Goal: Task Accomplishment & Management: Use online tool/utility

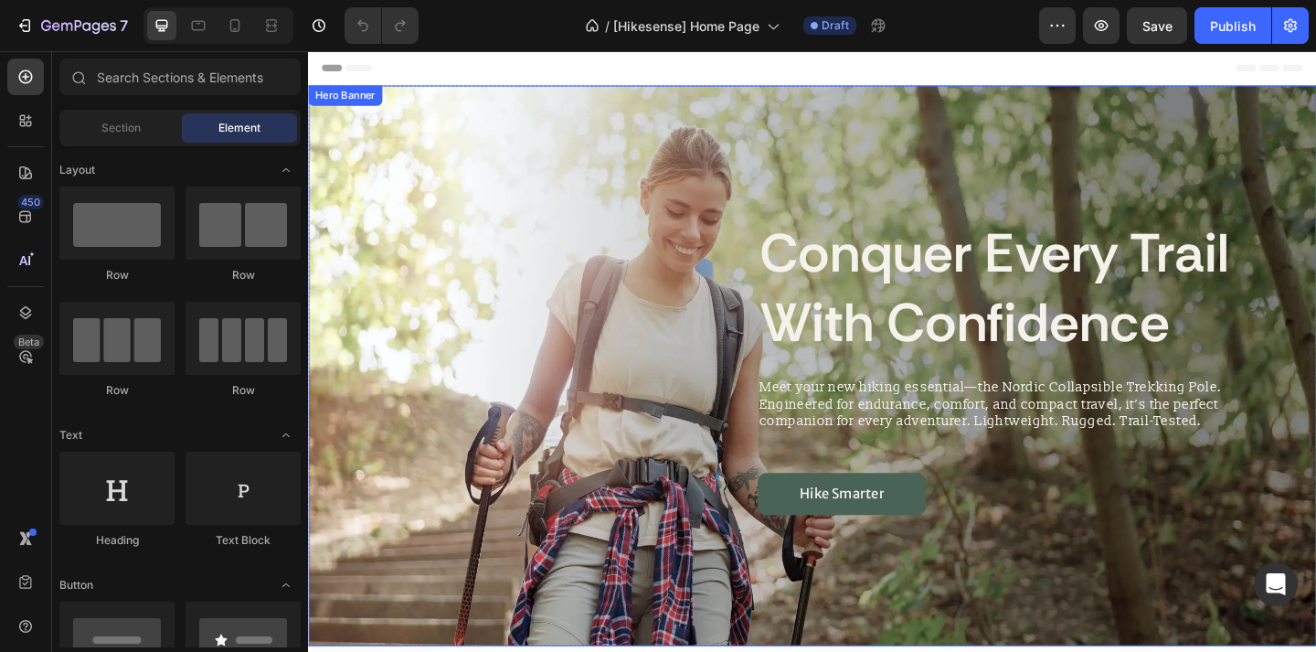
click at [601, 239] on div "conquer every trail with confidence" at bounding box center [857, 308] width 1046 height 155
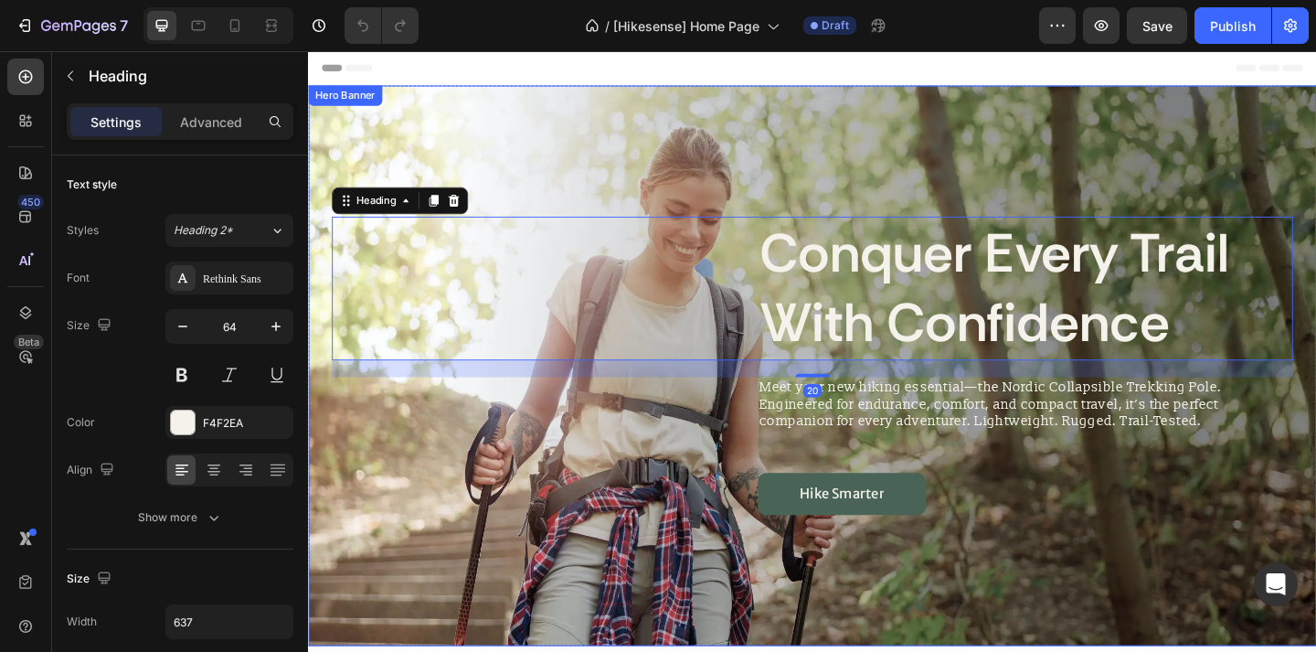
click at [610, 170] on div "Background Image" at bounding box center [856, 394] width 1097 height 610
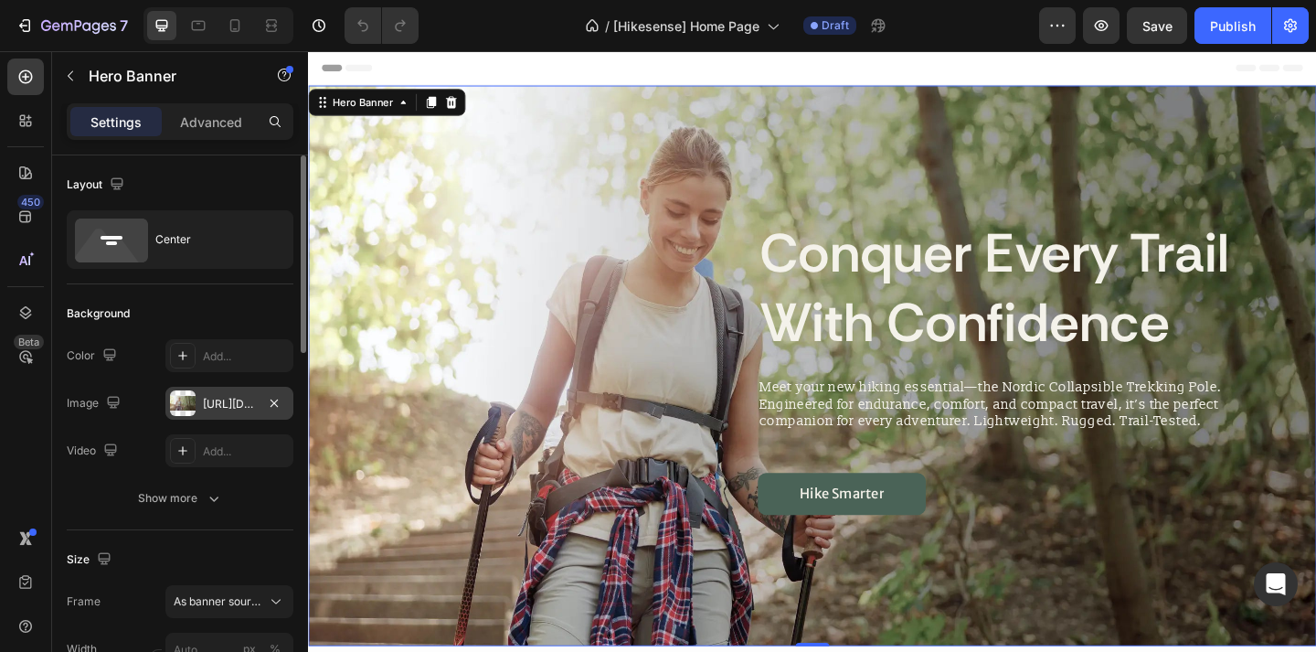
click at [234, 403] on div "[URL][DOMAIN_NAME]" at bounding box center [229, 404] width 53 height 16
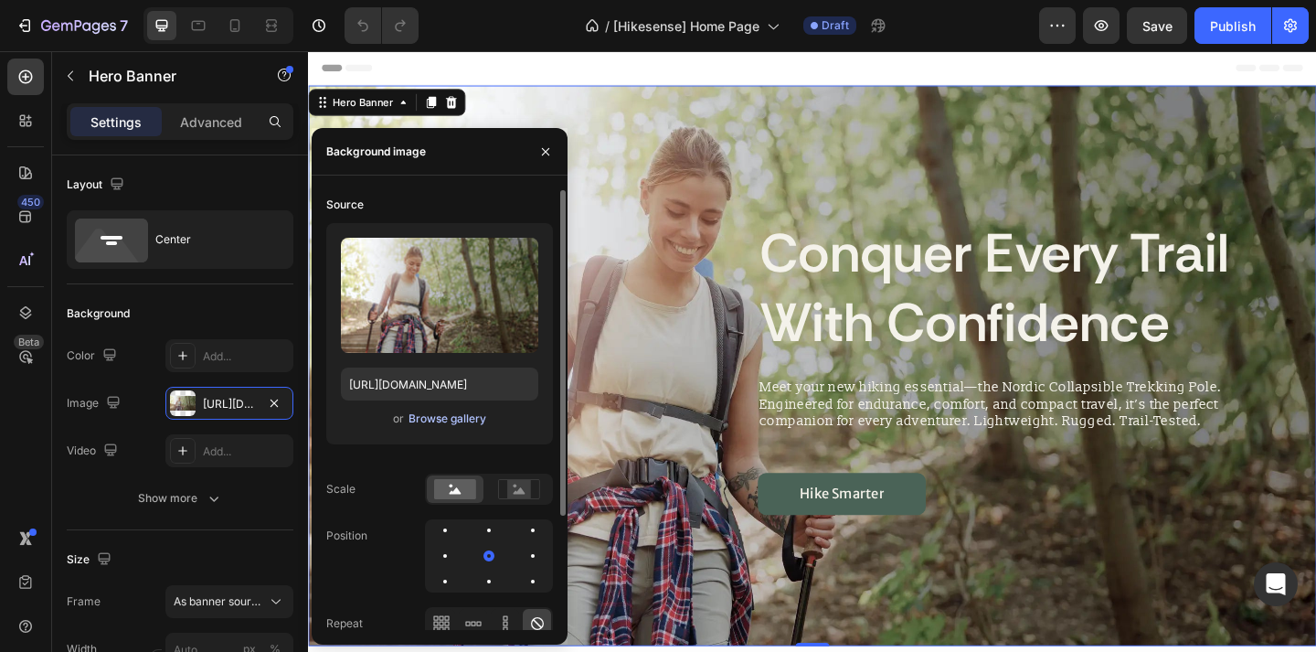
click at [459, 416] on div "Browse gallery" at bounding box center [448, 418] width 78 height 16
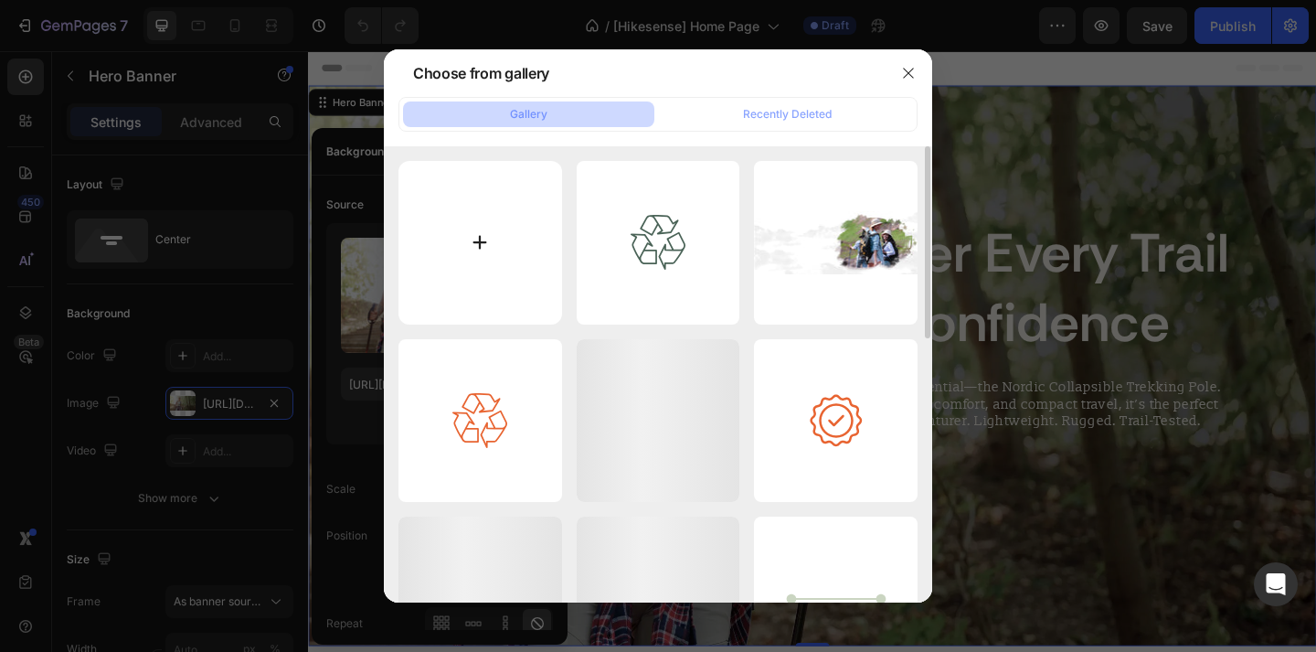
click at [523, 264] on input "file" at bounding box center [481, 243] width 164 height 164
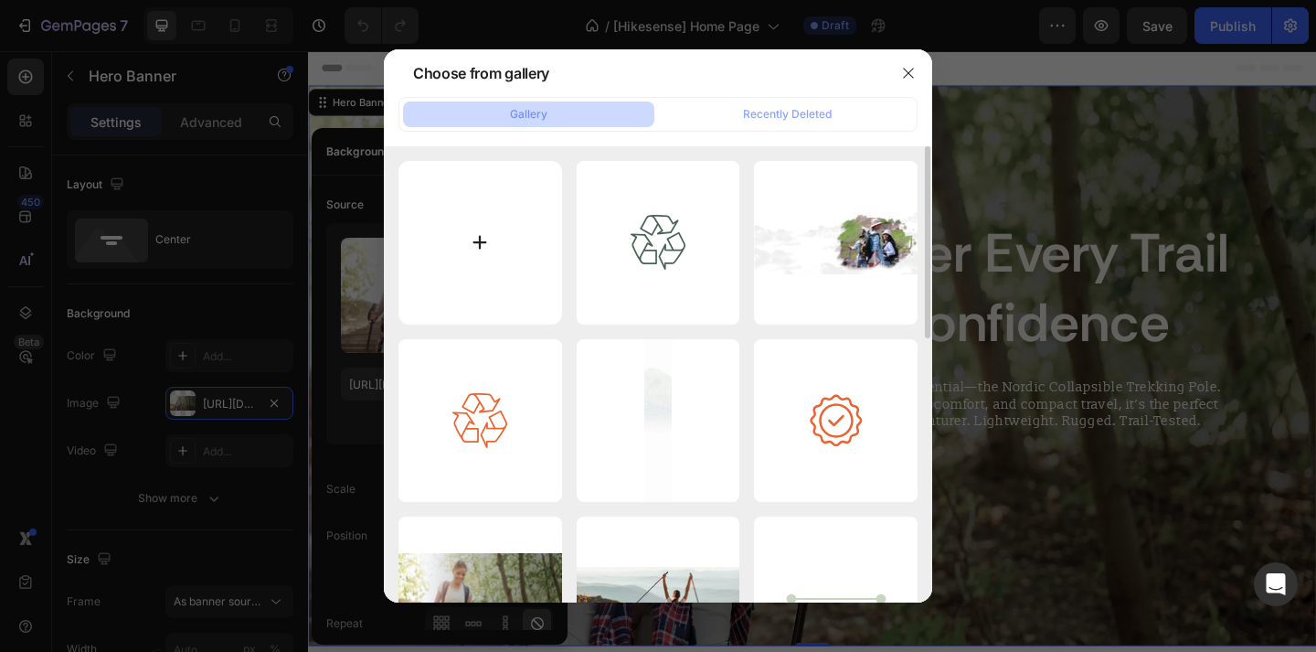
type input "C:\fakepath\Untitled design (6) copy 19.png"
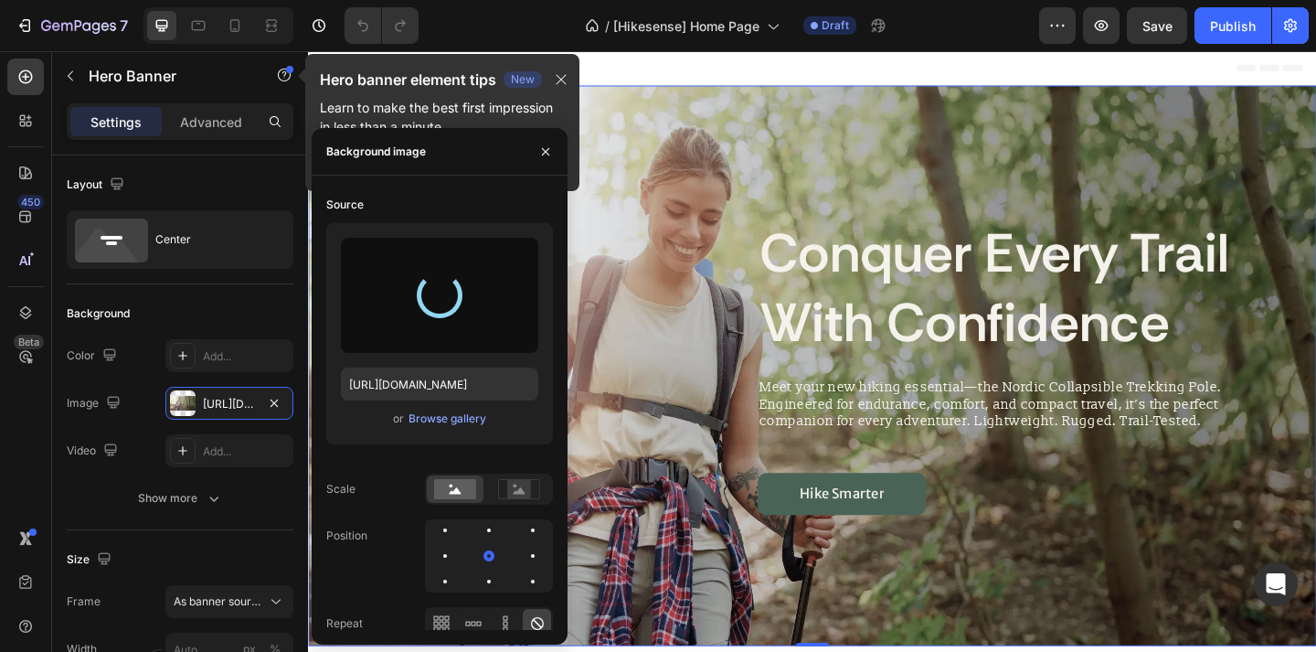
type input "[URL][DOMAIN_NAME]"
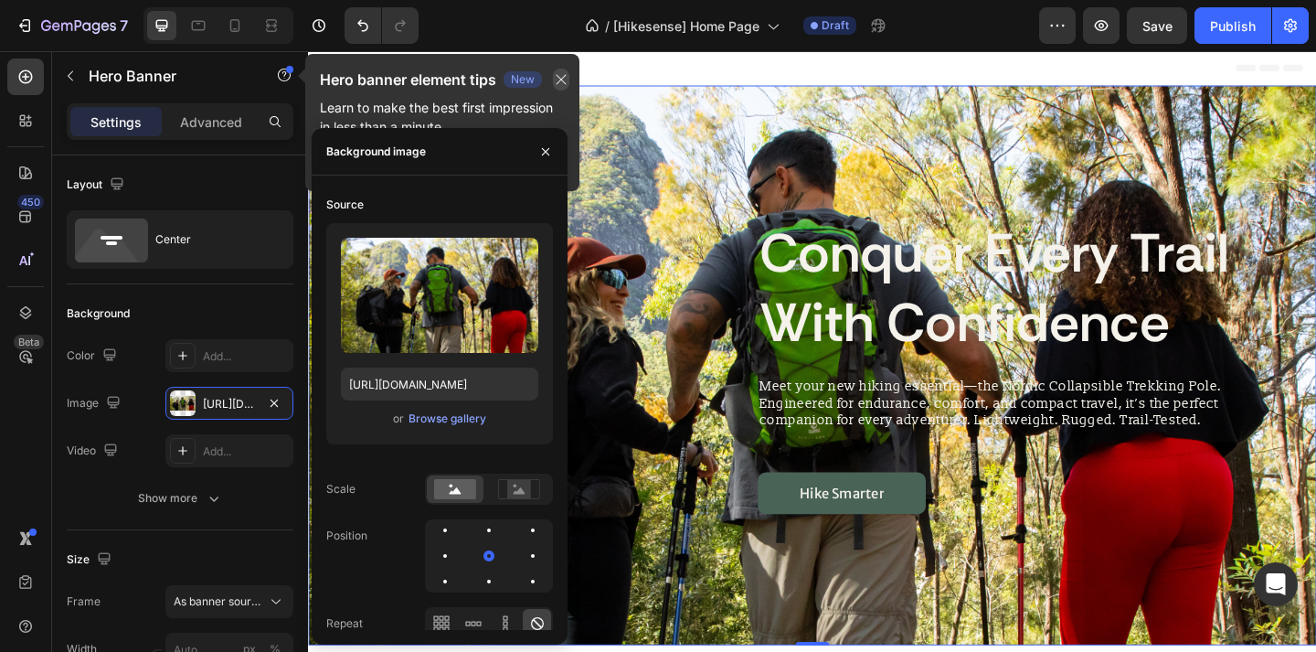
click at [564, 82] on icon "button" at bounding box center [561, 79] width 15 height 15
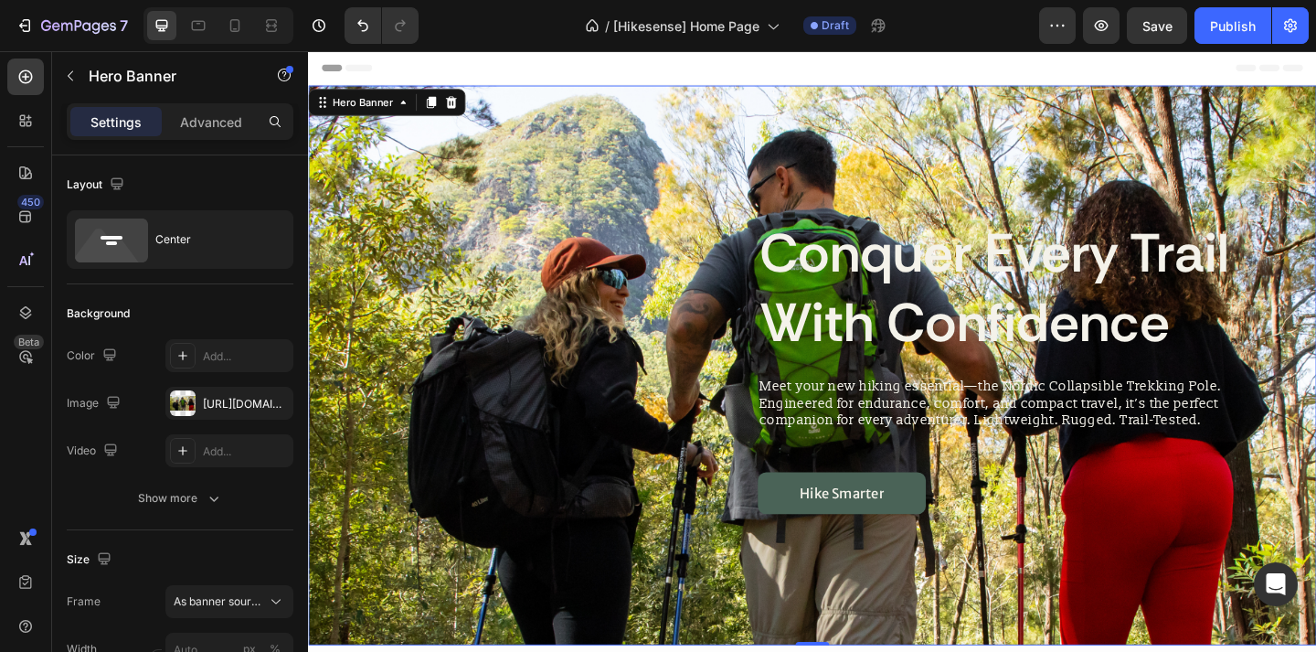
click at [611, 218] on div "Background Image" at bounding box center [856, 393] width 1097 height 609
click at [605, 140] on div "Background Image" at bounding box center [856, 393] width 1097 height 609
click at [214, 408] on div "[URL][DOMAIN_NAME]" at bounding box center [229, 404] width 53 height 16
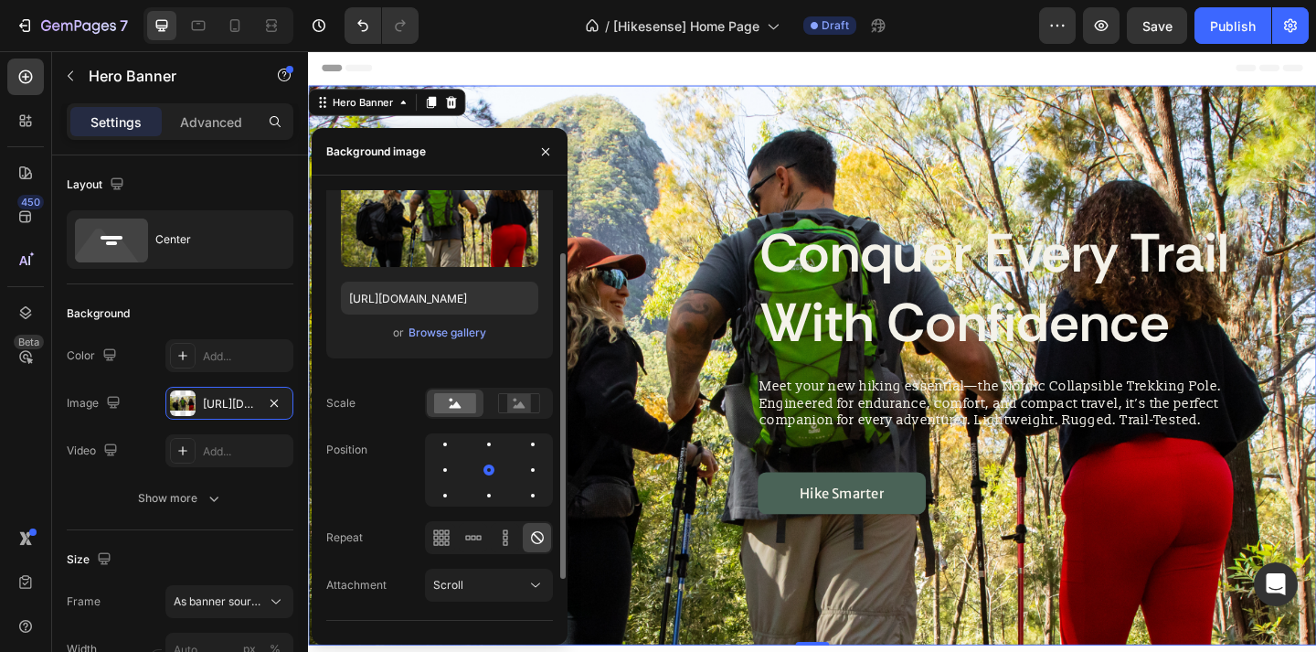
scroll to position [154, 0]
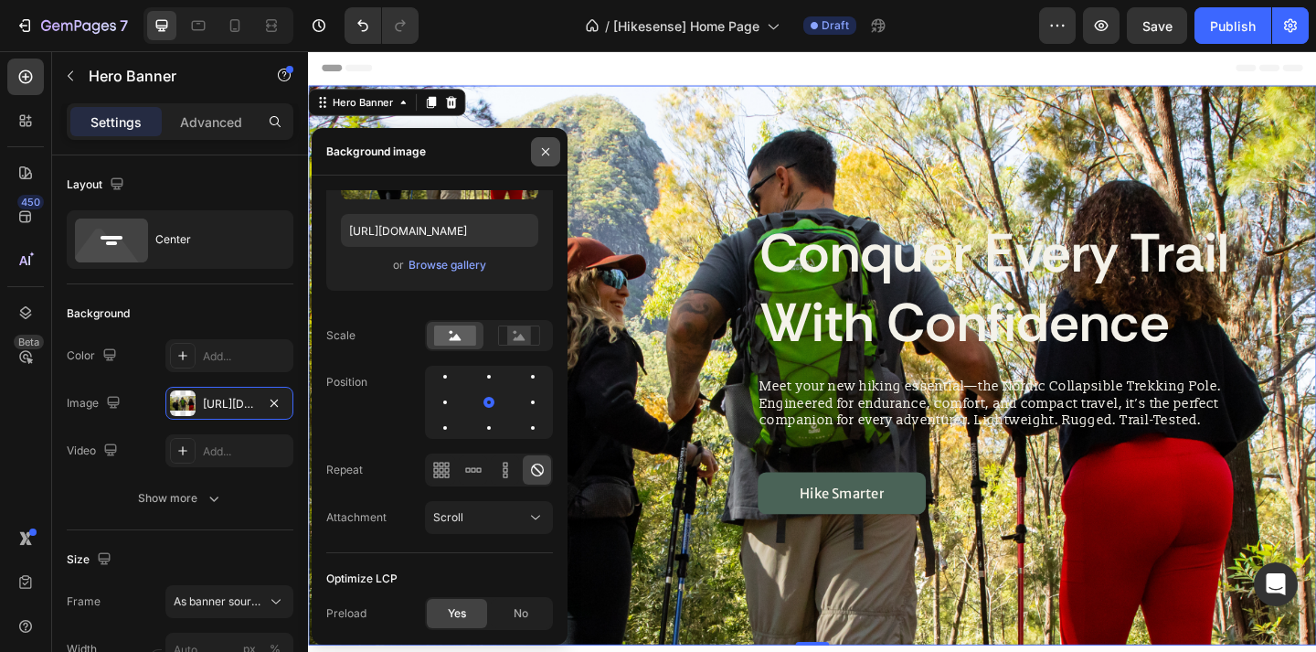
click at [548, 153] on icon "button" at bounding box center [545, 150] width 7 height 7
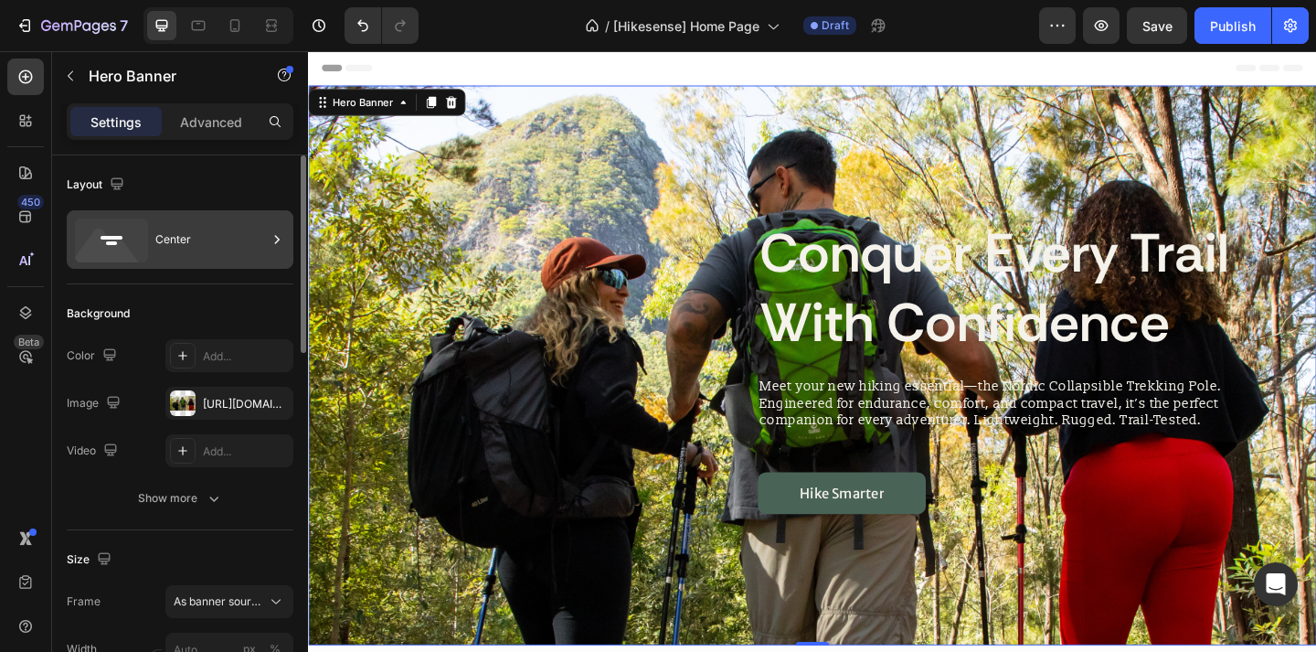
click at [204, 261] on div "Center" at bounding box center [180, 239] width 227 height 59
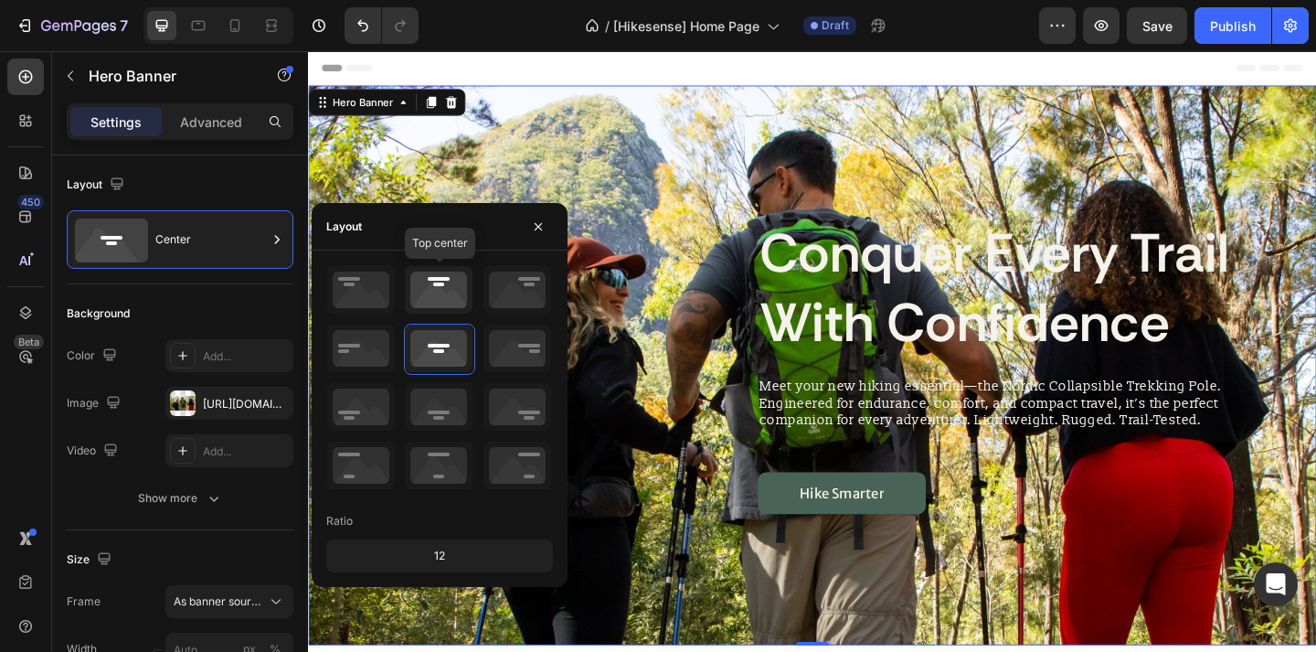
click at [435, 289] on icon at bounding box center [439, 290] width 68 height 48
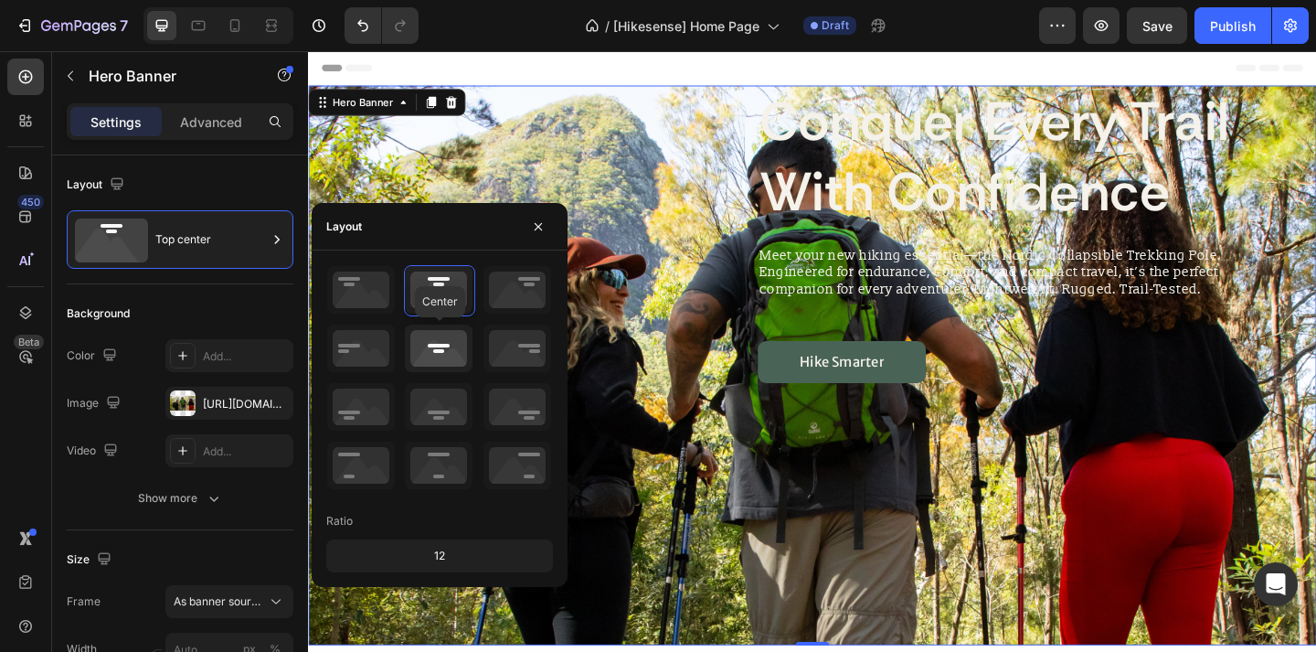
click at [444, 352] on icon at bounding box center [439, 349] width 68 height 48
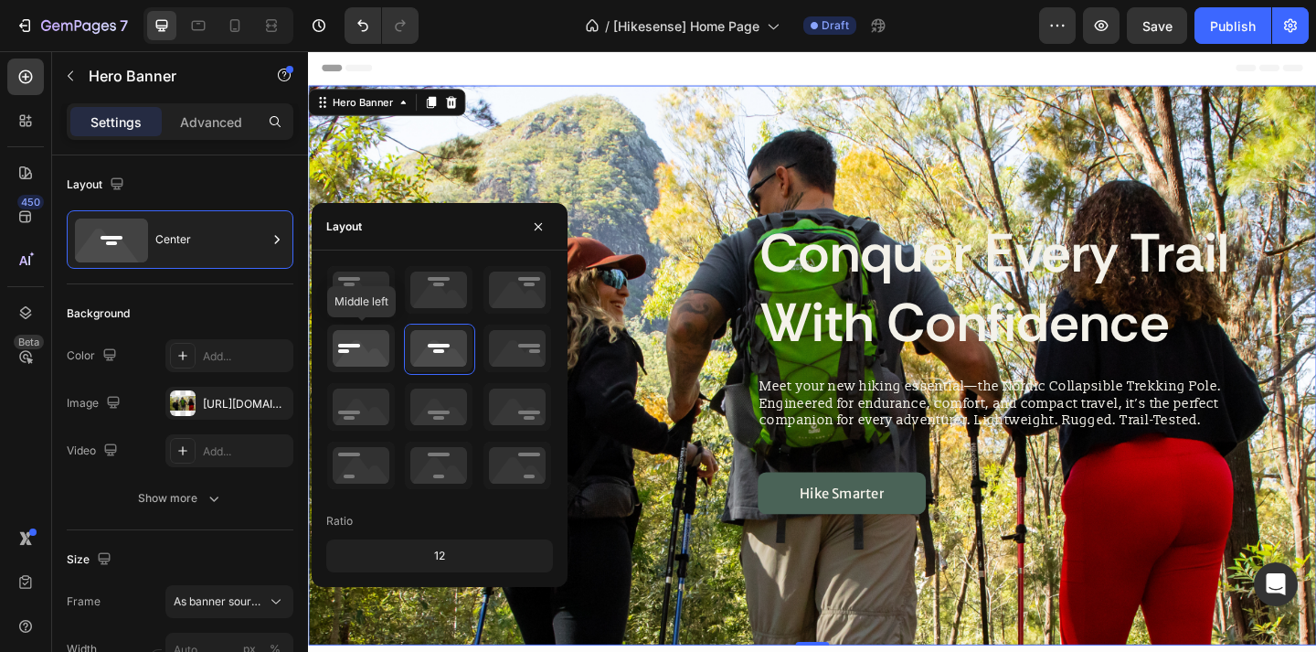
click at [371, 349] on icon at bounding box center [361, 349] width 68 height 48
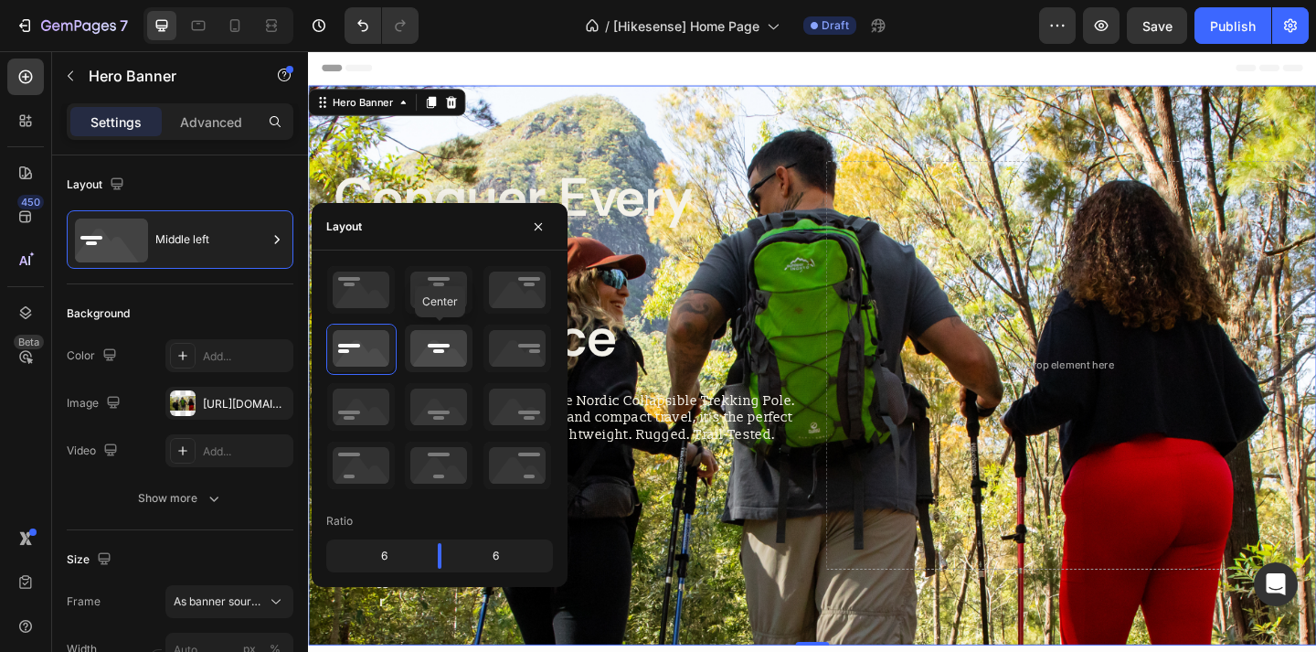
click at [431, 346] on icon at bounding box center [439, 349] width 68 height 48
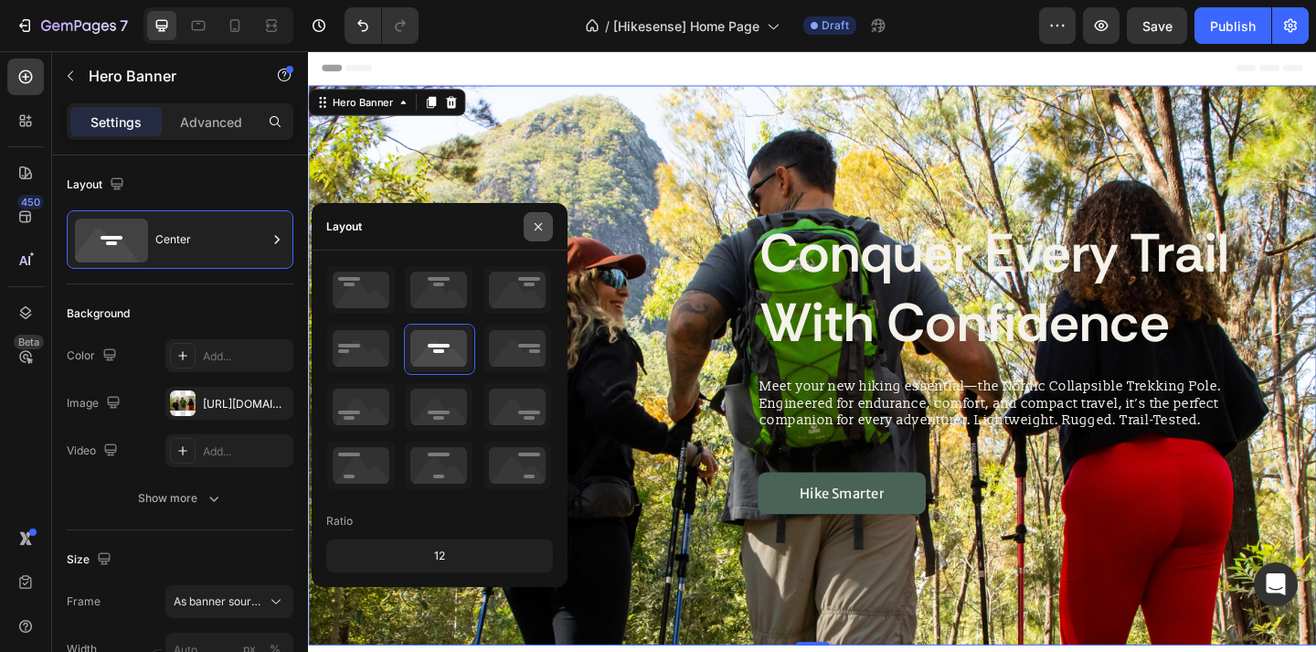
click at [550, 232] on button "button" at bounding box center [538, 226] width 29 height 29
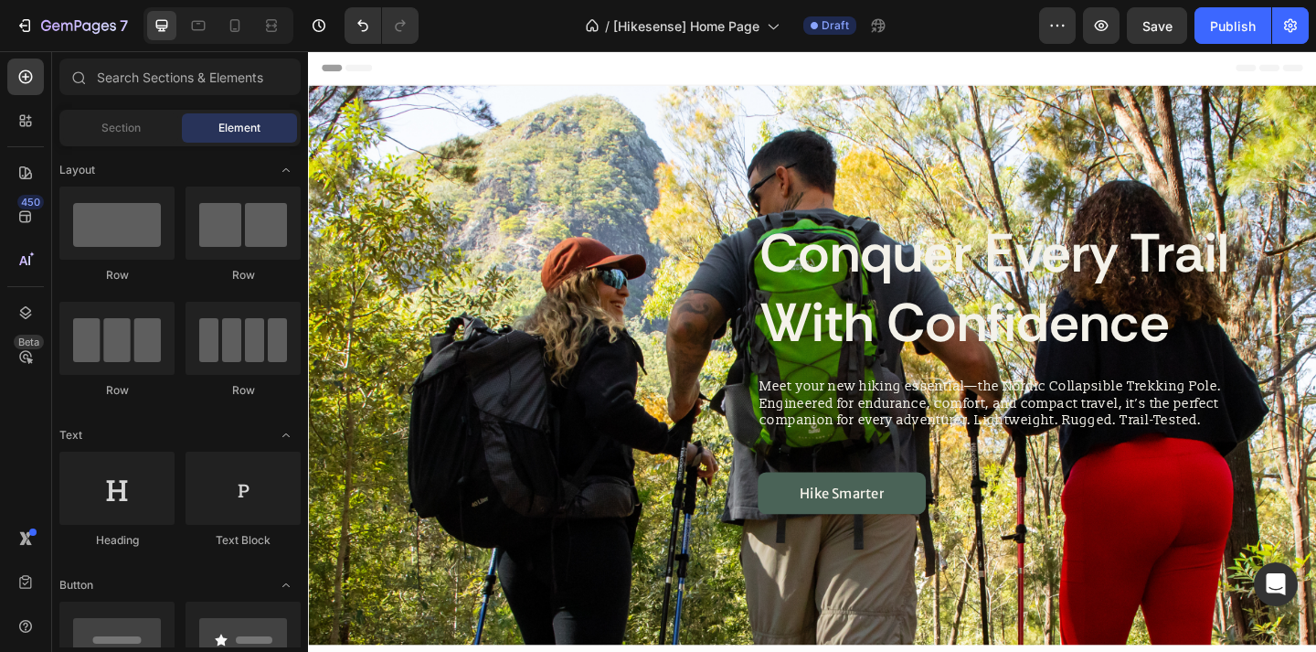
click at [729, 75] on div "Header" at bounding box center [857, 69] width 1068 height 37
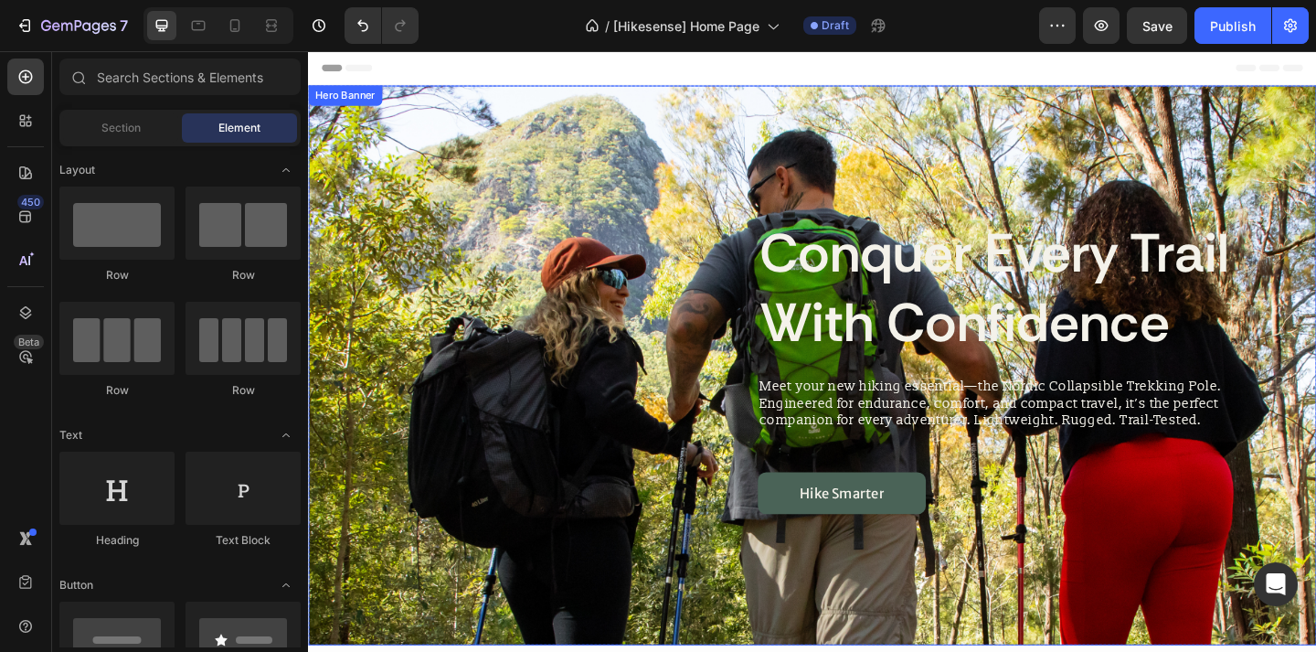
click at [585, 141] on div "Background Image" at bounding box center [856, 393] width 1097 height 609
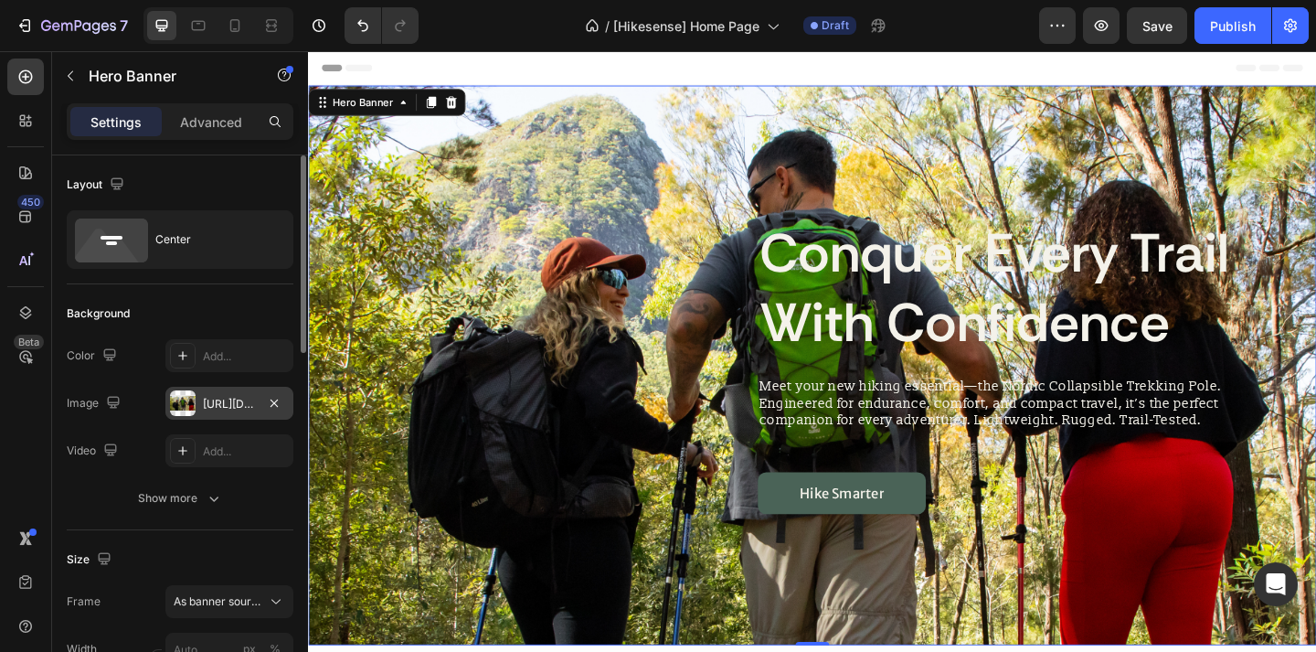
click at [235, 404] on div "[URL][DOMAIN_NAME]" at bounding box center [229, 404] width 53 height 16
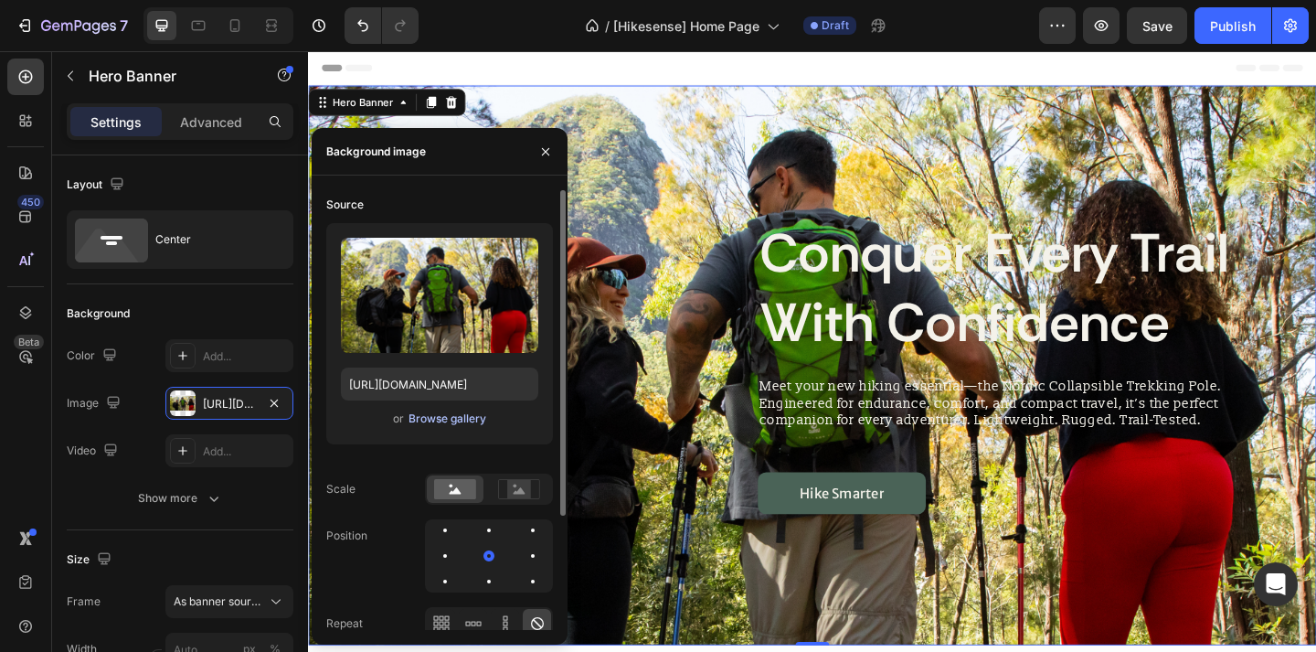
click at [451, 412] on div "Browse gallery" at bounding box center [448, 418] width 78 height 16
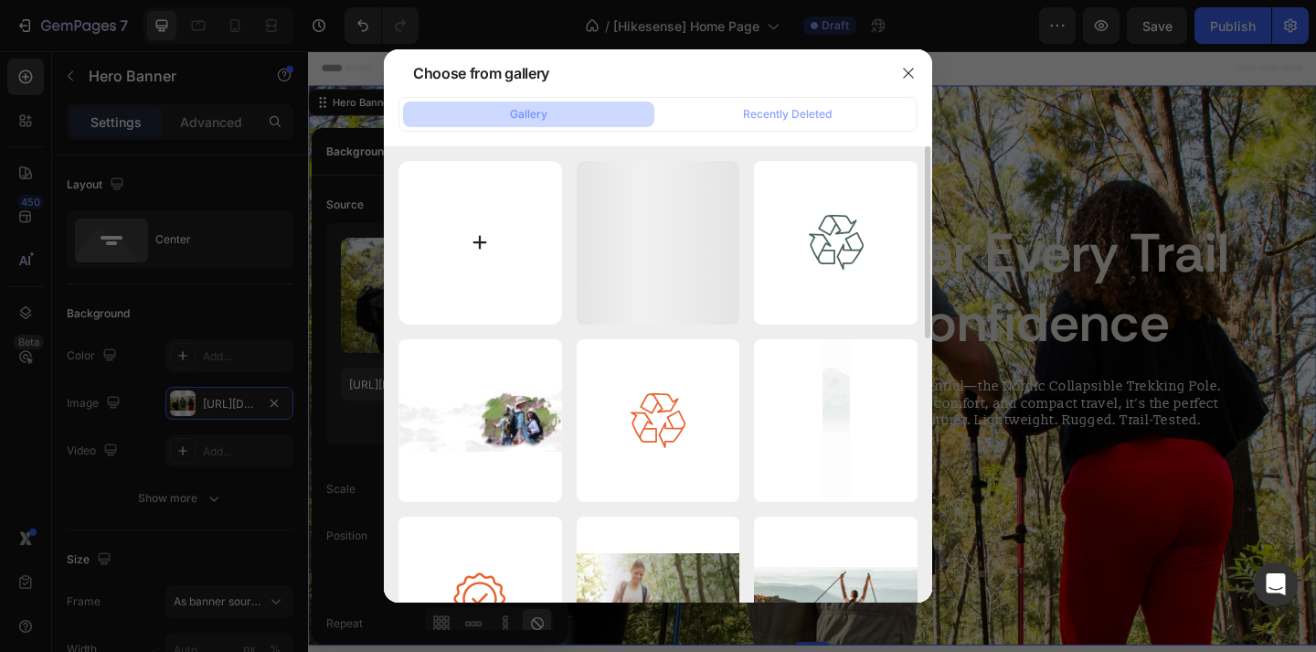
click at [470, 229] on input "file" at bounding box center [481, 243] width 164 height 164
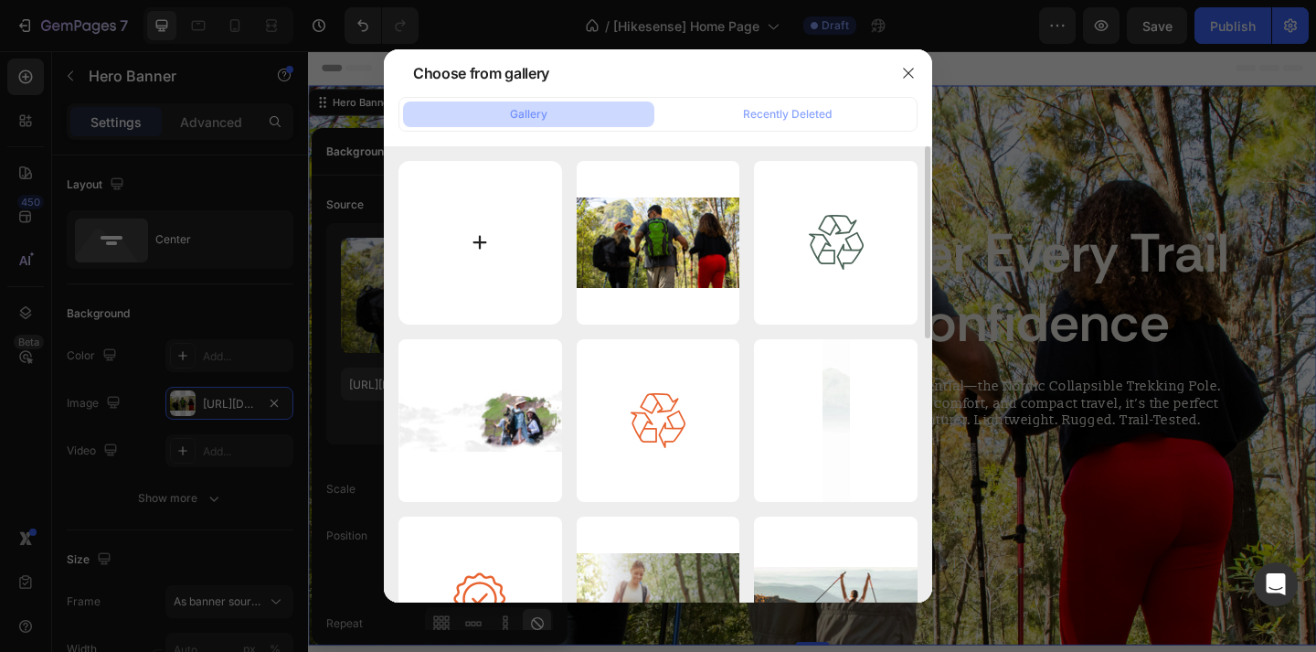
type input "C:\fakepath\Untitled design (6) copy 20.png"
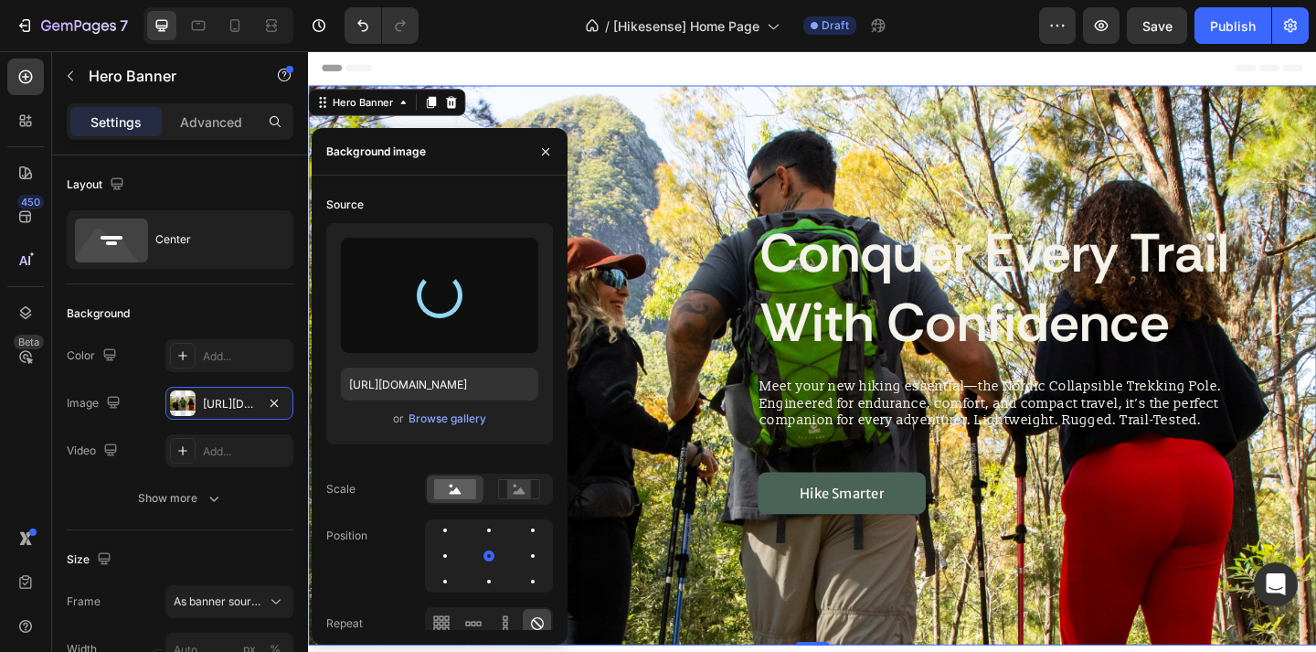
type input "[URL][DOMAIN_NAME]"
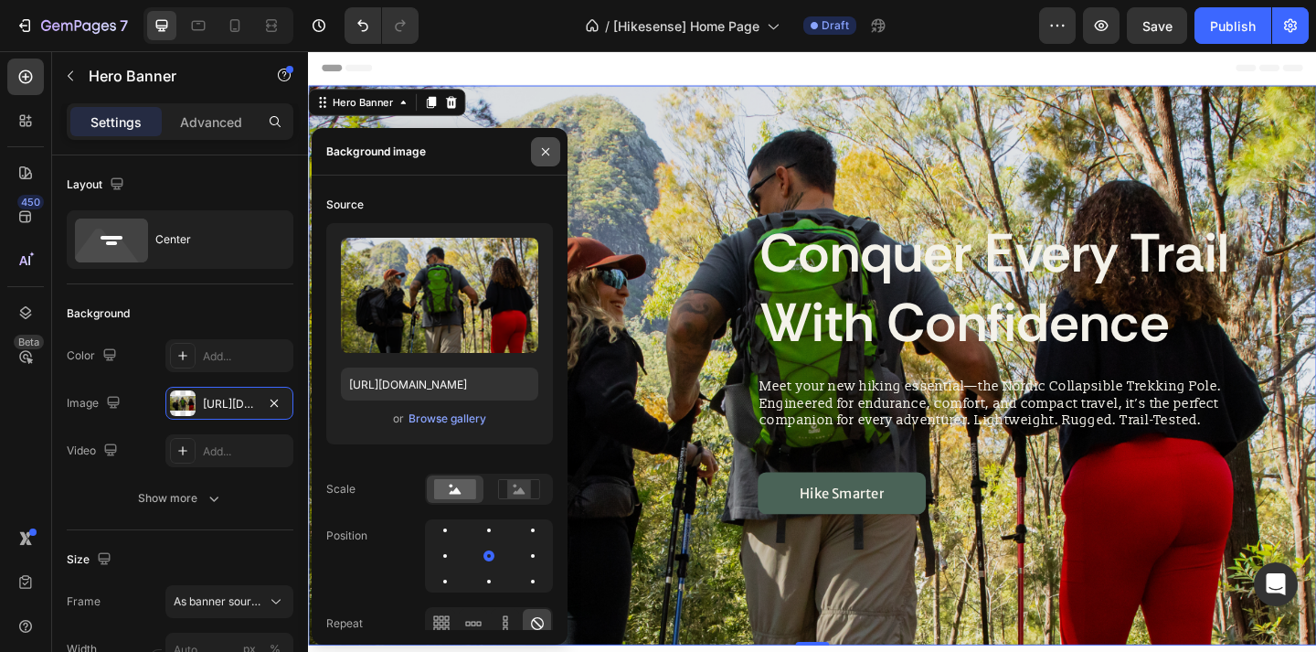
click at [548, 150] on icon "button" at bounding box center [545, 151] width 15 height 15
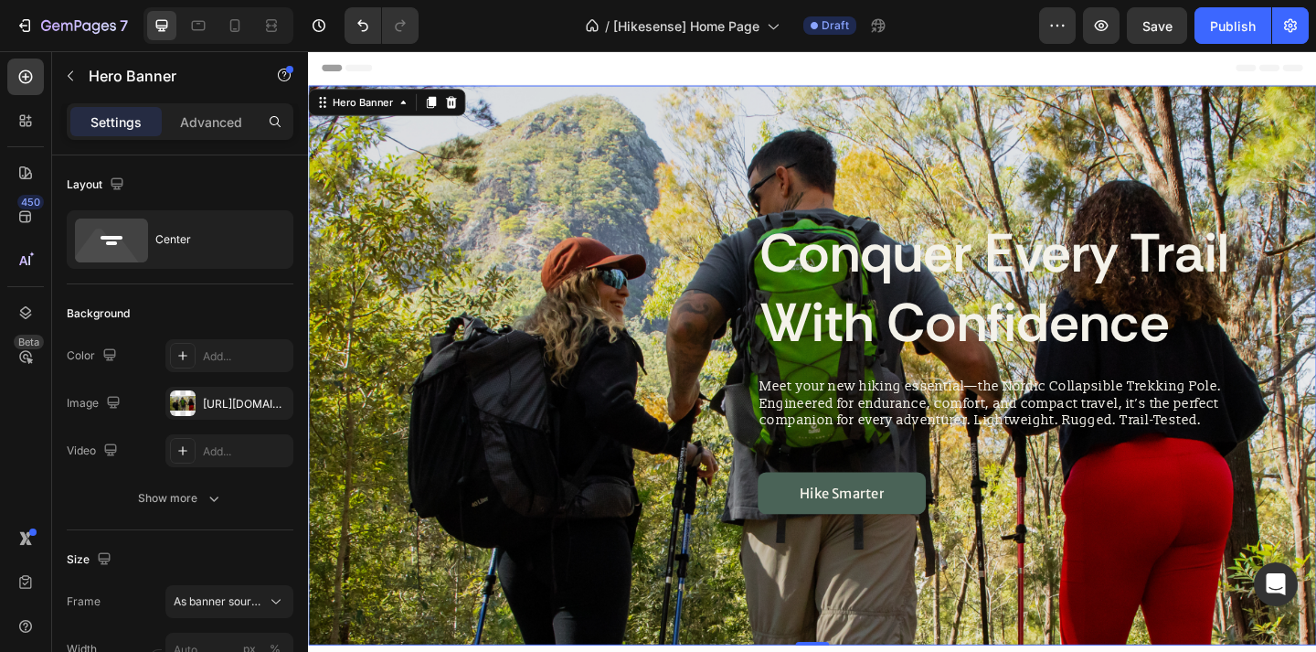
click at [654, 67] on div "Header" at bounding box center [857, 69] width 1068 height 37
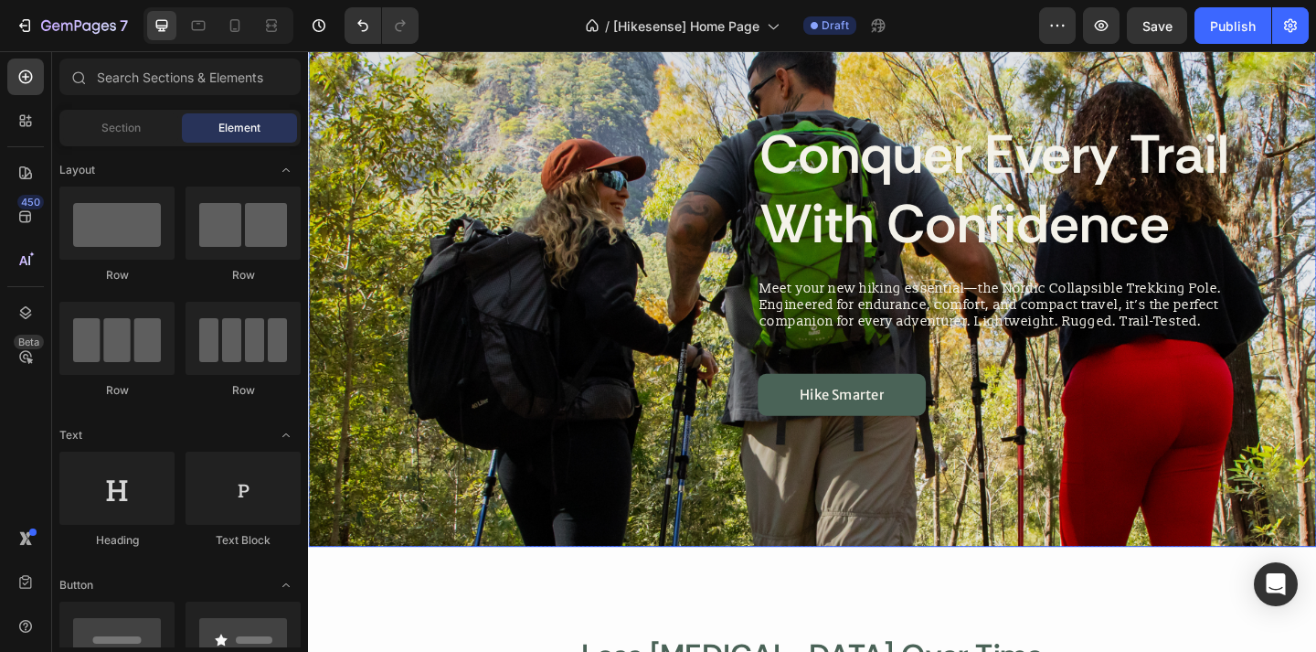
scroll to position [90, 0]
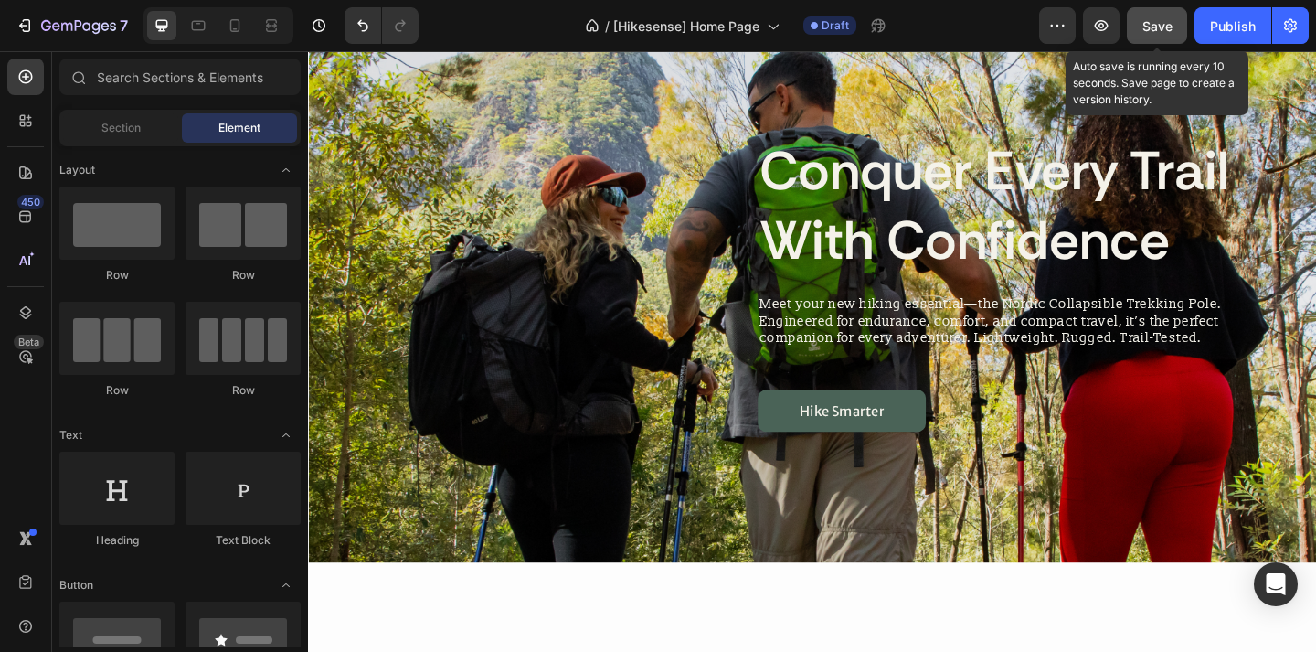
click at [1148, 27] on span "Save" at bounding box center [1158, 26] width 30 height 16
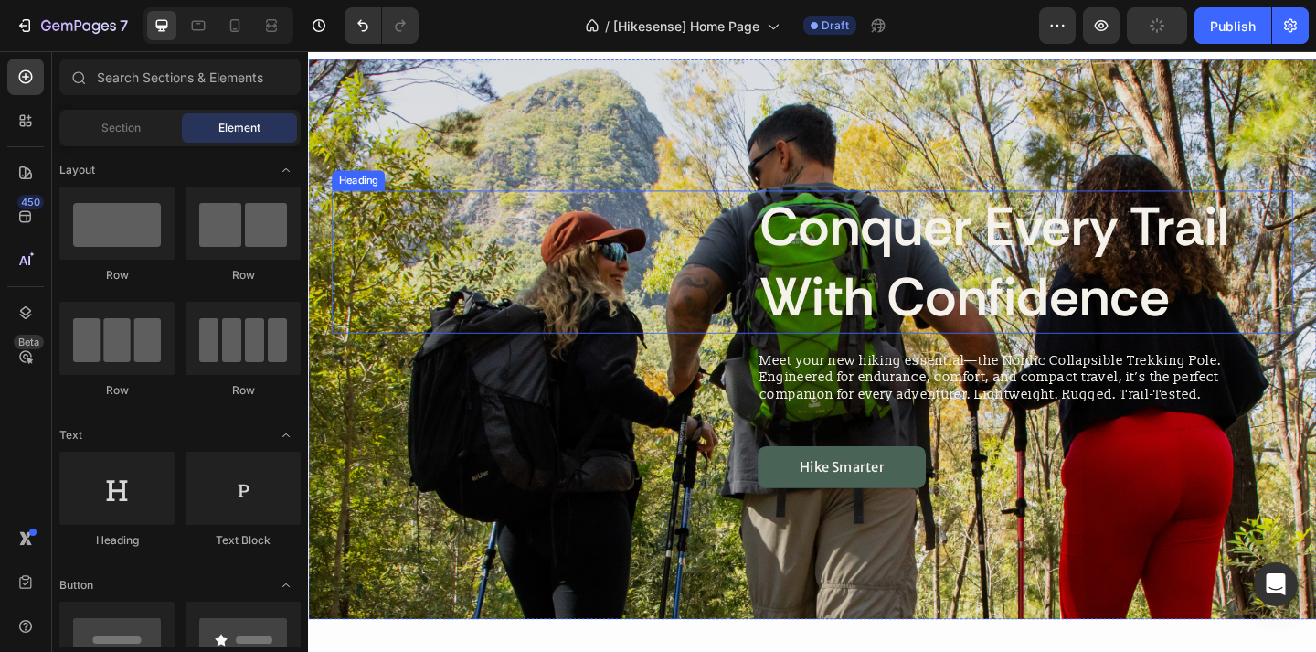
scroll to position [0, 0]
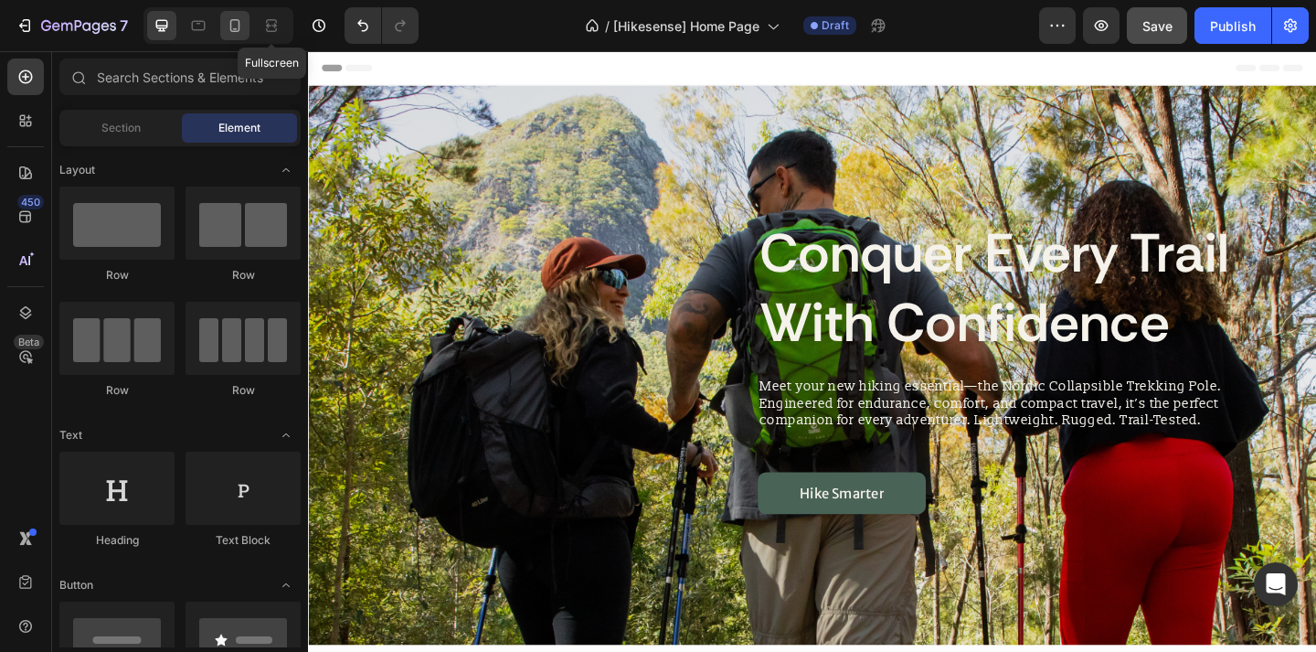
click at [236, 22] on icon at bounding box center [235, 25] width 18 height 18
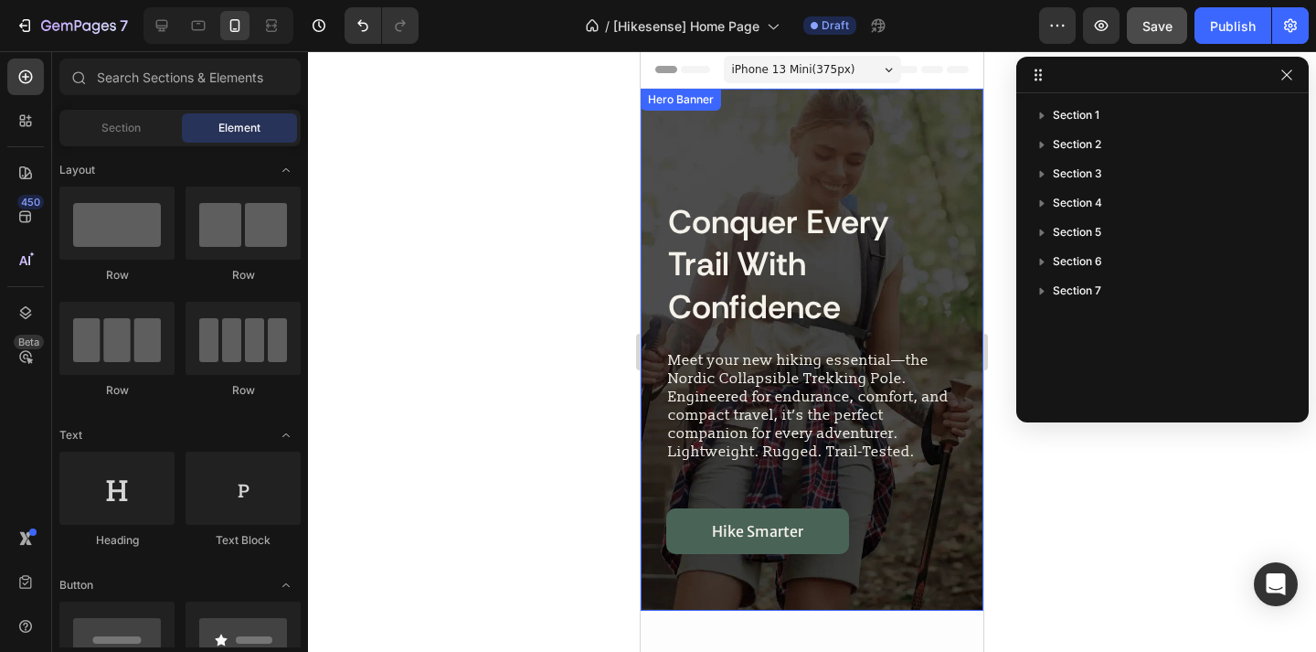
click at [527, 215] on div at bounding box center [812, 351] width 1008 height 601
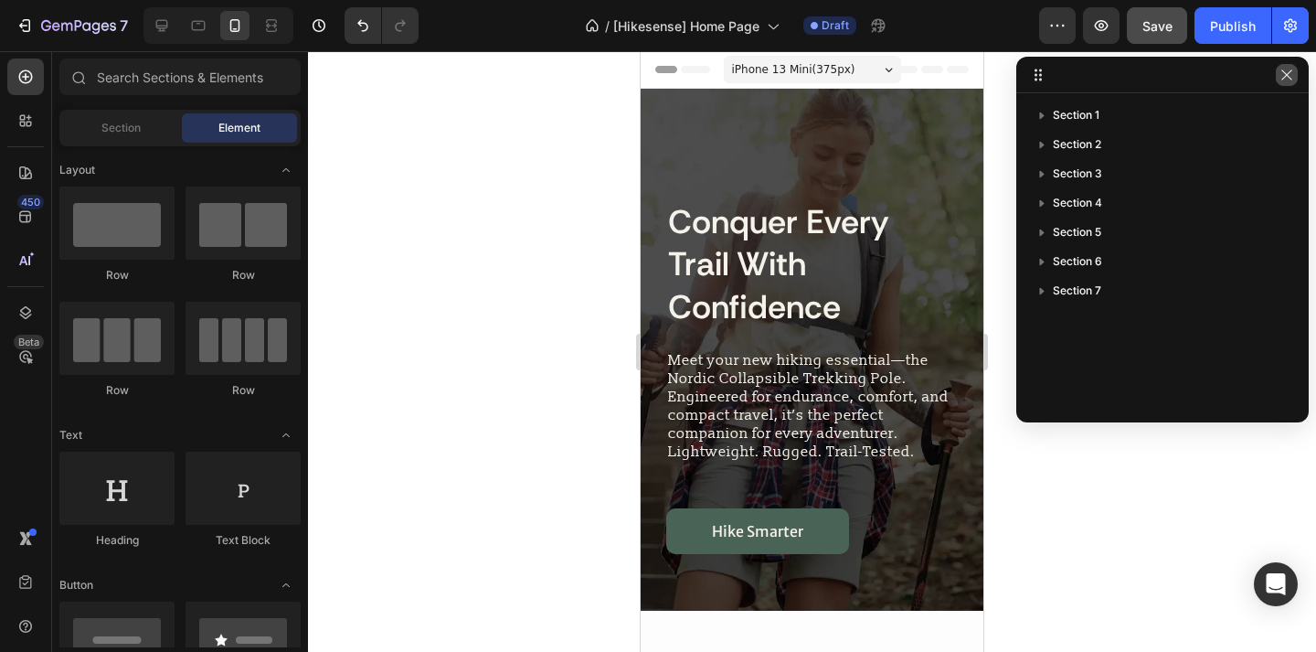
click at [1289, 71] on icon "button" at bounding box center [1287, 75] width 15 height 15
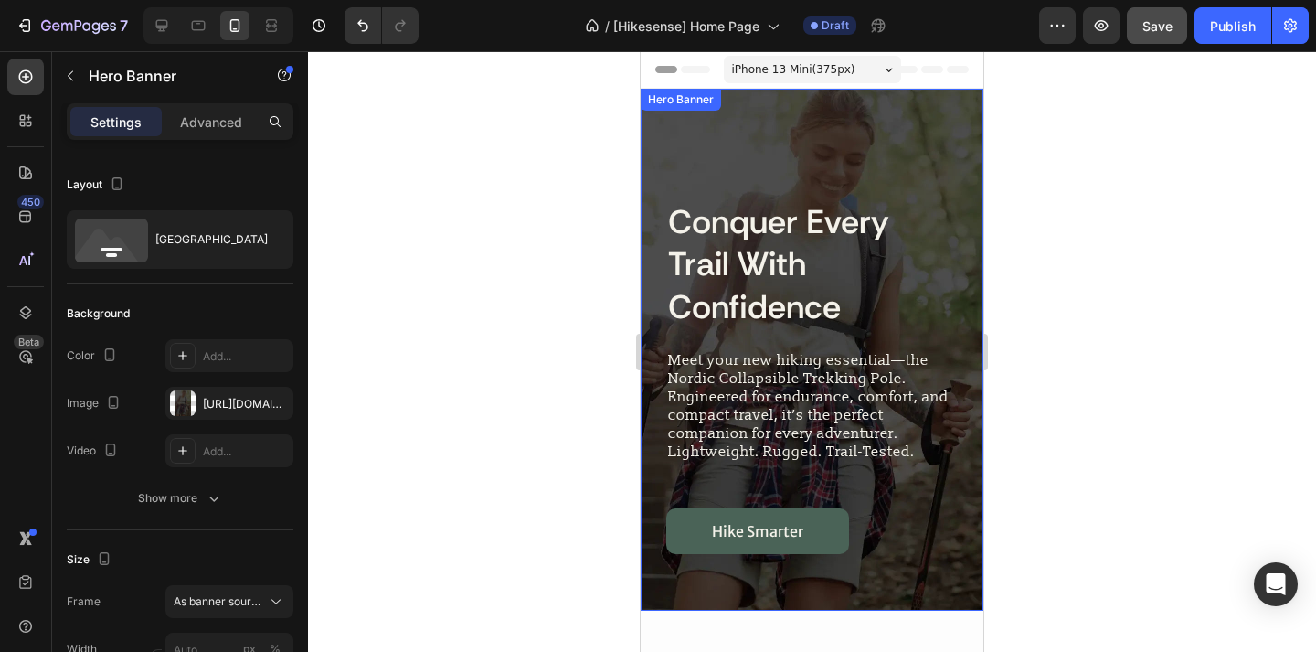
click at [846, 137] on div "Background Image" at bounding box center [812, 350] width 343 height 522
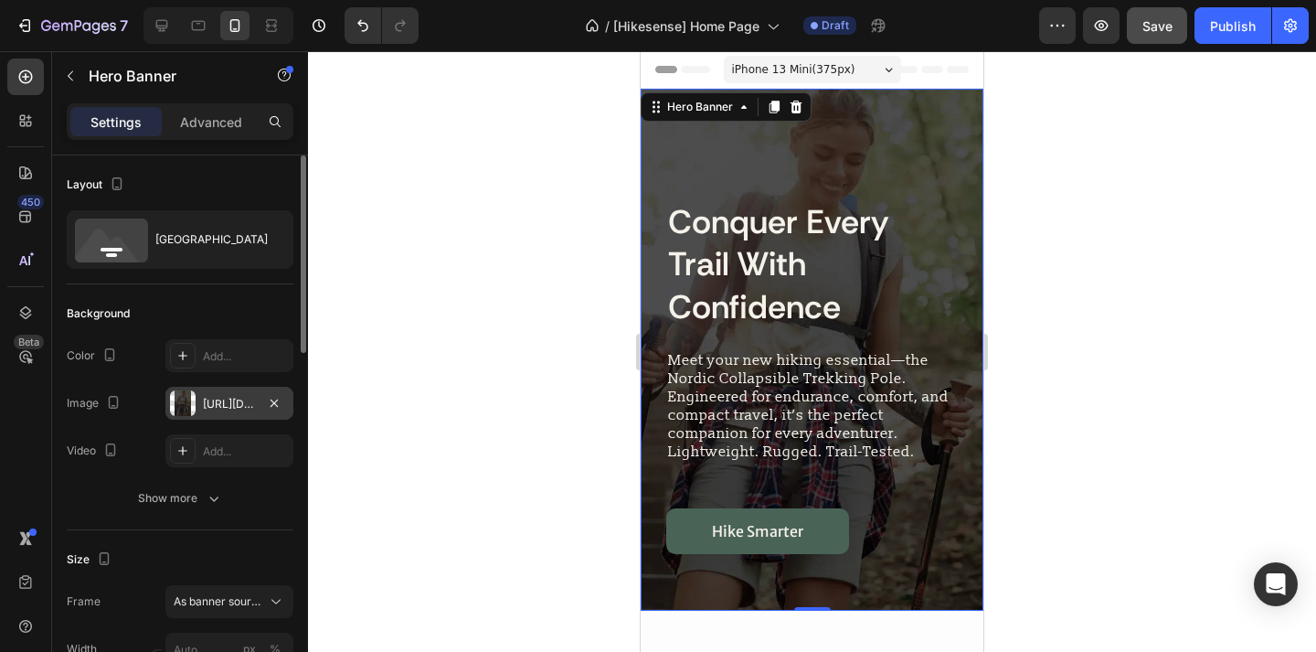
click at [226, 399] on div "[URL][DOMAIN_NAME]" at bounding box center [229, 404] width 53 height 16
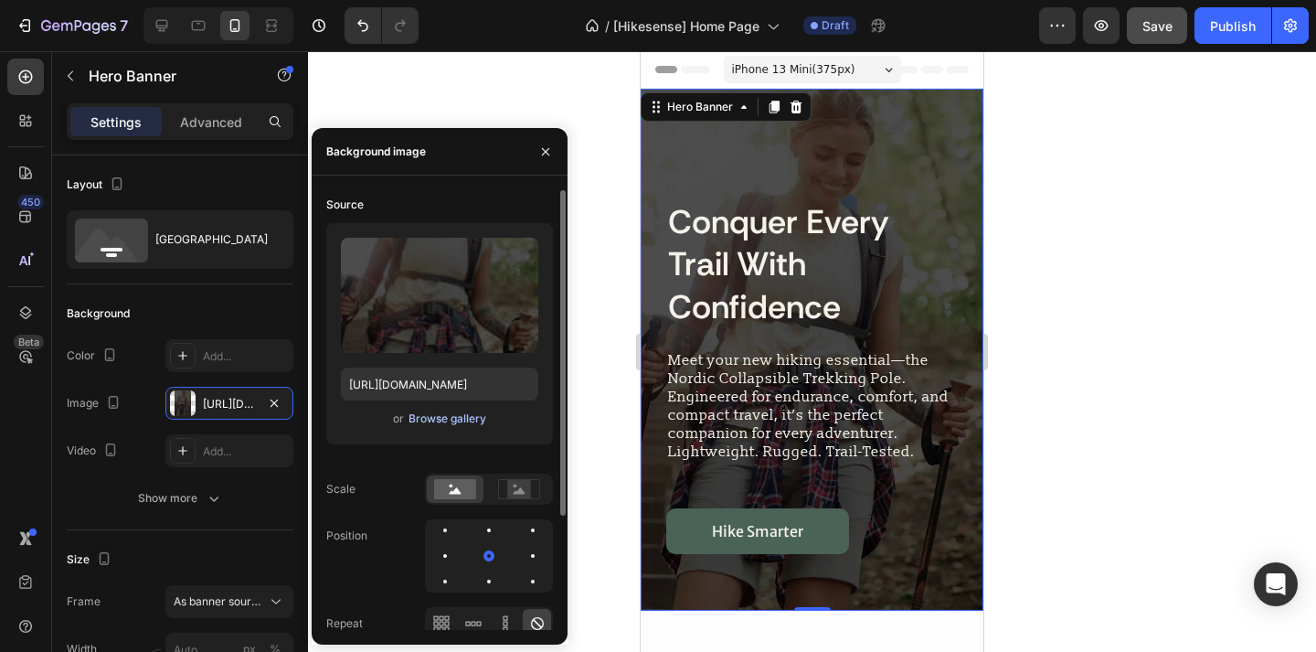
click at [435, 423] on div "Browse gallery" at bounding box center [448, 418] width 78 height 16
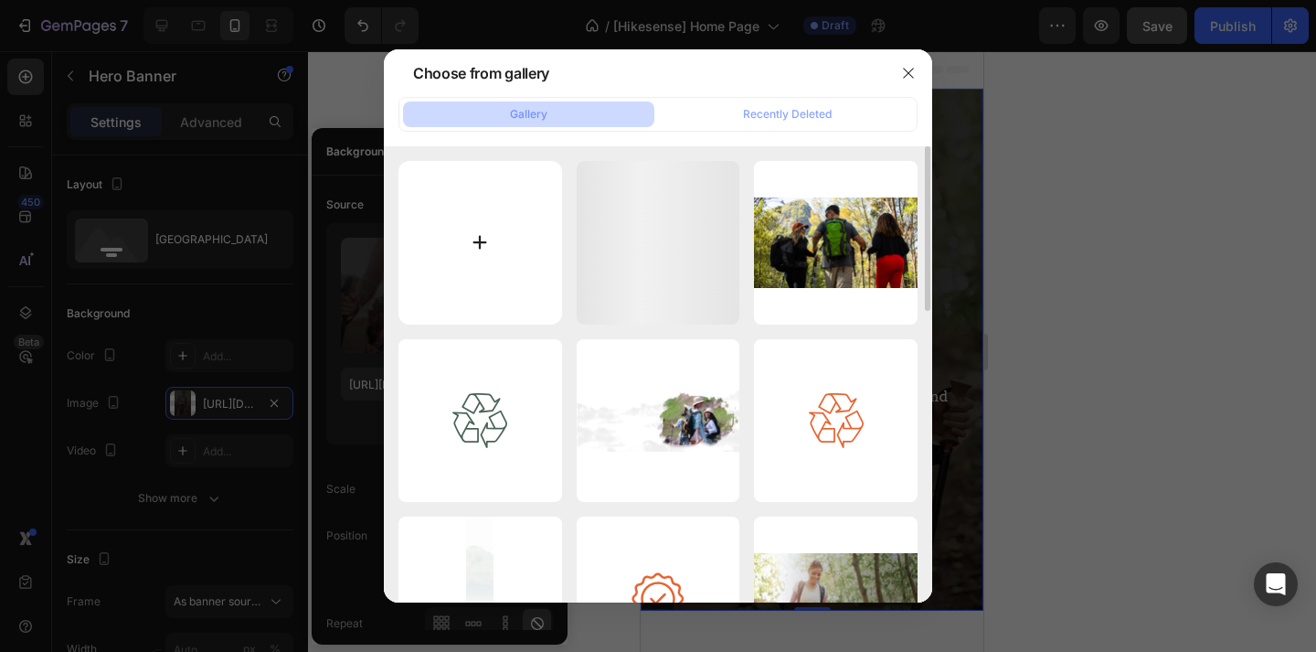
click at [484, 250] on input "file" at bounding box center [481, 243] width 164 height 164
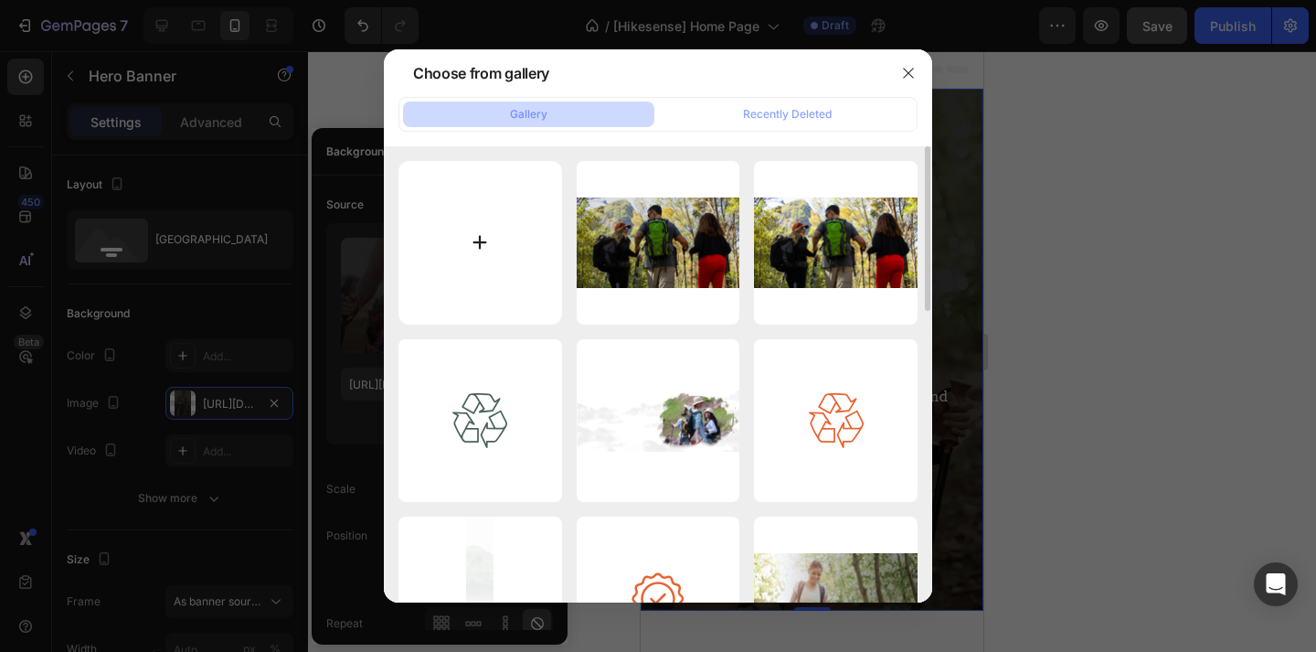
type input "C:\fakepath\Untitled design (6) copy 21.png"
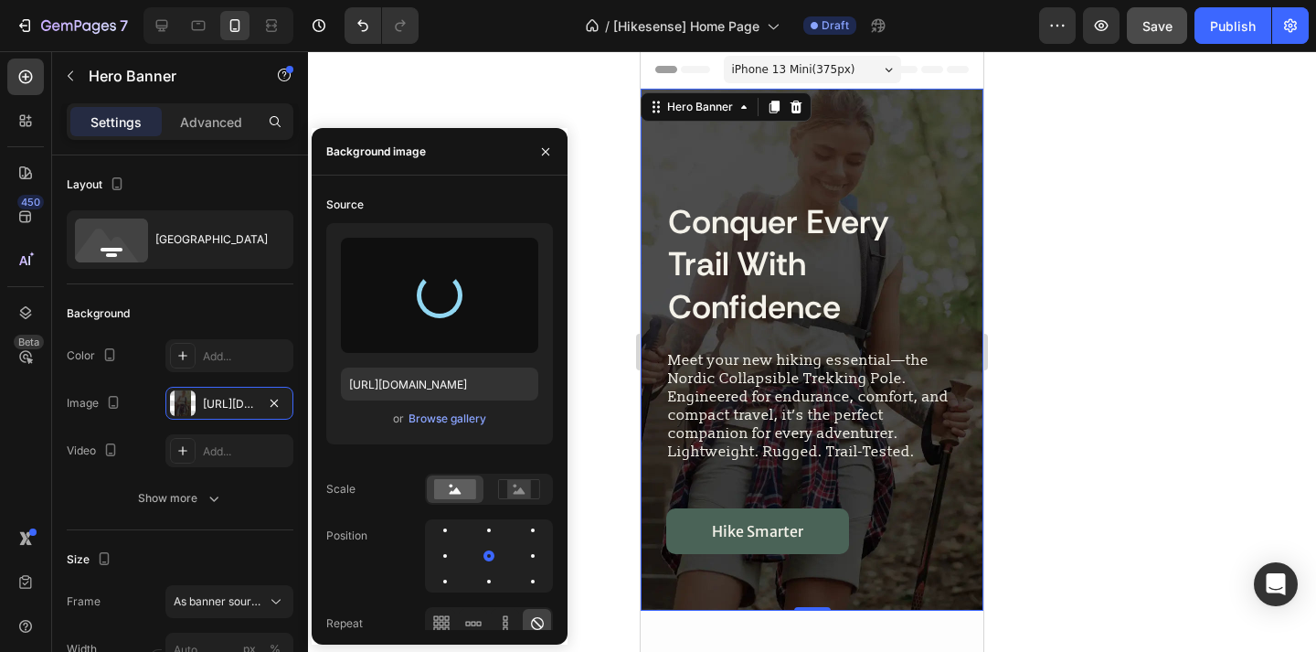
type input "[URL][DOMAIN_NAME]"
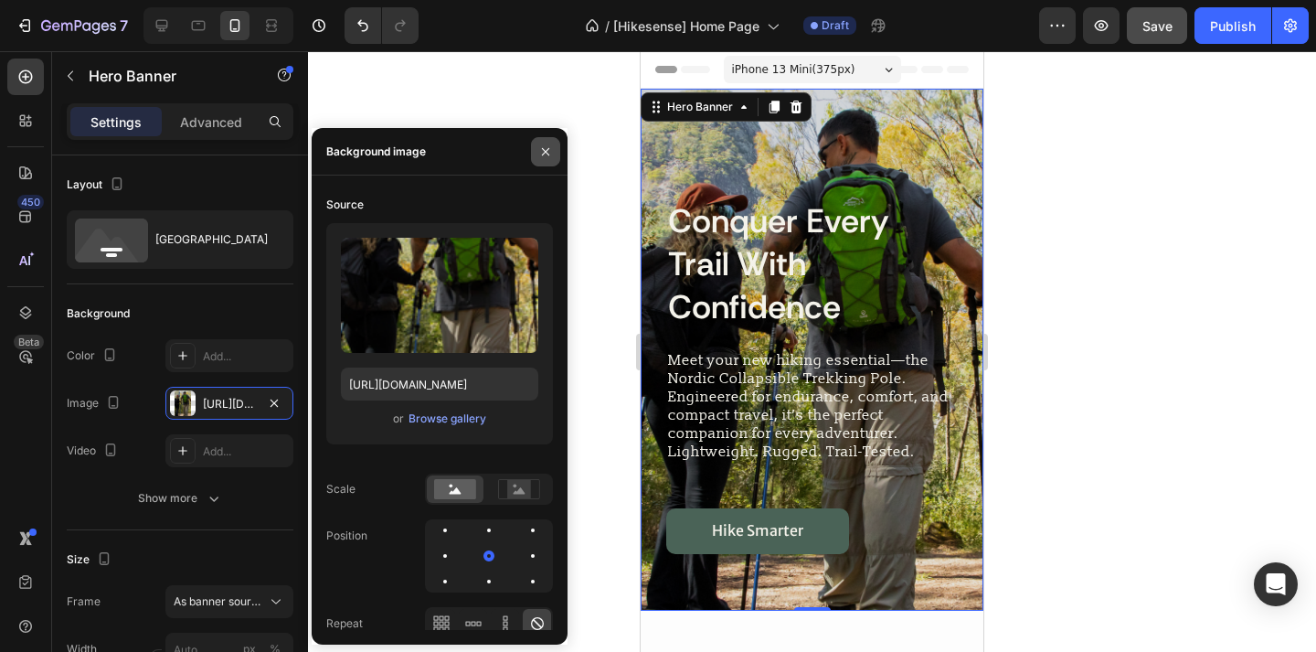
click at [548, 153] on icon "button" at bounding box center [545, 151] width 15 height 15
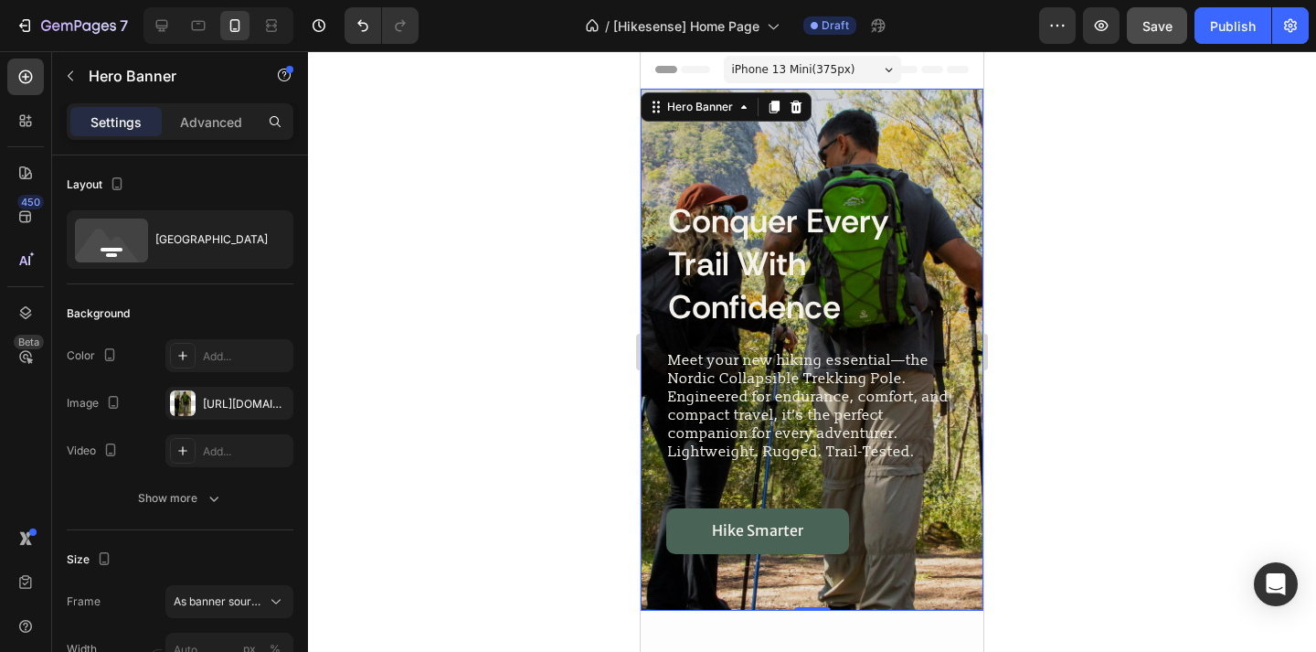
click at [1108, 228] on div at bounding box center [812, 351] width 1008 height 601
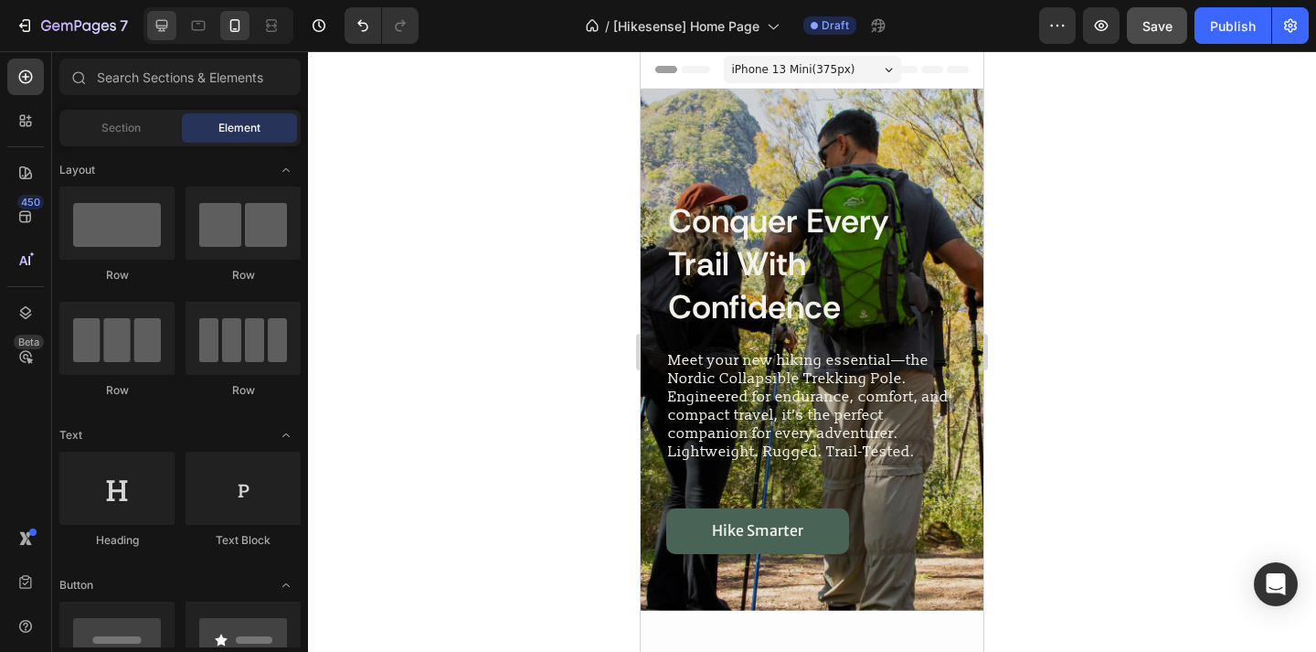
click at [169, 25] on icon at bounding box center [162, 25] width 18 height 18
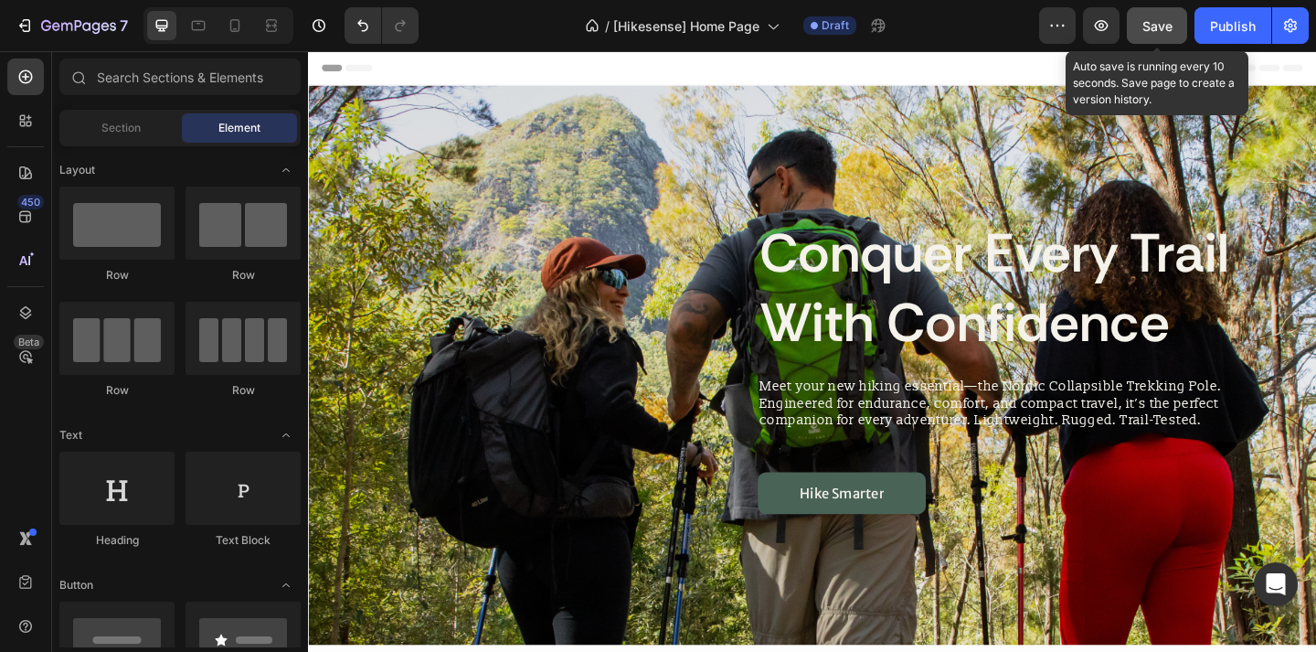
click at [1165, 35] on button "Save" at bounding box center [1157, 25] width 60 height 37
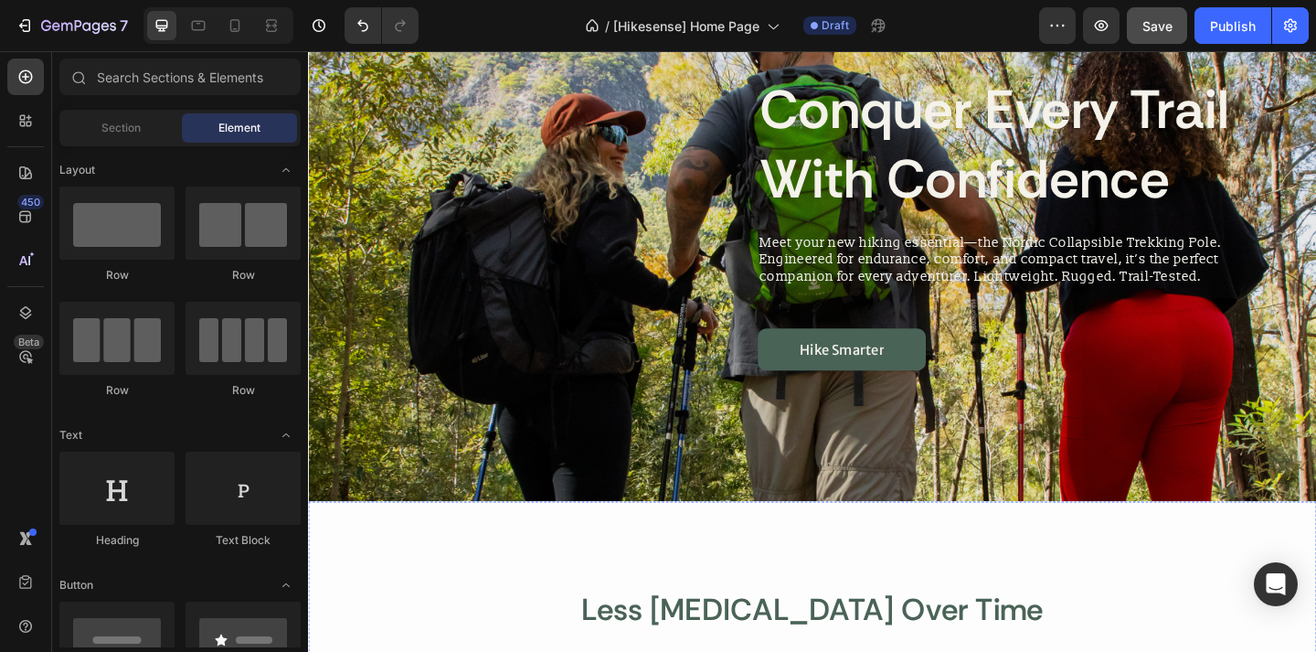
scroll to position [145, 0]
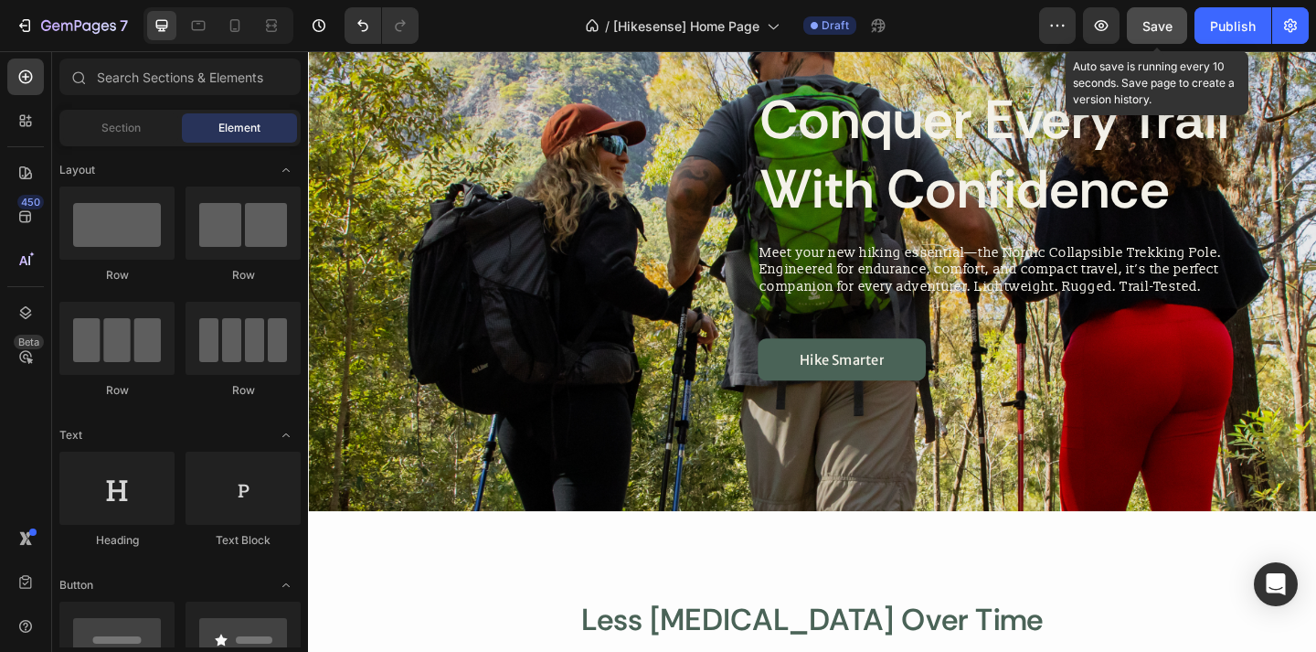
click at [1157, 26] on span "Save" at bounding box center [1158, 26] width 30 height 16
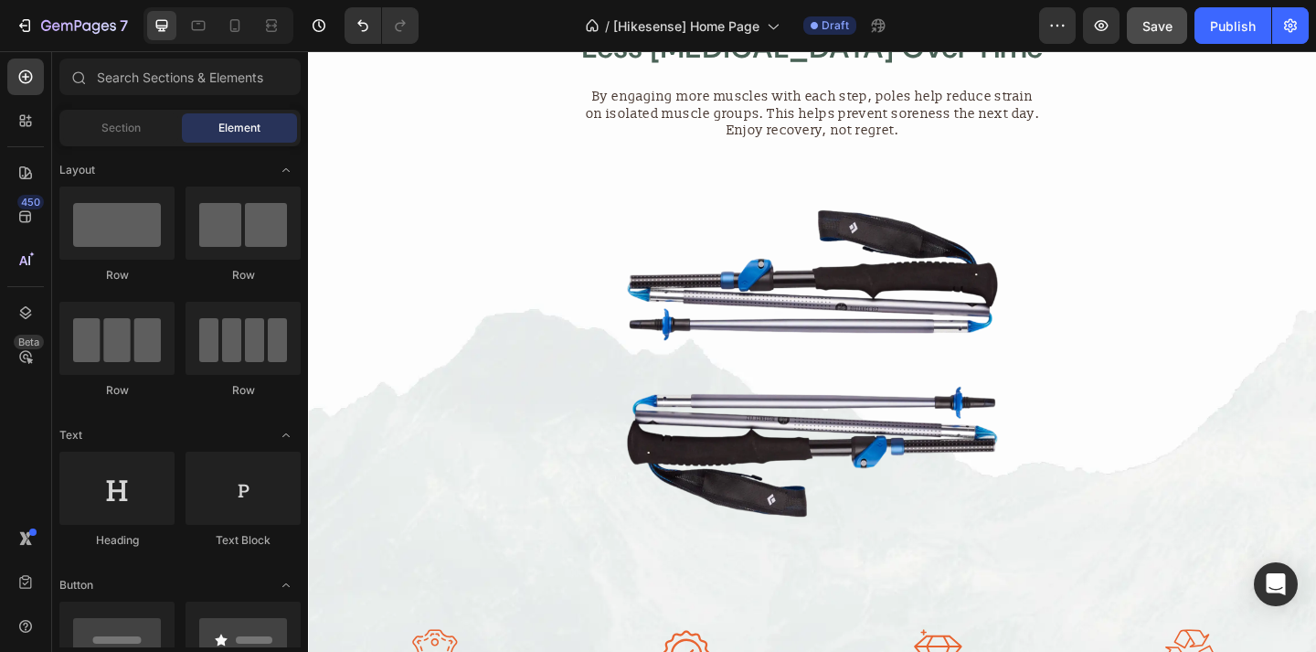
scroll to position [773, 0]
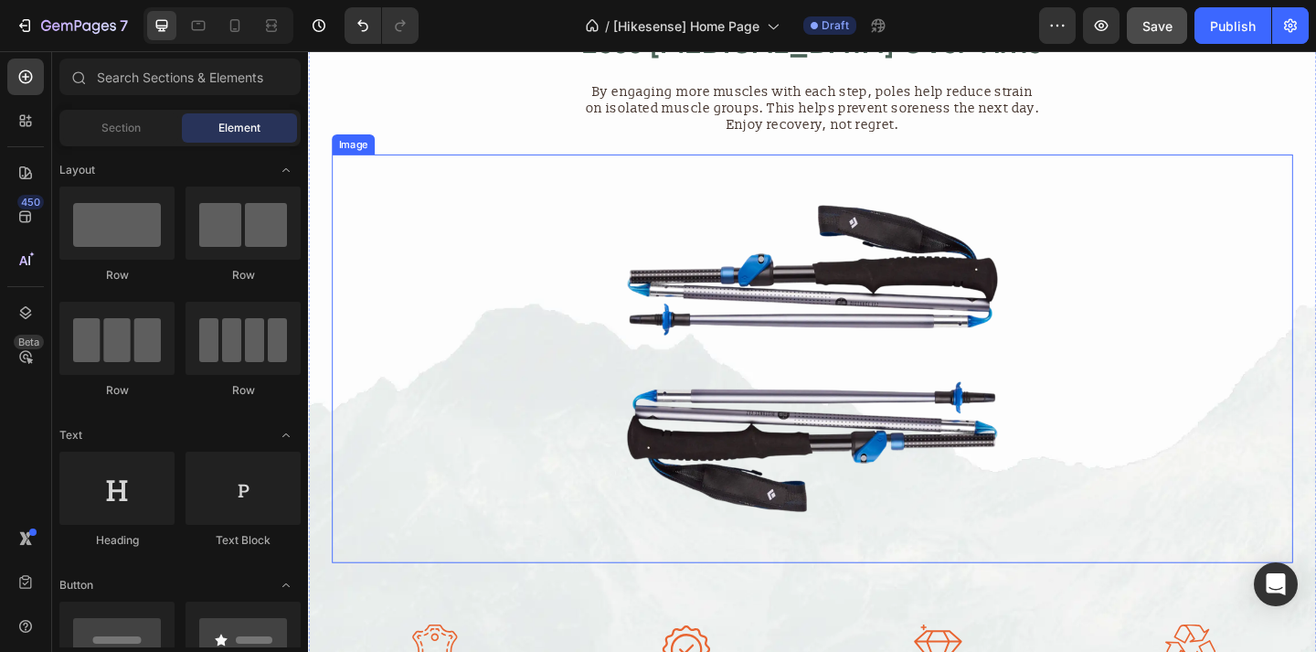
click at [782, 313] on img at bounding box center [856, 386] width 444 height 444
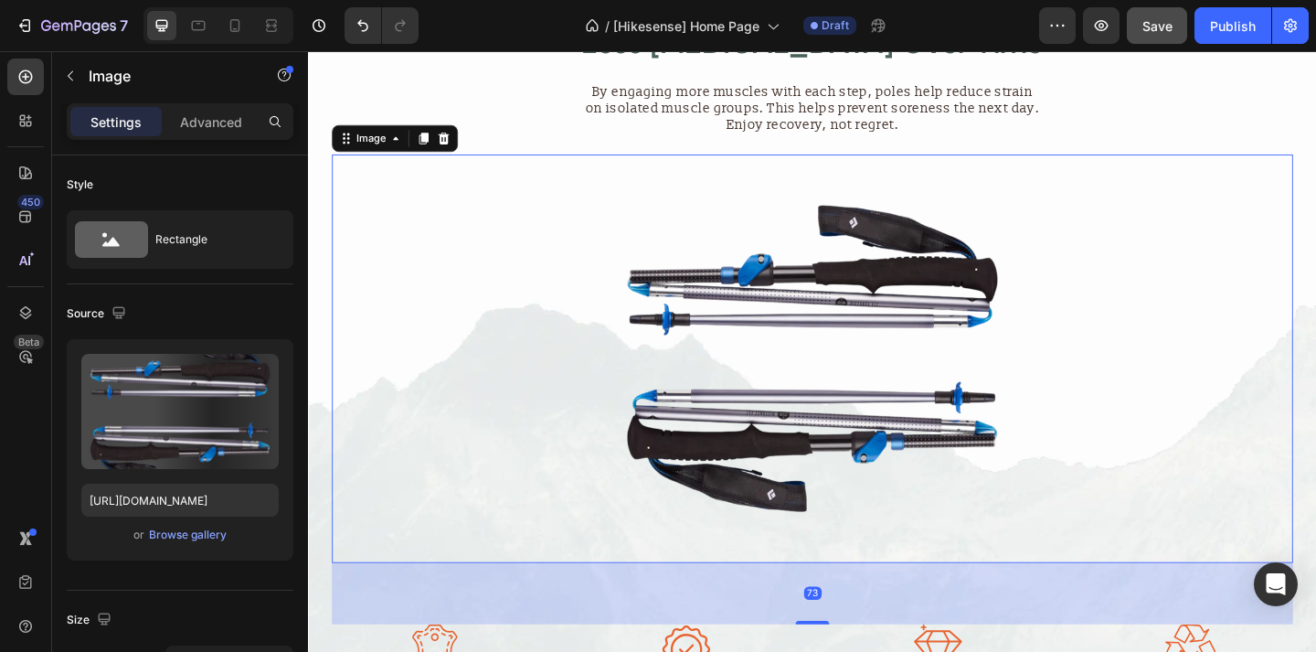
click at [782, 313] on img at bounding box center [856, 386] width 444 height 444
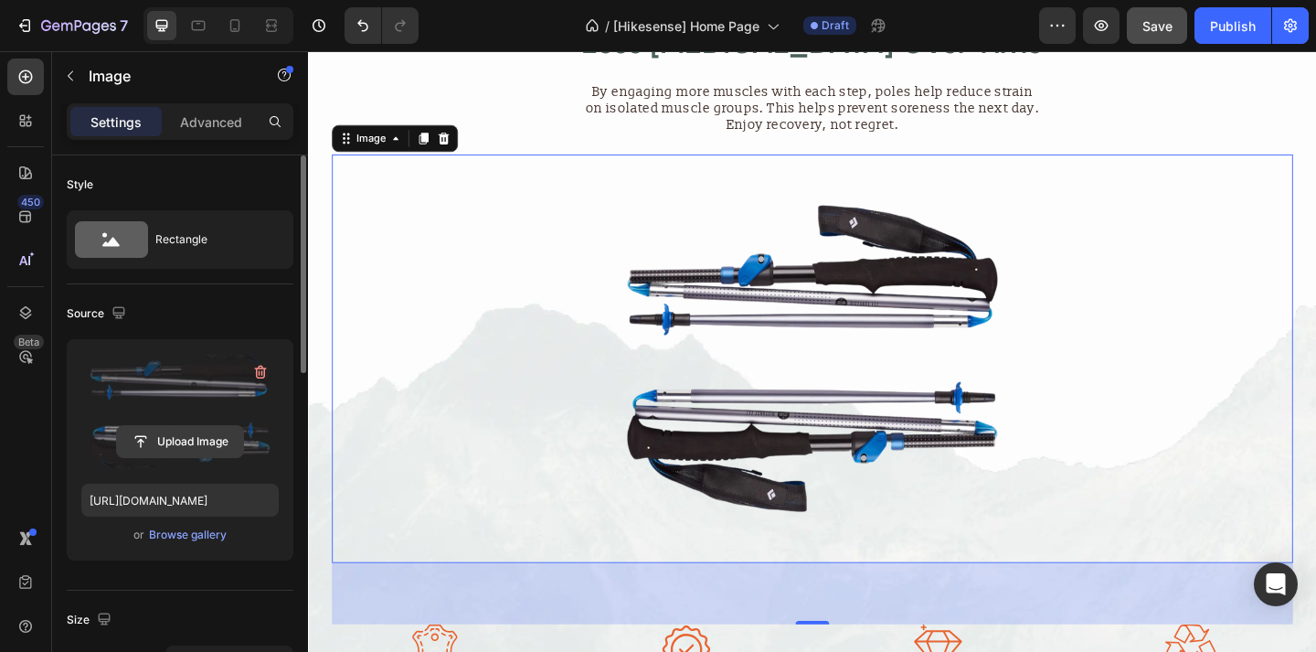
click at [205, 438] on input "file" at bounding box center [180, 441] width 126 height 31
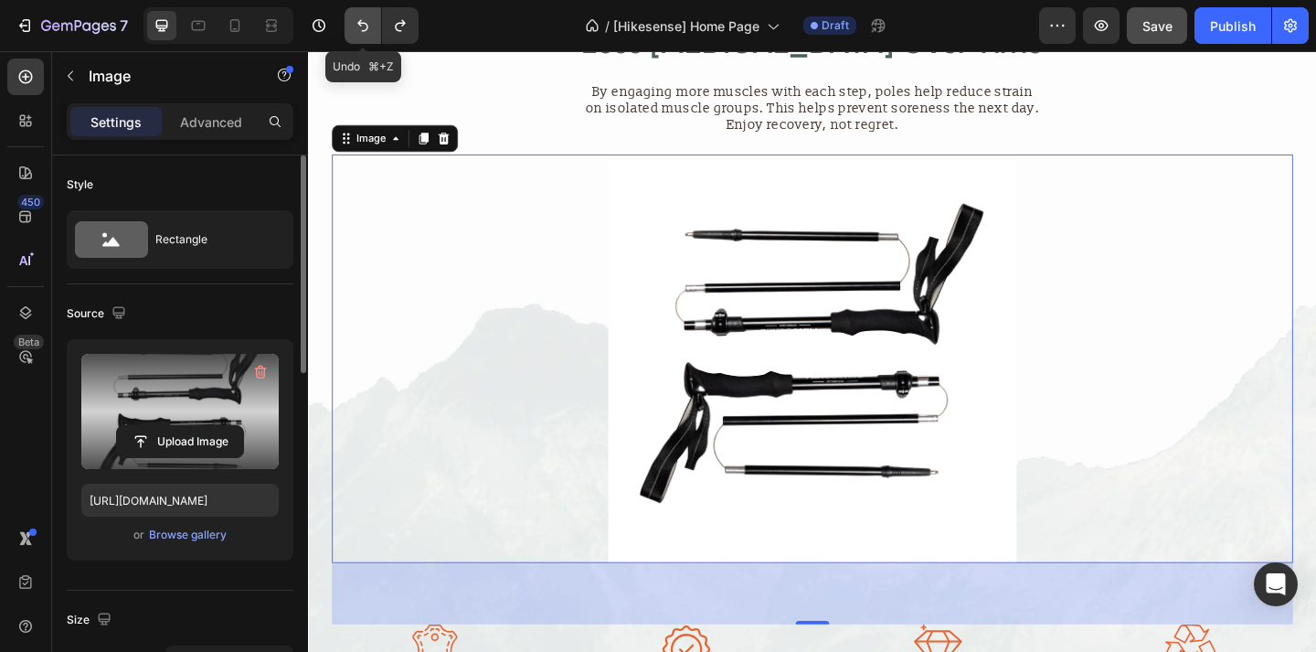
click at [360, 17] on icon "Undo/Redo" at bounding box center [363, 25] width 18 height 18
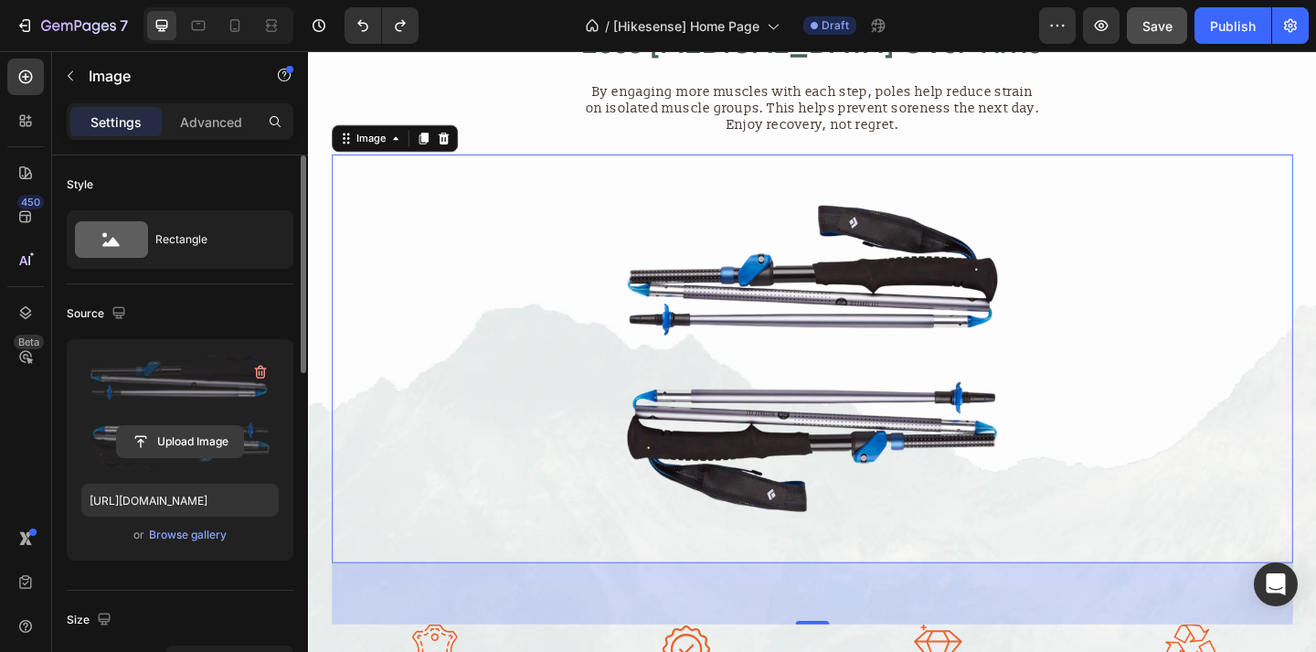
click at [208, 437] on input "file" at bounding box center [180, 441] width 126 height 31
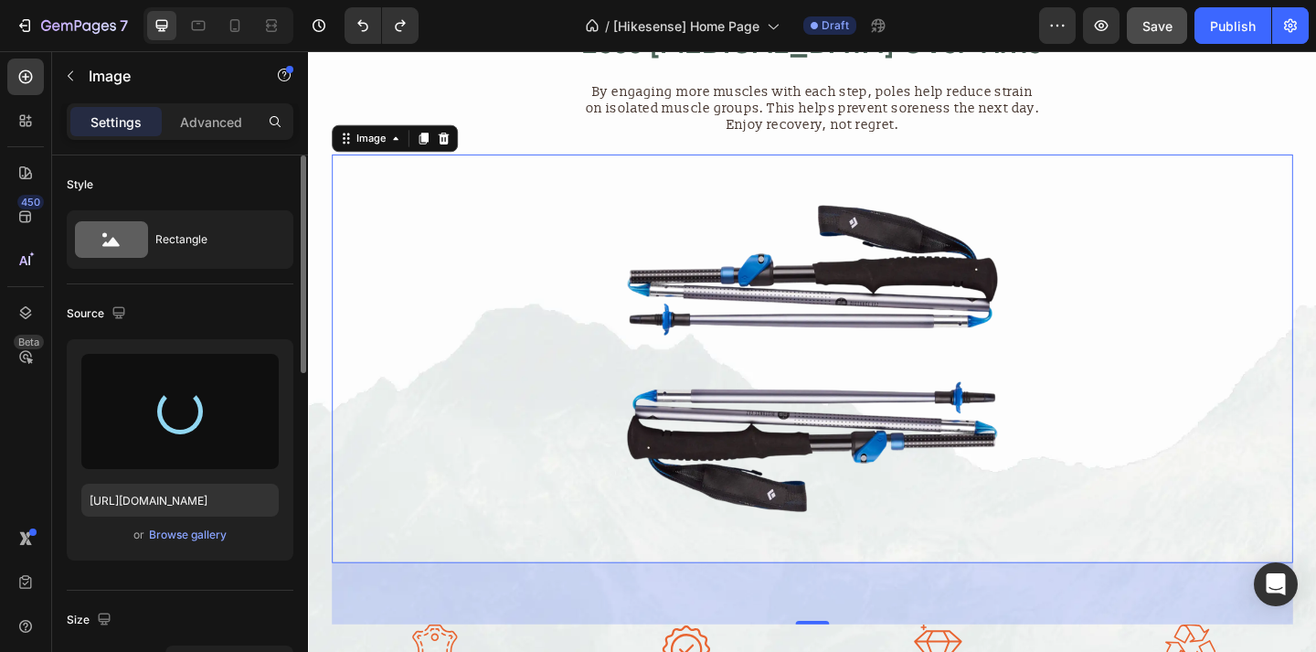
type input "[URL][DOMAIN_NAME]"
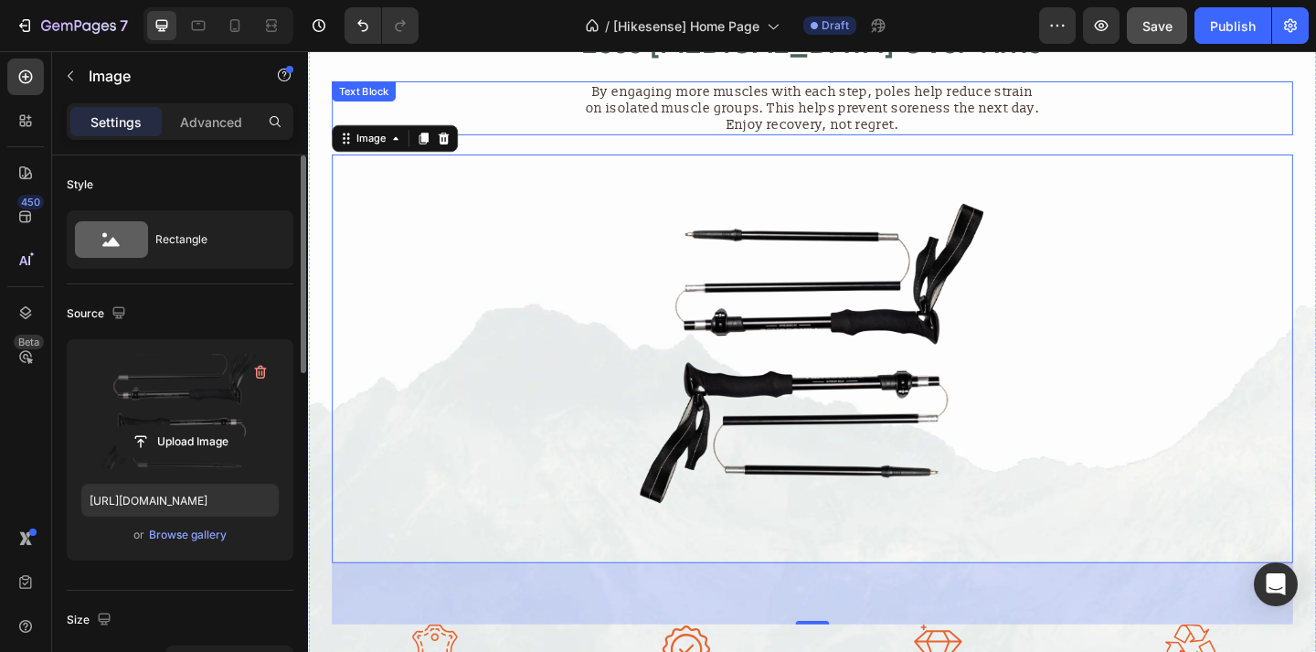
click at [558, 130] on div "By engaging more muscles with each step, poles help reduce strain on isolated m…" at bounding box center [857, 113] width 1046 height 59
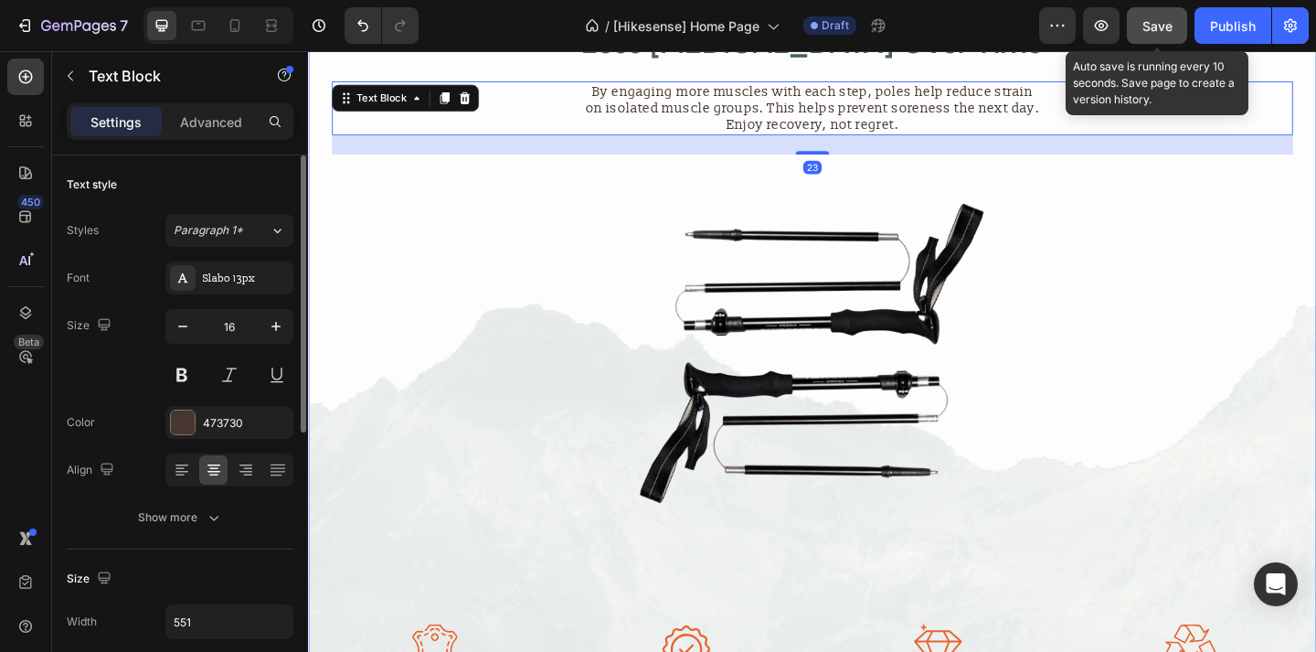
click at [1142, 33] on button "Save" at bounding box center [1157, 25] width 60 height 37
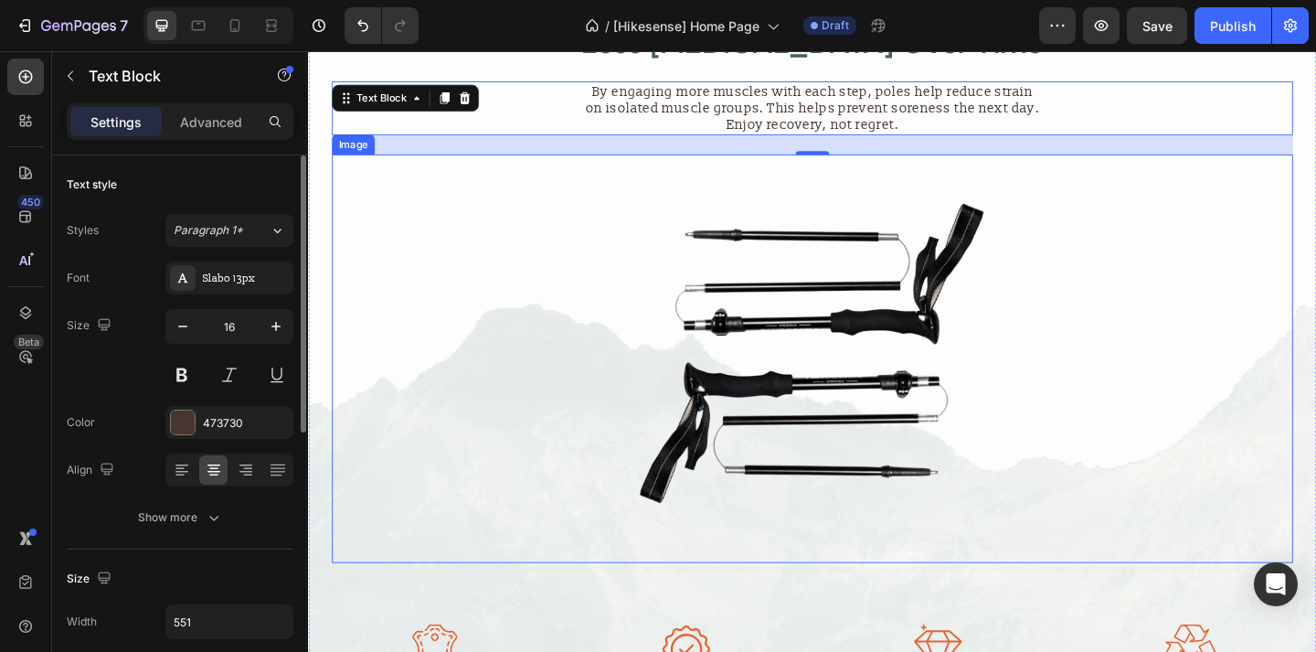
scroll to position [0, 0]
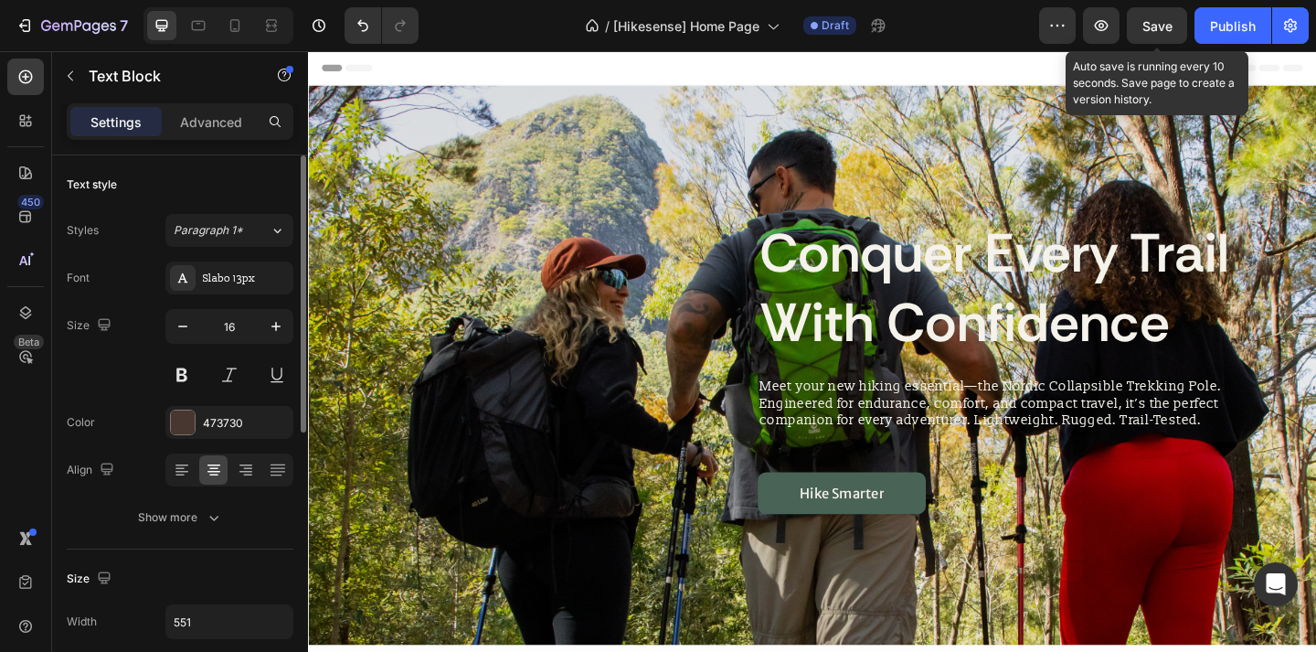
click at [1155, 25] on span "Save" at bounding box center [1158, 26] width 30 height 16
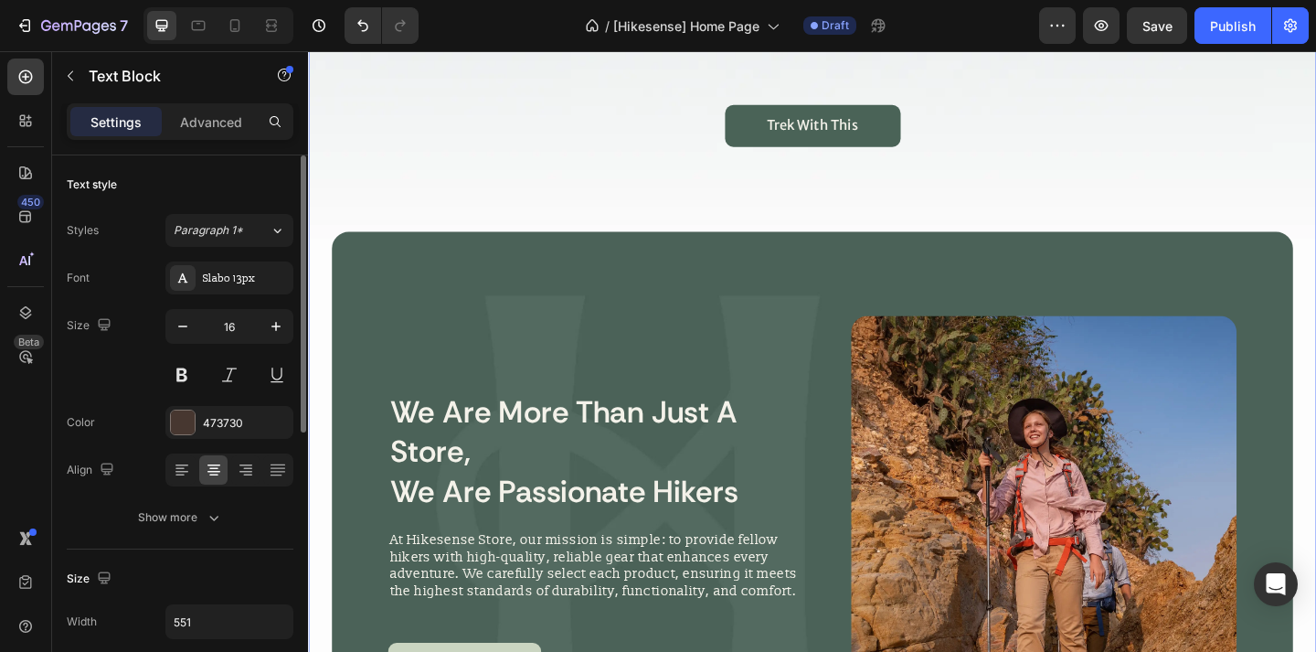
scroll to position [1756, 0]
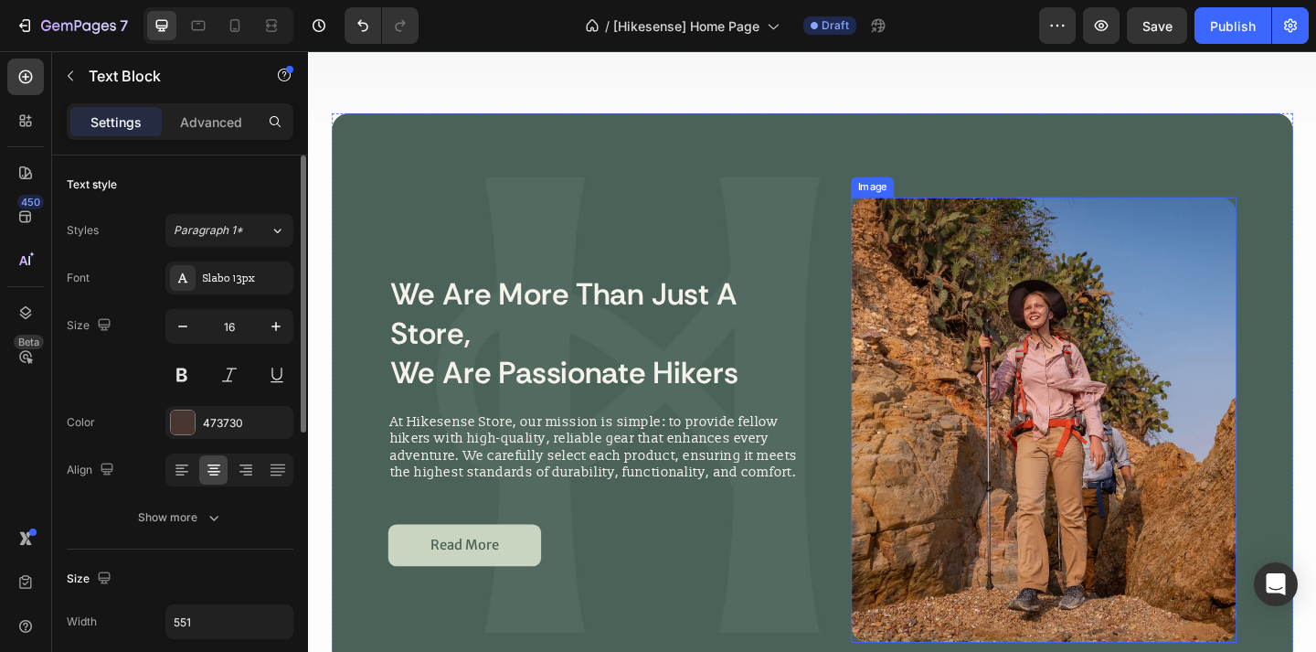
click at [998, 357] on img at bounding box center [1109, 452] width 420 height 484
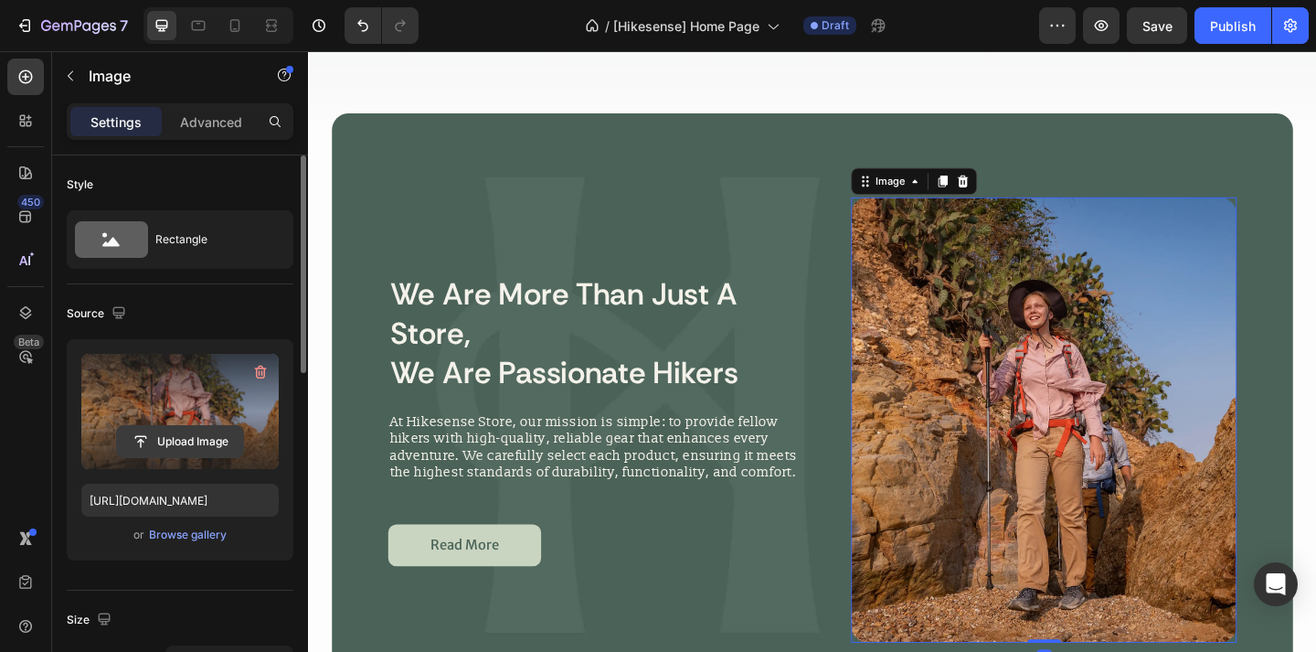
click at [210, 448] on input "file" at bounding box center [180, 441] width 126 height 31
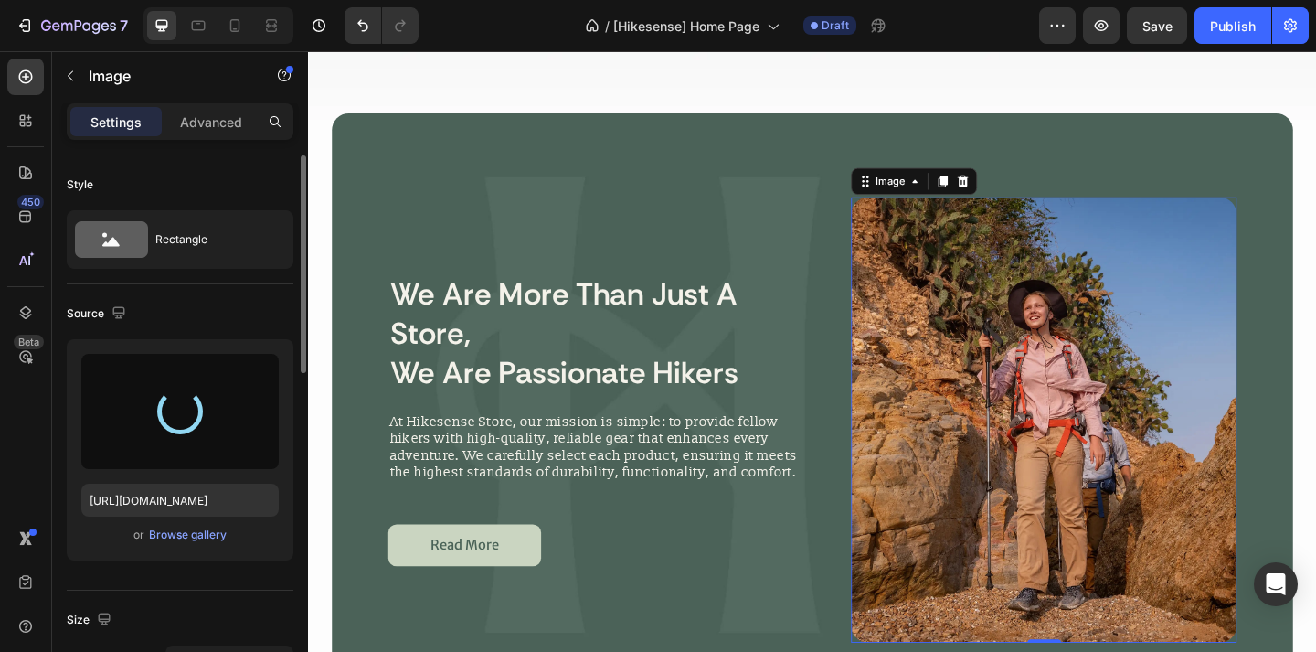
type input "[URL][DOMAIN_NAME]"
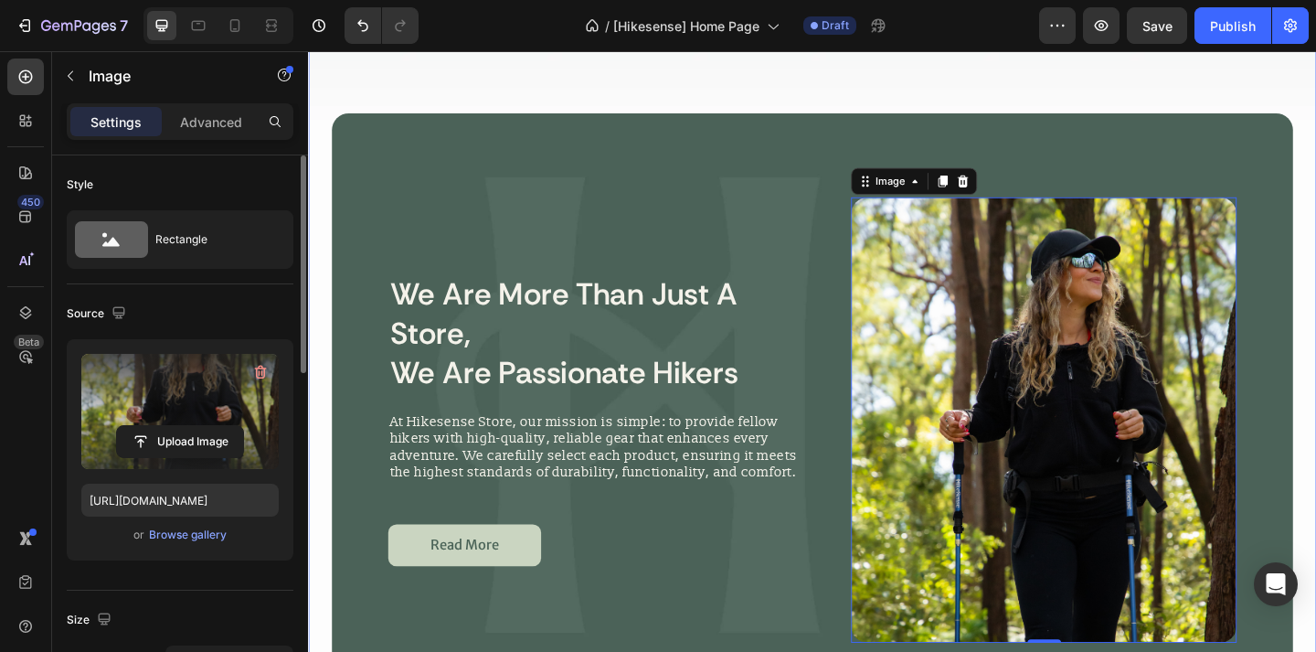
click at [878, 90] on div "Trek With This Button" at bounding box center [857, 50] width 1046 height 138
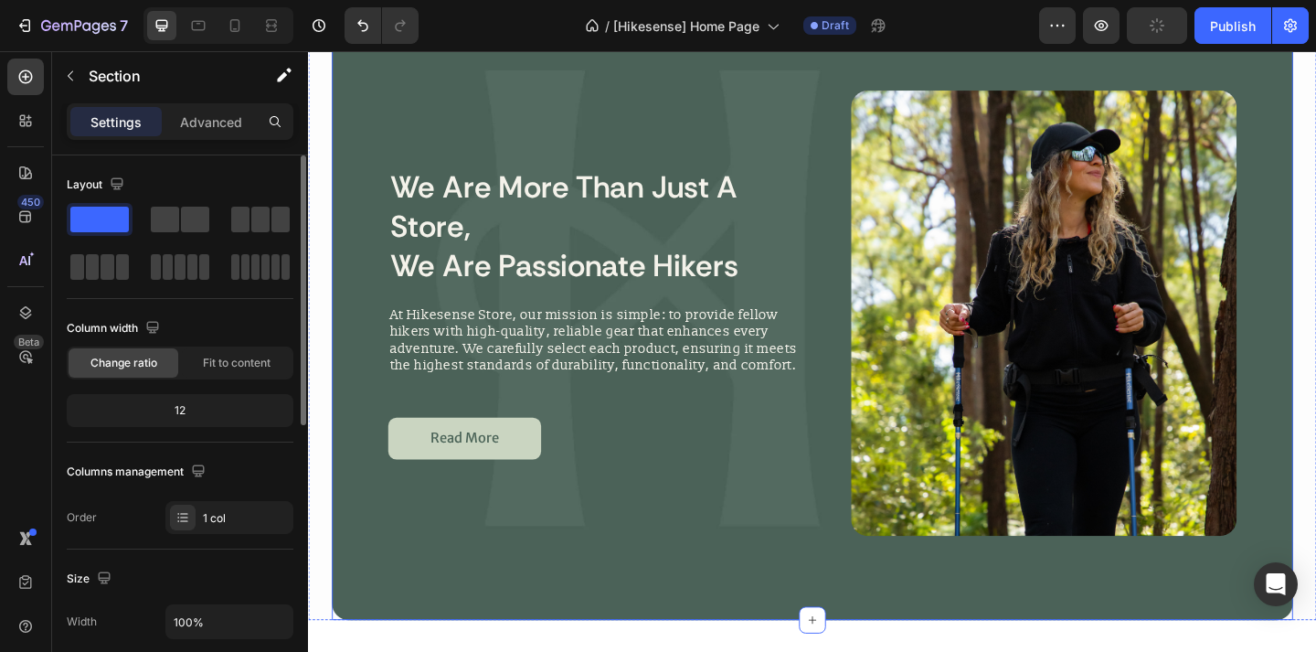
scroll to position [1784, 0]
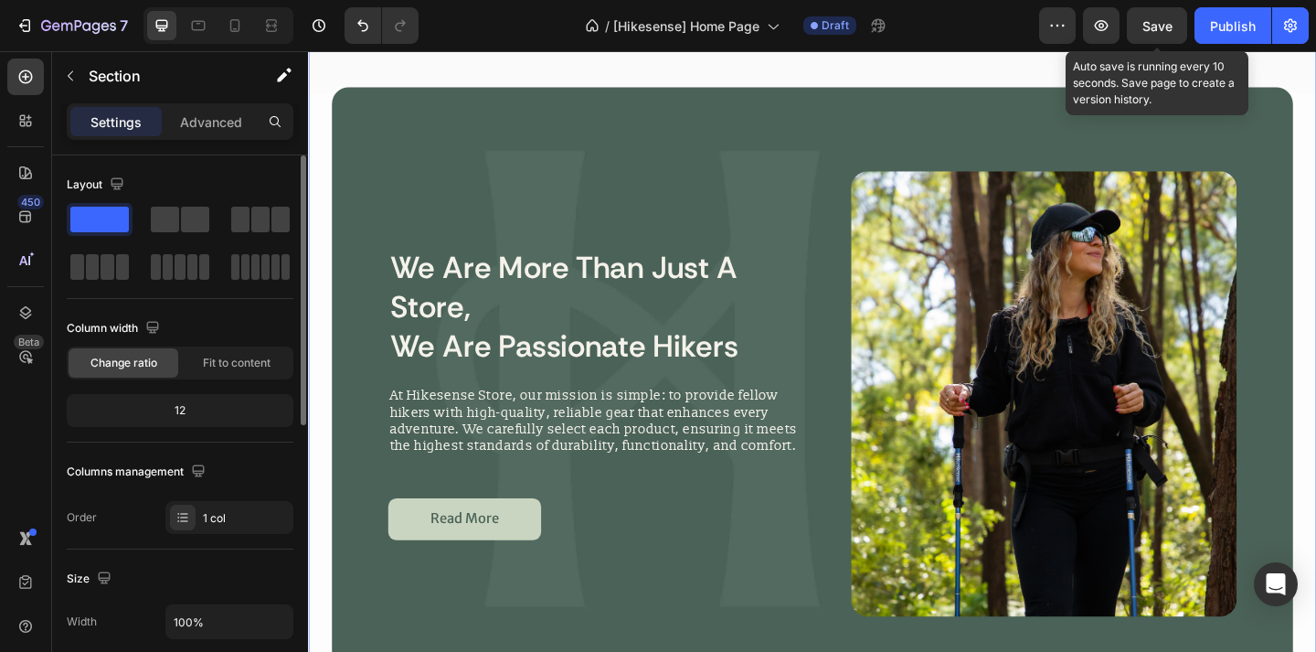
click at [1163, 24] on span "Save" at bounding box center [1158, 26] width 30 height 16
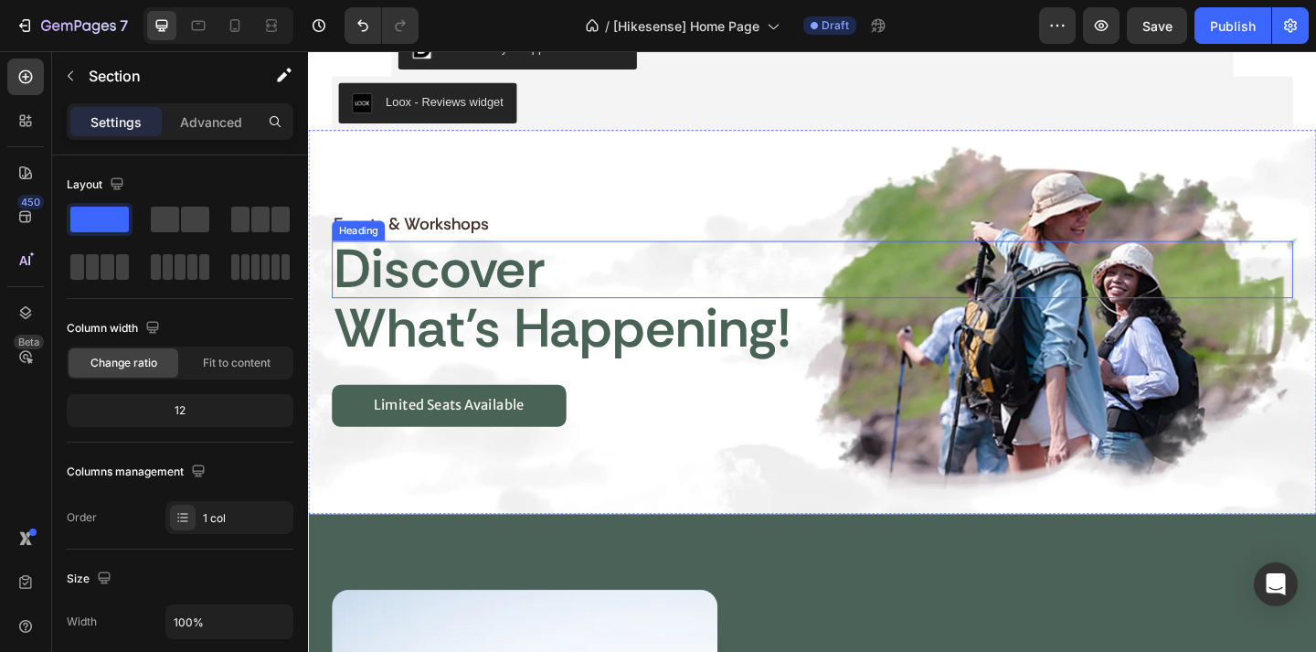
scroll to position [2778, 0]
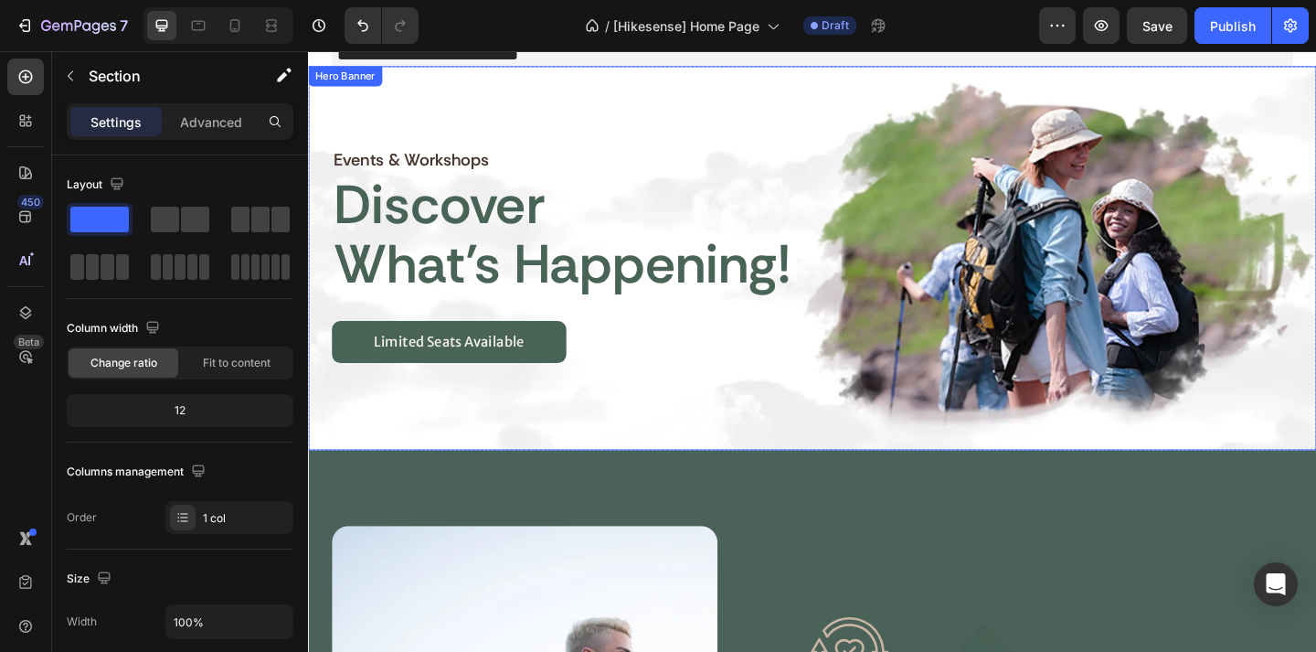
click at [1054, 207] on div "discover" at bounding box center [857, 219] width 1046 height 62
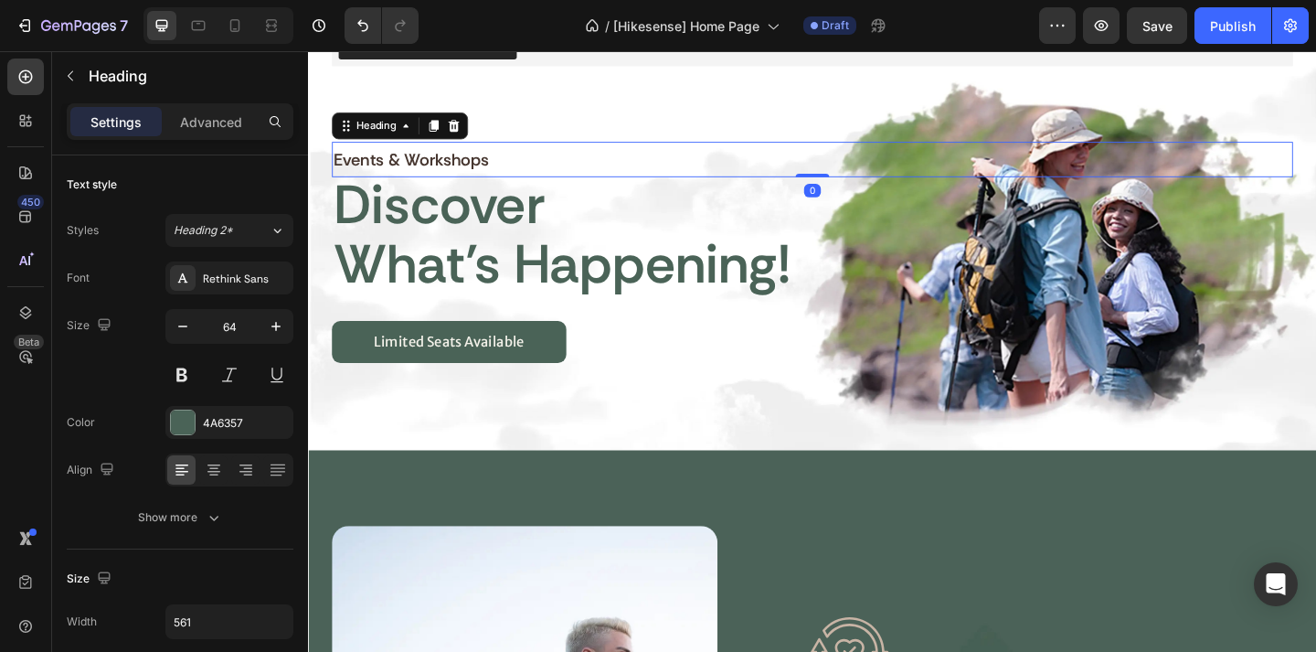
click at [1080, 154] on div "events & workshops" at bounding box center [857, 169] width 1046 height 38
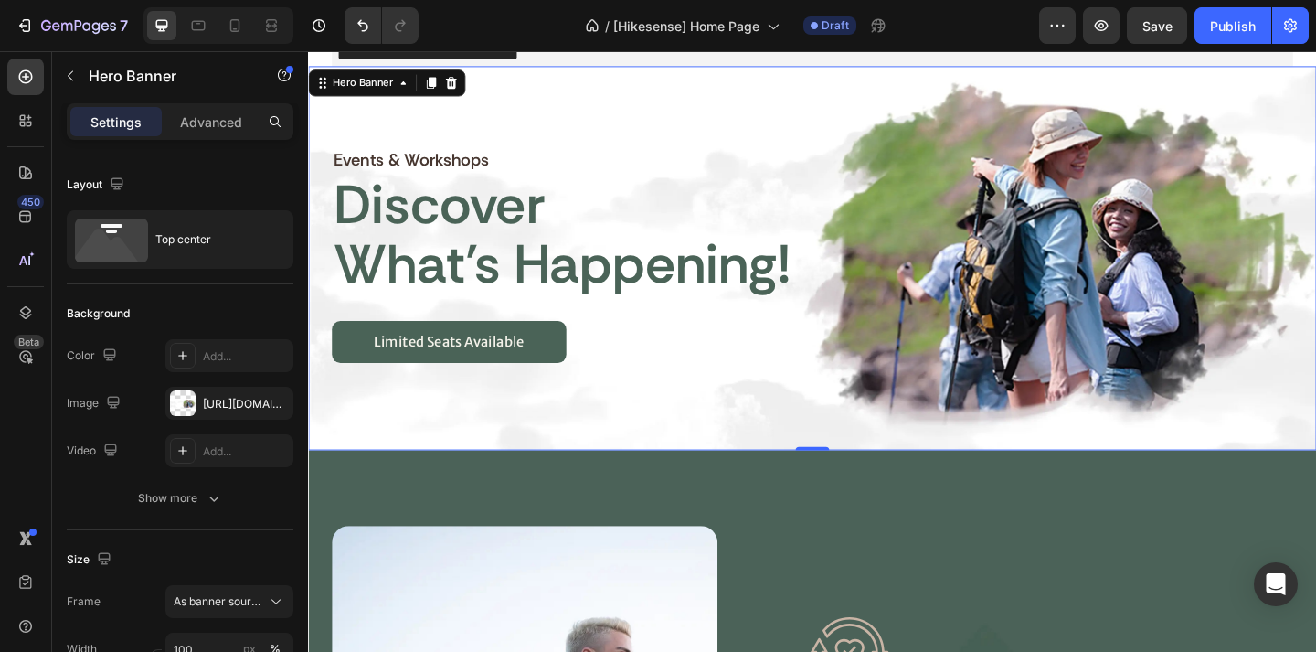
click at [1081, 335] on div "events & workshops Heading discover Heading what’s happening! Heading limited s…" at bounding box center [857, 269] width 1046 height 239
click at [700, 115] on div "events & workshops Heading discover Heading what’s happening! Heading limited s…" at bounding box center [856, 229] width 1097 height 322
click at [918, 134] on div "events & workshops Heading discover Heading what’s happening! Heading limited s…" at bounding box center [856, 229] width 1097 height 322
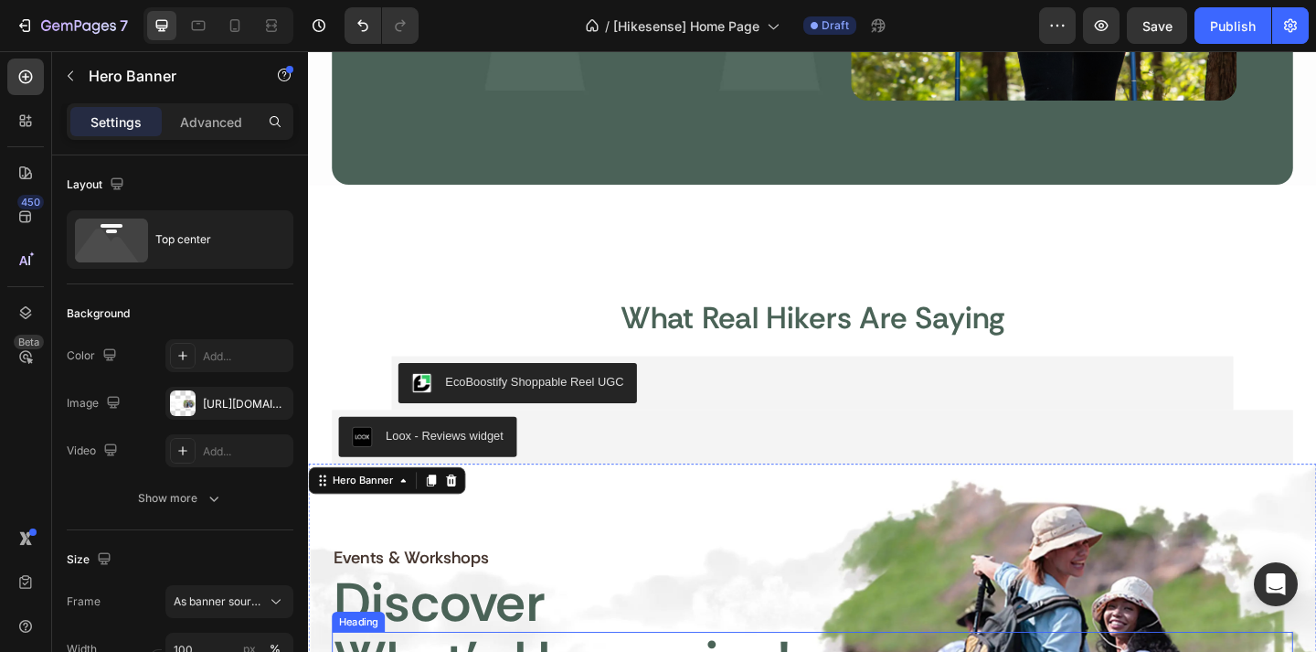
scroll to position [2642, 0]
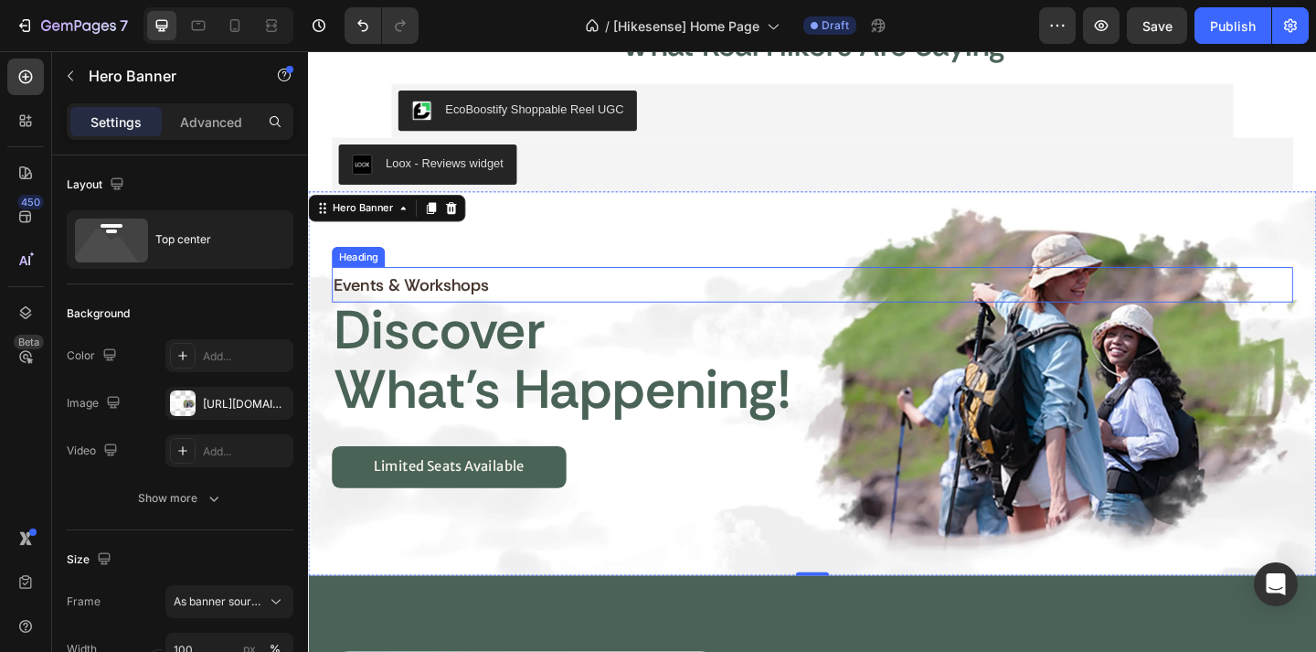
click at [1112, 288] on div "events & workshops" at bounding box center [857, 305] width 1046 height 38
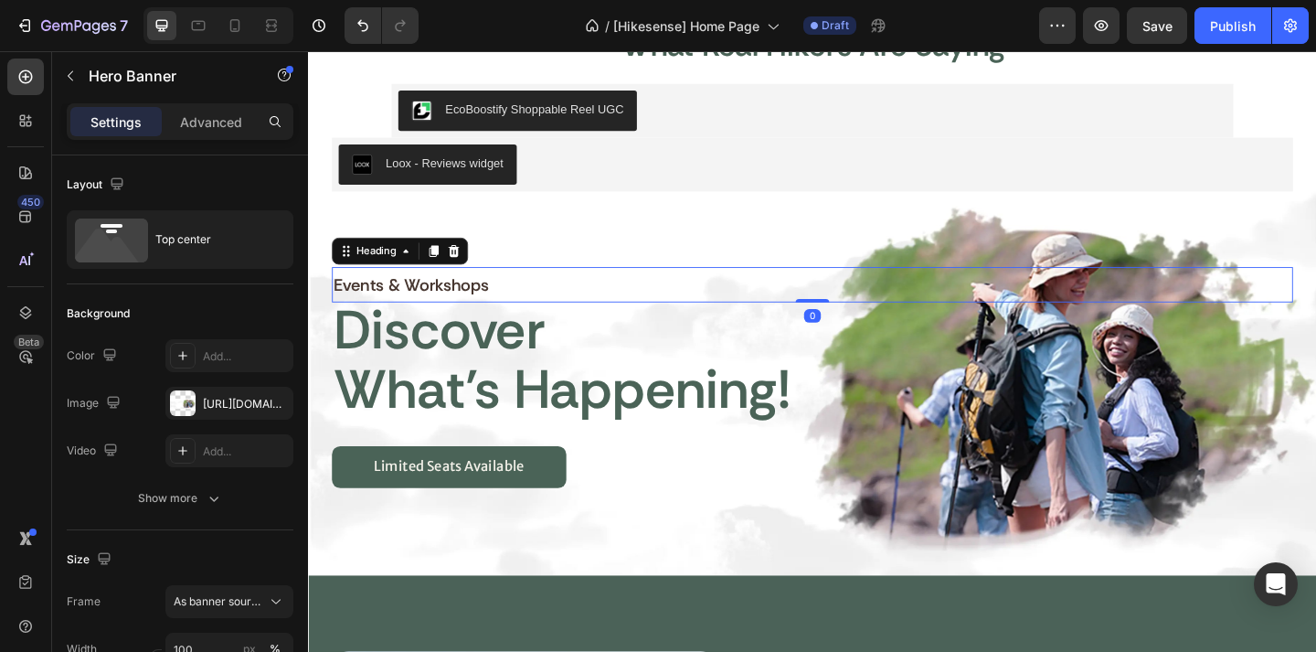
click at [1112, 288] on div "events & workshops" at bounding box center [857, 305] width 1046 height 38
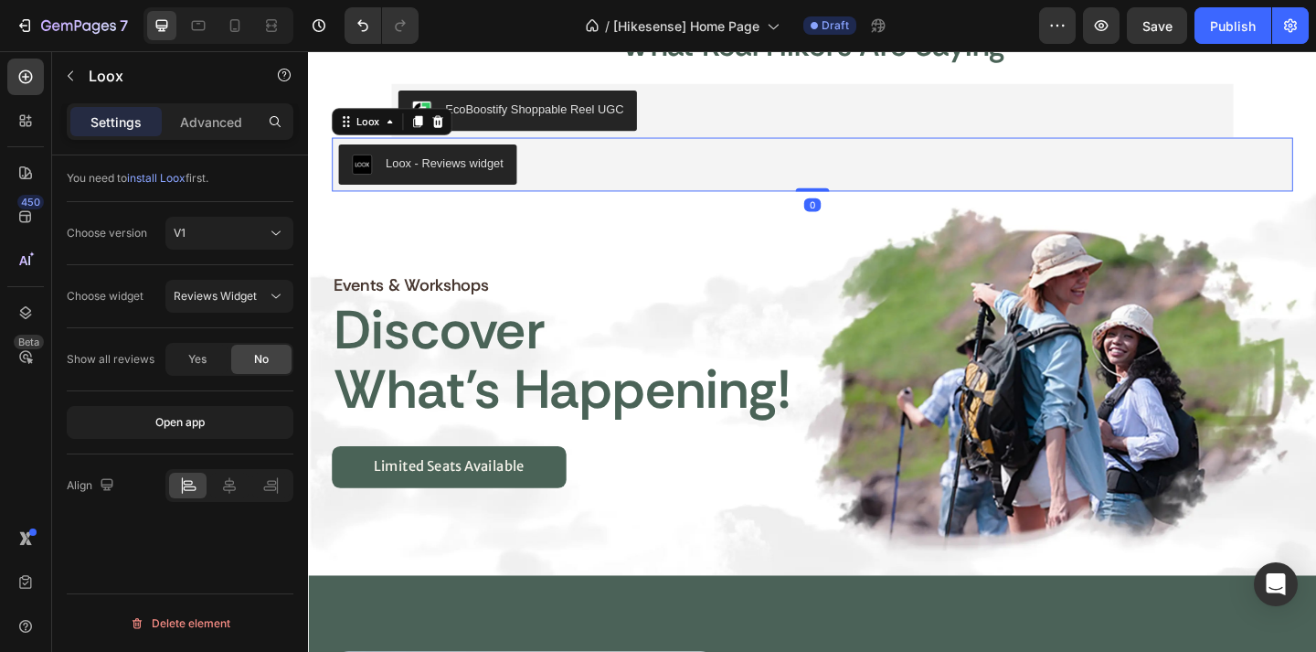
click at [1101, 181] on div "Loox - Reviews widget" at bounding box center [856, 175] width 1031 height 44
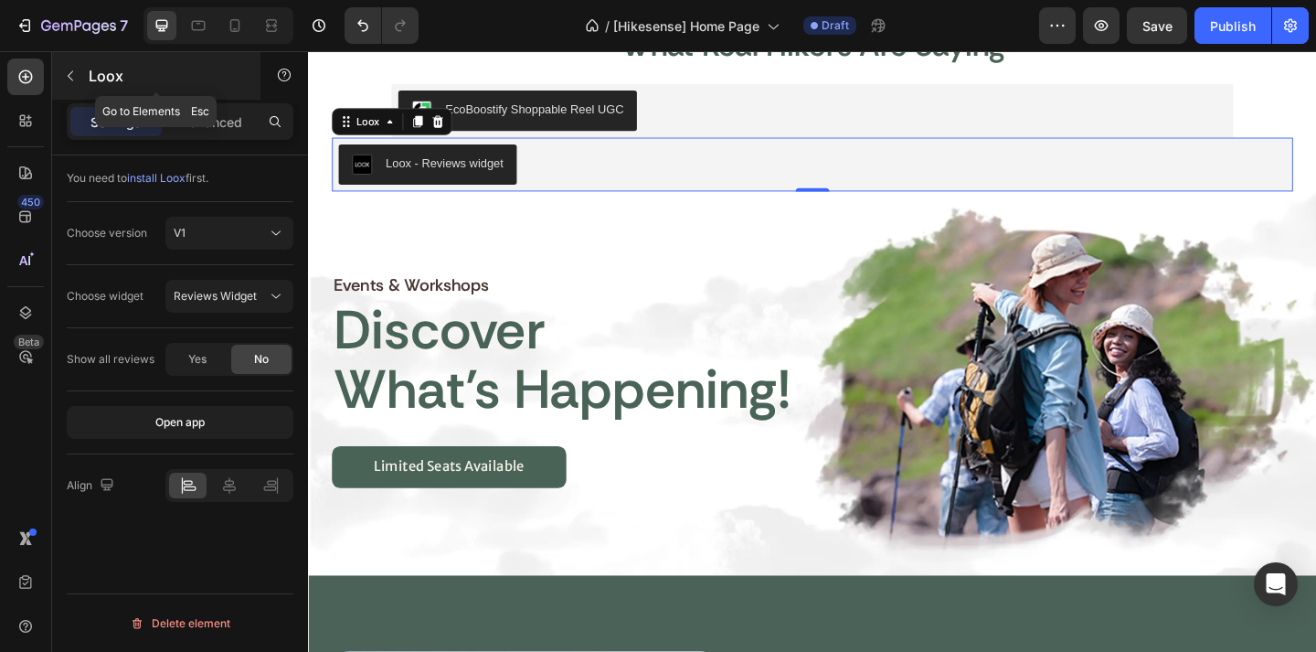
click at [73, 70] on icon "button" at bounding box center [70, 76] width 15 height 15
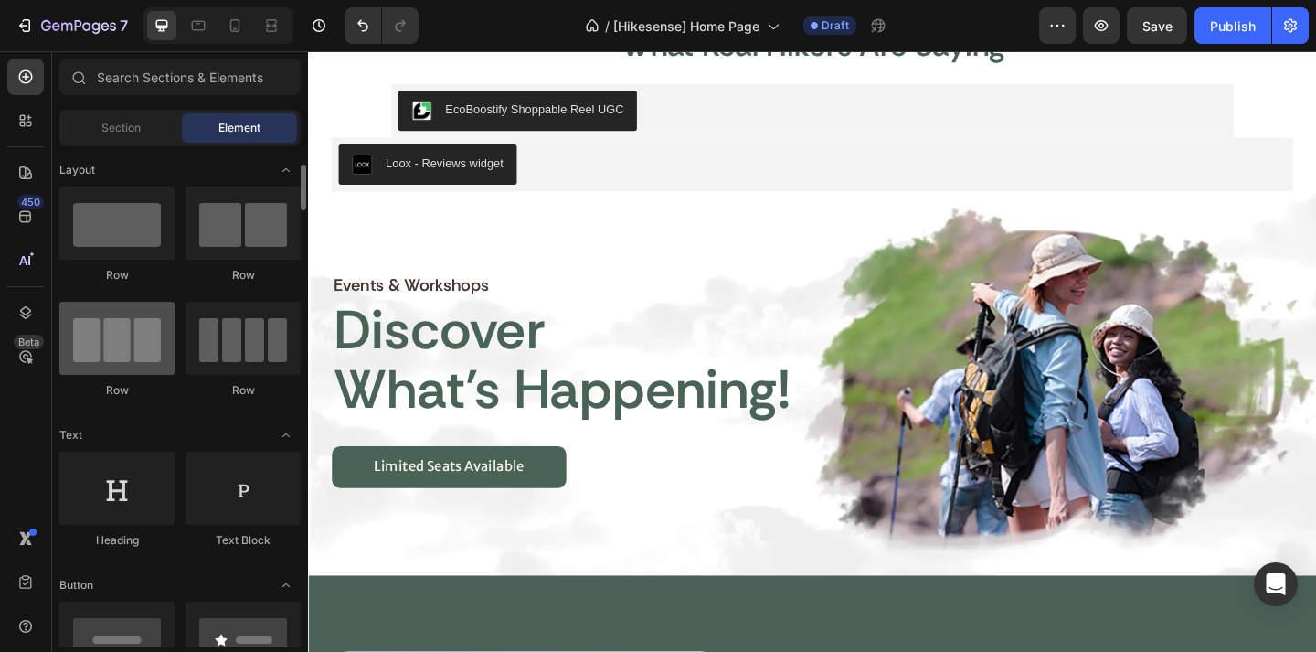
scroll to position [41, 0]
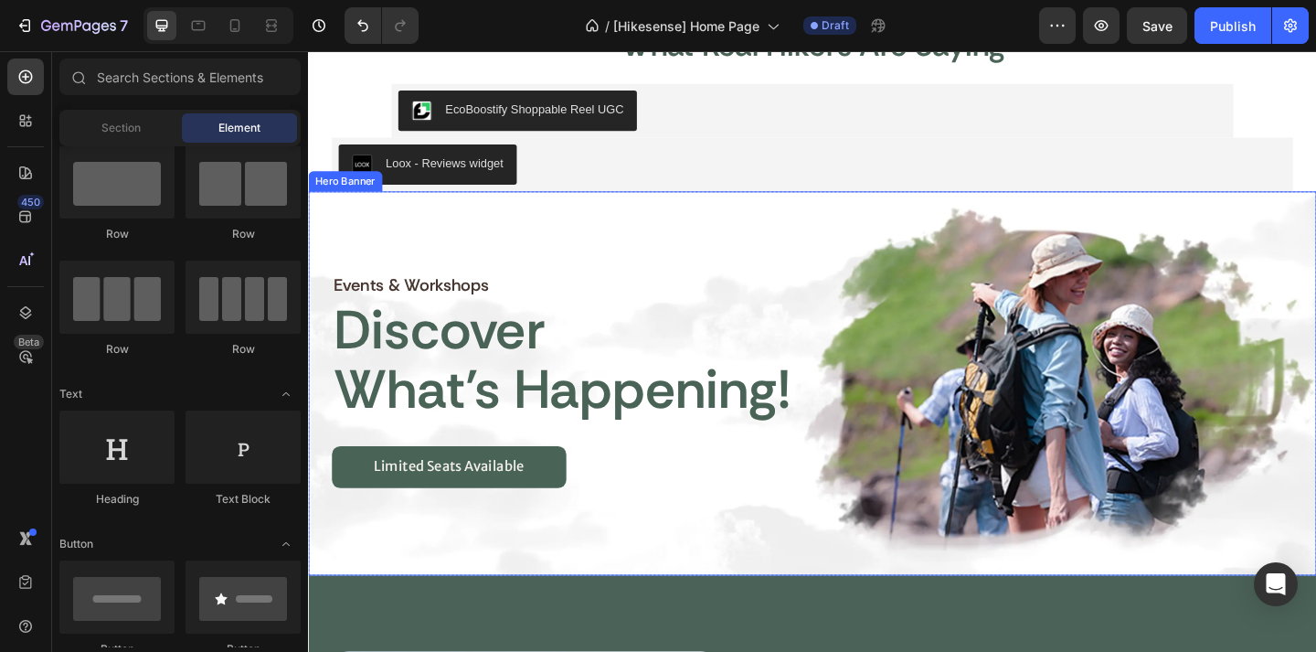
click at [740, 249] on div "events & workshops Heading discover Heading what’s happening! Heading limited s…" at bounding box center [856, 365] width 1097 height 322
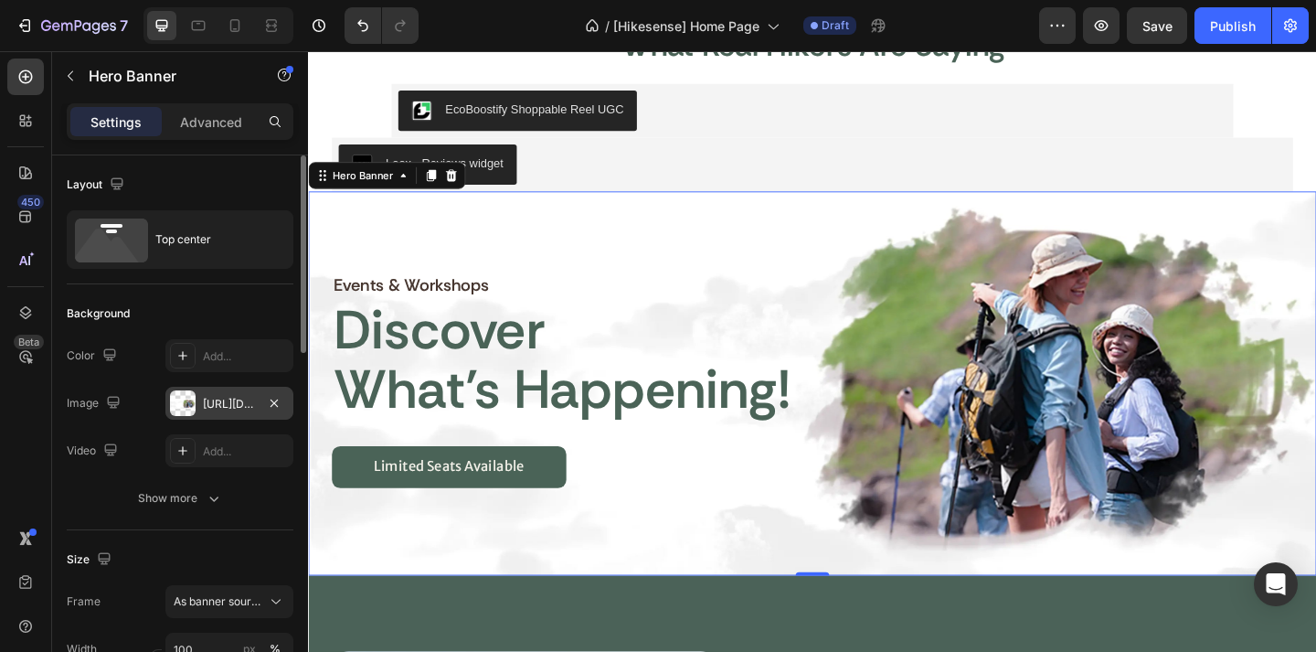
click at [218, 412] on div "[URL][DOMAIN_NAME]" at bounding box center [229, 403] width 128 height 33
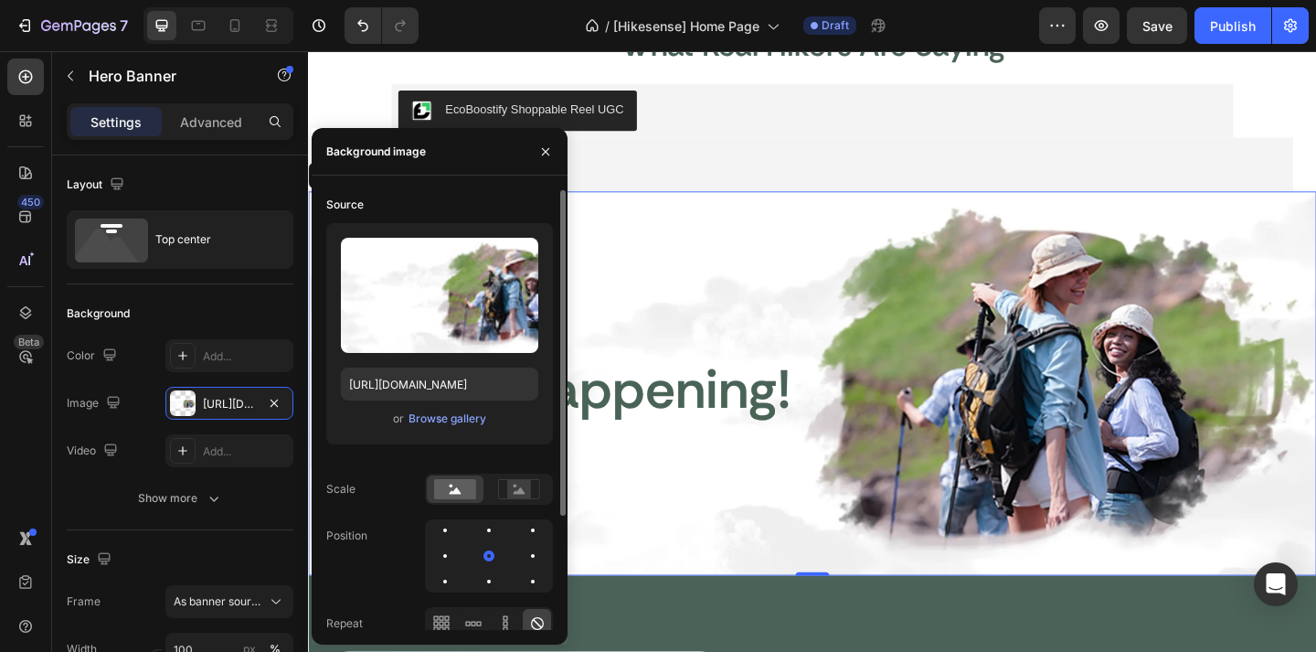
click at [470, 401] on div "Upload Image [URL][DOMAIN_NAME] or Browse gallery" at bounding box center [439, 333] width 227 height 221
click at [467, 415] on div "Browse gallery" at bounding box center [448, 418] width 78 height 16
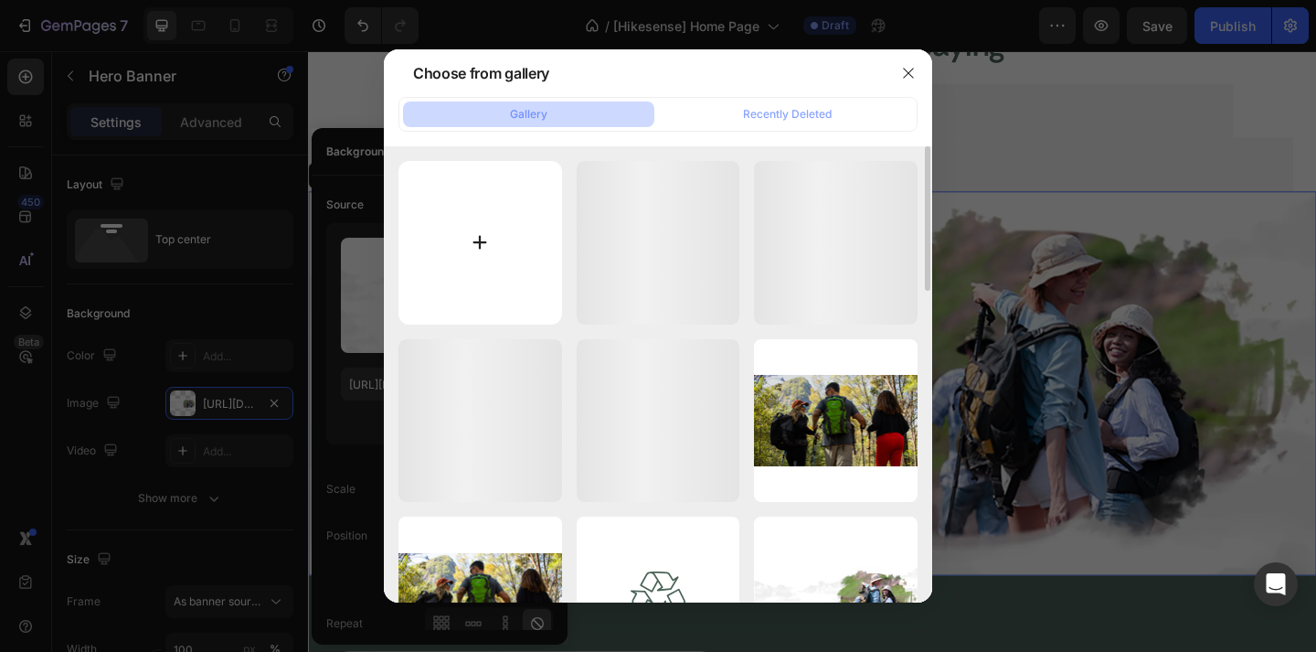
click at [528, 215] on input "file" at bounding box center [481, 243] width 164 height 164
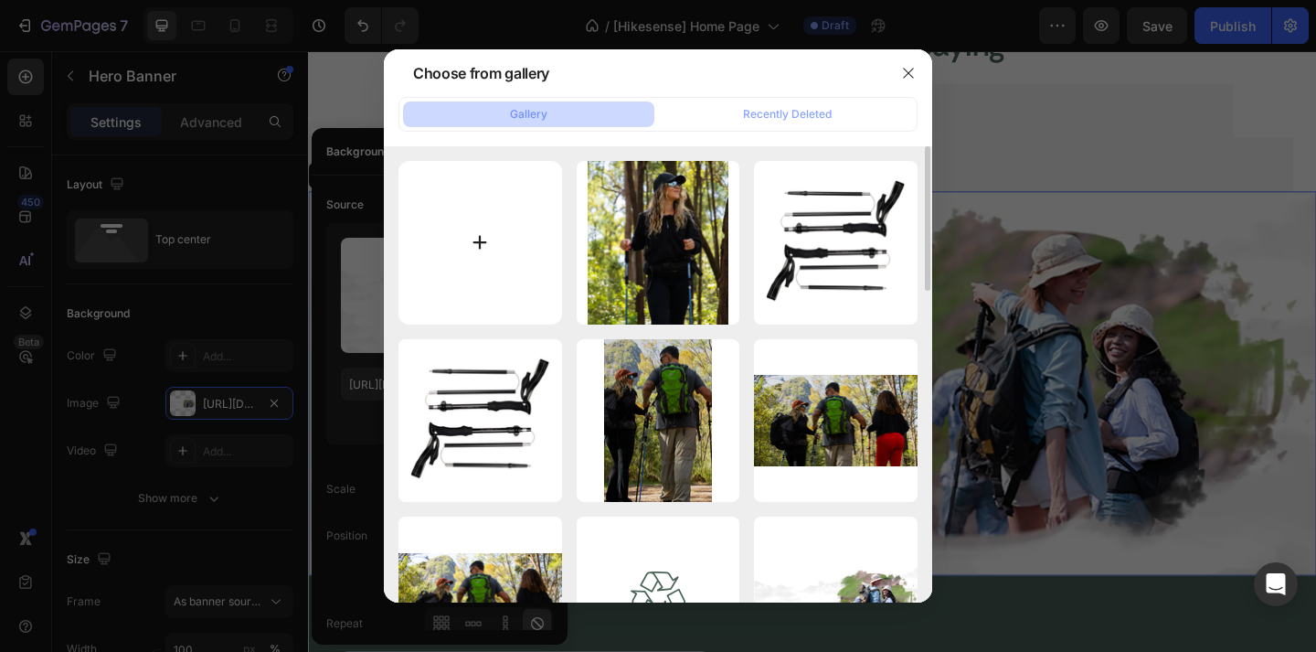
type input "C:\fakepath\2 copy.png"
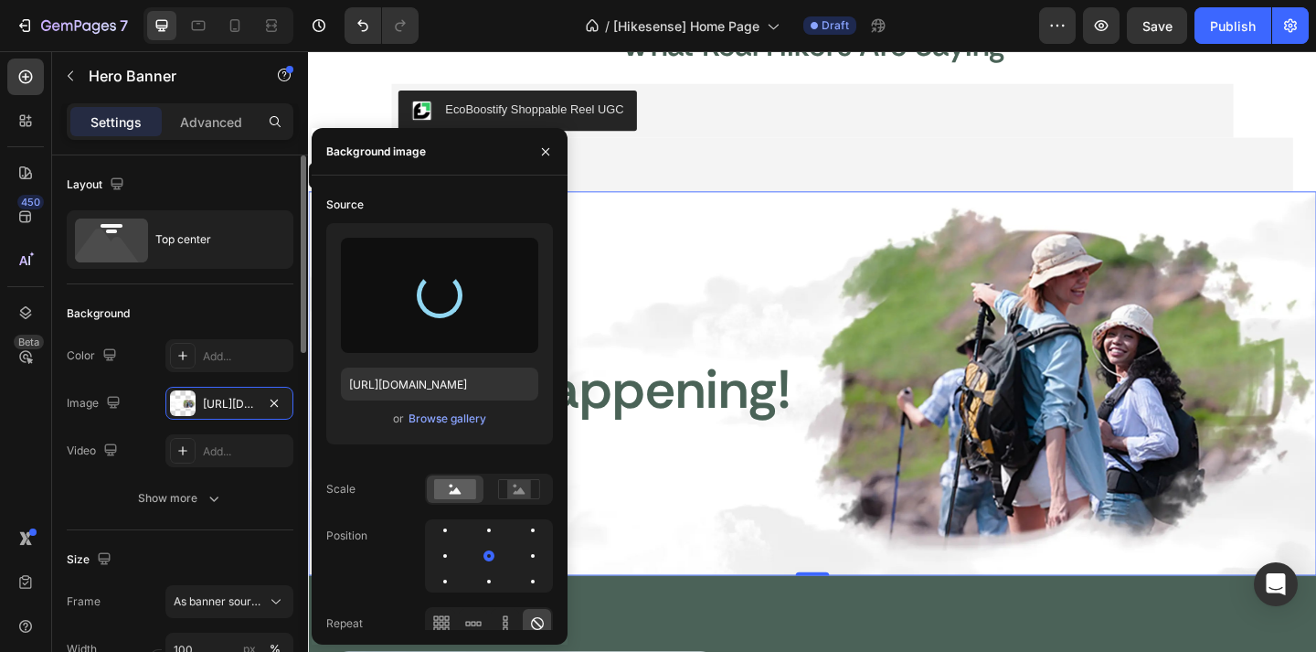
type input "[URL][DOMAIN_NAME]"
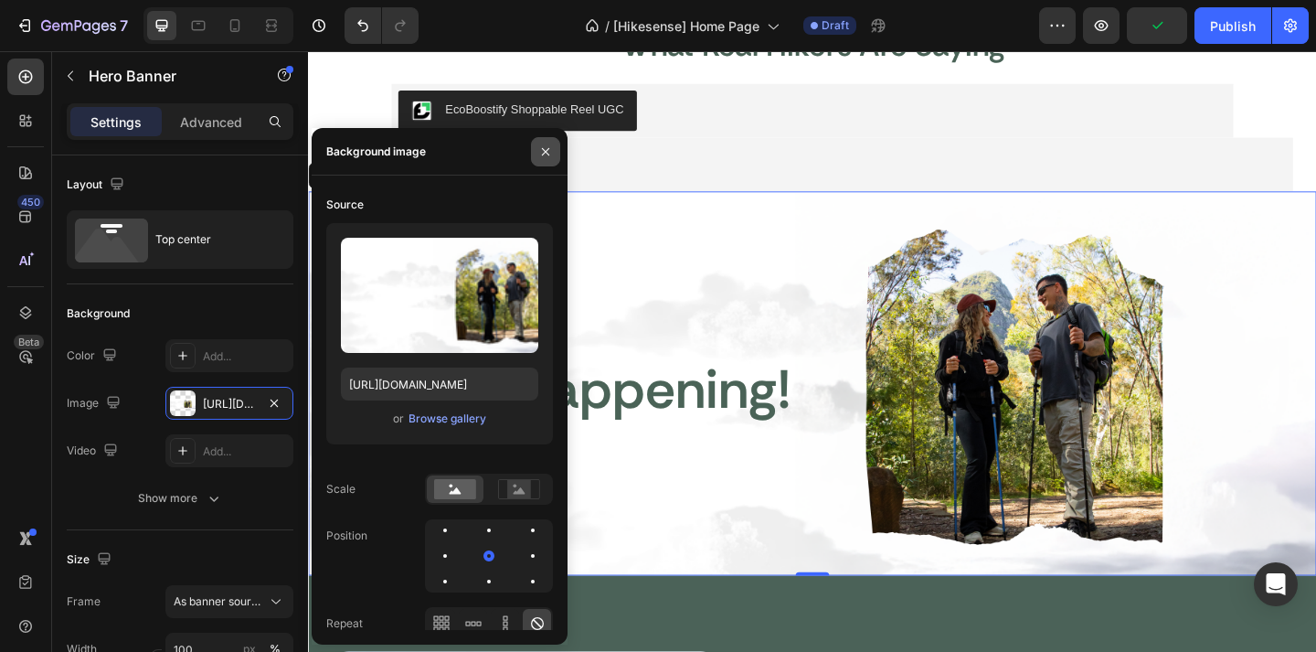
click at [554, 158] on button "button" at bounding box center [545, 151] width 29 height 29
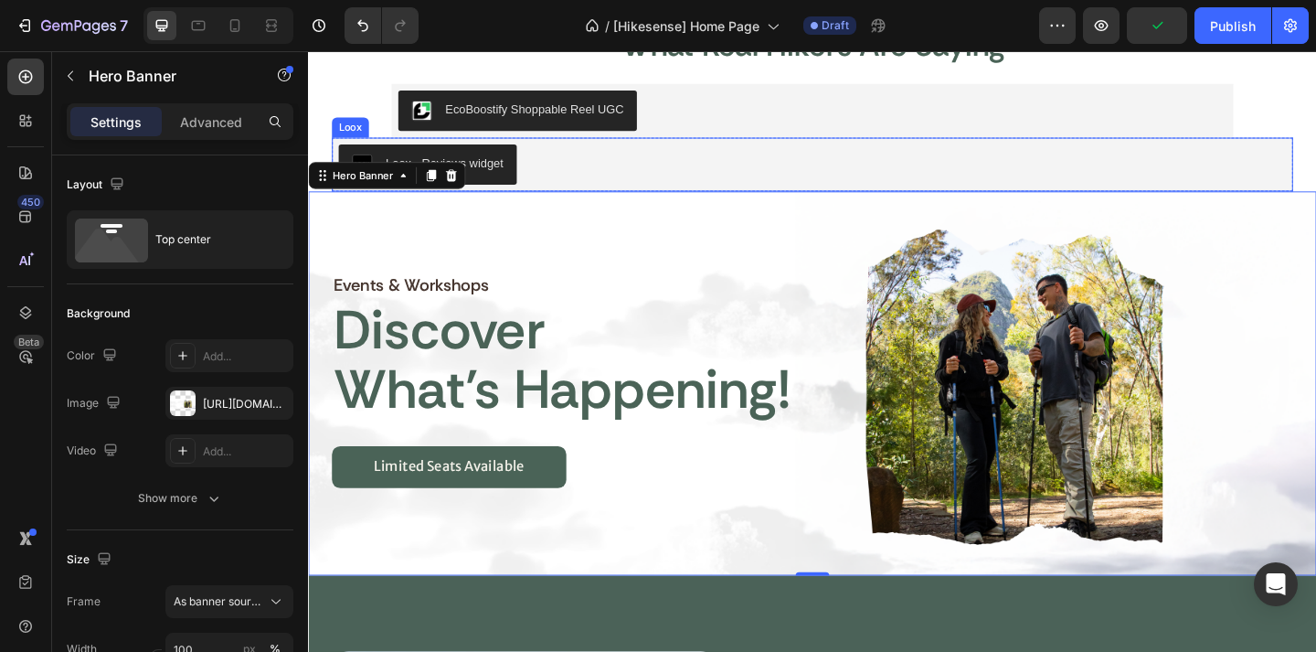
click at [926, 147] on div "Loox - Reviews widget" at bounding box center [857, 174] width 1046 height 59
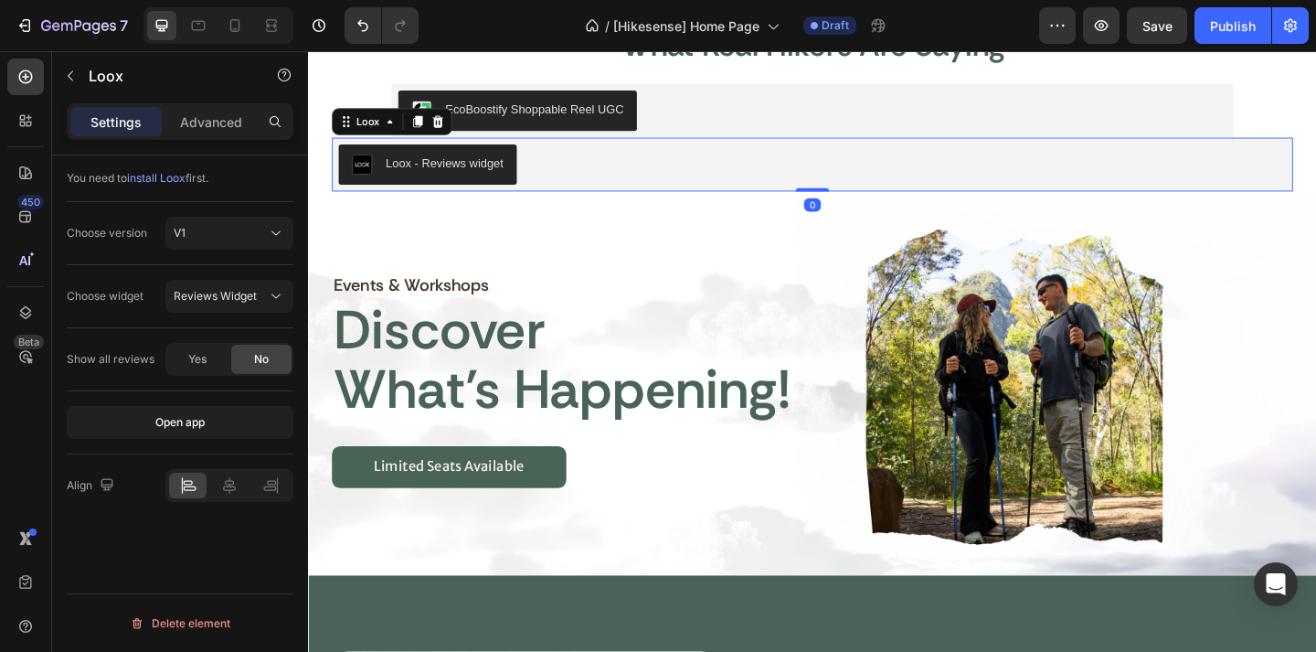
click at [1169, 27] on span "Save" at bounding box center [1158, 26] width 30 height 16
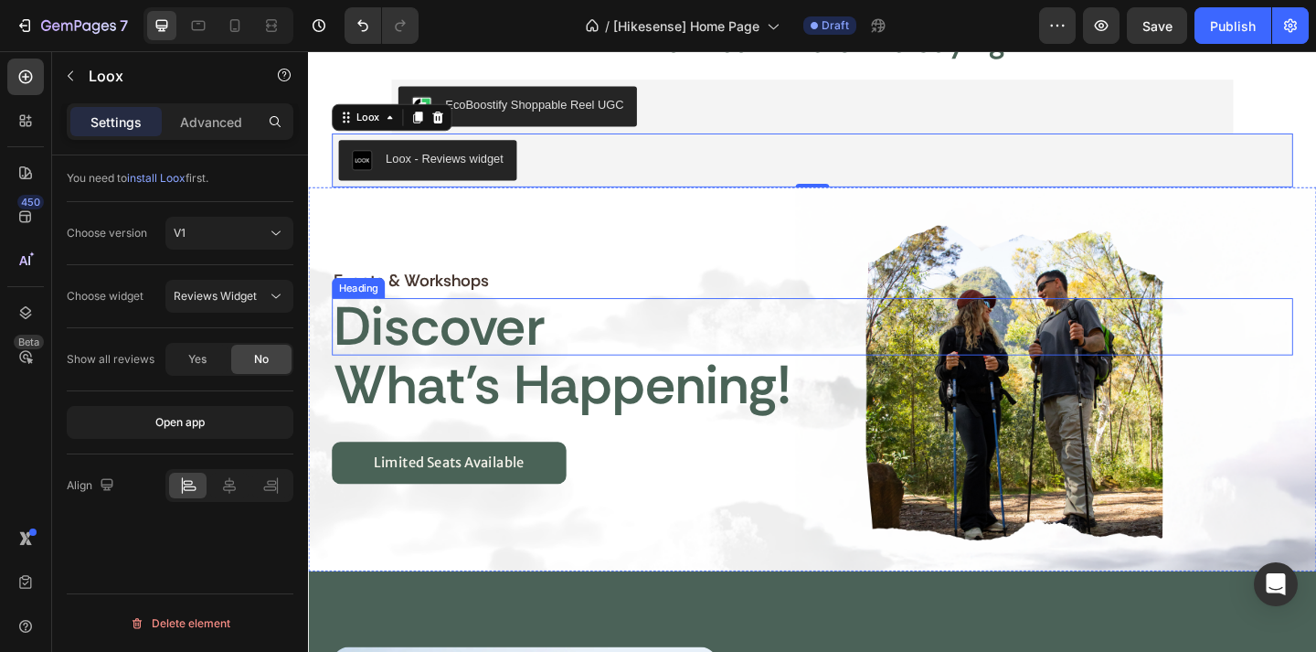
scroll to position [2623, 0]
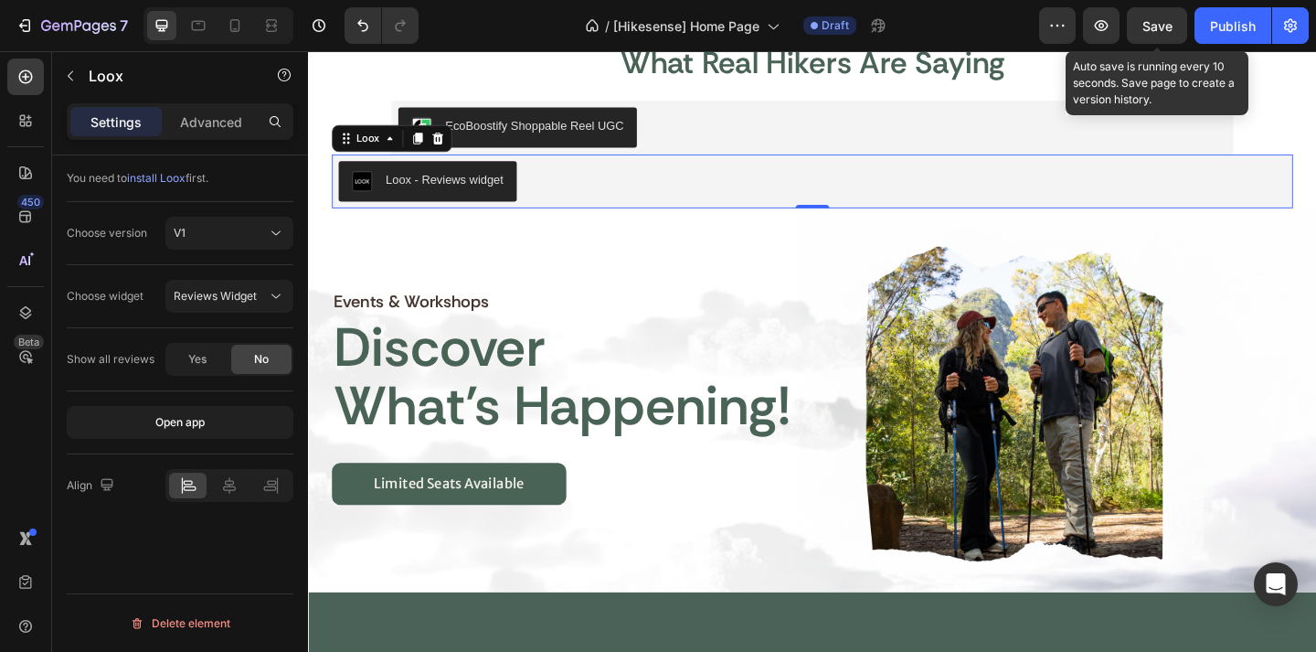
click at [1158, 34] on div "Save" at bounding box center [1158, 25] width 30 height 19
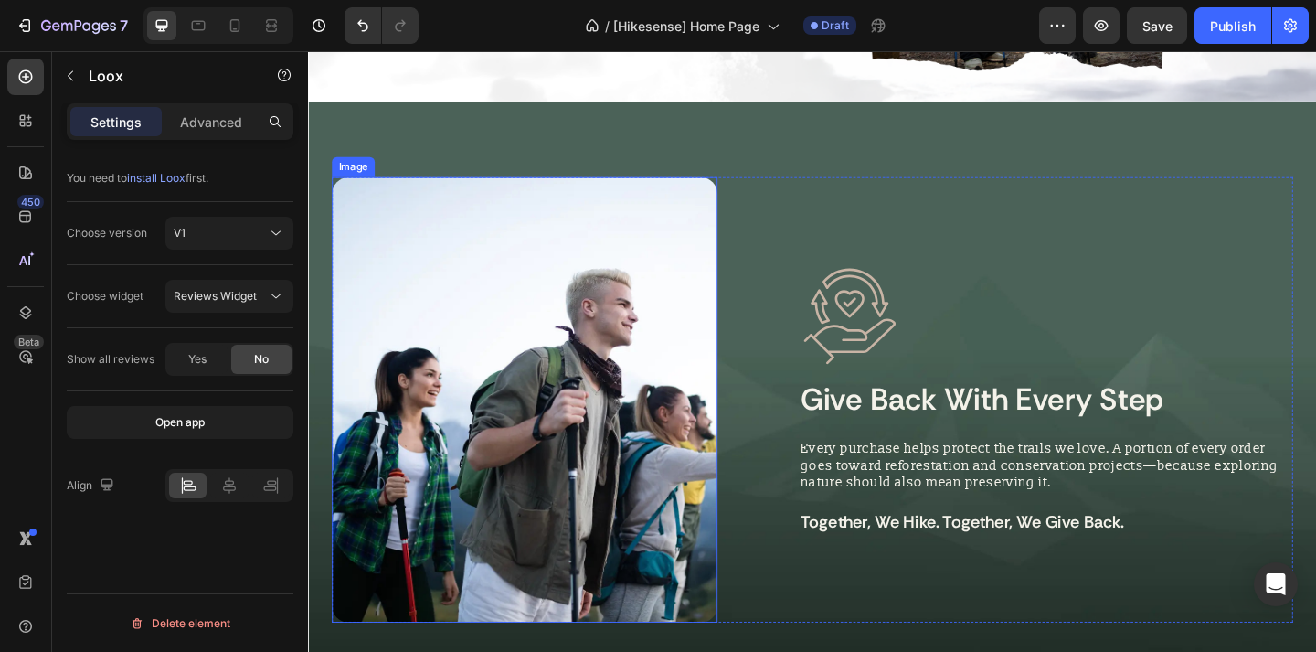
scroll to position [3161, 0]
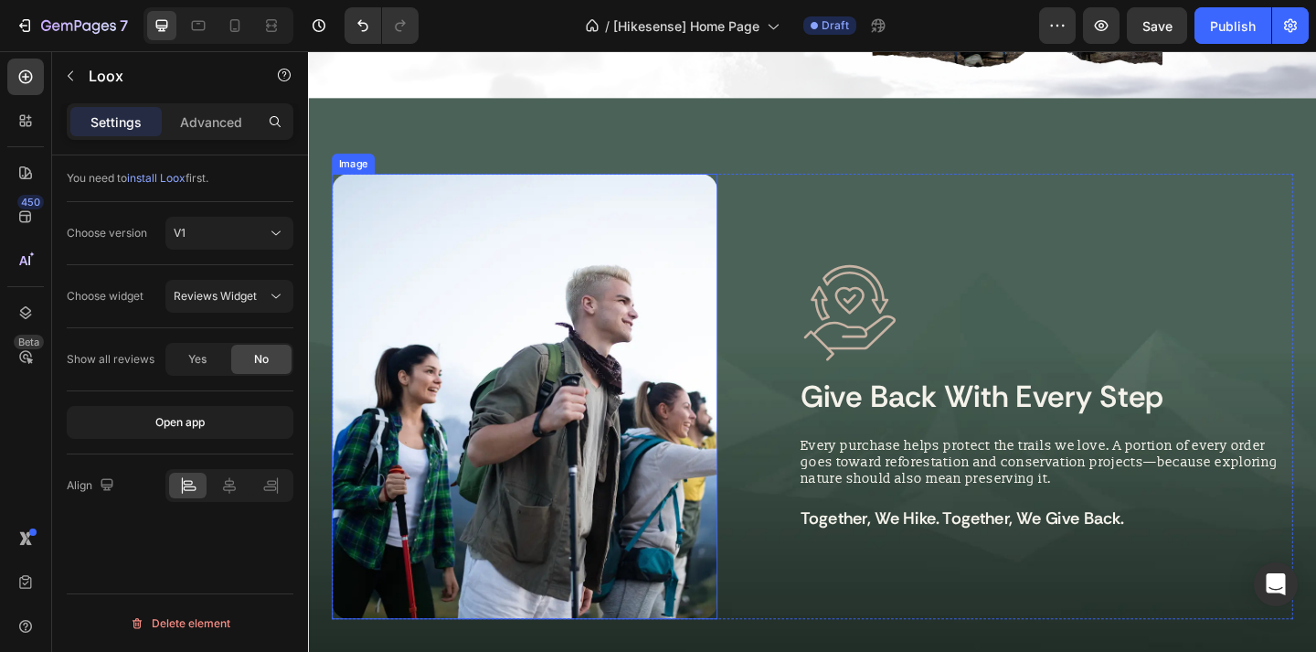
click at [599, 329] on img at bounding box center [544, 427] width 420 height 484
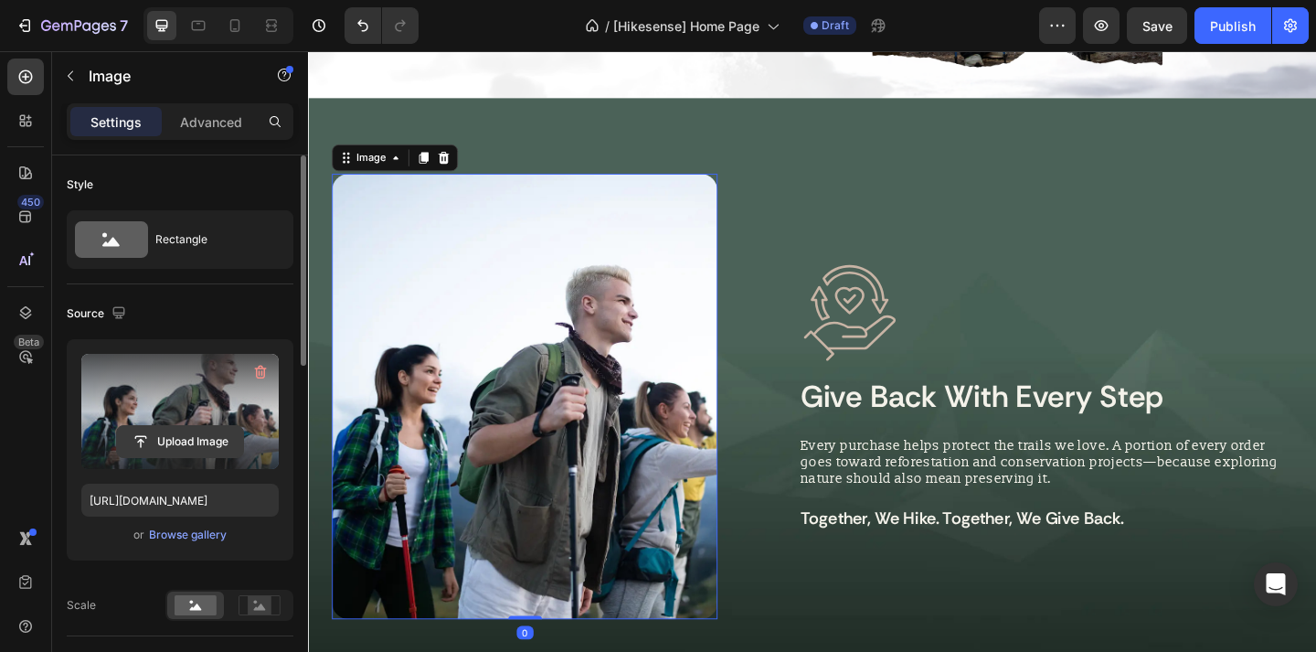
click at [208, 448] on input "file" at bounding box center [180, 441] width 126 height 31
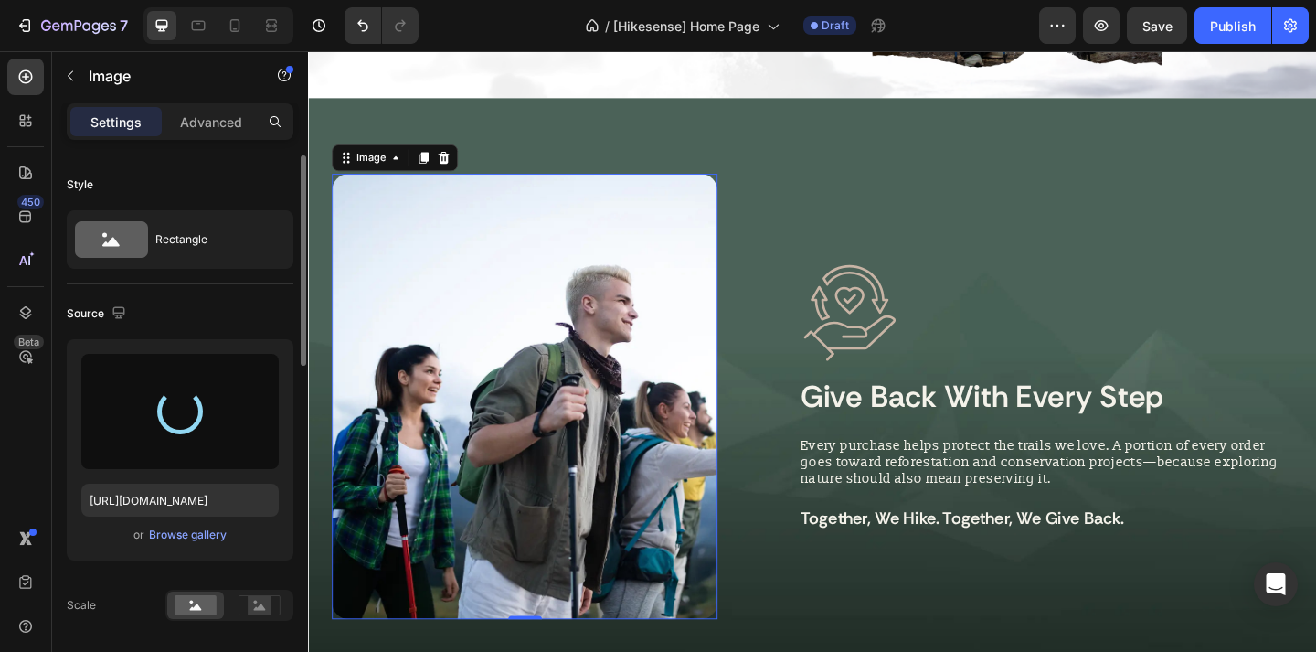
type input "[URL][DOMAIN_NAME]"
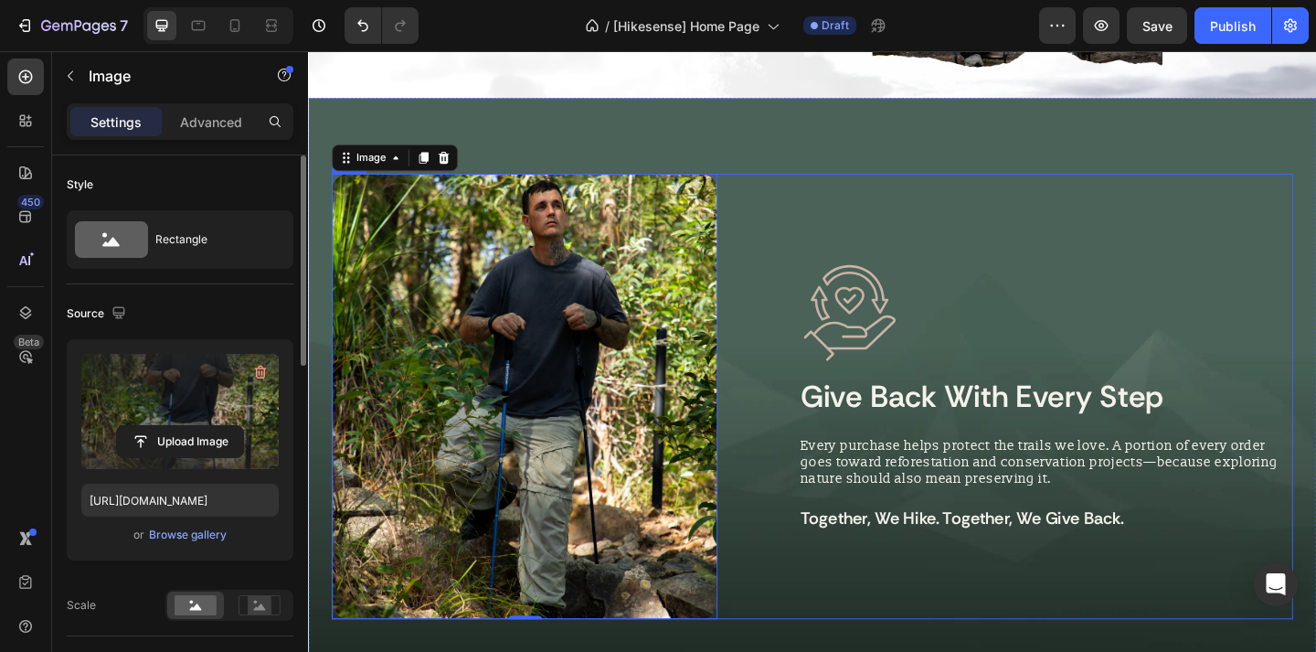
click at [889, 622] on div "Image give back with every step Heading Every purchase helps protect the trails…" at bounding box center [1110, 427] width 537 height 484
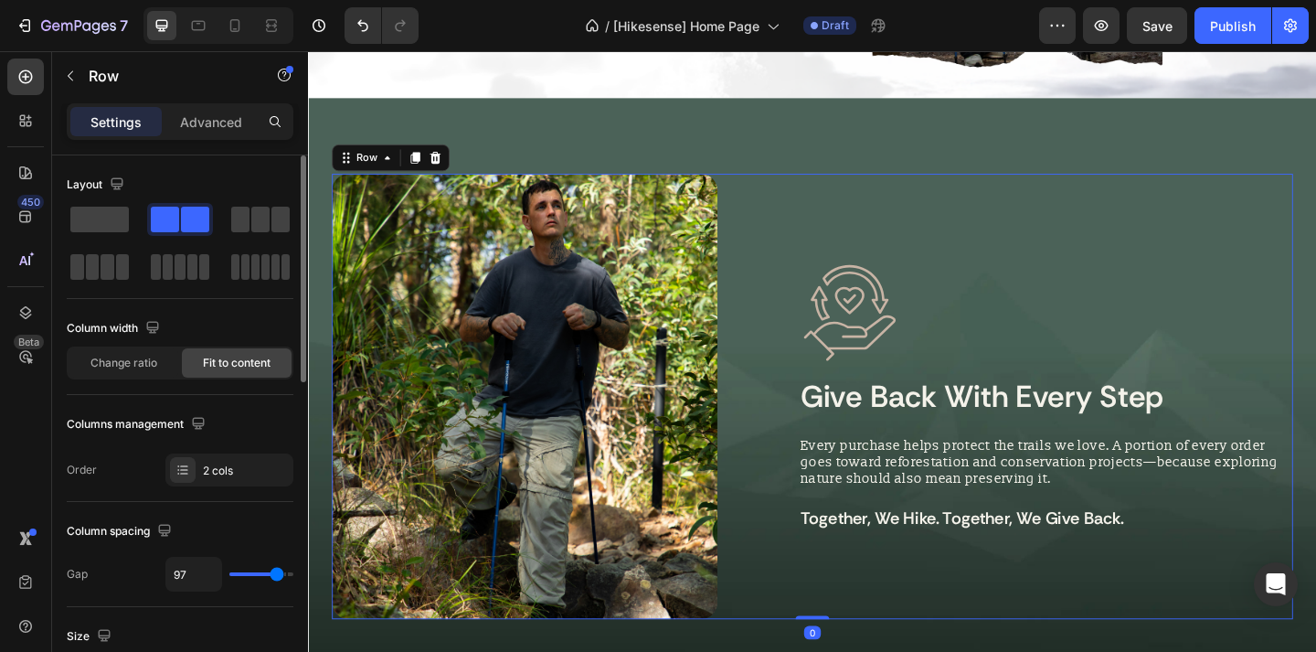
click at [1161, 45] on div "7 / [Hikesense] Home Page Draft Preview Save Publish" at bounding box center [658, 26] width 1316 height 52
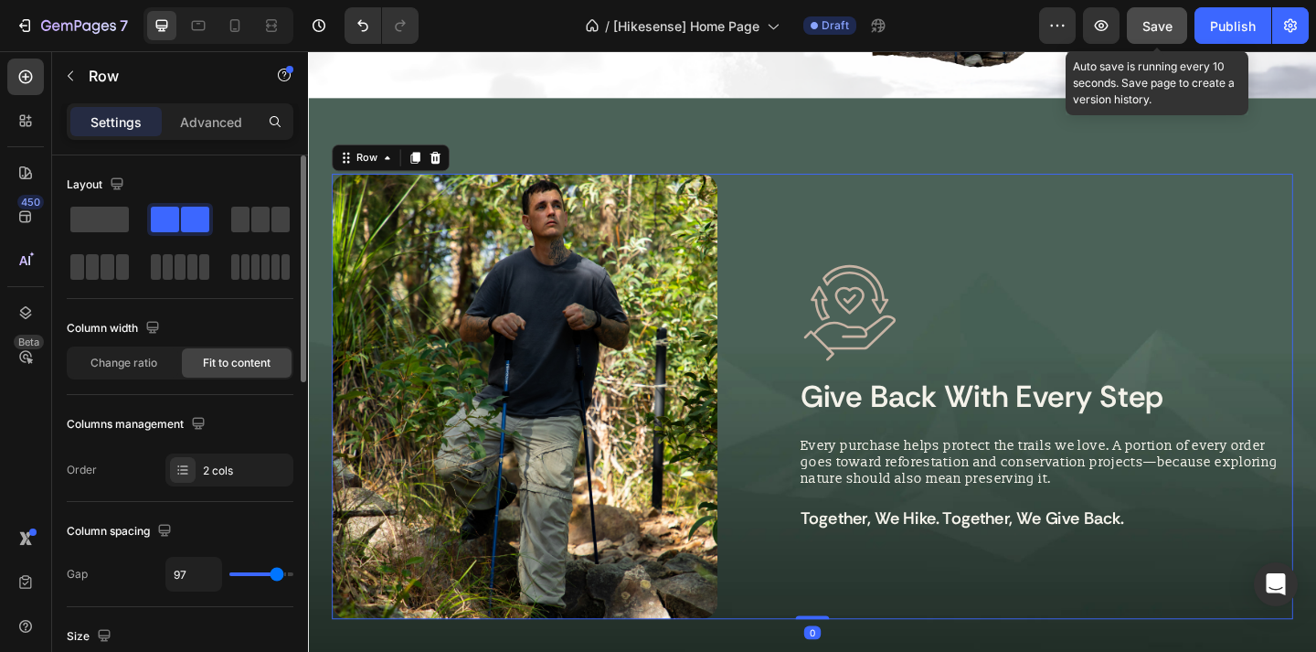
click at [1161, 37] on button "Save" at bounding box center [1157, 25] width 60 height 37
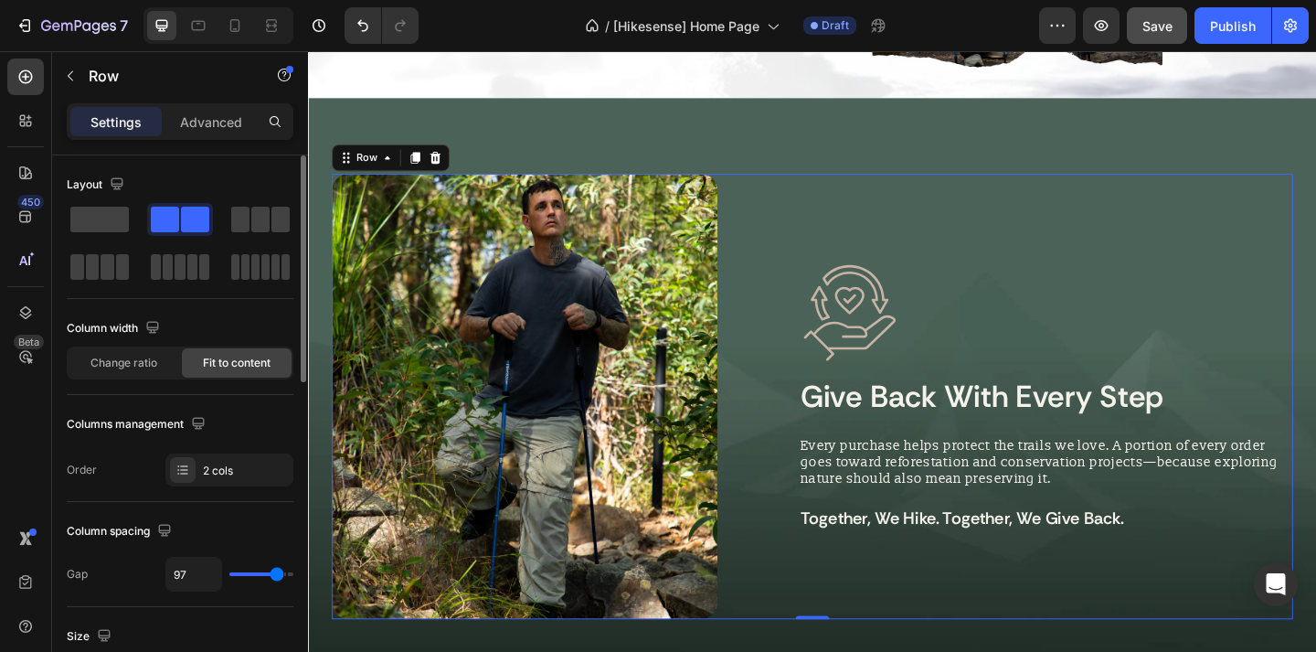
click at [1145, 32] on span "Save" at bounding box center [1158, 26] width 30 height 16
click at [239, 27] on icon at bounding box center [235, 25] width 10 height 13
type input "25"
type input "100%"
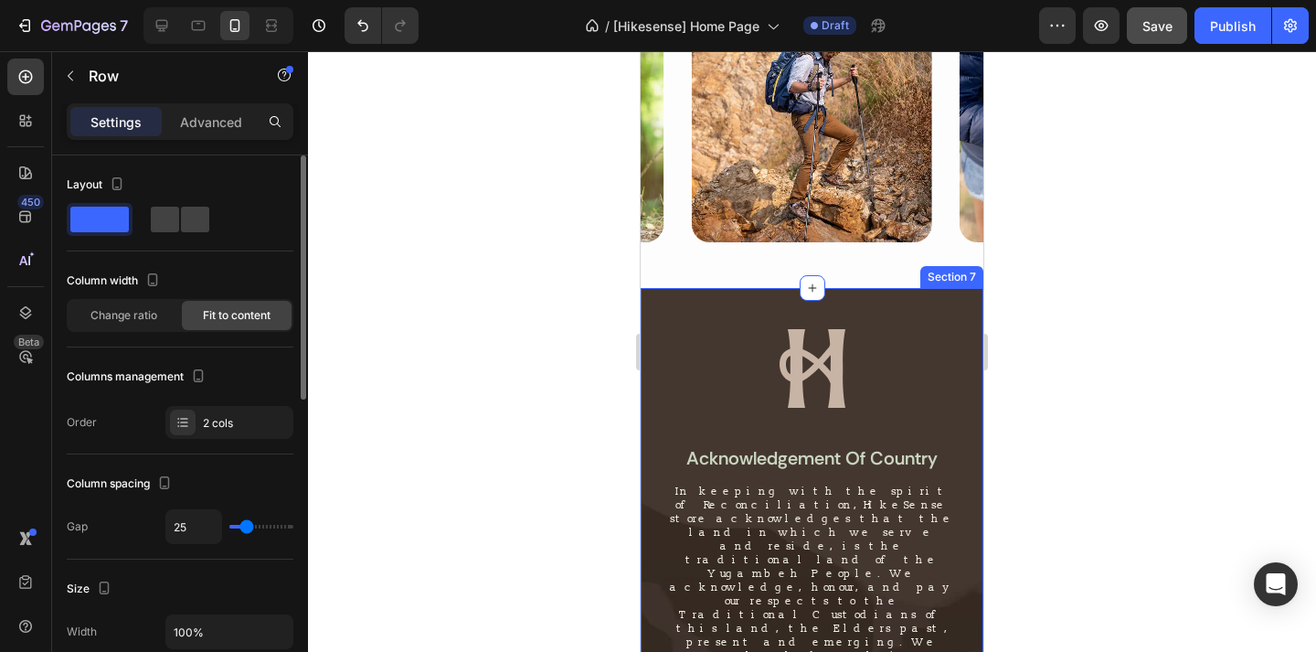
scroll to position [4734, 0]
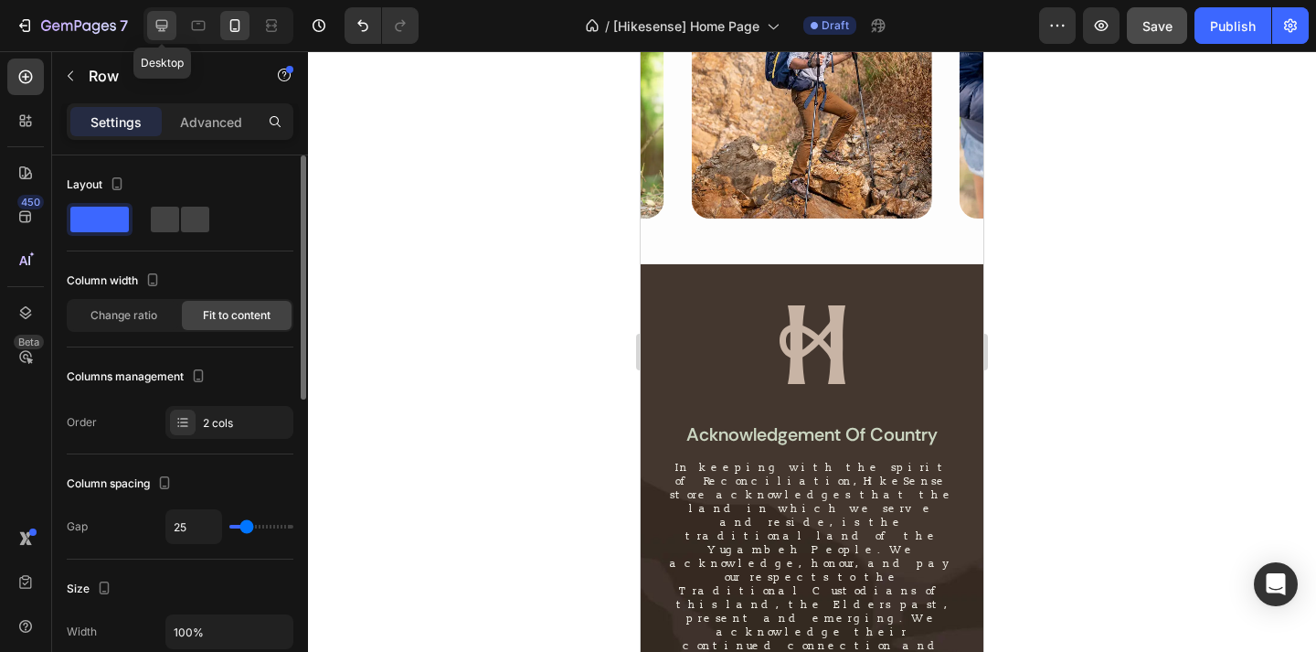
click at [156, 28] on icon at bounding box center [162, 25] width 18 height 18
type input "97"
type input "1200"
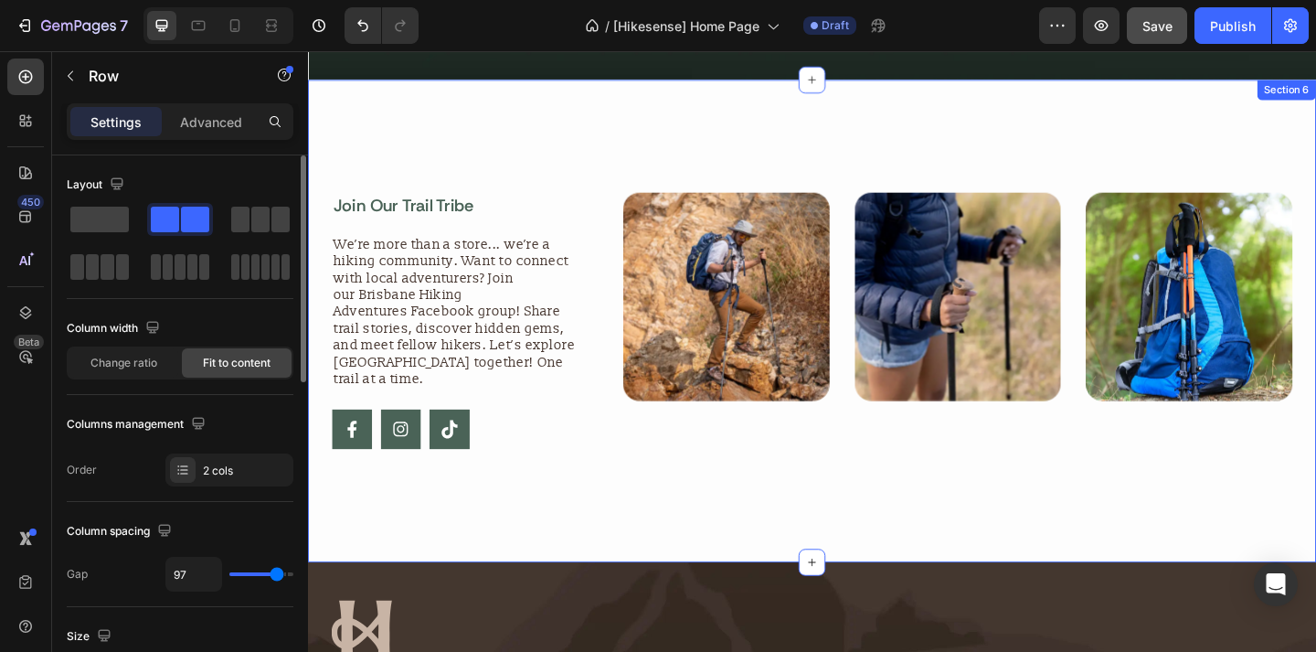
scroll to position [4138, 0]
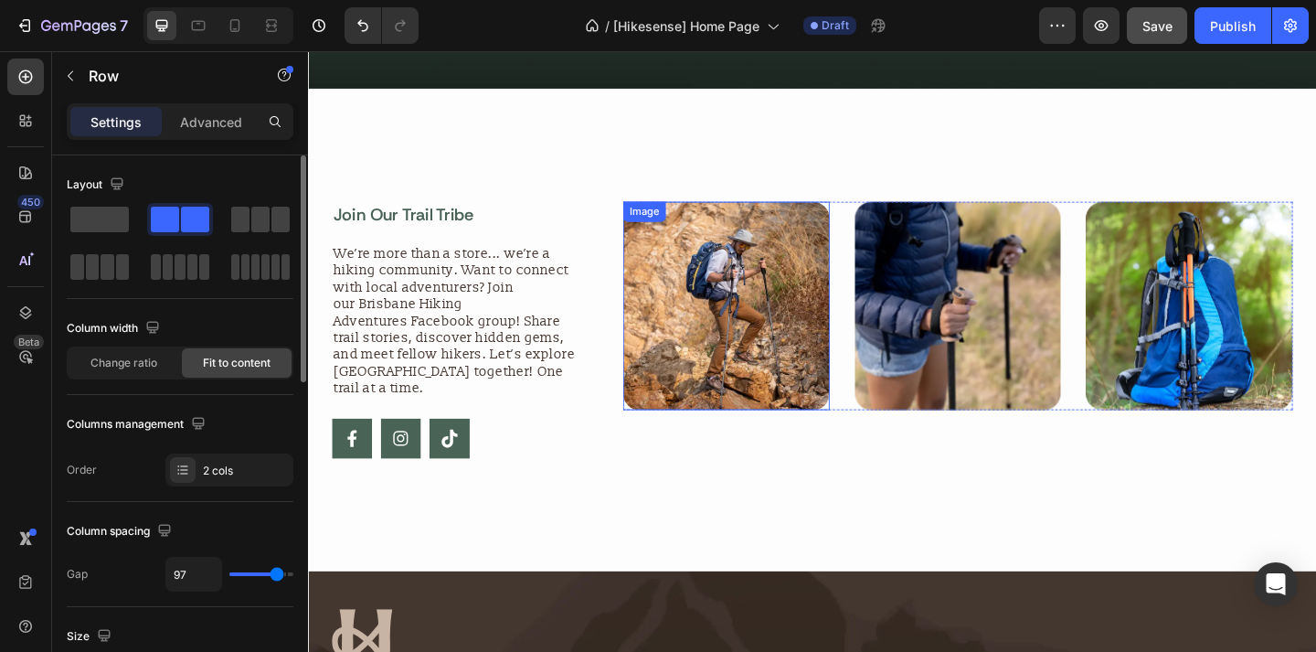
click at [758, 330] on img at bounding box center [763, 328] width 225 height 227
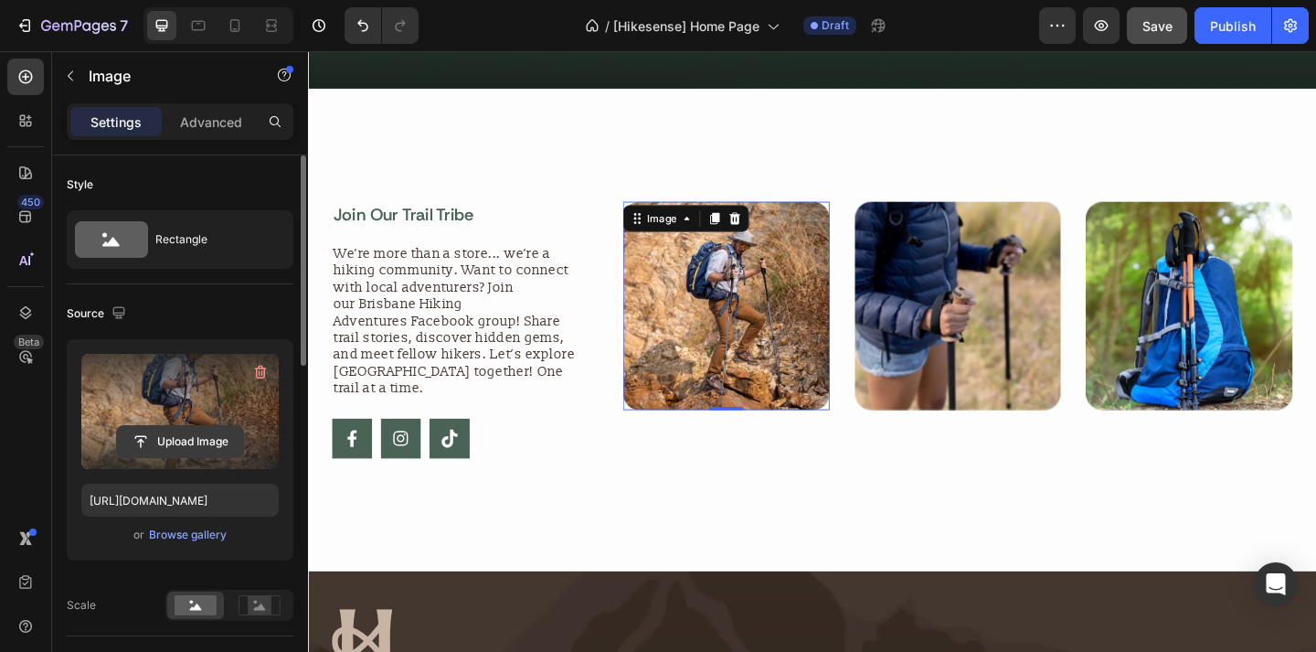
click at [159, 437] on input "file" at bounding box center [180, 441] width 126 height 31
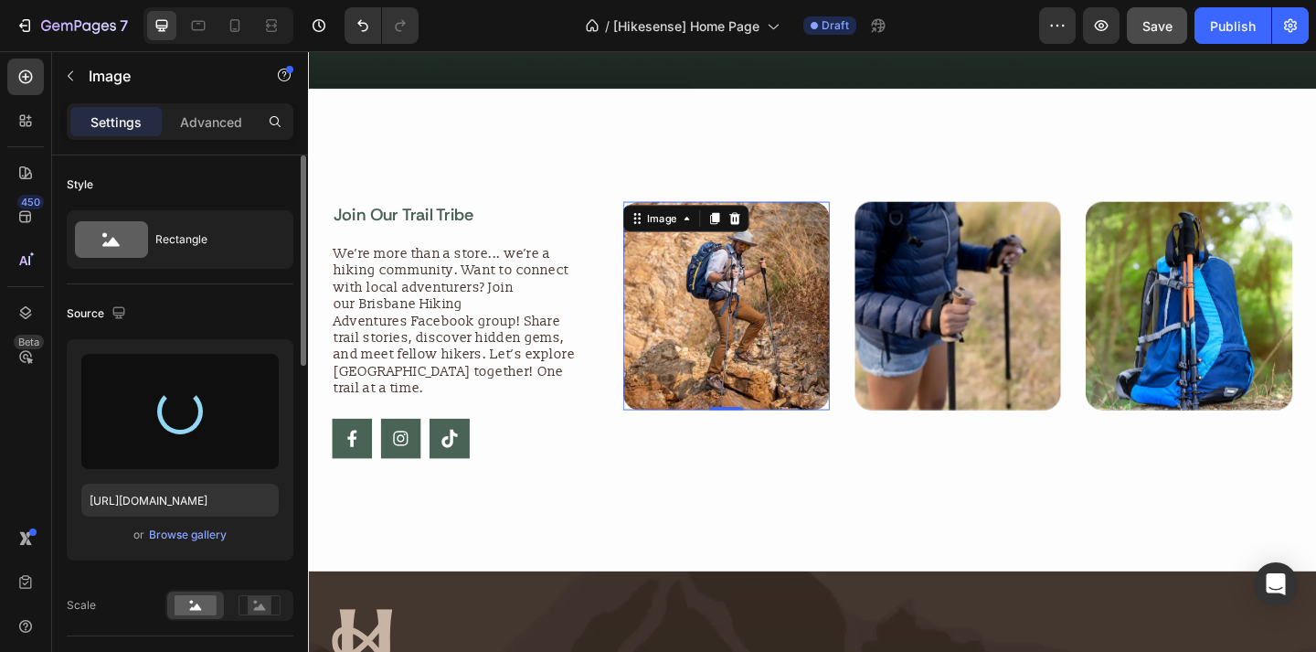
type input "[URL][DOMAIN_NAME]"
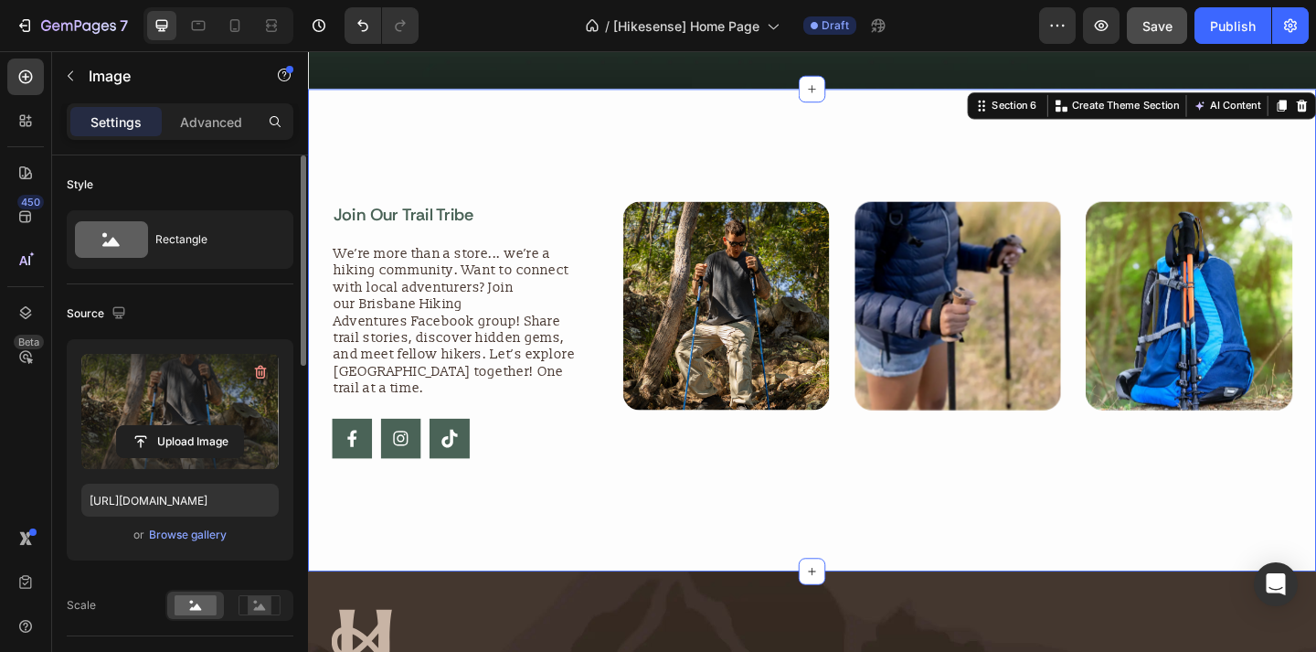
click at [877, 499] on div "Join Our Trail Tribe Heading We’re more than a store... we’re a hiking communit…" at bounding box center [856, 354] width 1097 height 525
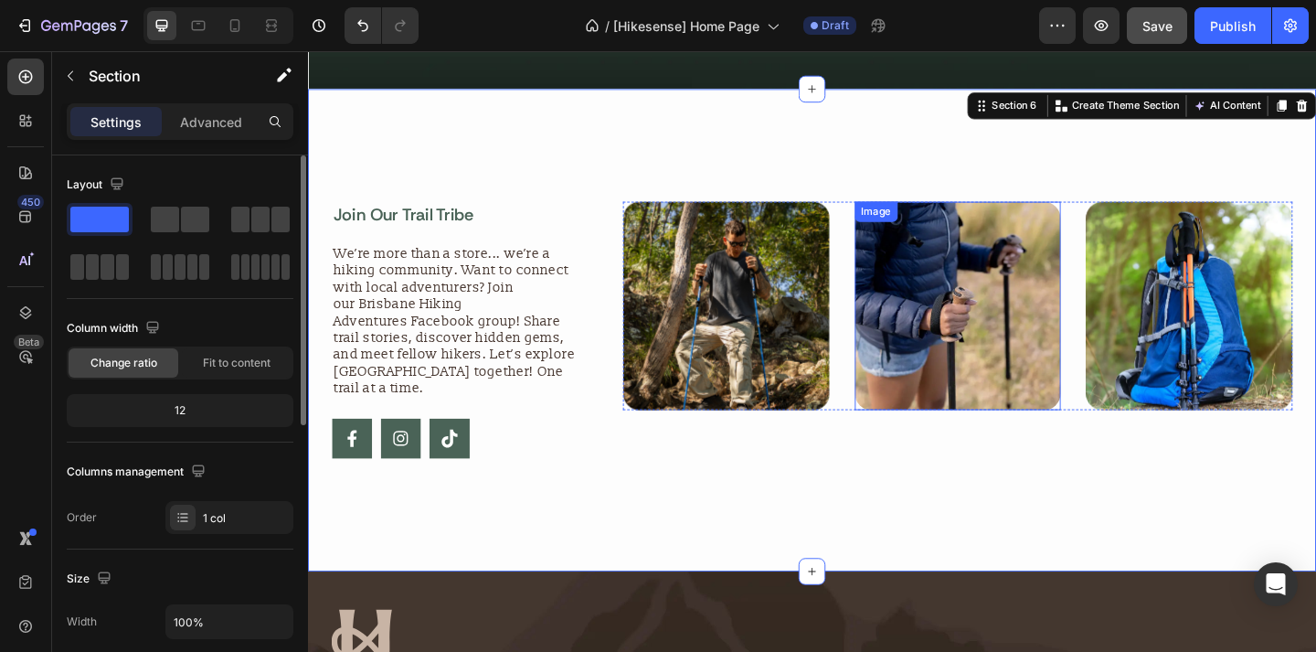
click at [954, 283] on img at bounding box center [1015, 328] width 225 height 227
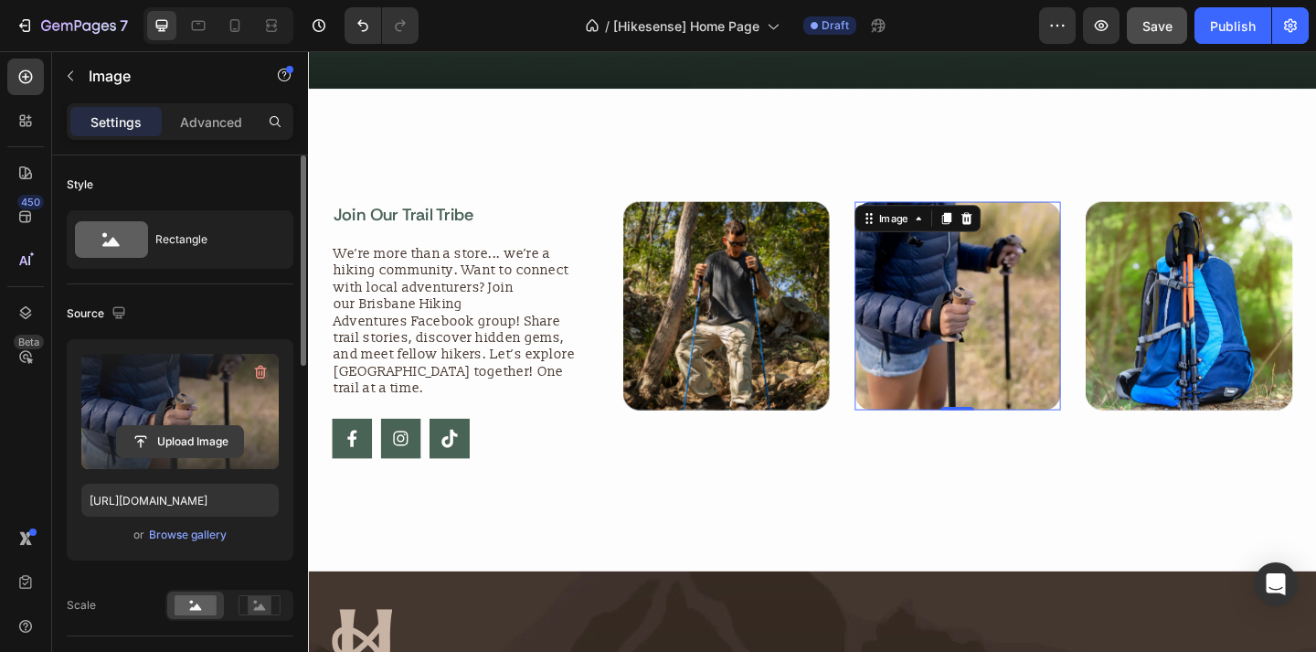
click at [197, 430] on input "file" at bounding box center [180, 441] width 126 height 31
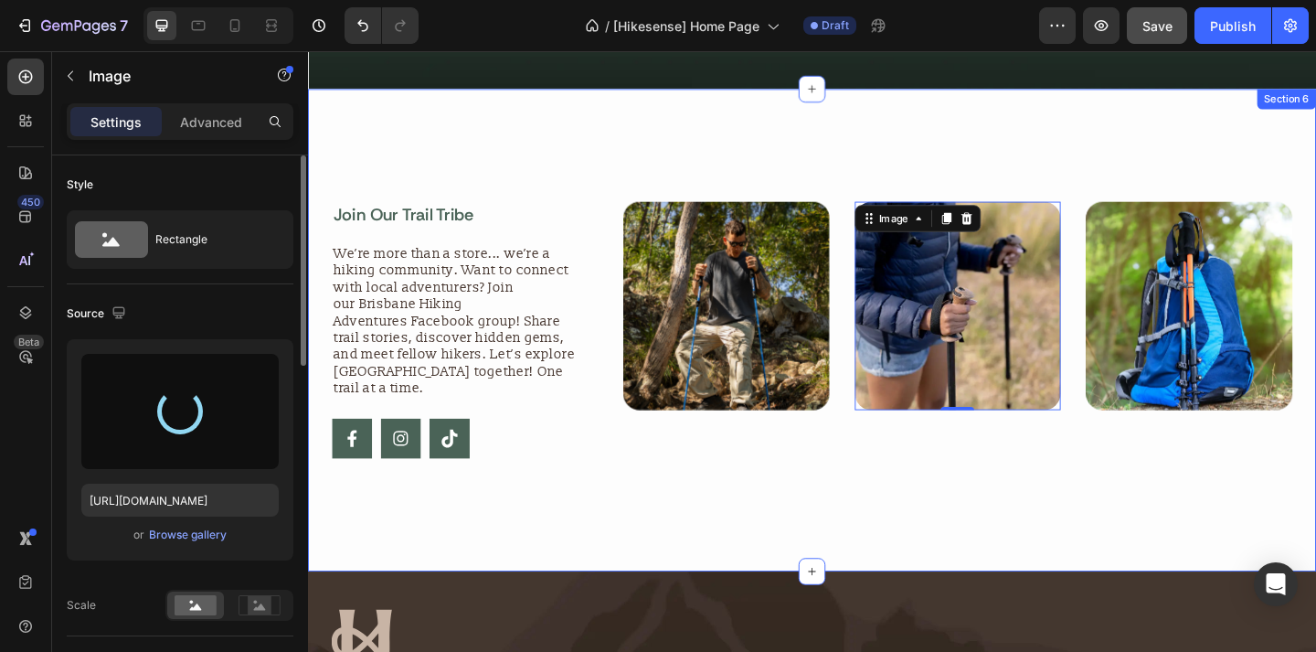
type input "[URL][DOMAIN_NAME]"
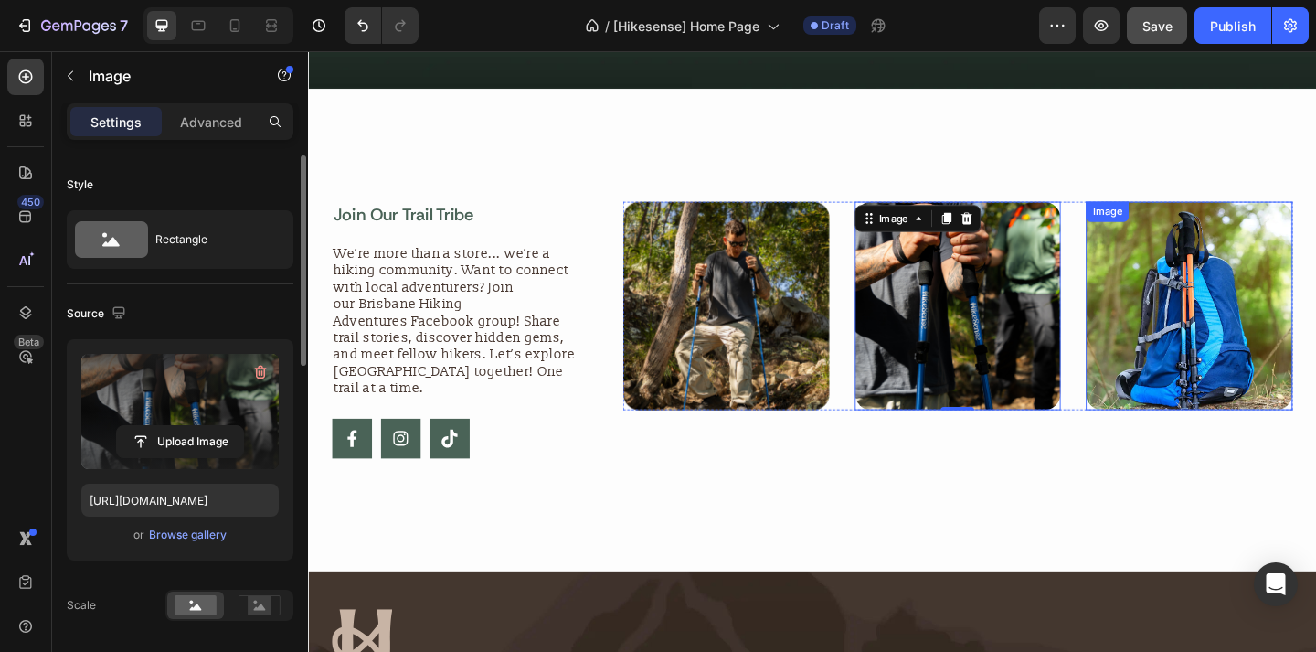
click at [1272, 334] on img at bounding box center [1267, 328] width 225 height 227
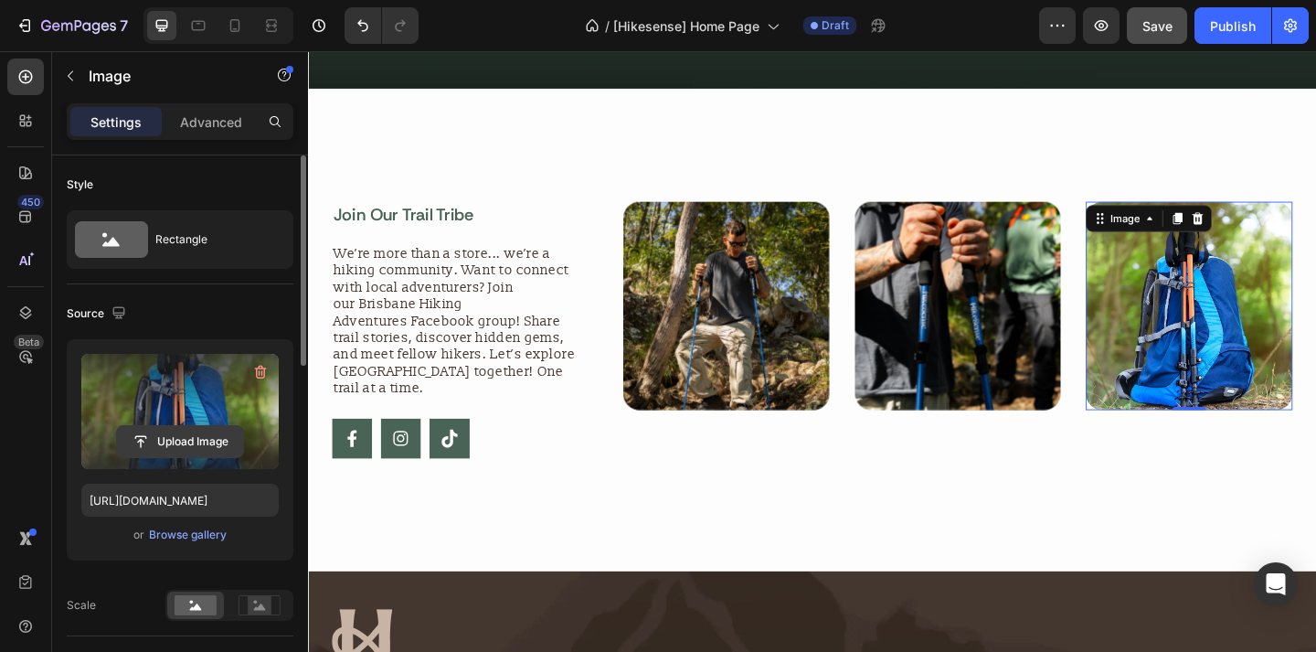
click at [205, 444] on input "file" at bounding box center [180, 441] width 126 height 31
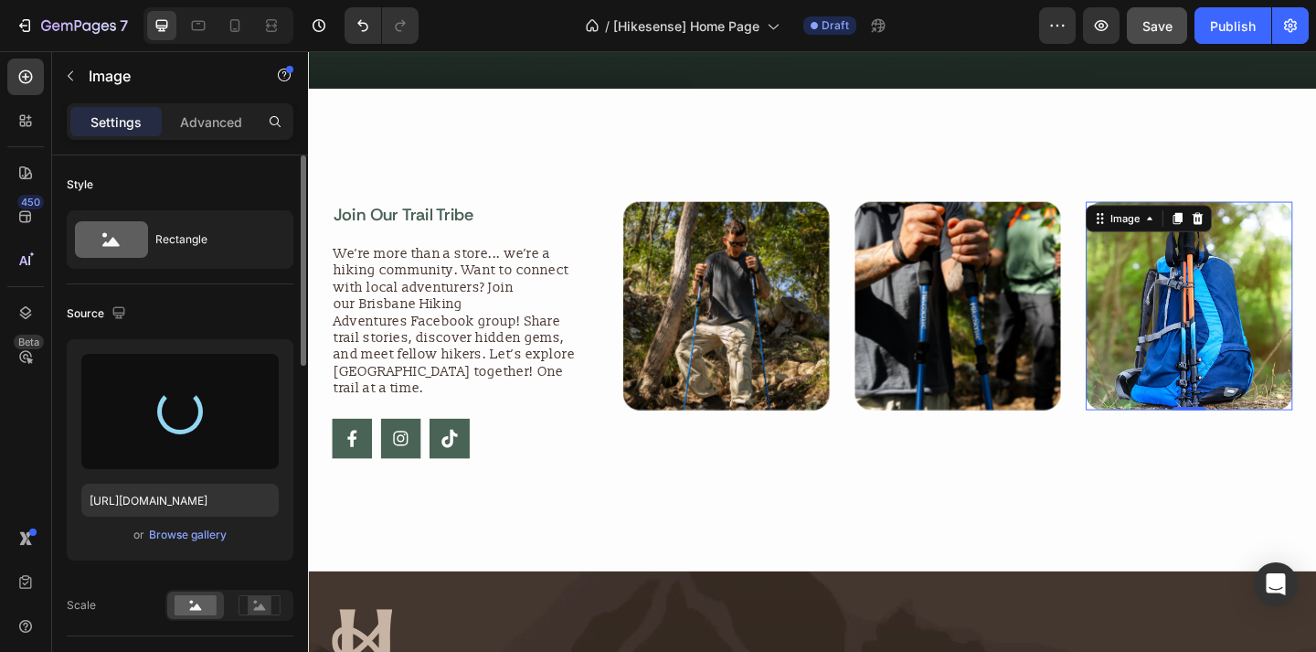
type input "[URL][DOMAIN_NAME]"
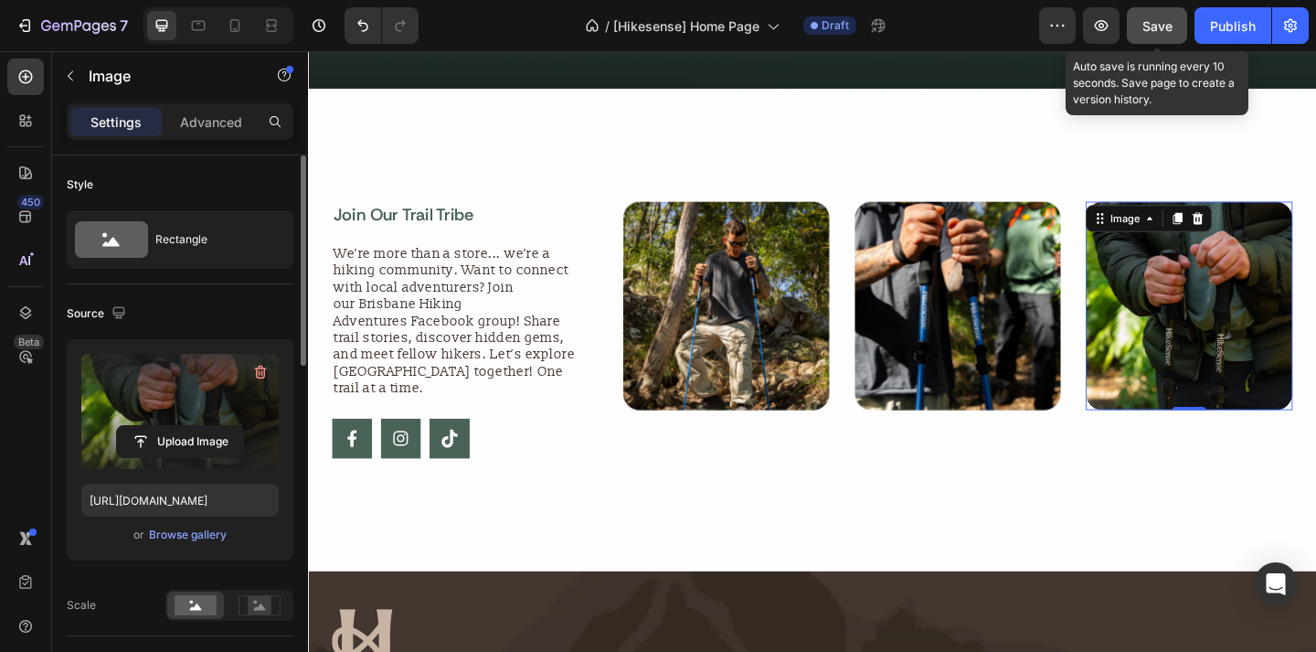
click at [1148, 32] on span "Save" at bounding box center [1158, 26] width 30 height 16
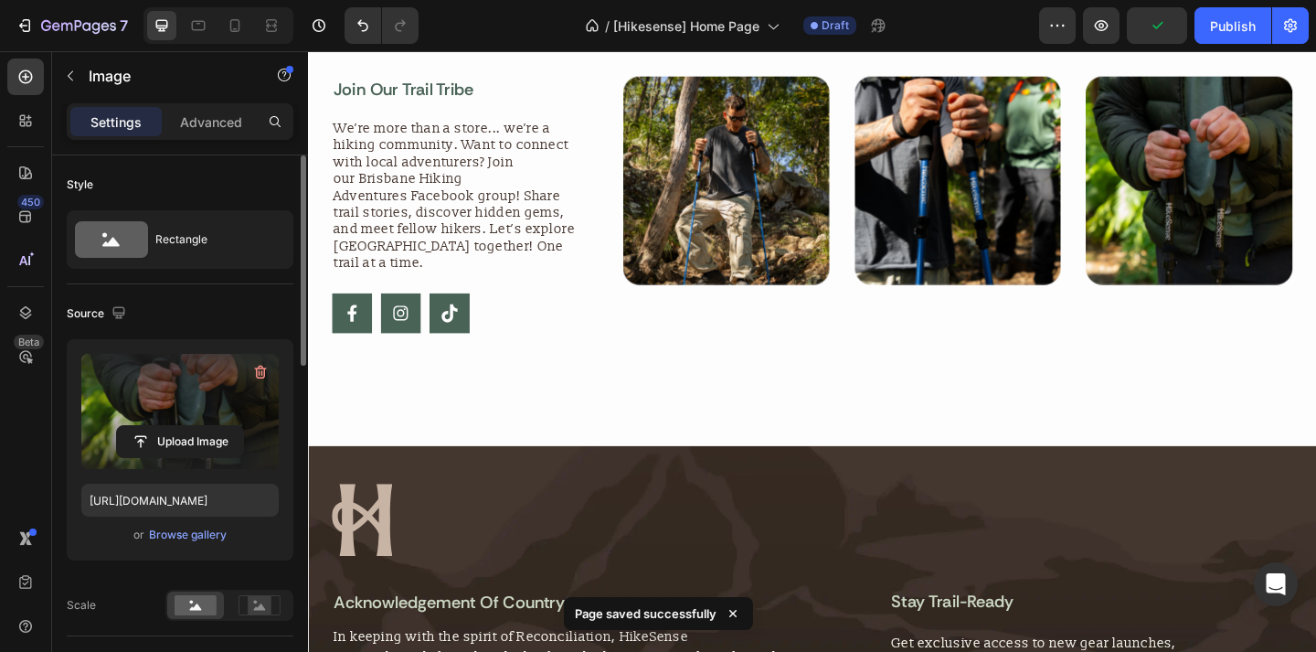
scroll to position [4089, 0]
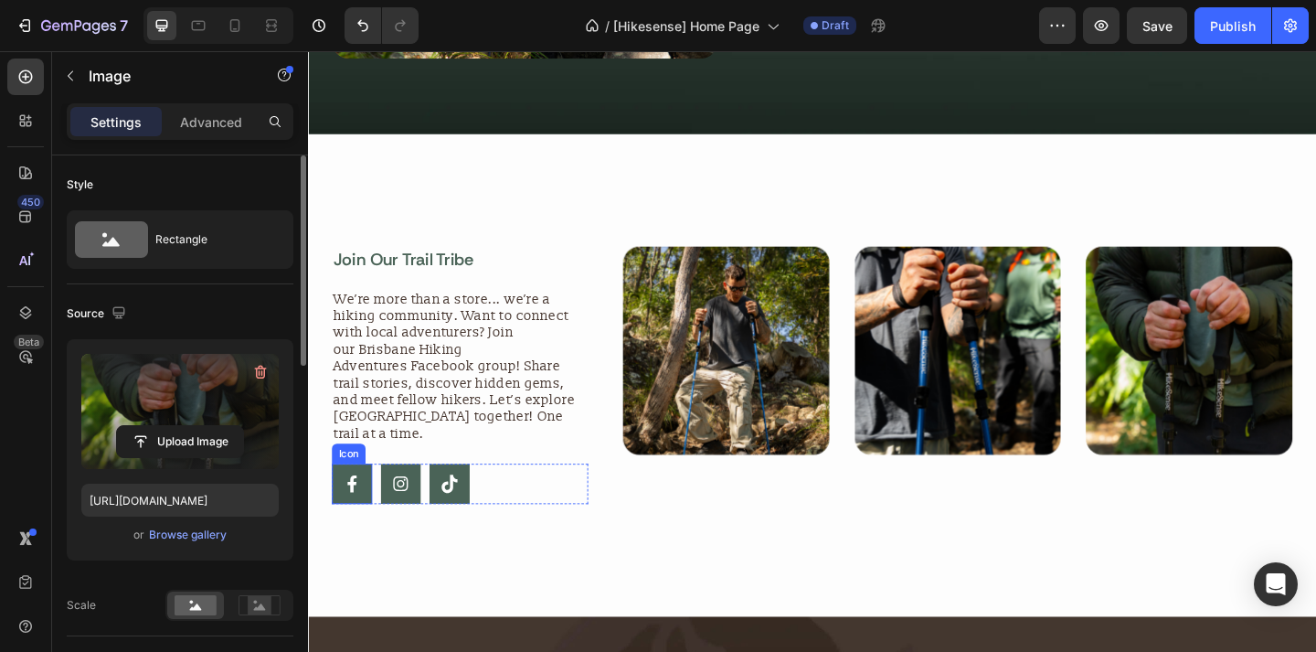
click at [361, 506] on rect at bounding box center [356, 522] width 44 height 44
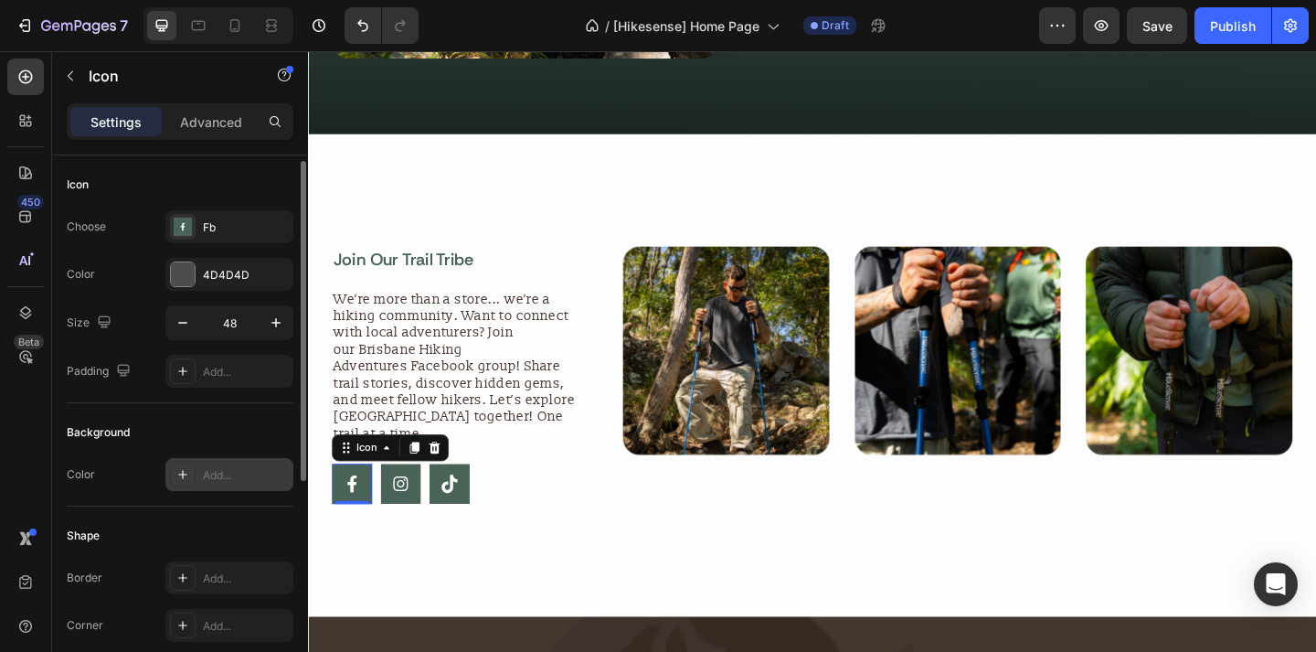
scroll to position [390, 0]
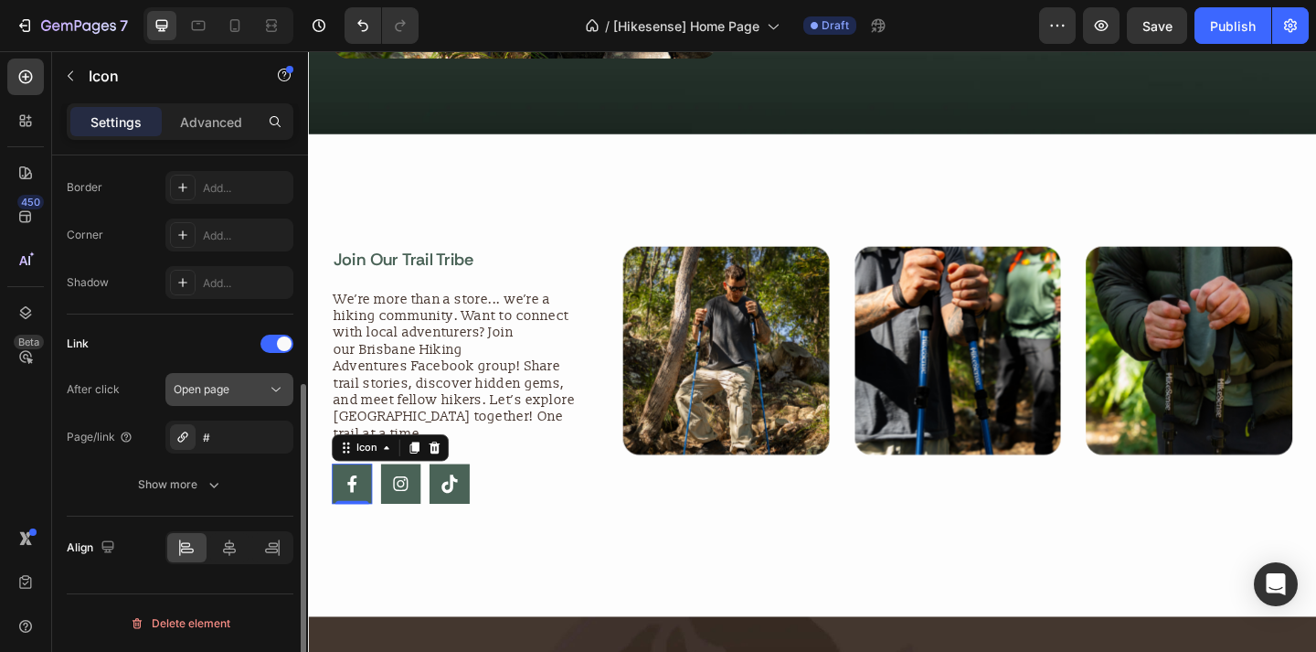
click at [240, 402] on button "Open page" at bounding box center [229, 389] width 128 height 33
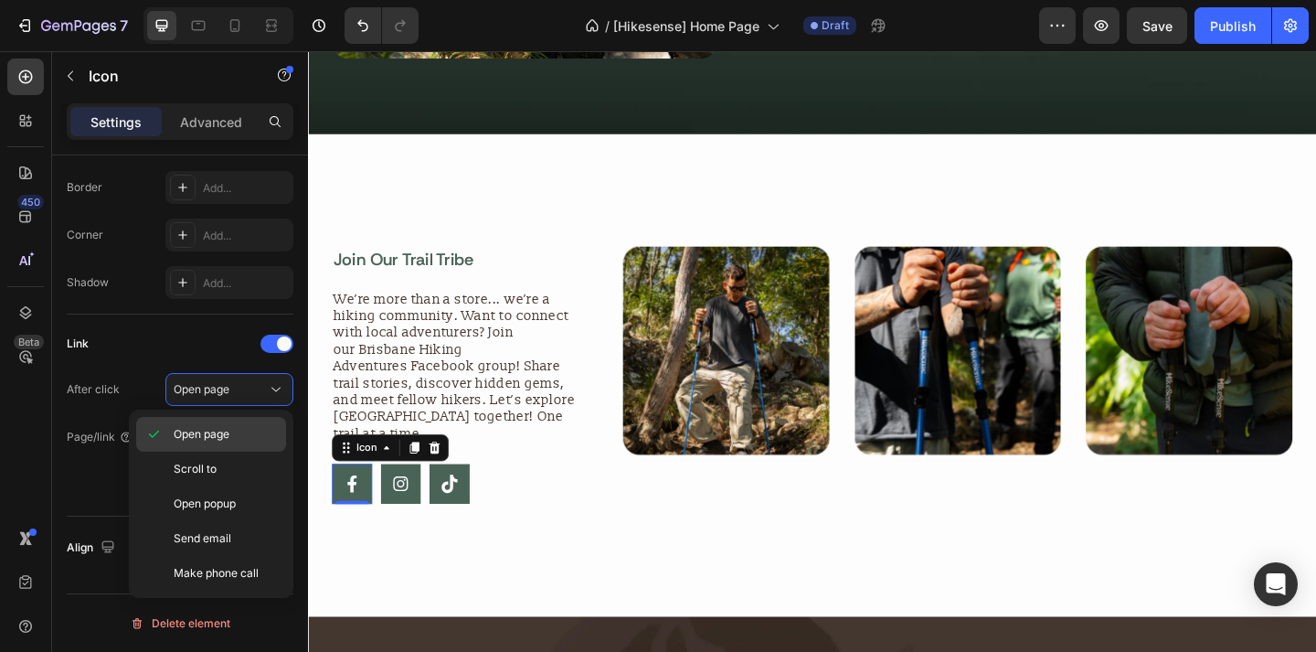
click at [236, 433] on p "Open page" at bounding box center [226, 434] width 104 height 16
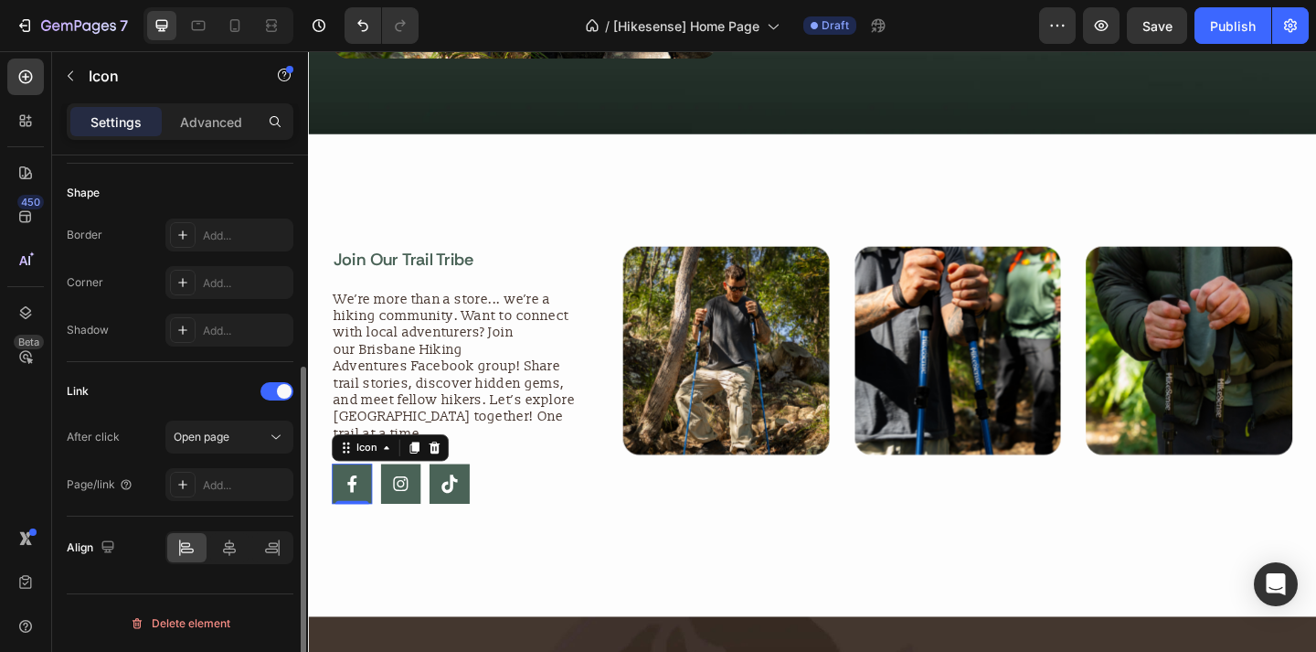
scroll to position [343, 0]
click at [242, 484] on div "Add..." at bounding box center [246, 485] width 86 height 16
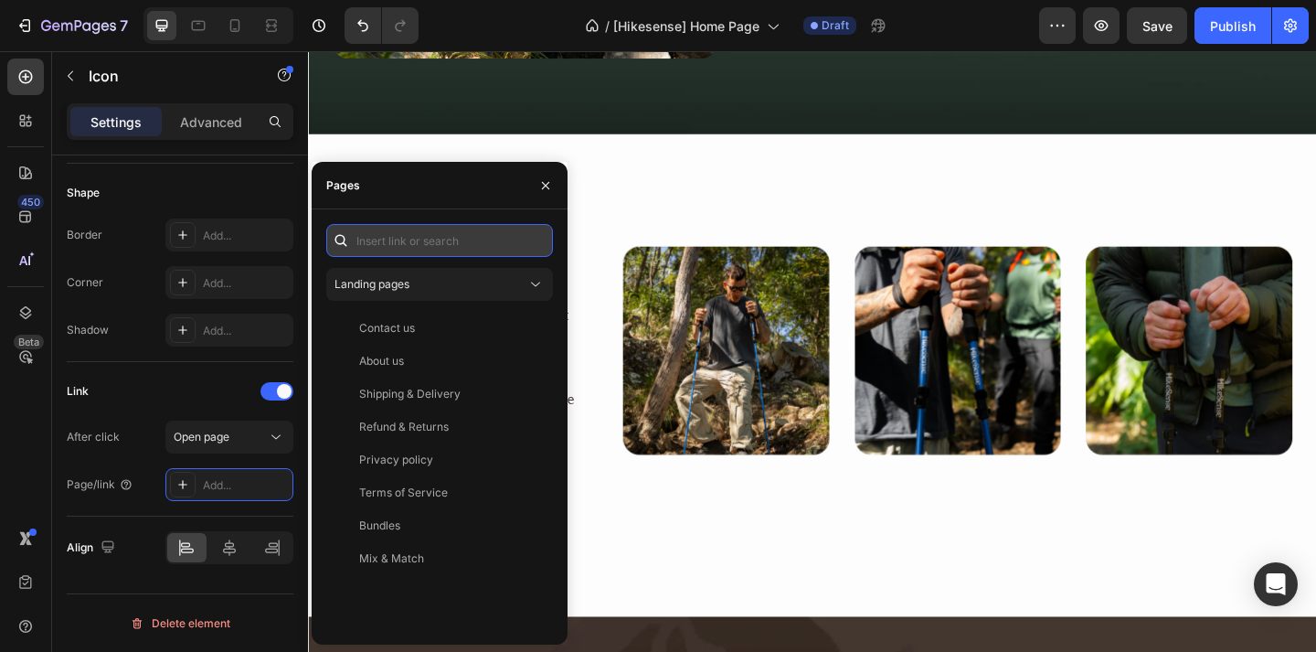
click at [456, 253] on input "text" at bounding box center [439, 240] width 227 height 33
paste input "[URL][DOMAIN_NAME]"
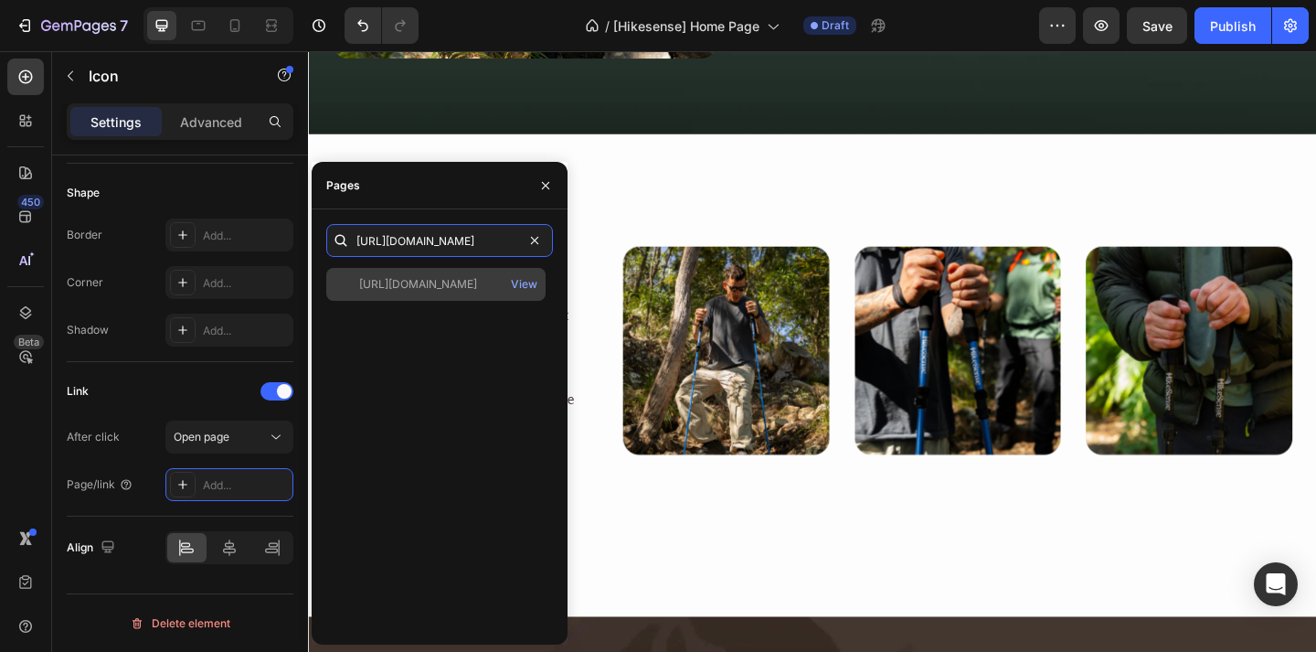
type input "[URL][DOMAIN_NAME]"
click at [456, 279] on div "[URL][DOMAIN_NAME]" at bounding box center [418, 284] width 118 height 16
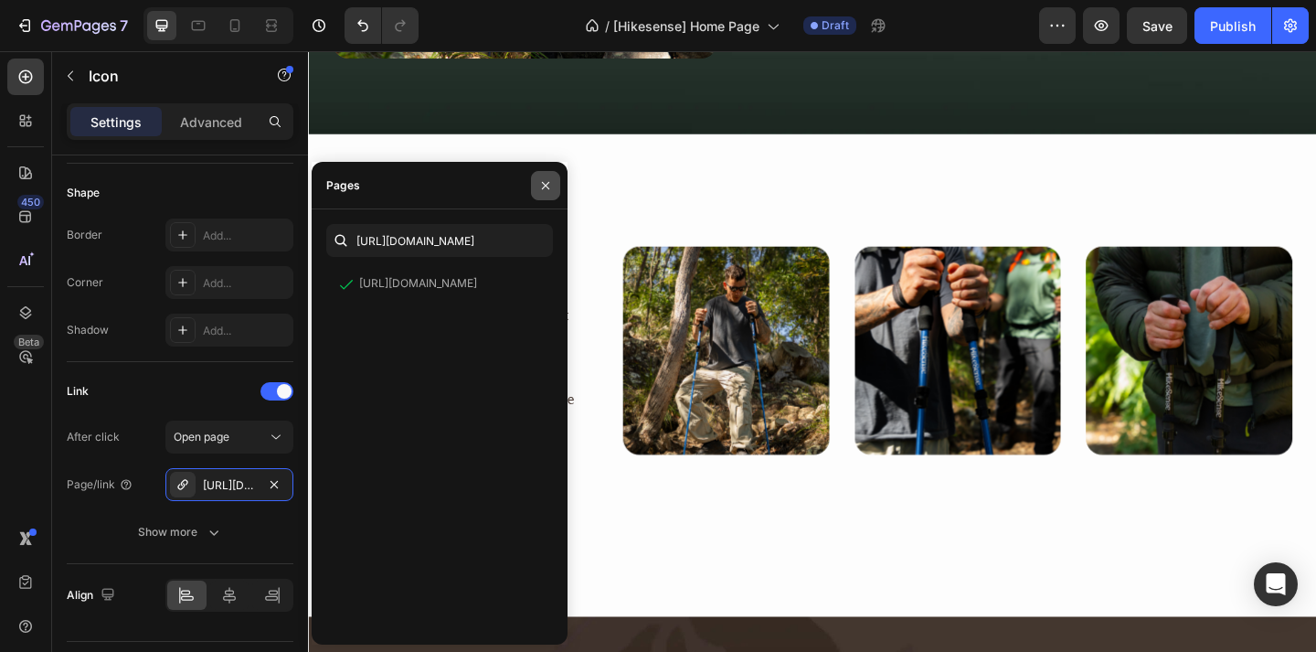
click at [545, 185] on icon "button" at bounding box center [545, 184] width 7 height 7
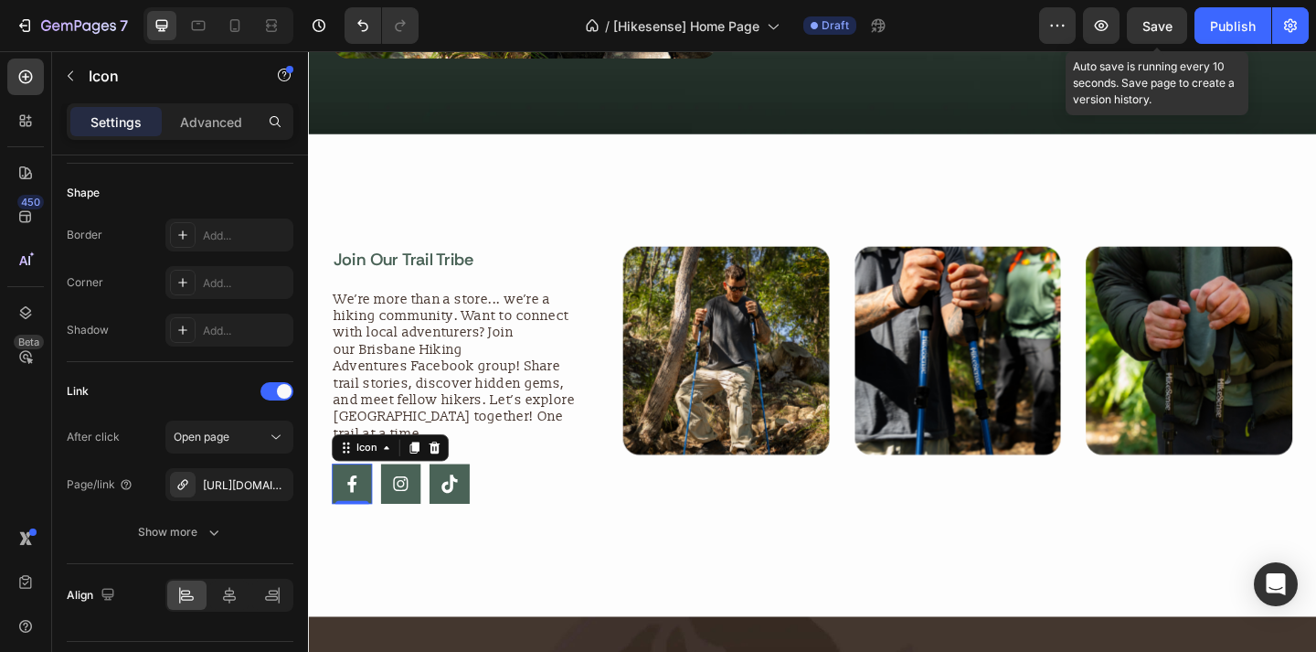
click at [1162, 32] on span "Save" at bounding box center [1158, 26] width 30 height 16
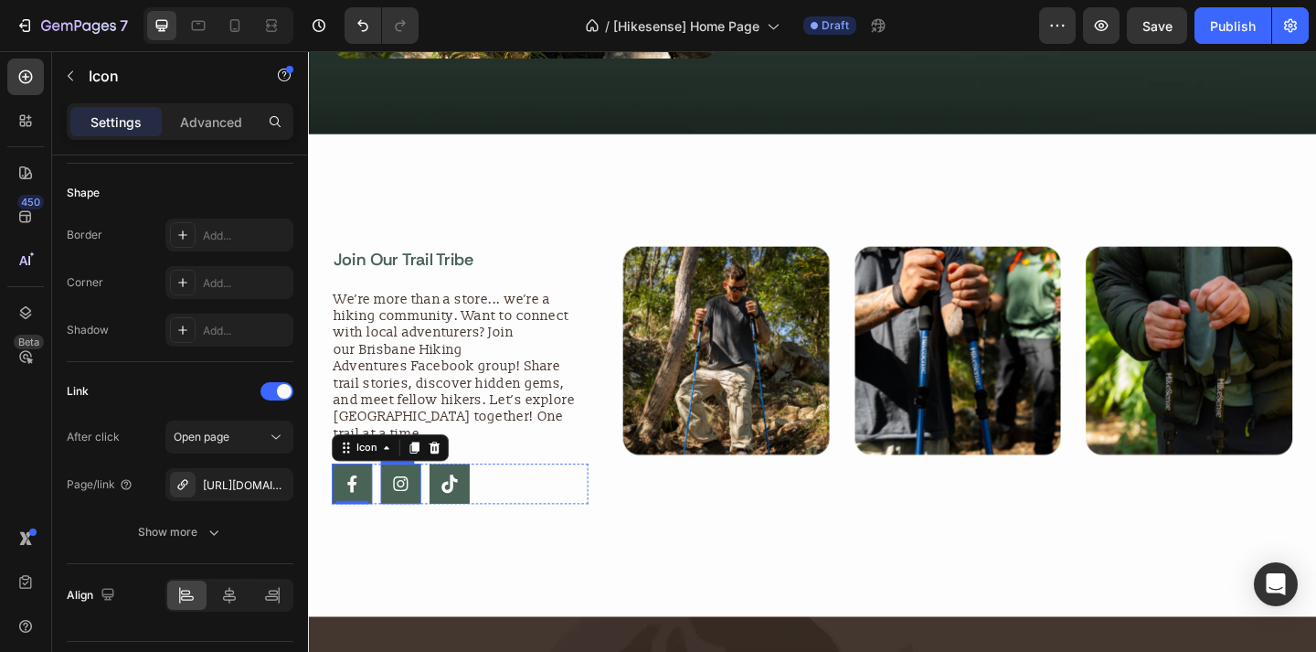
click at [412, 521] on rect at bounding box center [409, 522] width 44 height 44
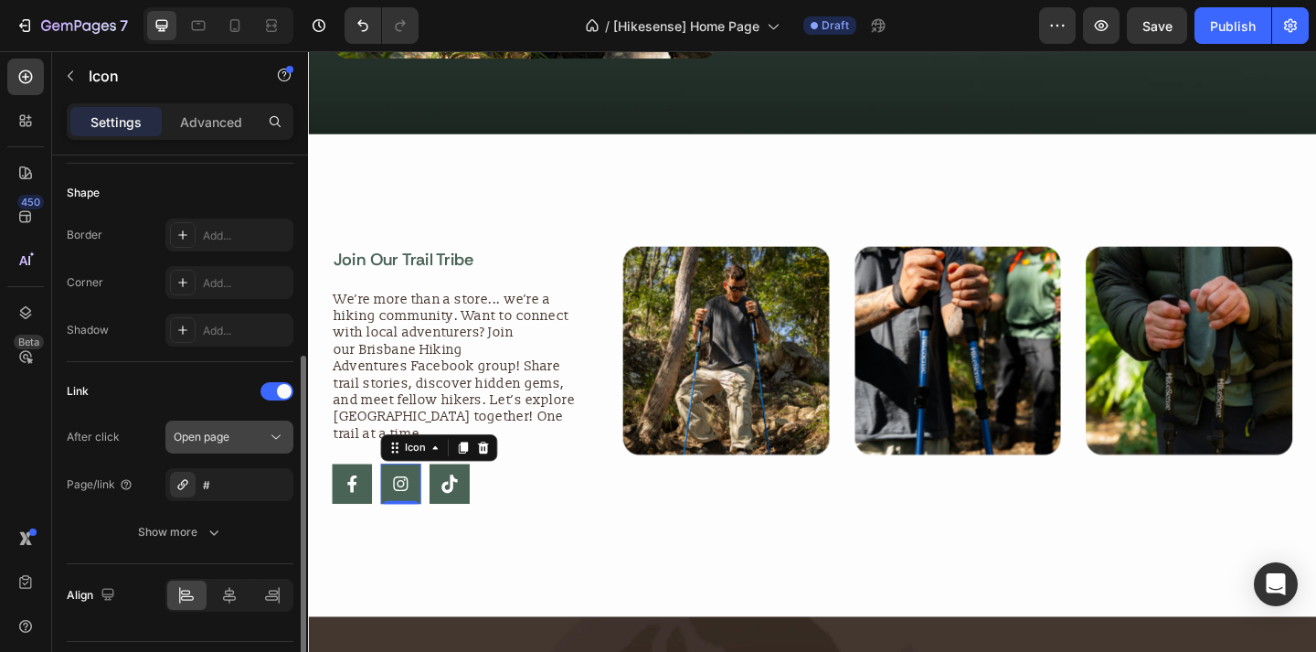
click at [247, 442] on div "Open page" at bounding box center [220, 437] width 93 height 16
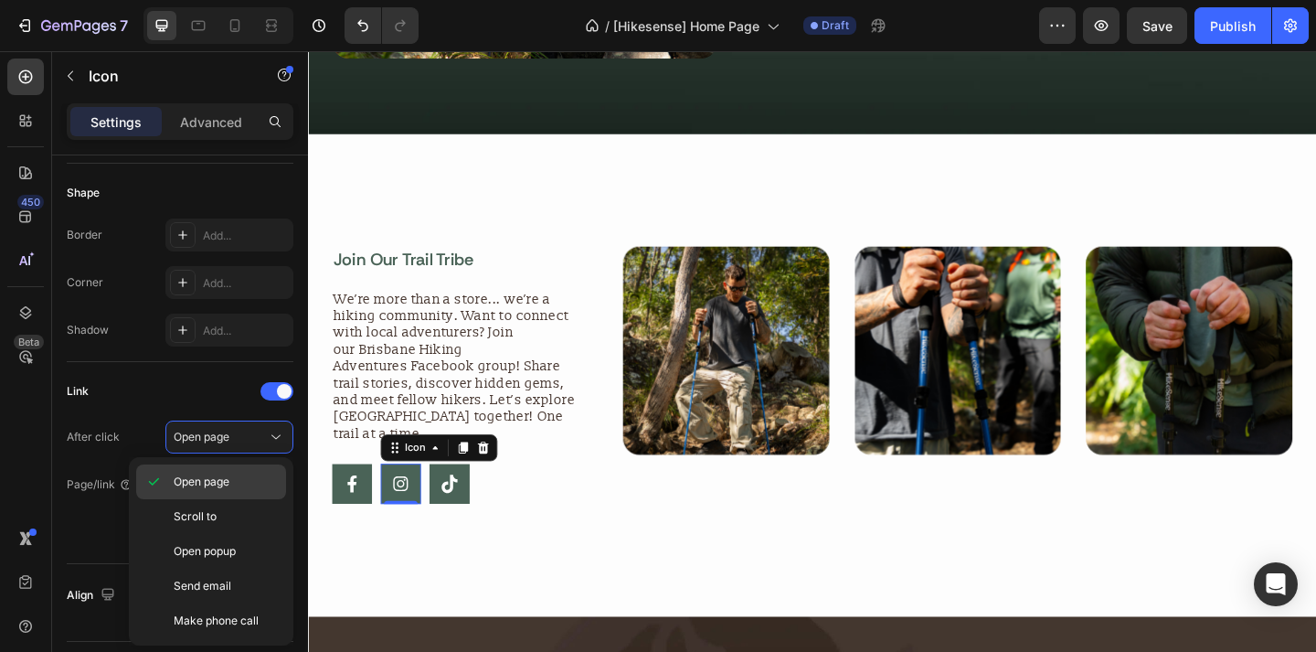
click at [243, 477] on p "Open page" at bounding box center [226, 482] width 104 height 16
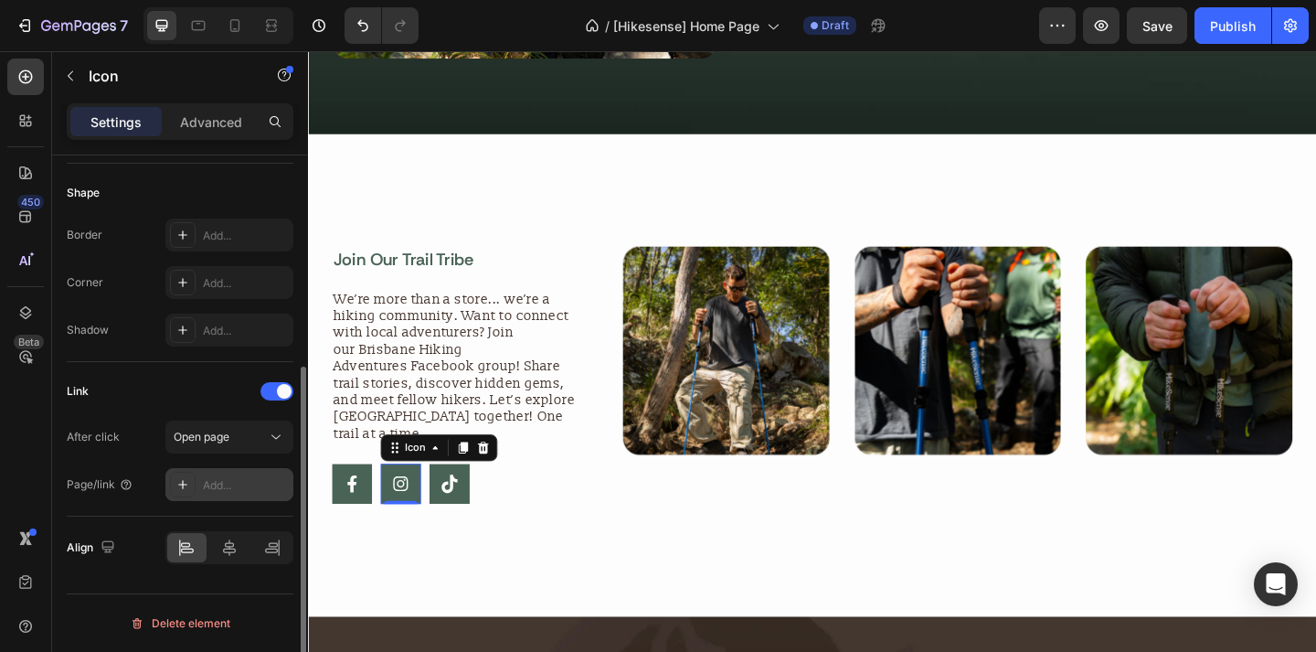
click at [246, 486] on div "Add..." at bounding box center [246, 485] width 86 height 16
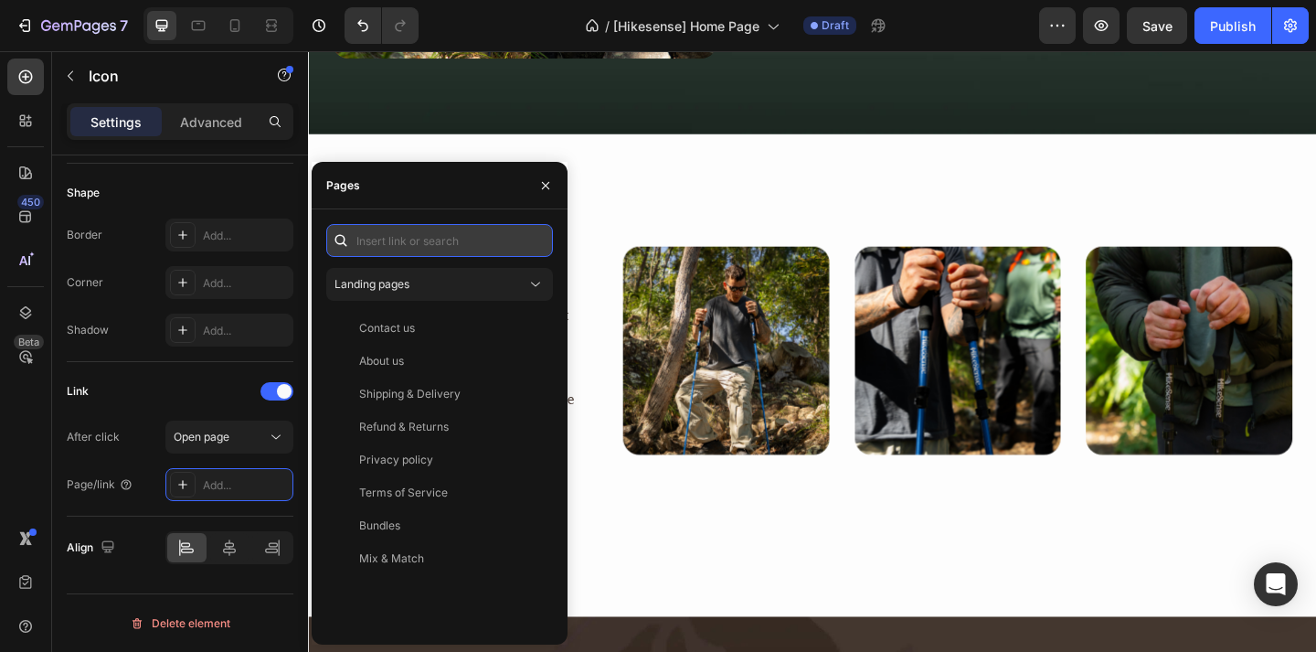
click at [439, 239] on input "text" at bounding box center [439, 240] width 227 height 33
paste input "[URL][DOMAIN_NAME]"
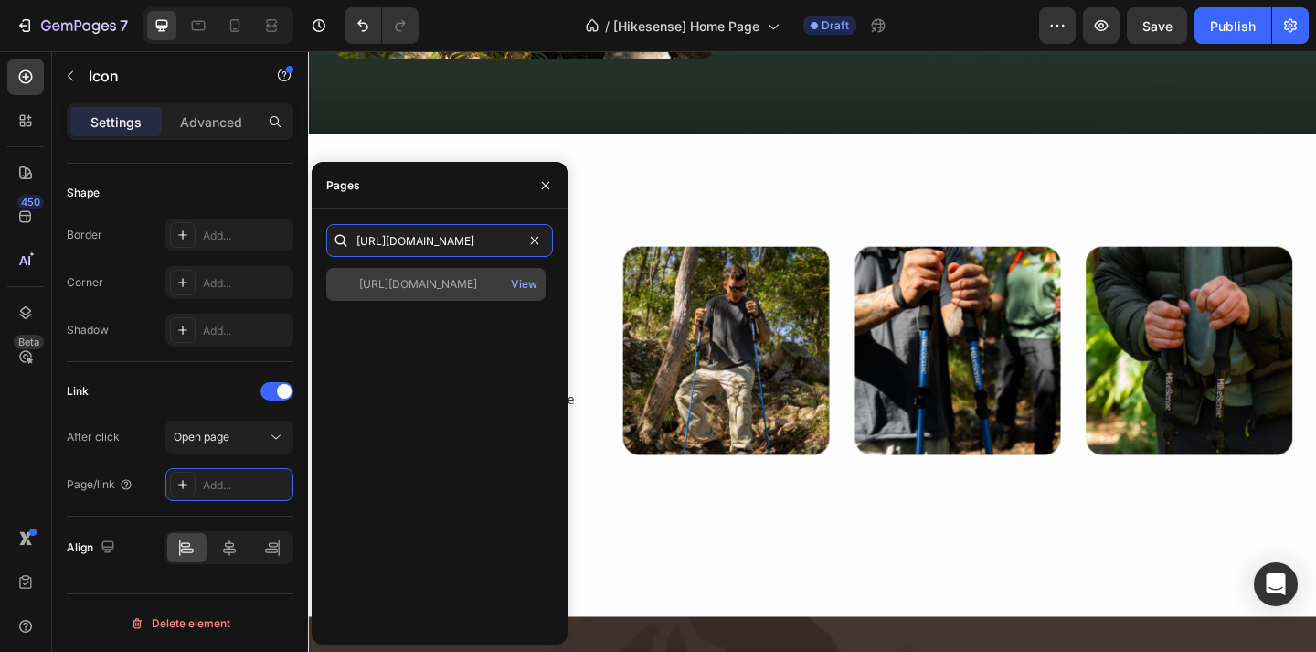
type input "[URL][DOMAIN_NAME]"
click at [455, 281] on div "[URL][DOMAIN_NAME]" at bounding box center [418, 284] width 118 height 16
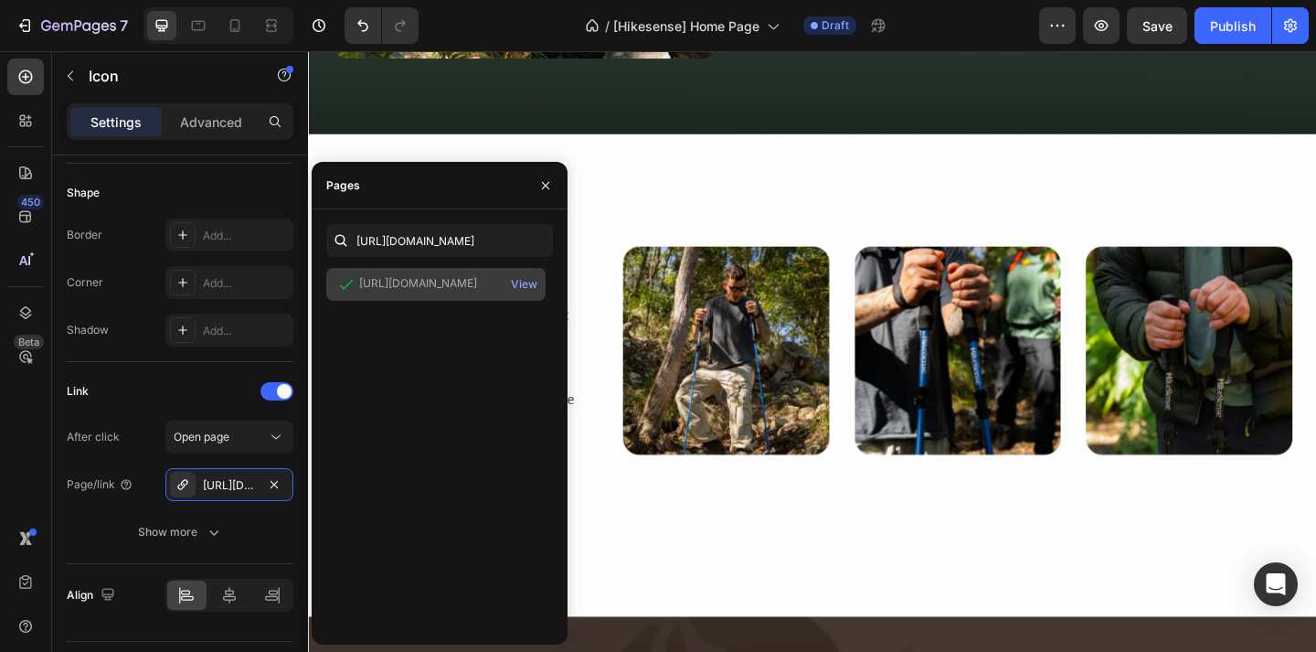
scroll to position [0, 0]
click at [546, 192] on button "button" at bounding box center [545, 185] width 29 height 29
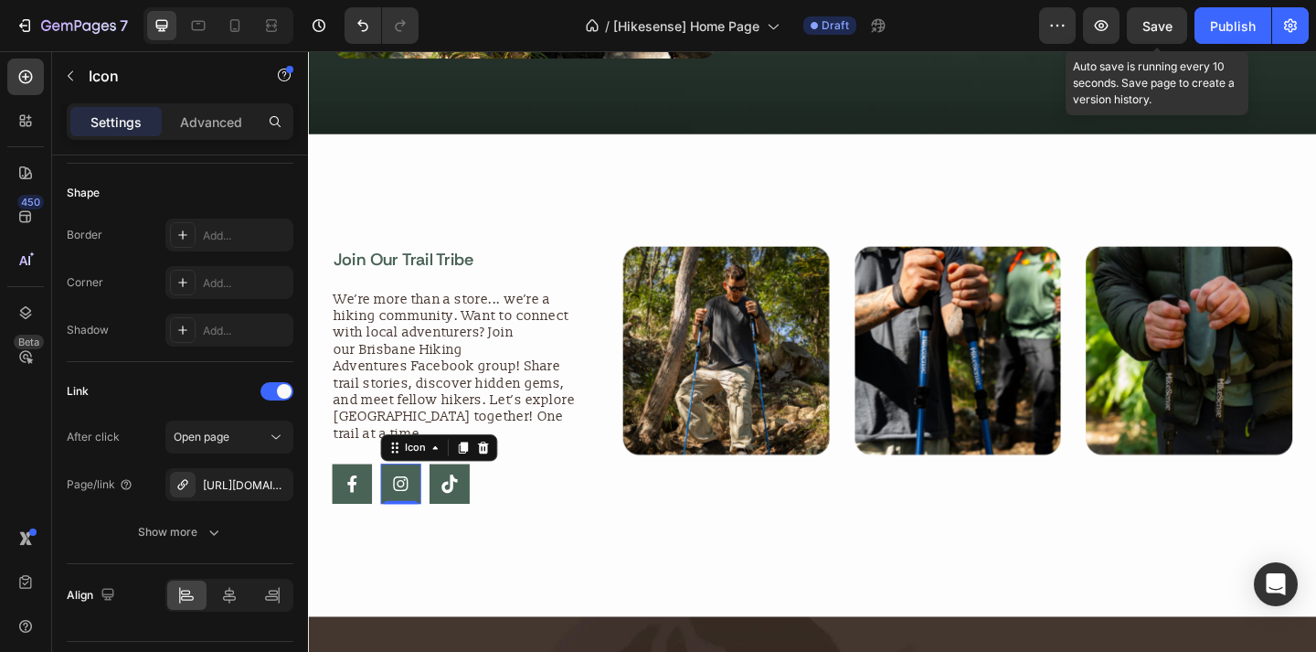
click at [1155, 33] on div "Save" at bounding box center [1158, 25] width 30 height 19
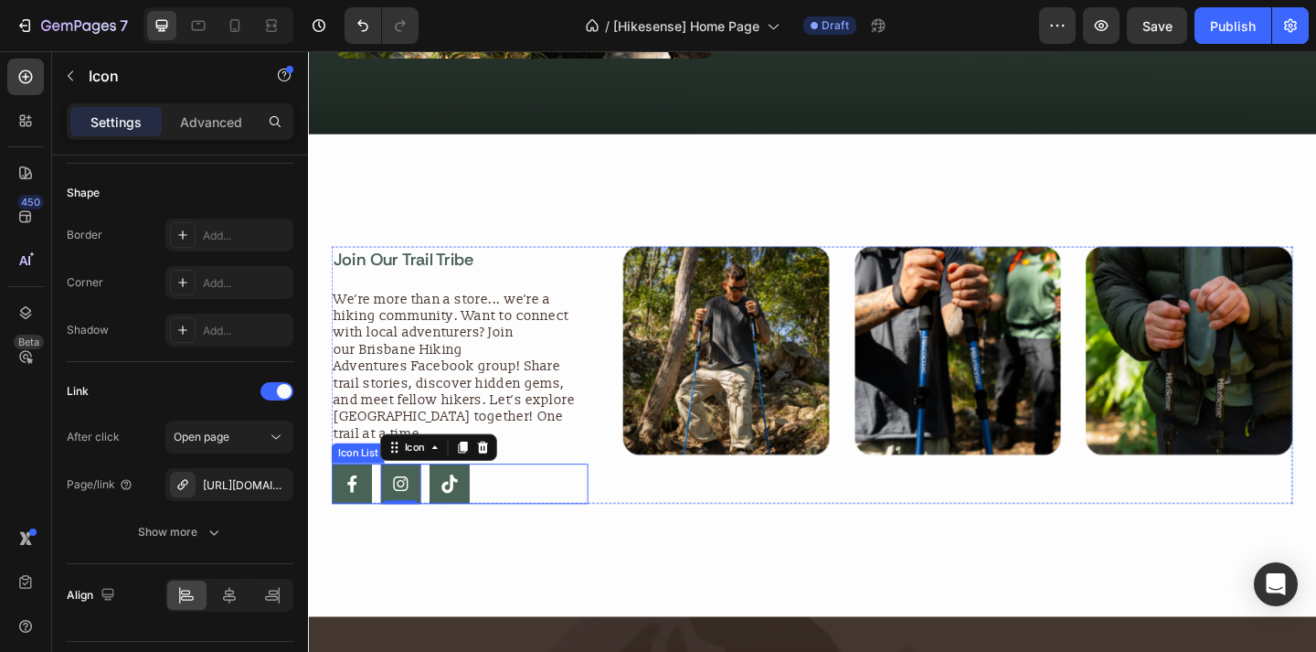
click at [468, 512] on rect at bounding box center [462, 522] width 44 height 44
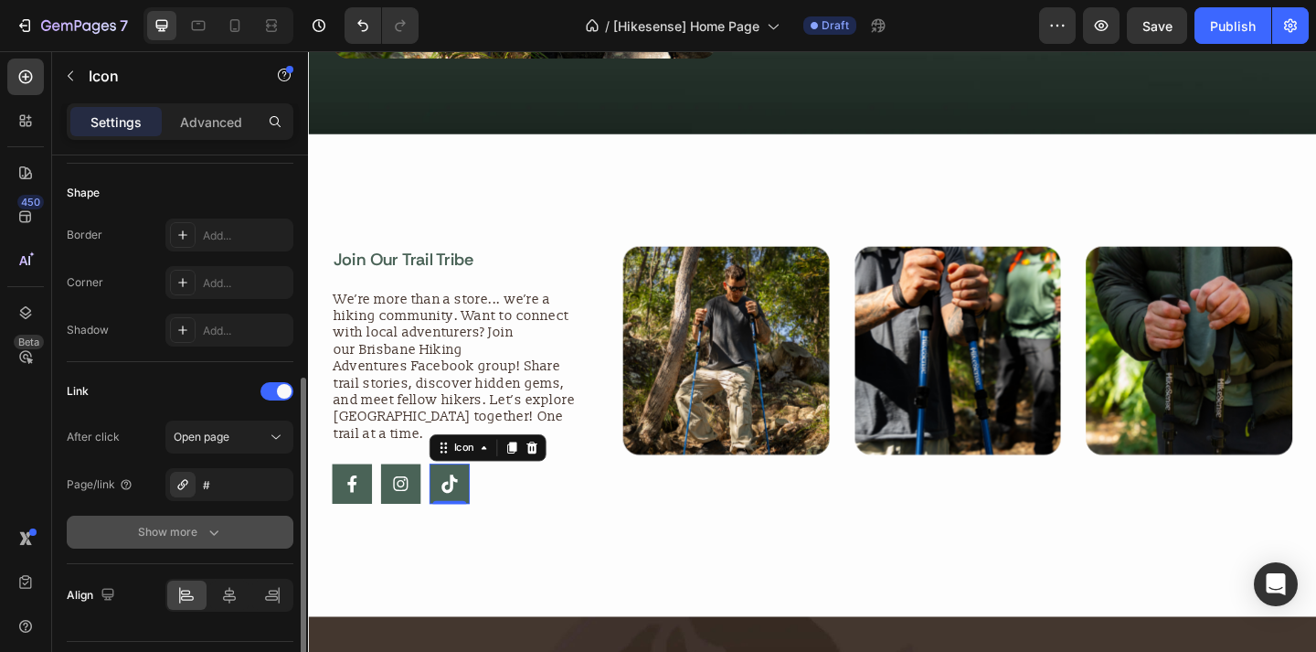
scroll to position [390, 0]
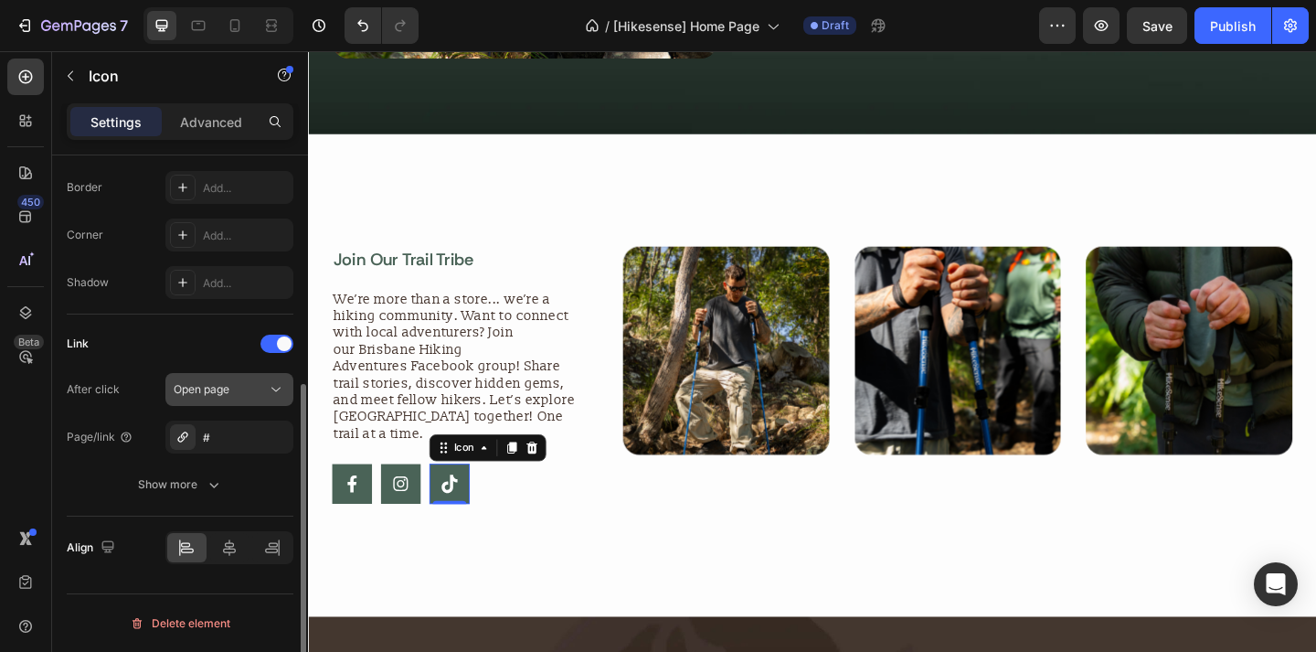
click at [231, 398] on div "Open page" at bounding box center [230, 389] width 112 height 18
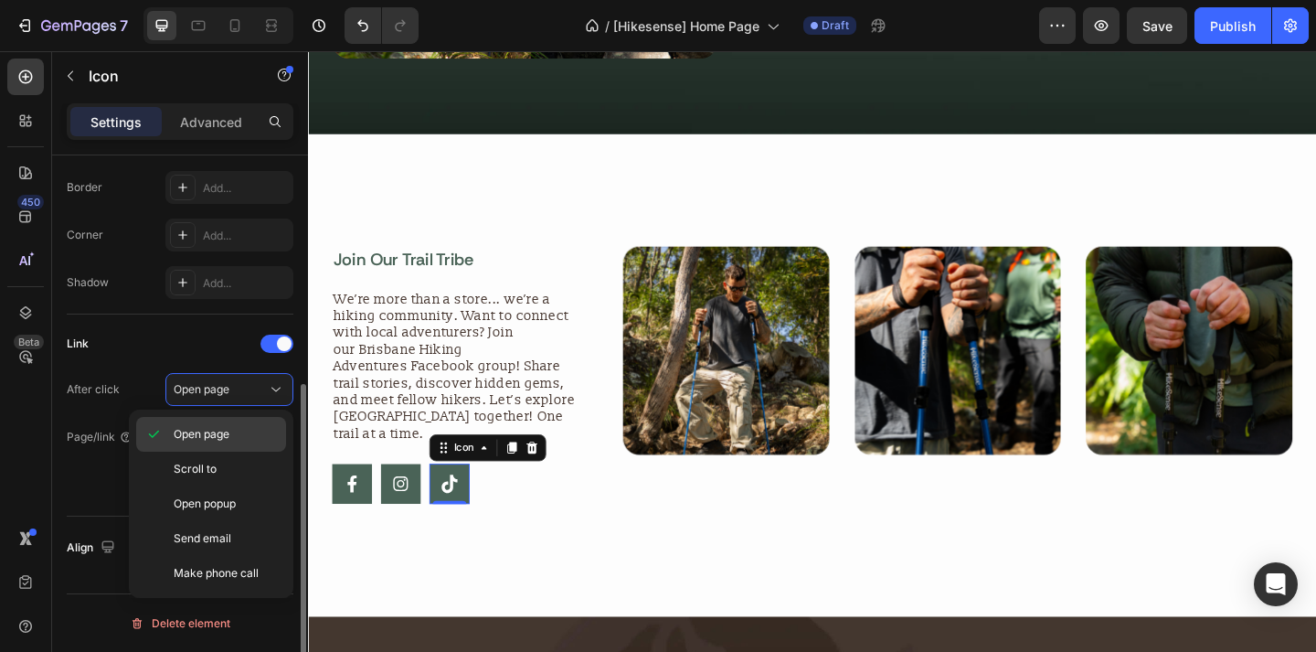
click at [228, 435] on span "Open page" at bounding box center [202, 434] width 56 height 16
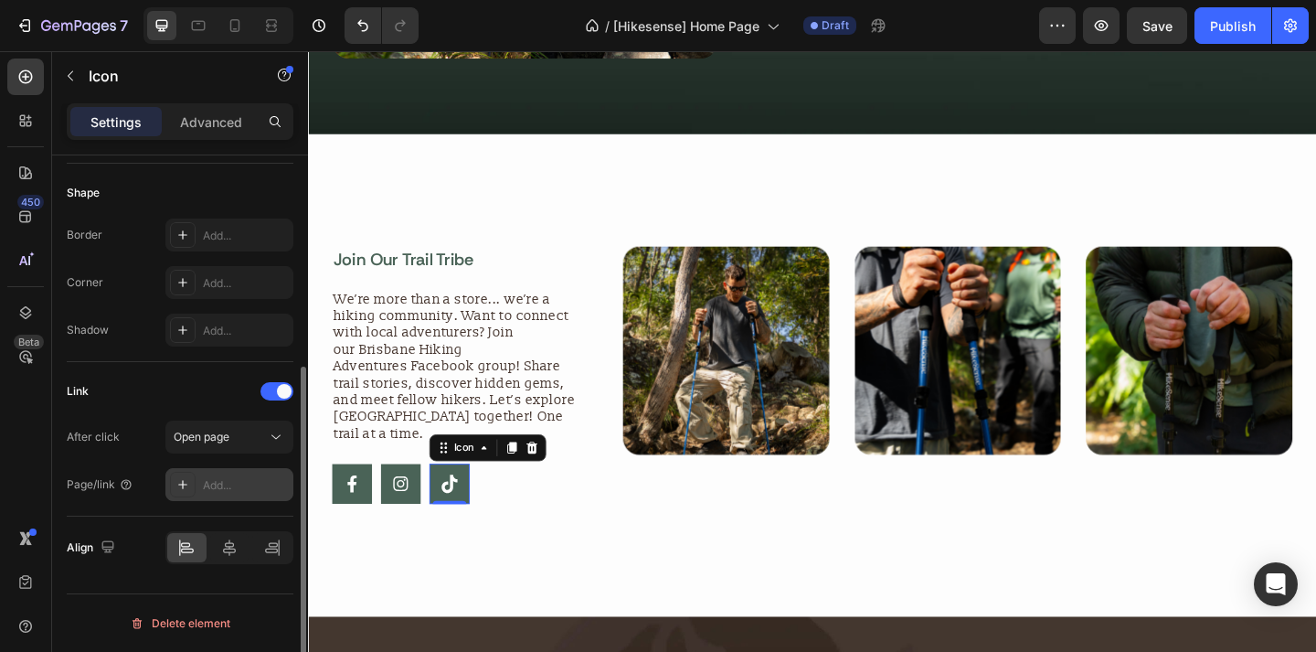
click at [243, 487] on div "Add..." at bounding box center [246, 485] width 86 height 16
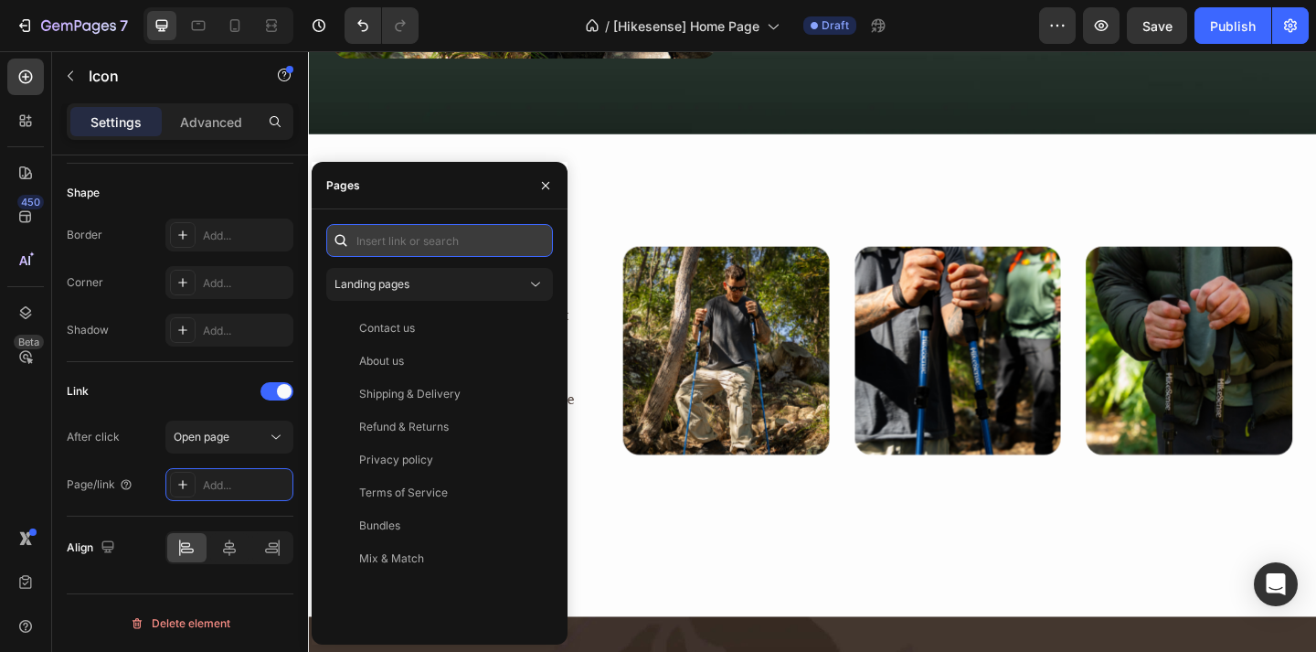
click at [418, 253] on input "text" at bounding box center [439, 240] width 227 height 33
paste input "[URL][EMAIL_ADDRESS][DOMAIN_NAME][DOMAIN_NAME]"
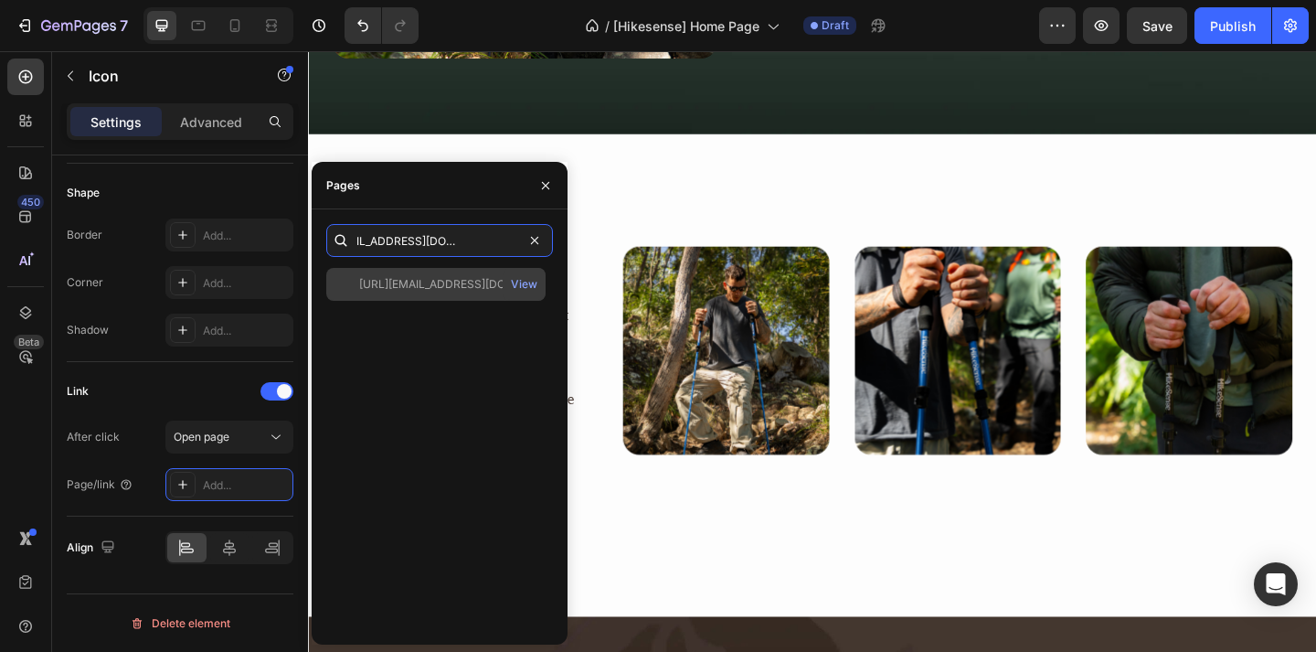
type input "[URL][EMAIL_ADDRESS][DOMAIN_NAME][DOMAIN_NAME]"
click at [434, 286] on div "[URL][EMAIL_ADDRESS][DOMAIN_NAME][DOMAIN_NAME]" at bounding box center [447, 284] width 176 height 16
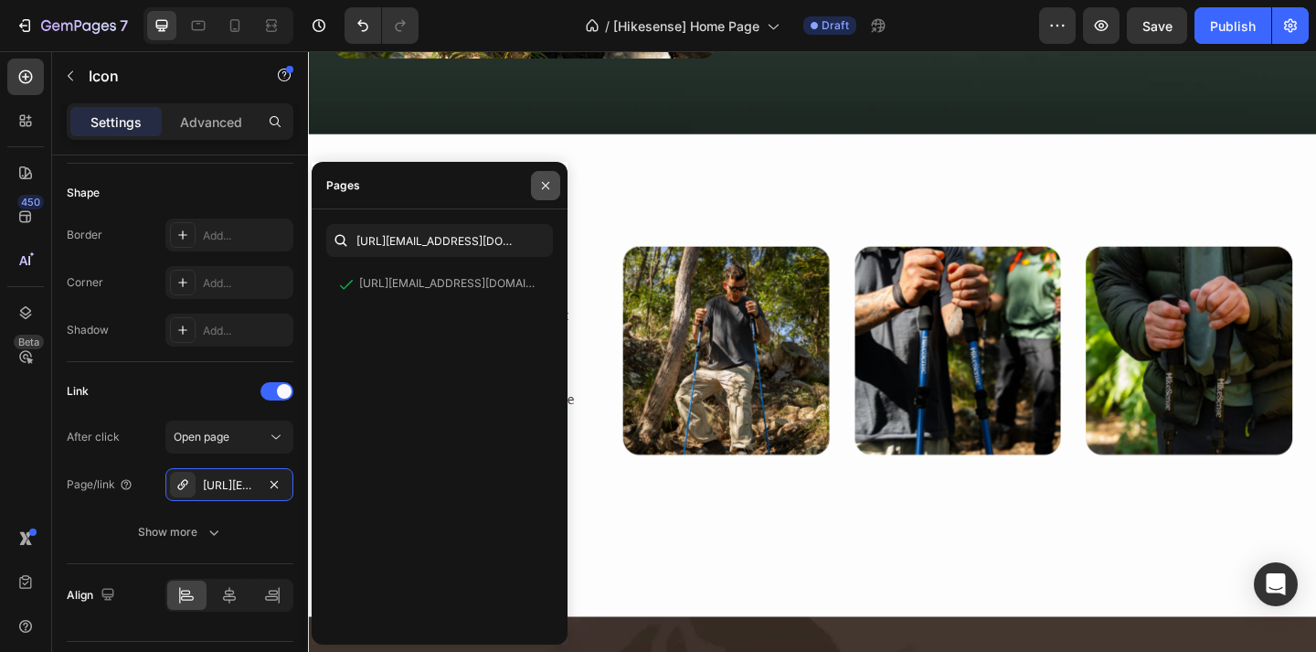
click at [555, 176] on button "button" at bounding box center [545, 185] width 29 height 29
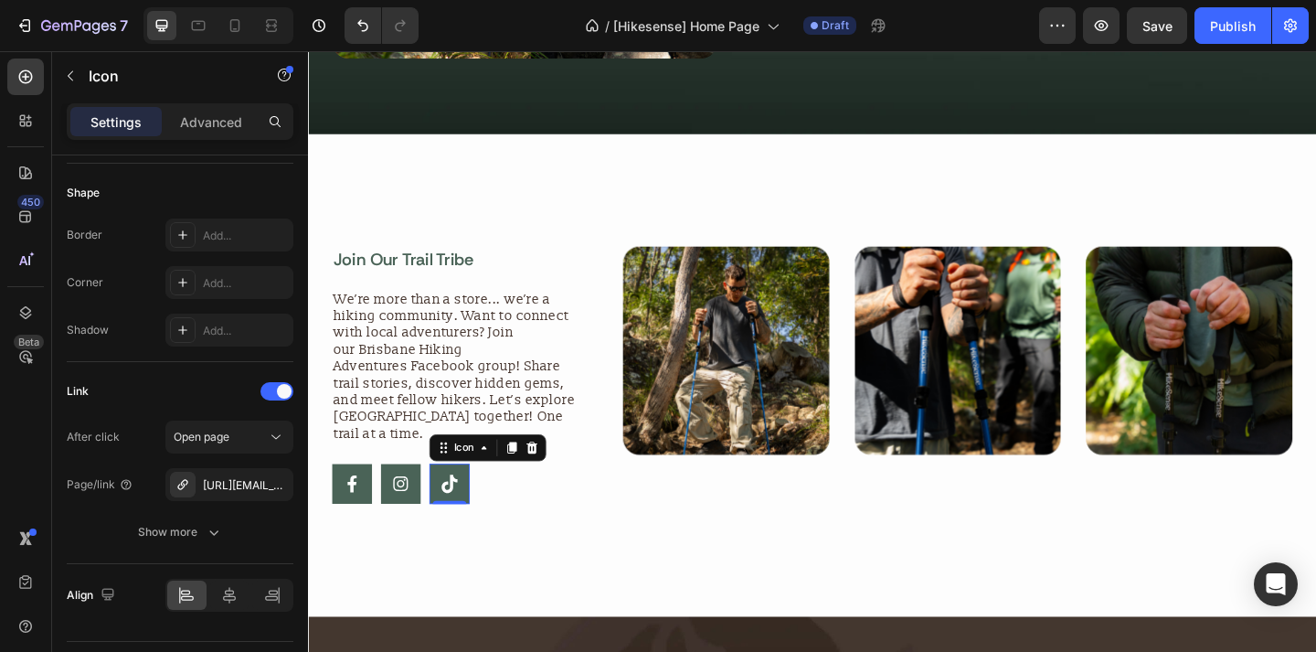
click at [1161, 26] on span "Save" at bounding box center [1158, 26] width 30 height 16
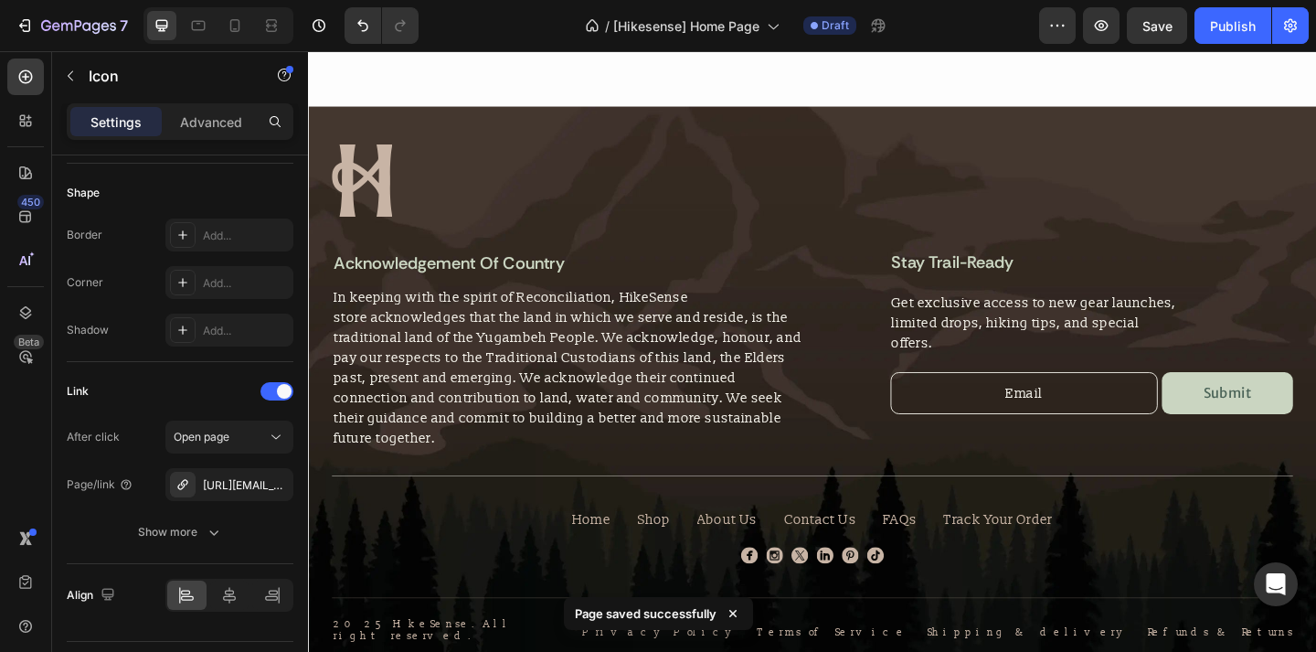
scroll to position [4847, 0]
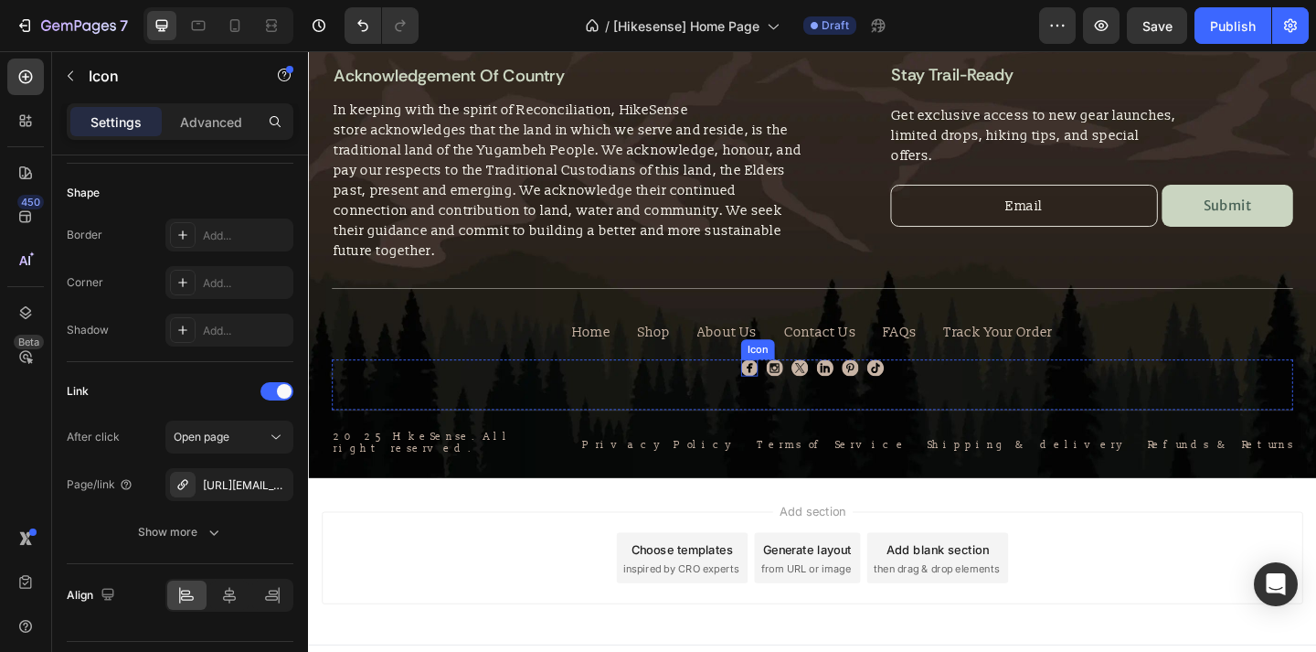
click at [786, 387] on icon at bounding box center [788, 396] width 18 height 18
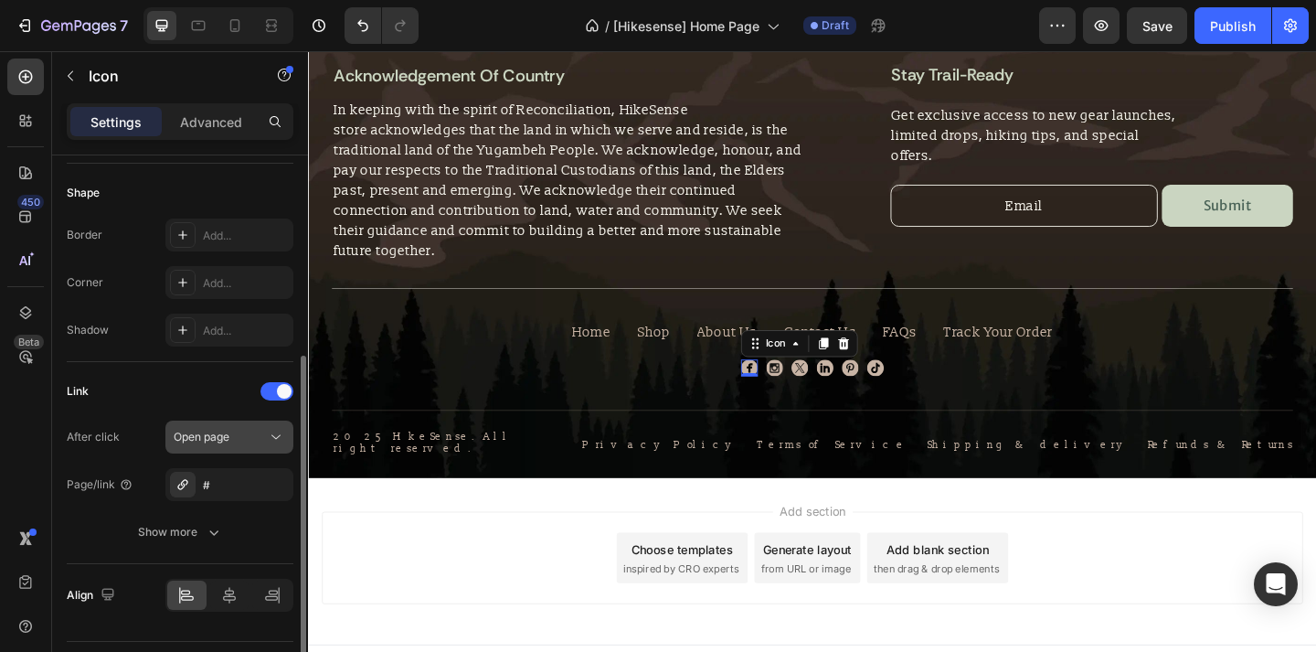
click at [260, 433] on div "Open page" at bounding box center [220, 437] width 93 height 16
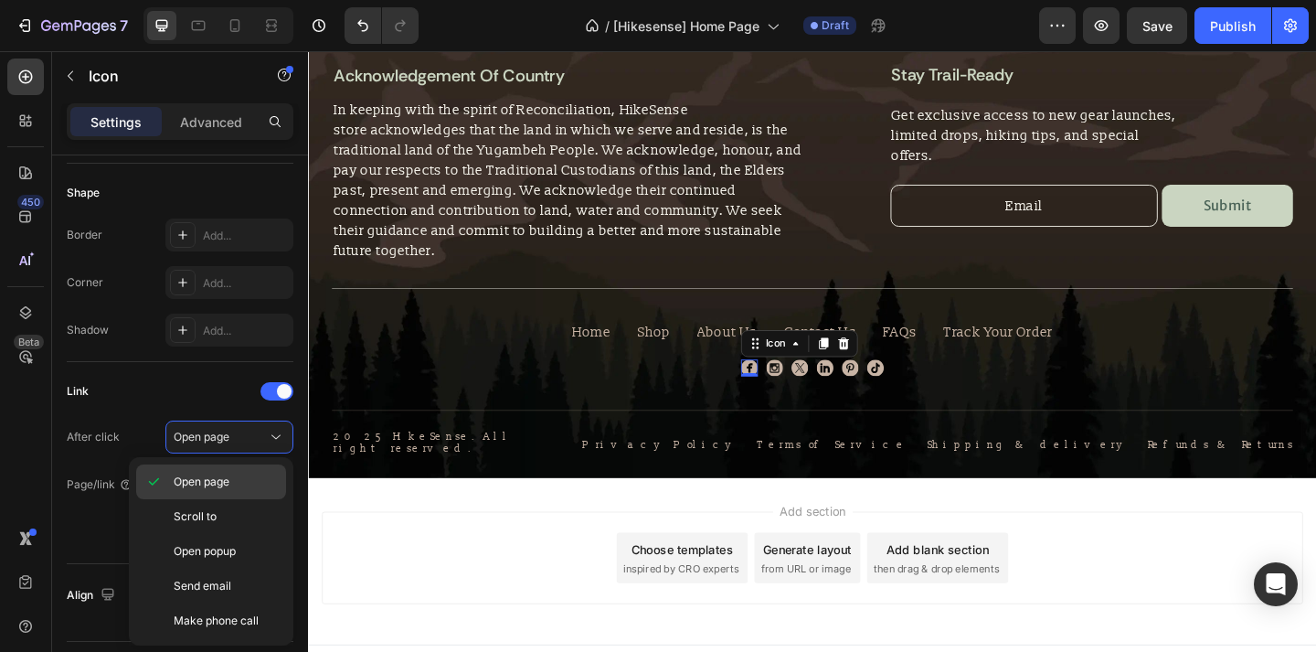
click at [240, 474] on p "Open page" at bounding box center [226, 482] width 104 height 16
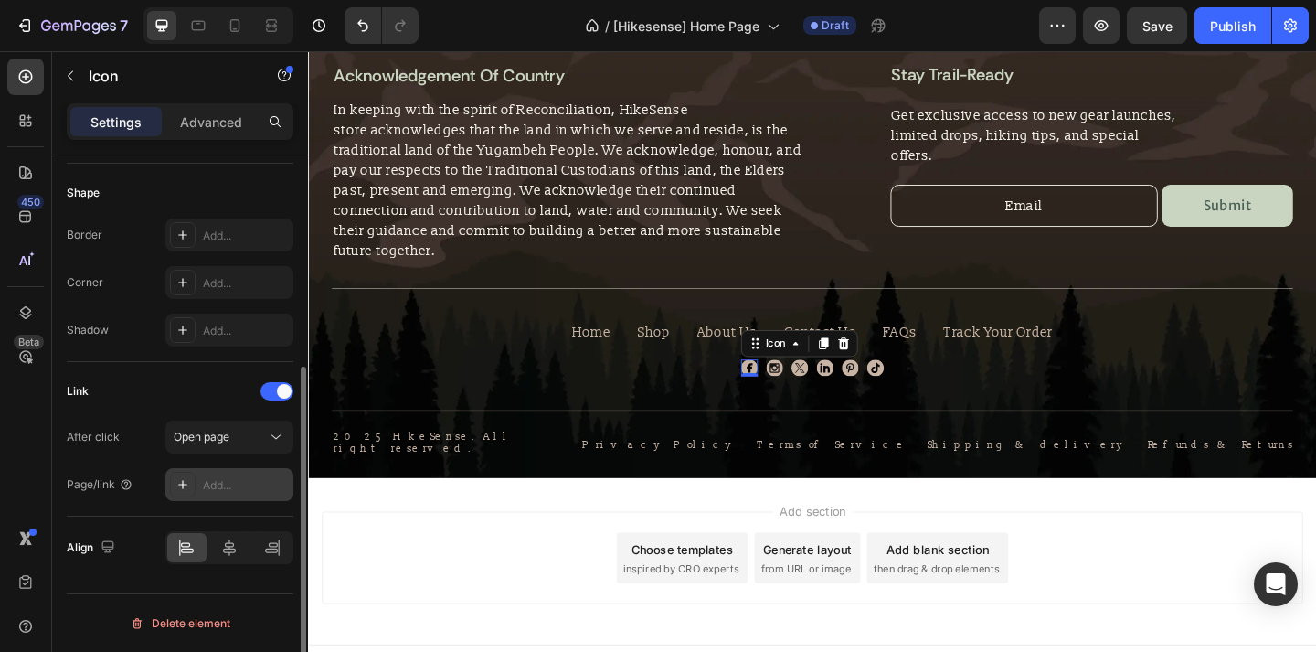
click at [242, 477] on div "Add..." at bounding box center [246, 485] width 86 height 16
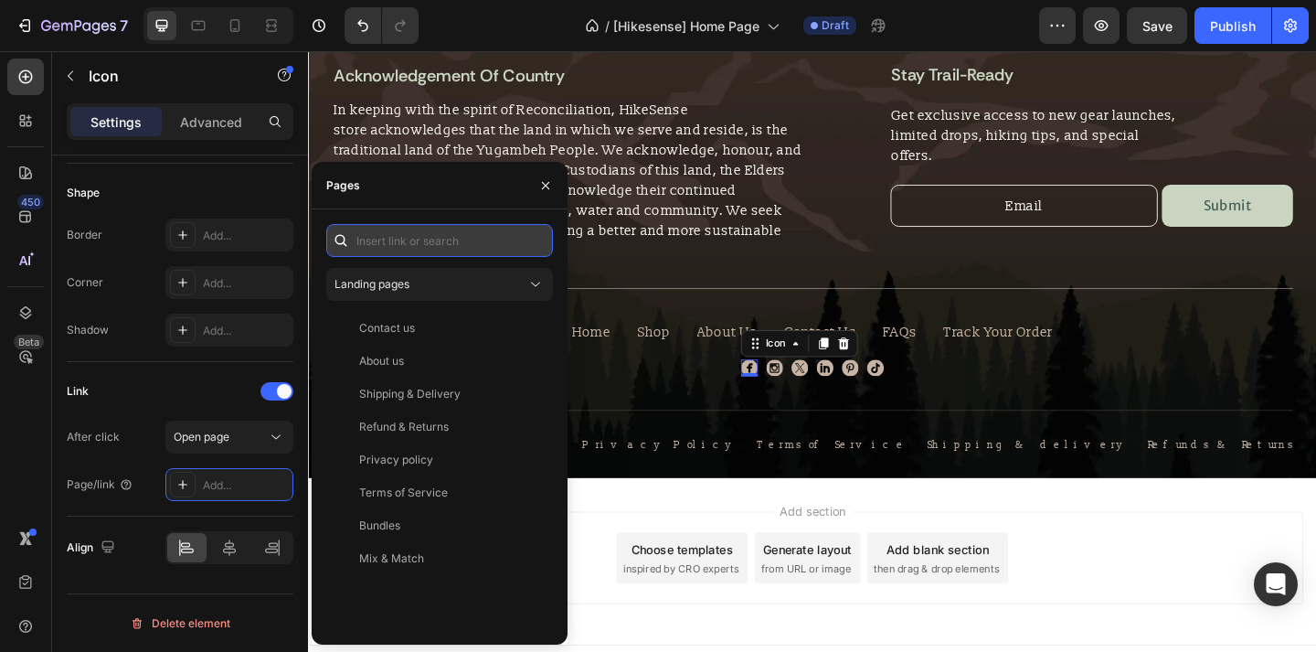
click at [417, 253] on input "text" at bounding box center [439, 240] width 227 height 33
paste input "[URL][DOMAIN_NAME]"
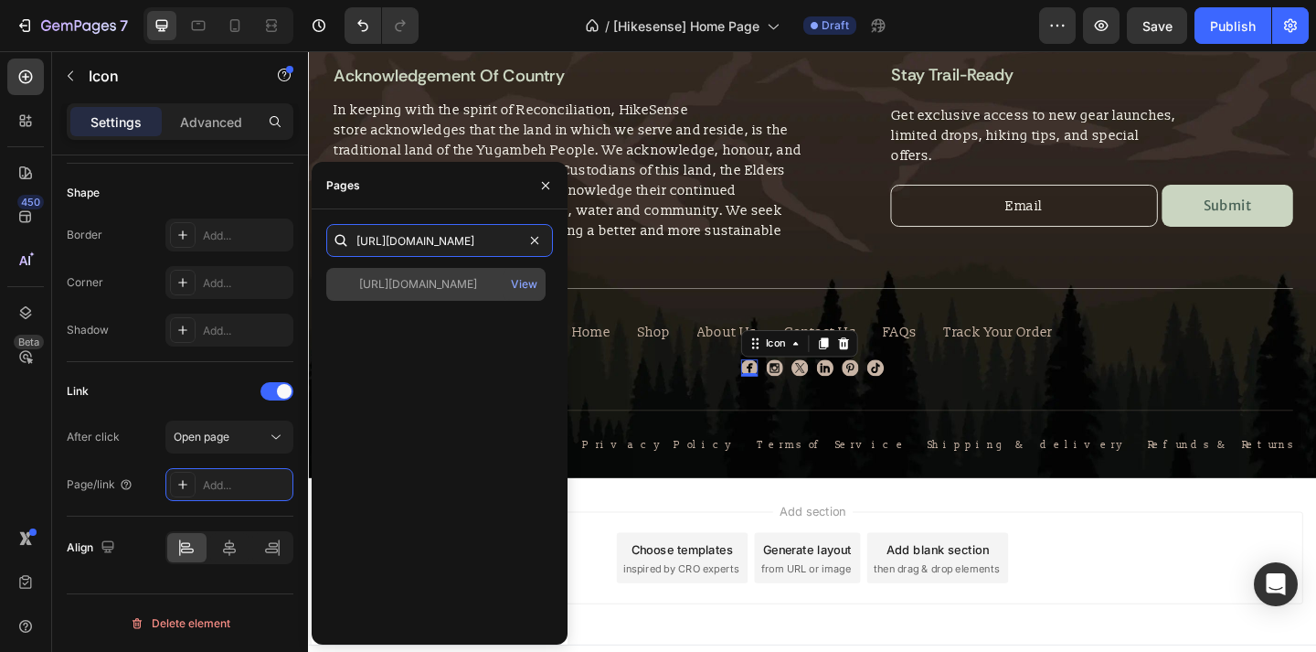
type input "[URL][DOMAIN_NAME]"
click at [431, 283] on div "[URL][DOMAIN_NAME]" at bounding box center [418, 284] width 118 height 16
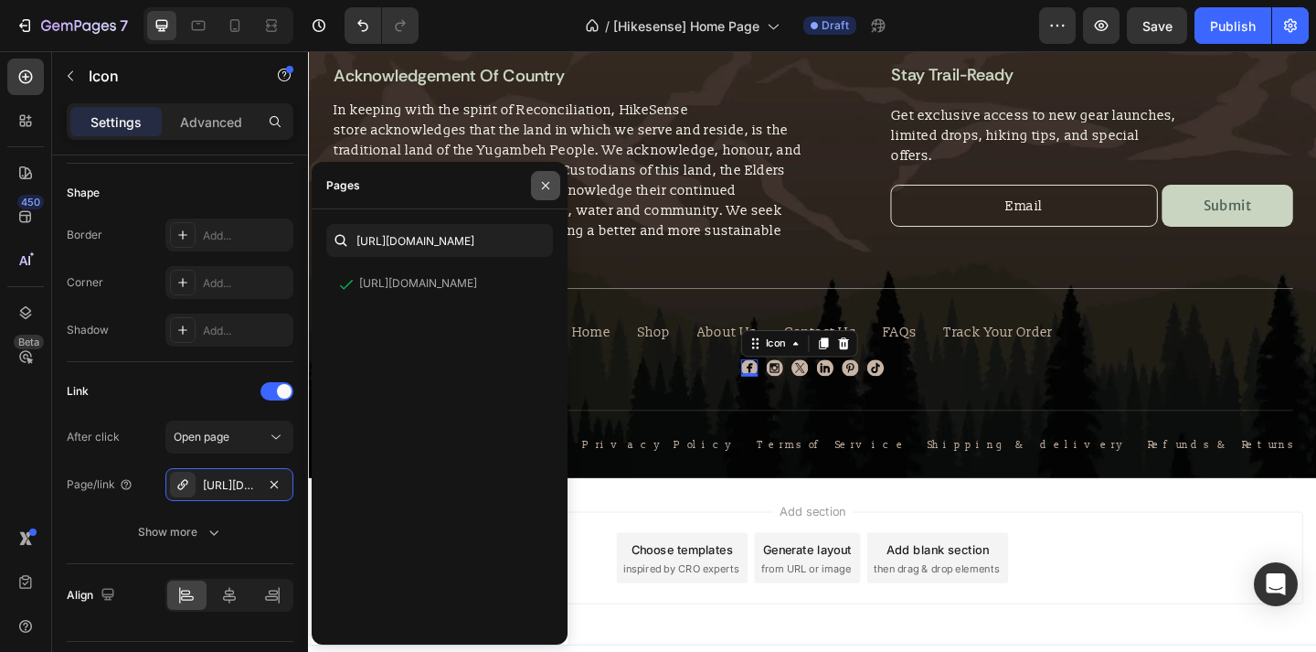
click at [539, 195] on button "button" at bounding box center [545, 185] width 29 height 29
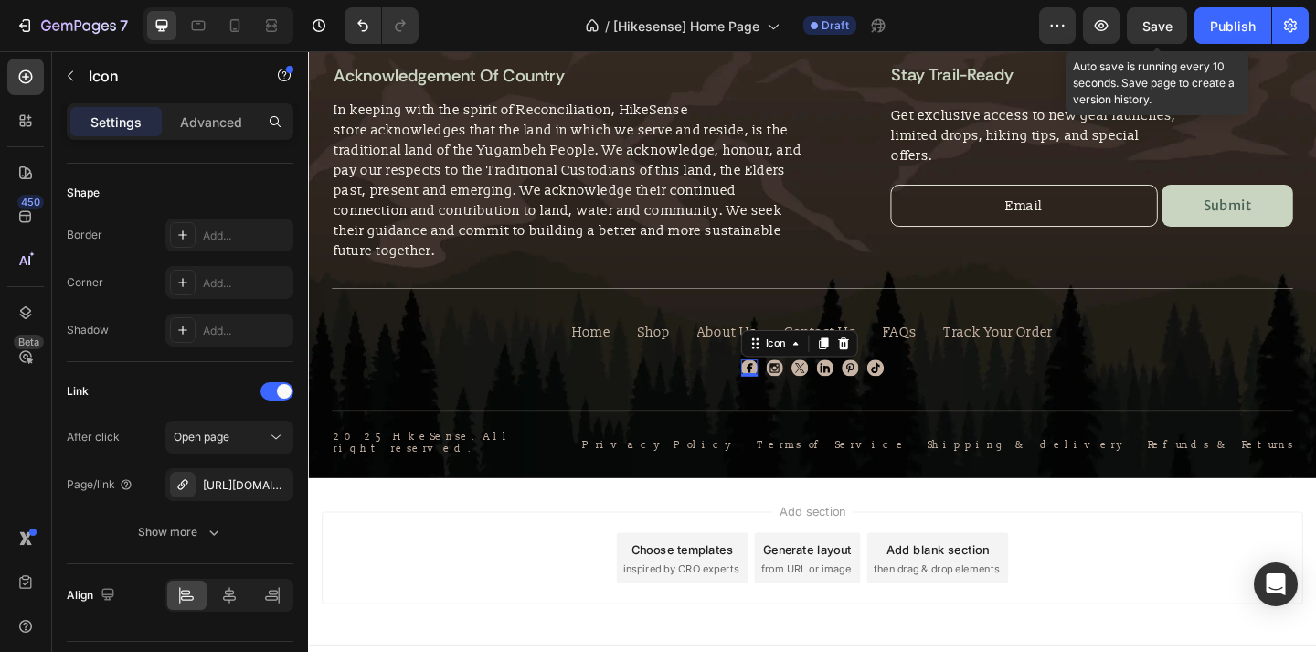
click at [1160, 27] on span "Save" at bounding box center [1158, 26] width 30 height 16
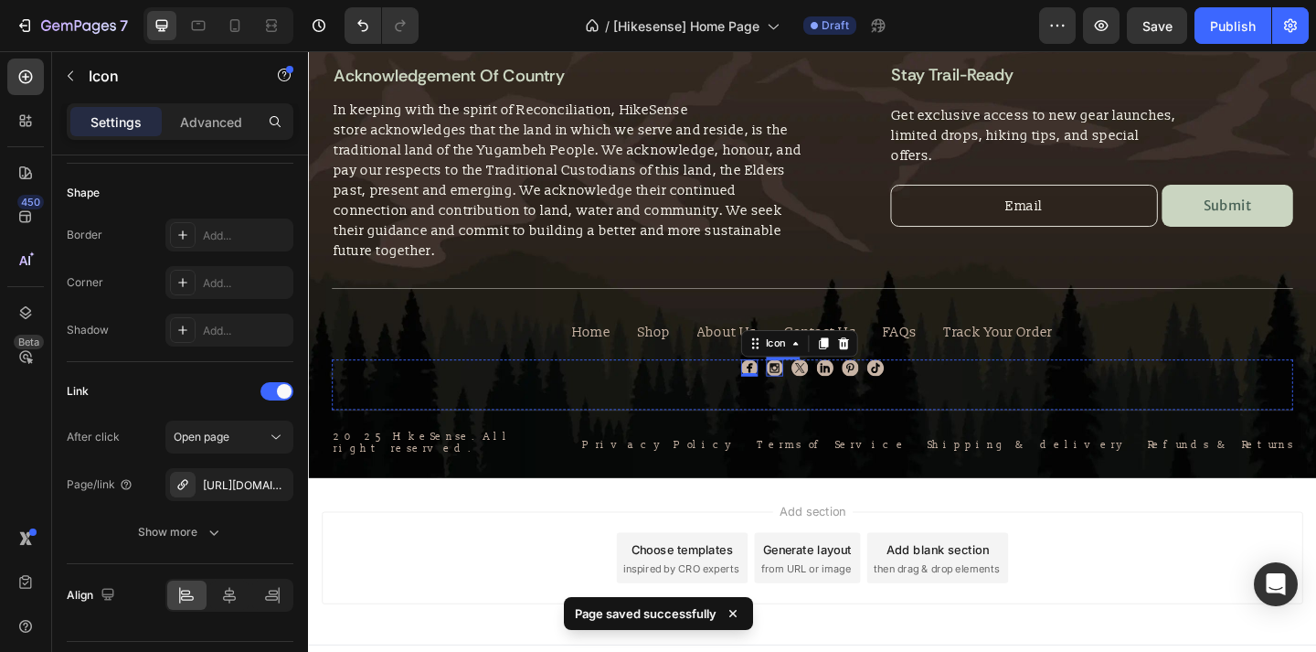
click at [817, 387] on icon at bounding box center [815, 396] width 18 height 18
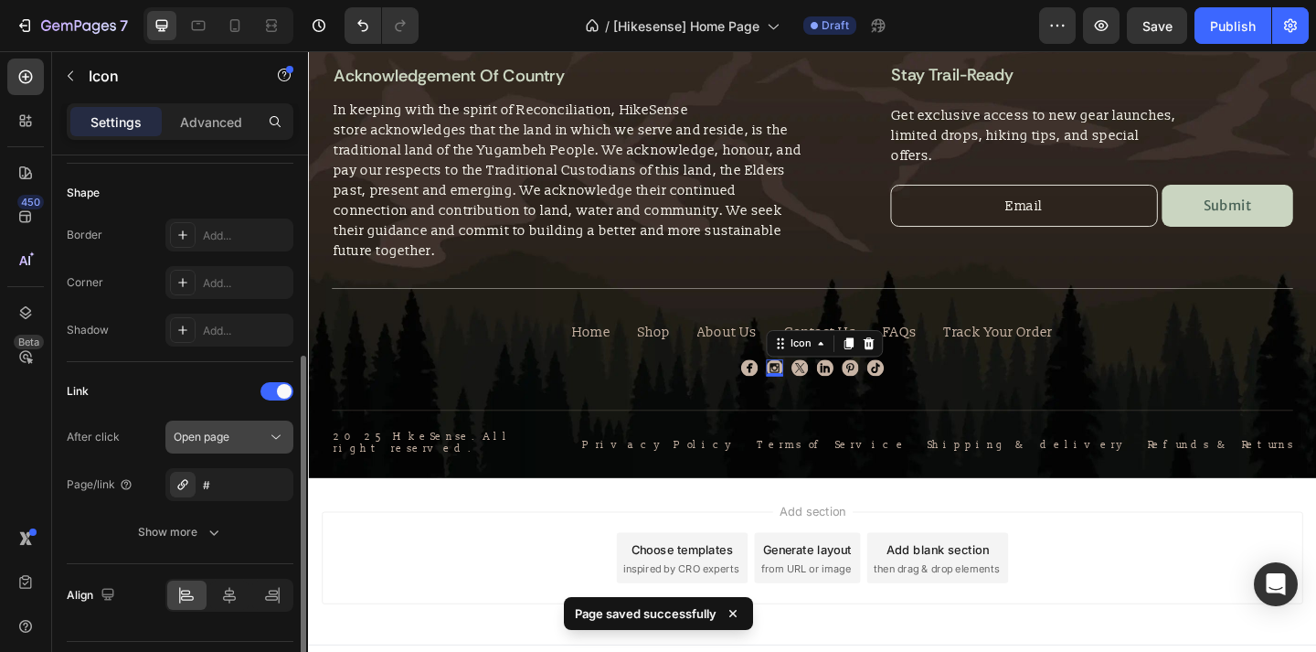
click at [221, 427] on button "Open page" at bounding box center [229, 436] width 128 height 33
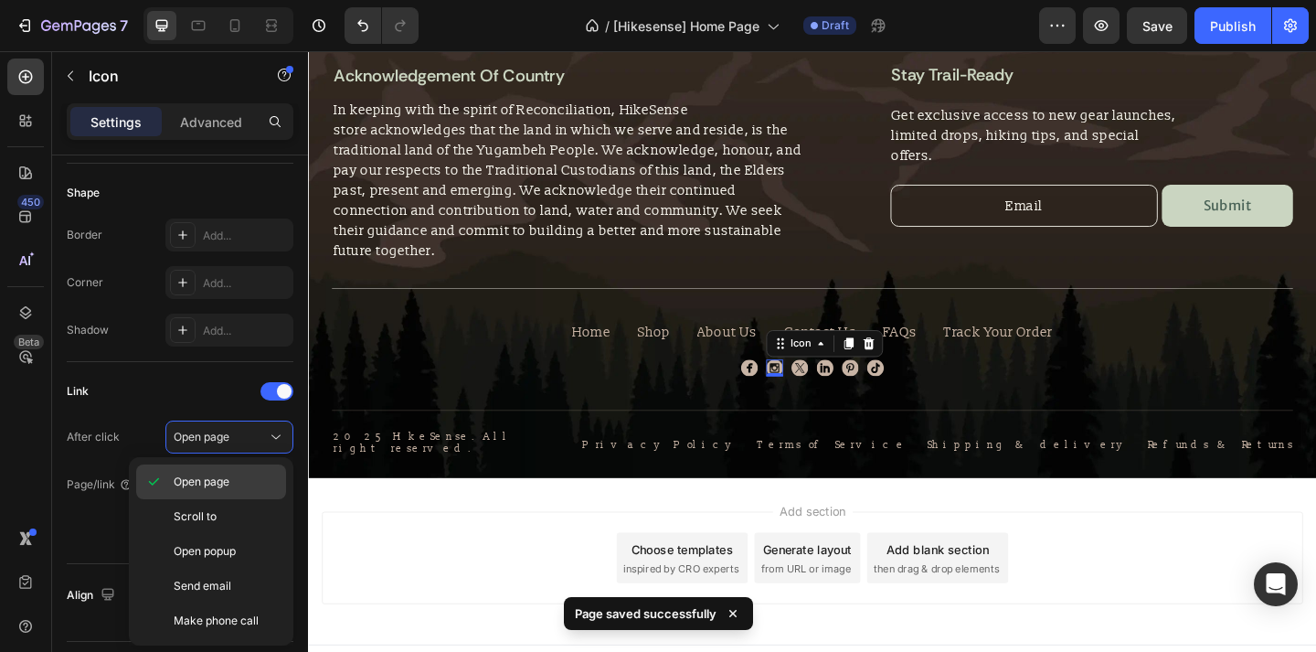
click at [223, 499] on div "Open page" at bounding box center [211, 516] width 150 height 35
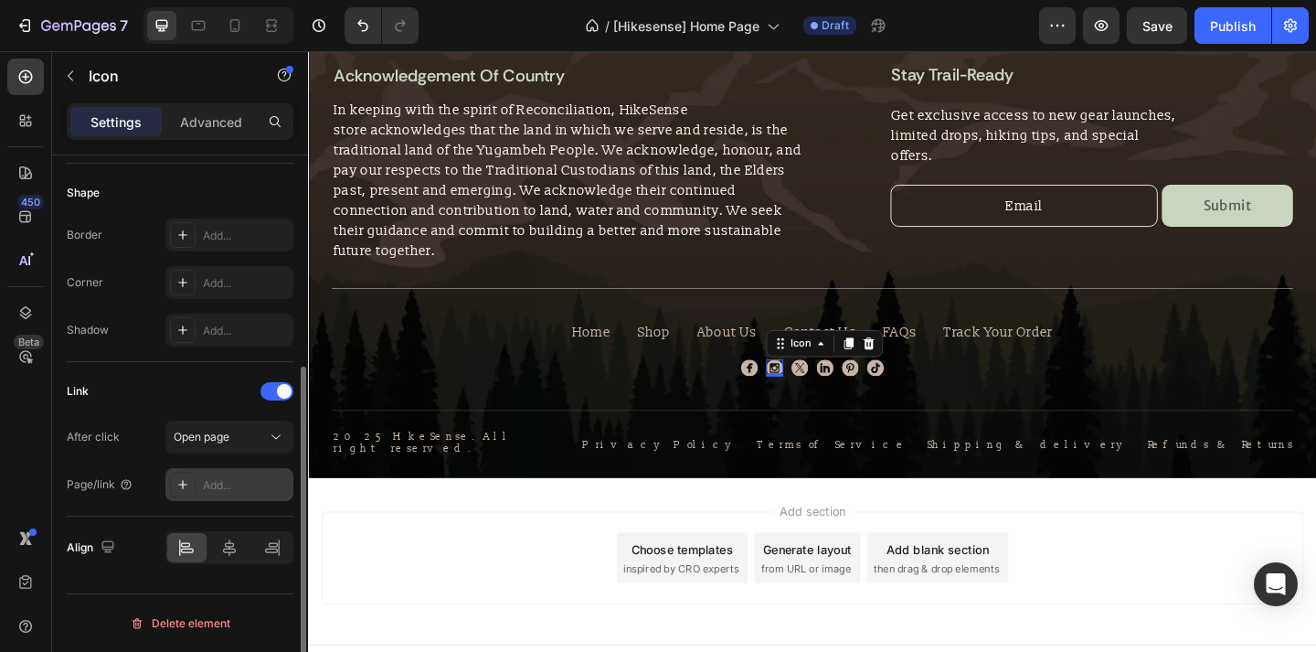
click at [245, 477] on div "Add..." at bounding box center [246, 485] width 86 height 16
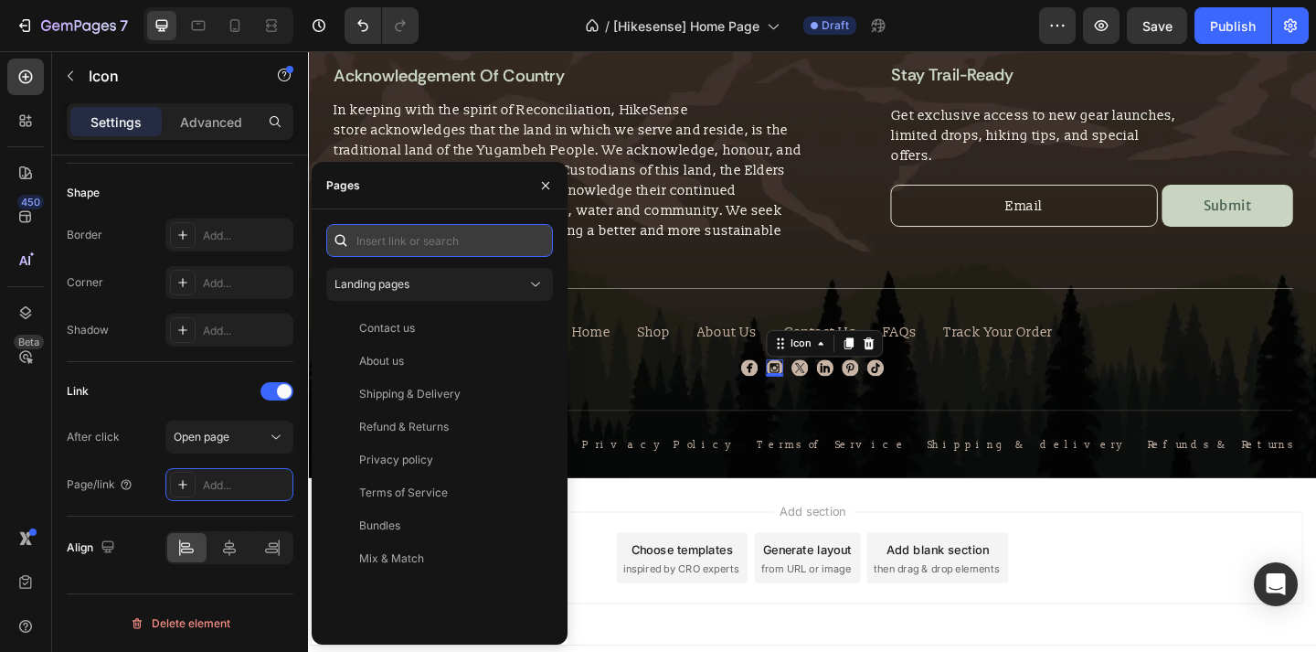
click at [459, 239] on input "text" at bounding box center [439, 240] width 227 height 33
paste input "[URL][DOMAIN_NAME]"
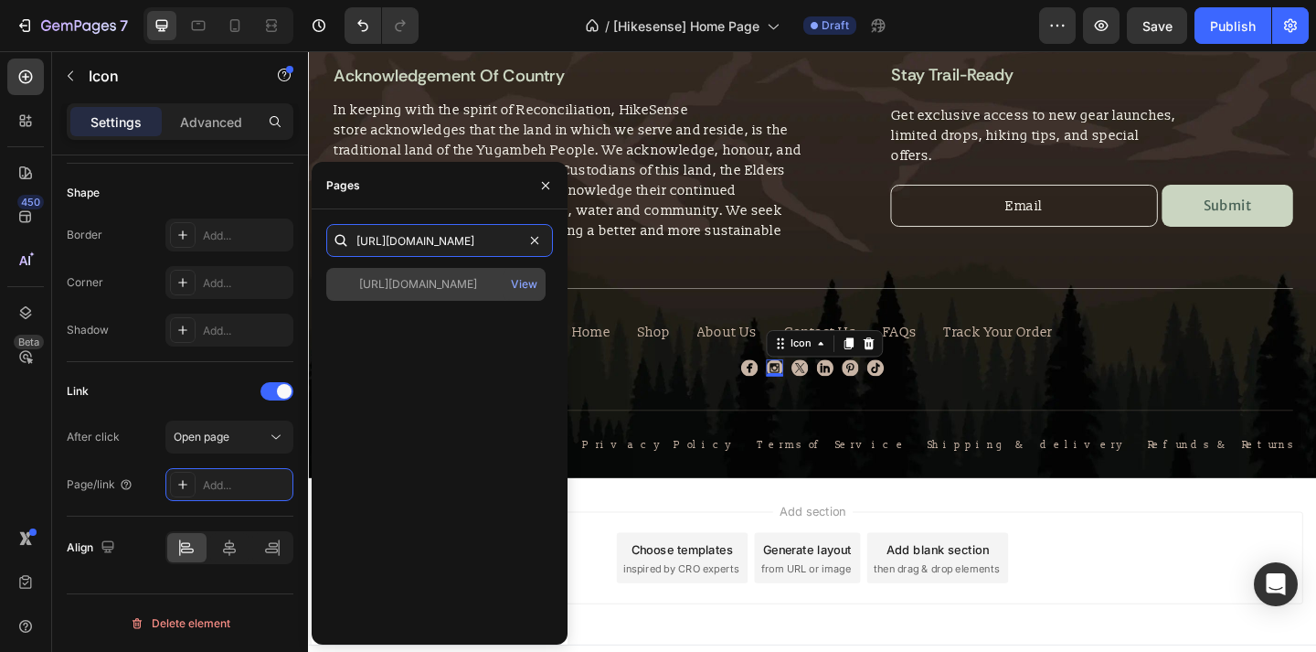
type input "[URL][DOMAIN_NAME]"
click at [454, 292] on div "[URL][DOMAIN_NAME]" at bounding box center [418, 284] width 118 height 16
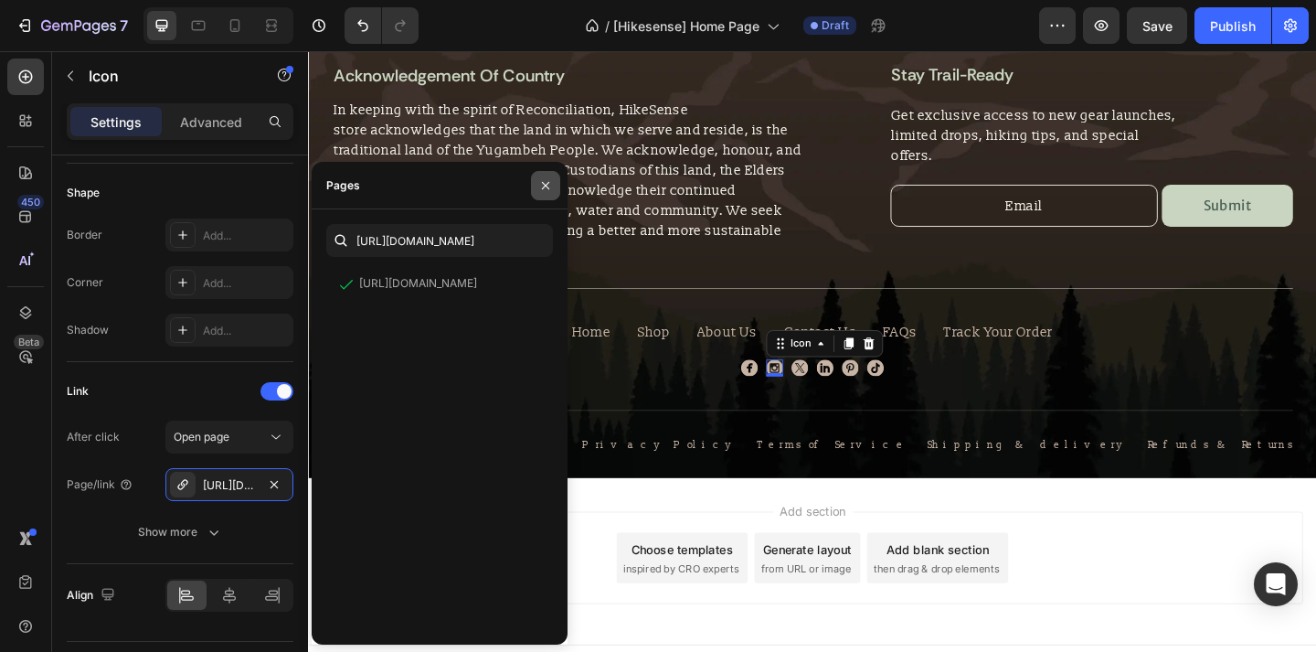
click at [559, 186] on button "button" at bounding box center [545, 185] width 29 height 29
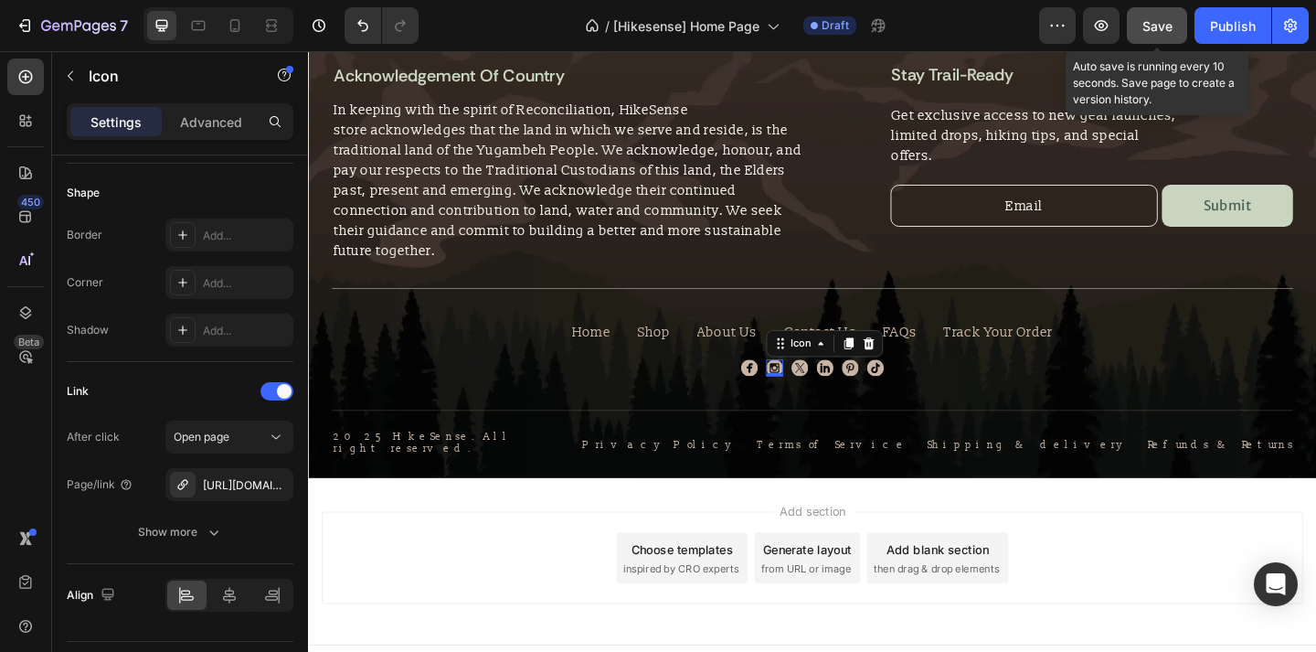
click at [1173, 37] on button "Save" at bounding box center [1157, 25] width 60 height 37
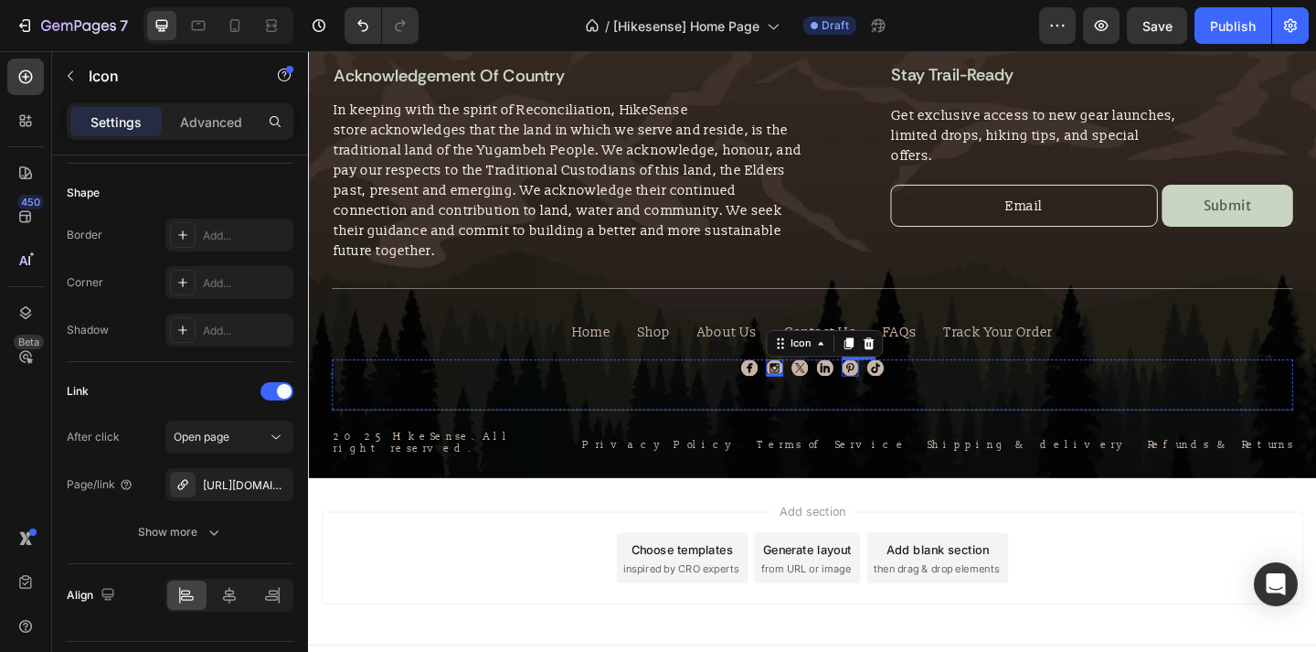
click at [900, 387] on div "Icon" at bounding box center [898, 396] width 18 height 18
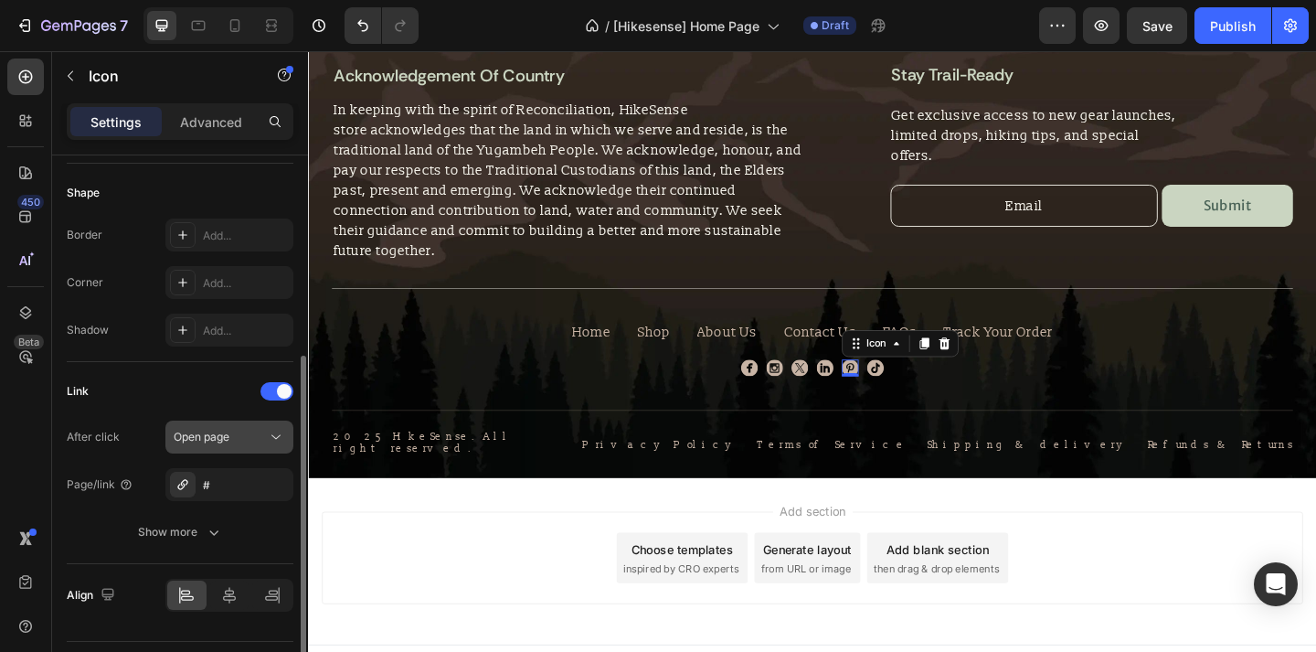
click at [259, 425] on button "Open page" at bounding box center [229, 436] width 128 height 33
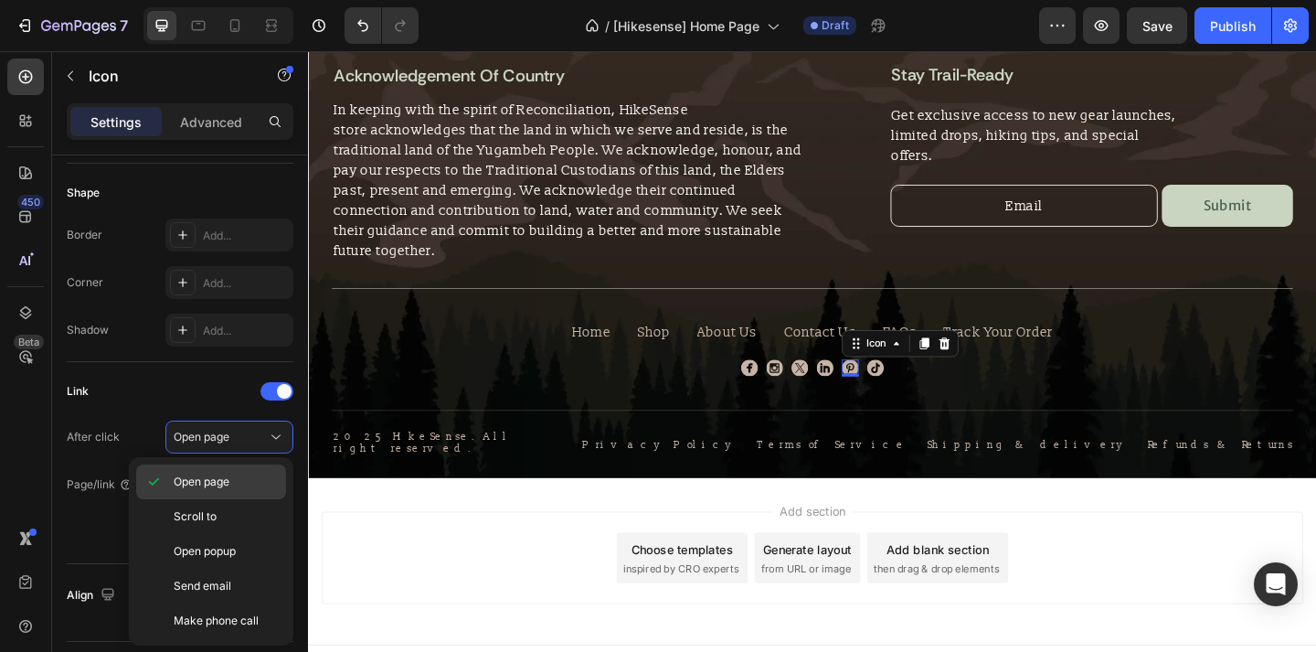
click at [238, 499] on div "Open page" at bounding box center [211, 516] width 150 height 35
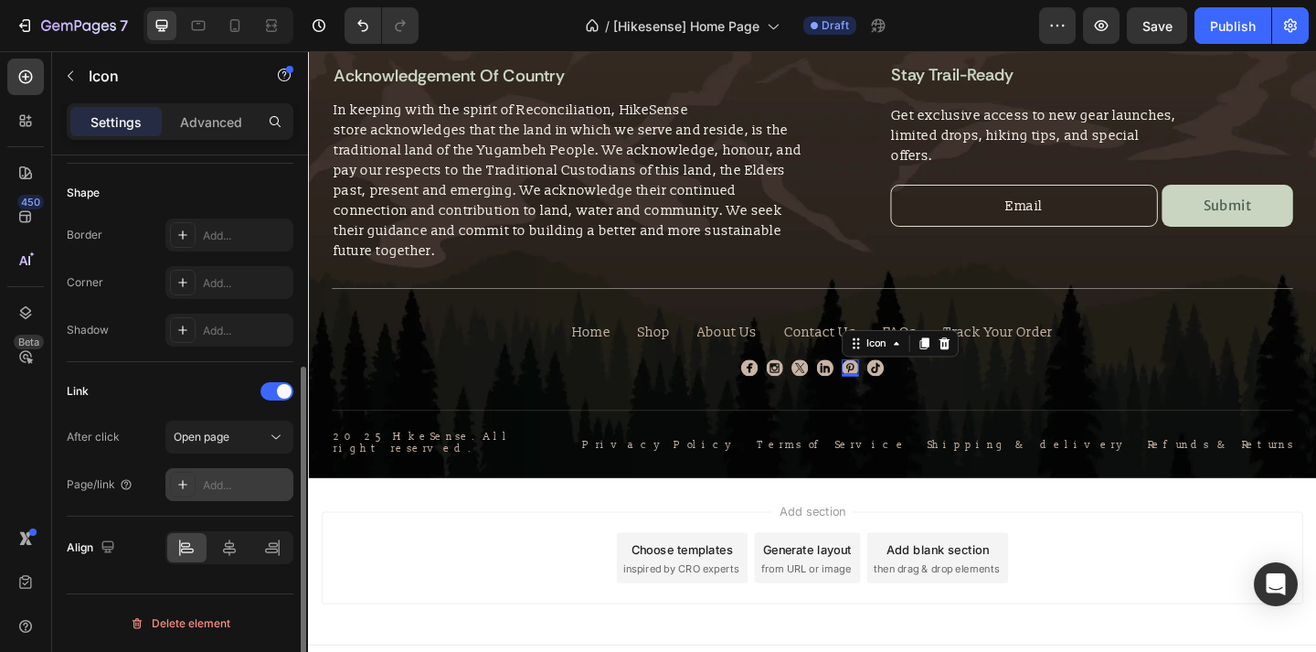
click at [244, 474] on div "Add..." at bounding box center [229, 484] width 128 height 33
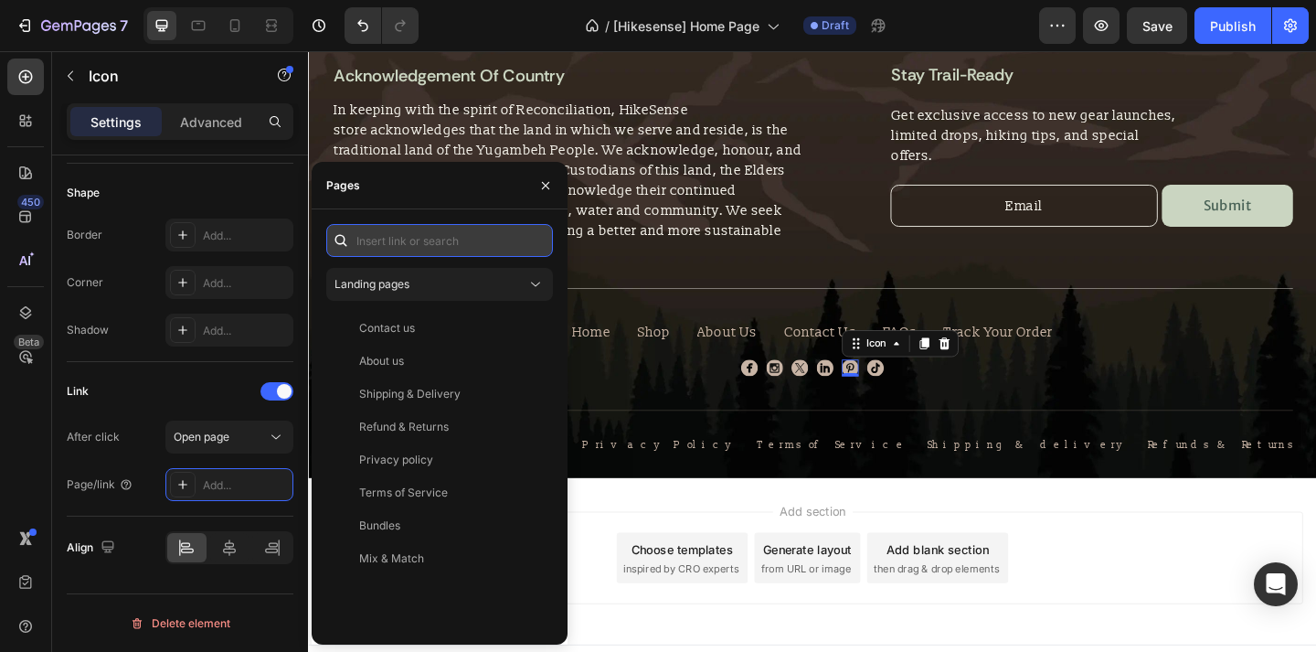
click at [455, 247] on input "text" at bounding box center [439, 240] width 227 height 33
paste input "[URL][DOMAIN_NAME]"
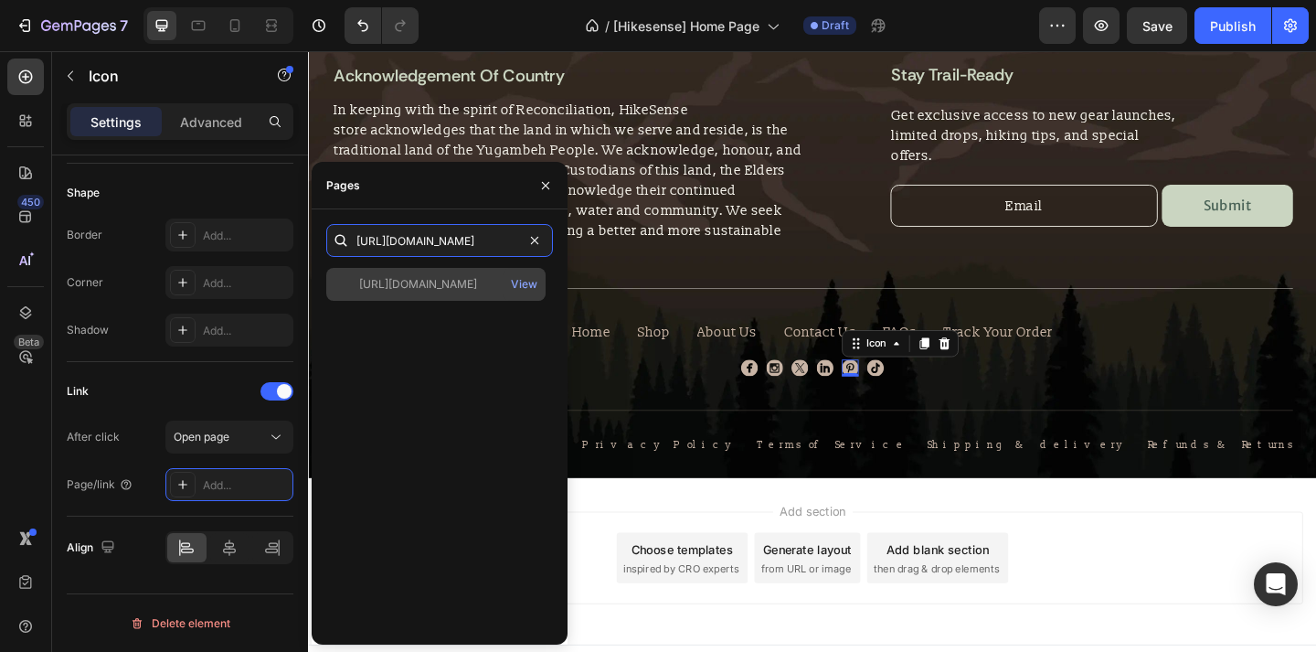
type input "[URL][DOMAIN_NAME]"
click at [461, 289] on div "[URL][DOMAIN_NAME]" at bounding box center [418, 284] width 118 height 16
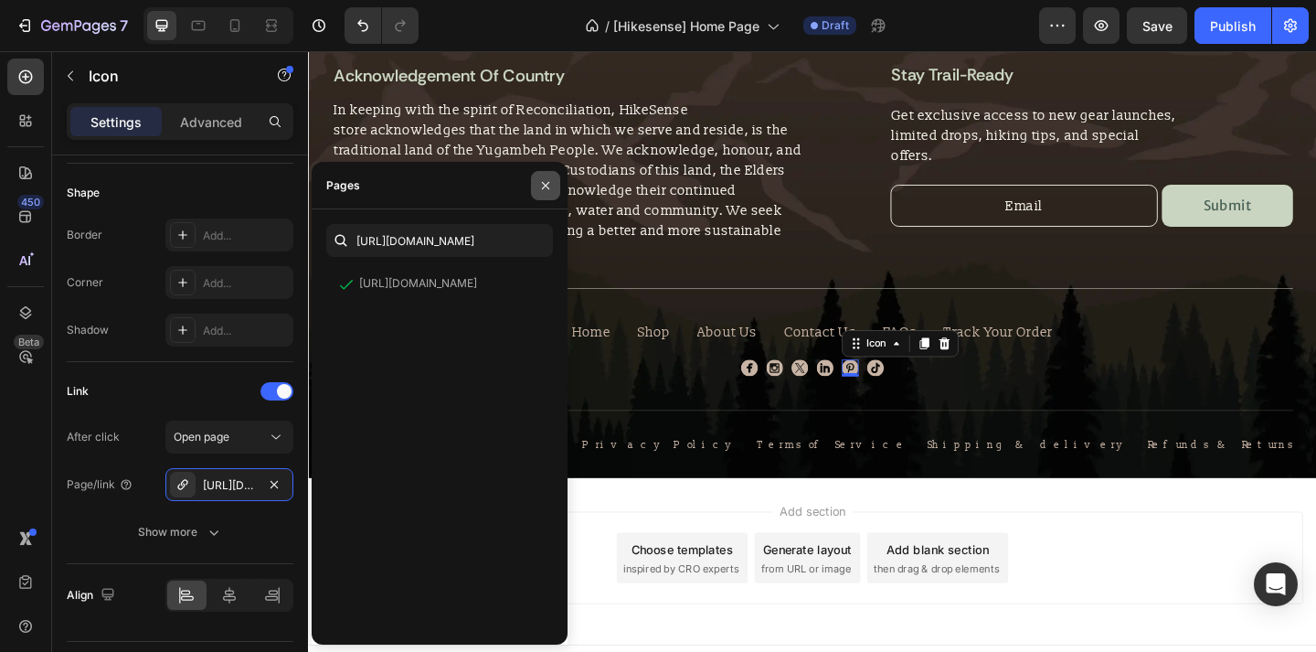
drag, startPoint x: 551, startPoint y: 195, endPoint x: 268, endPoint y: 156, distance: 286.0
click at [551, 195] on button "button" at bounding box center [545, 185] width 29 height 29
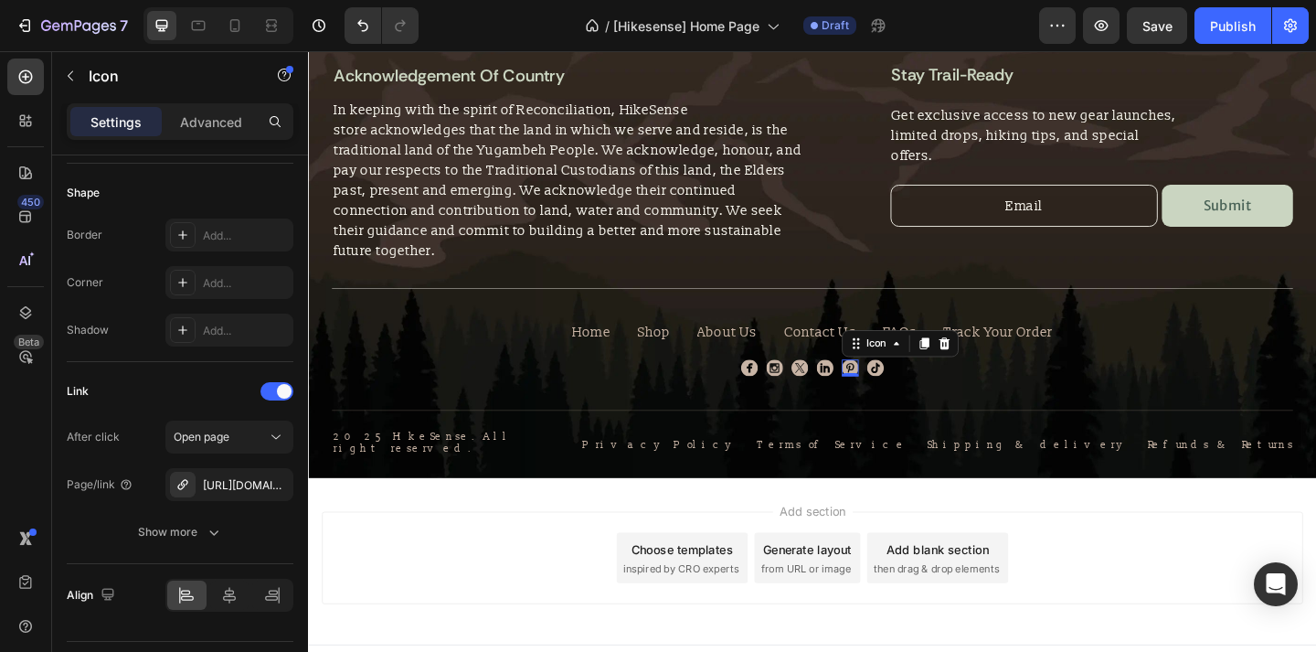
click at [1172, 31] on span "Save" at bounding box center [1158, 26] width 30 height 16
click at [931, 387] on icon at bounding box center [925, 396] width 18 height 18
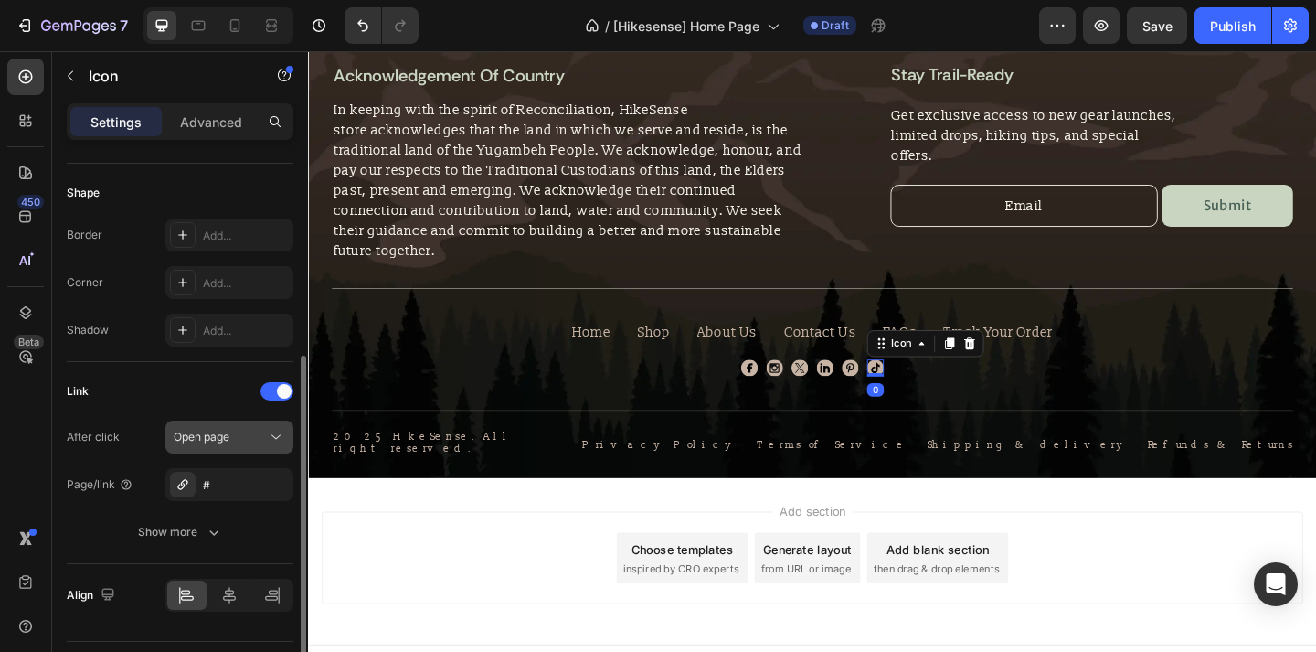
click at [245, 446] on button "Open page" at bounding box center [229, 436] width 128 height 33
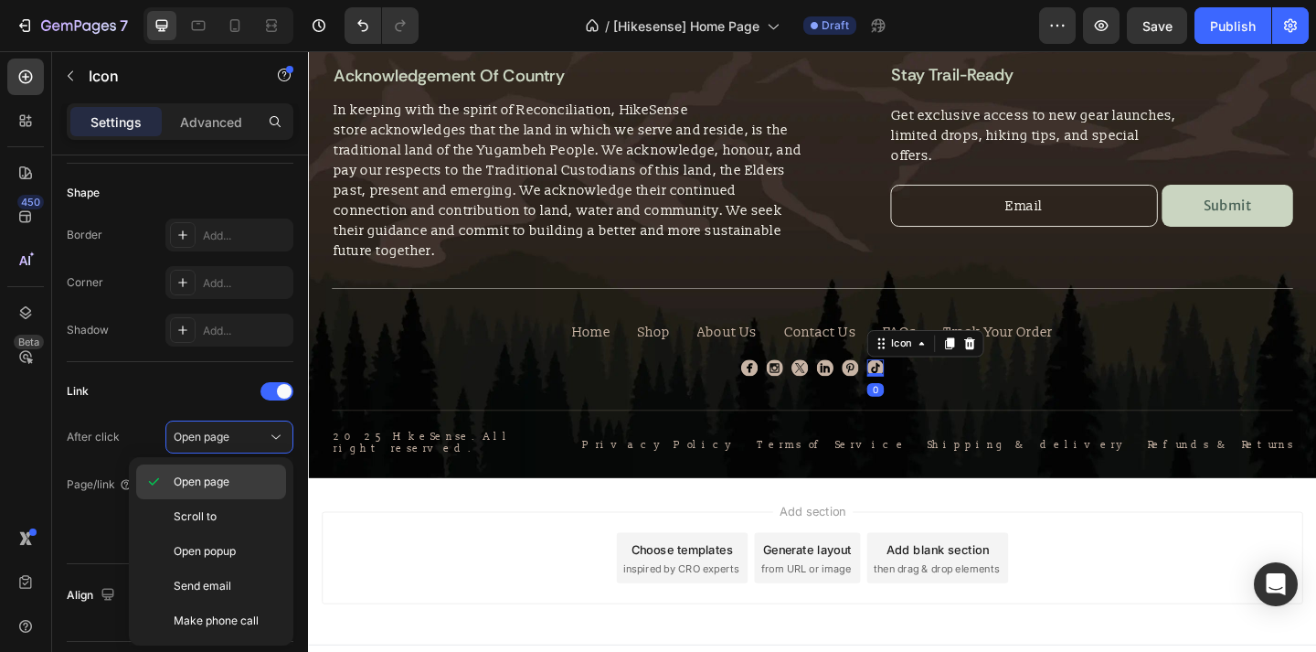
click at [229, 488] on span "Open page" at bounding box center [202, 482] width 56 height 16
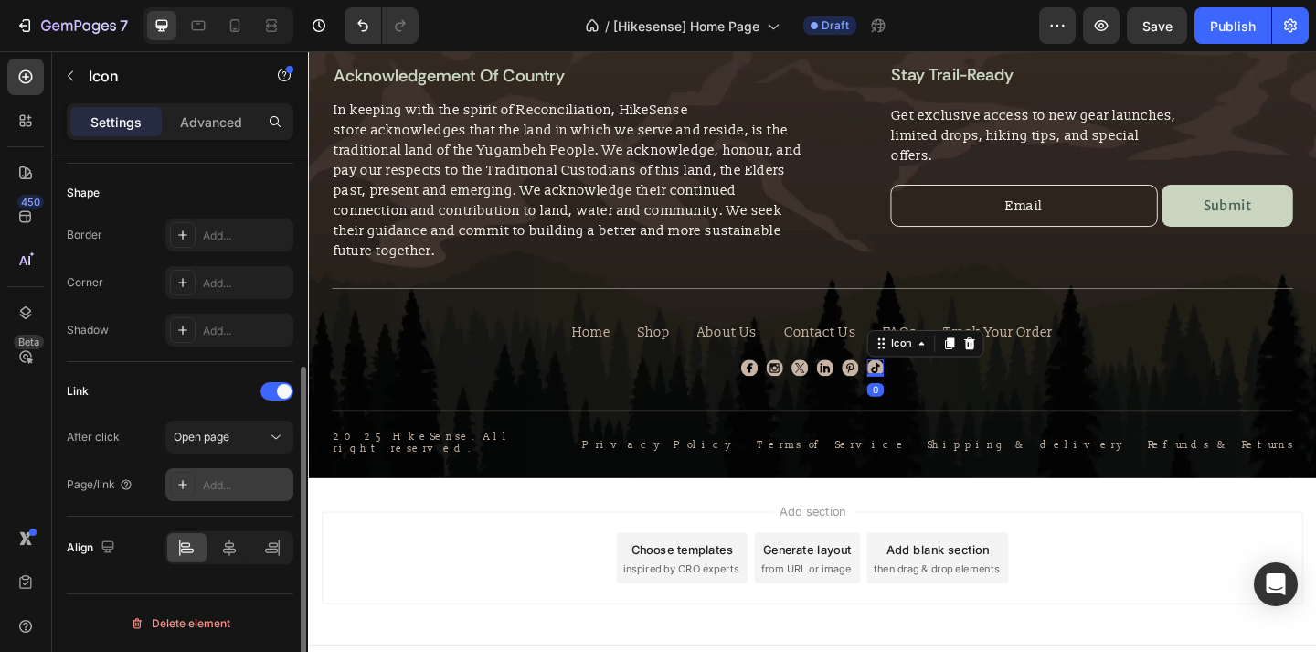
click at [245, 477] on div "Add..." at bounding box center [246, 485] width 86 height 16
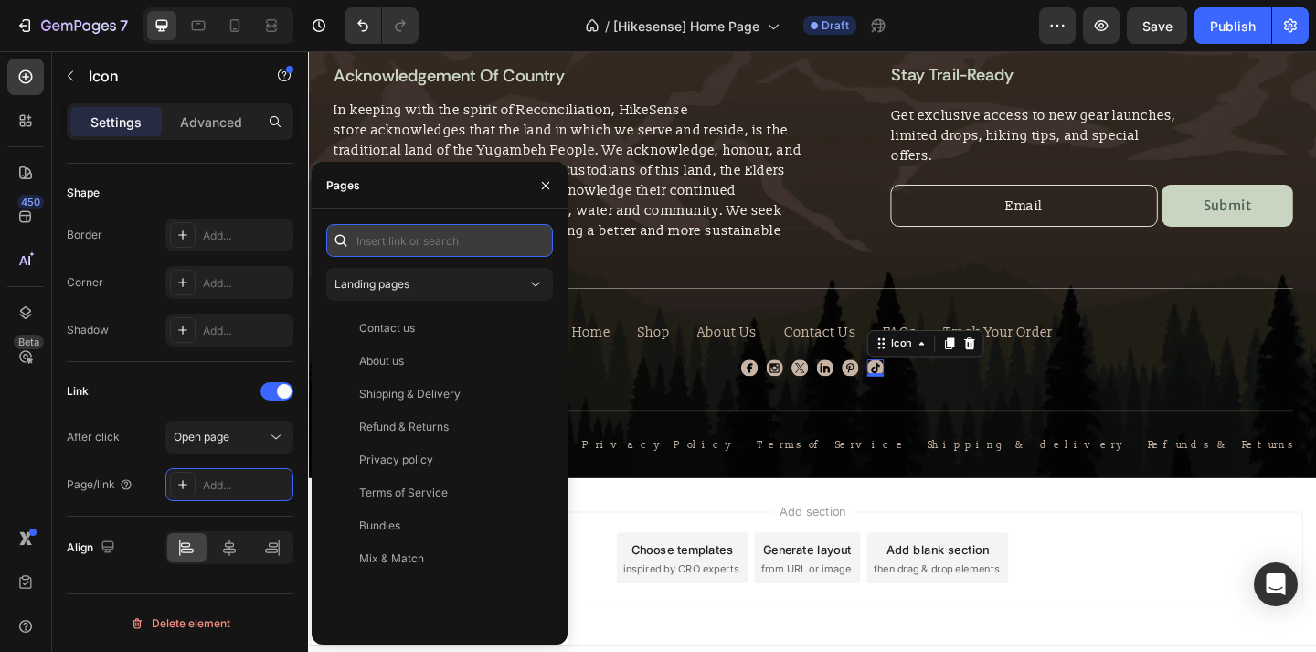
click at [412, 242] on input "text" at bounding box center [439, 240] width 227 height 33
paste input "[URL][EMAIL_ADDRESS][DOMAIN_NAME][DOMAIN_NAME]"
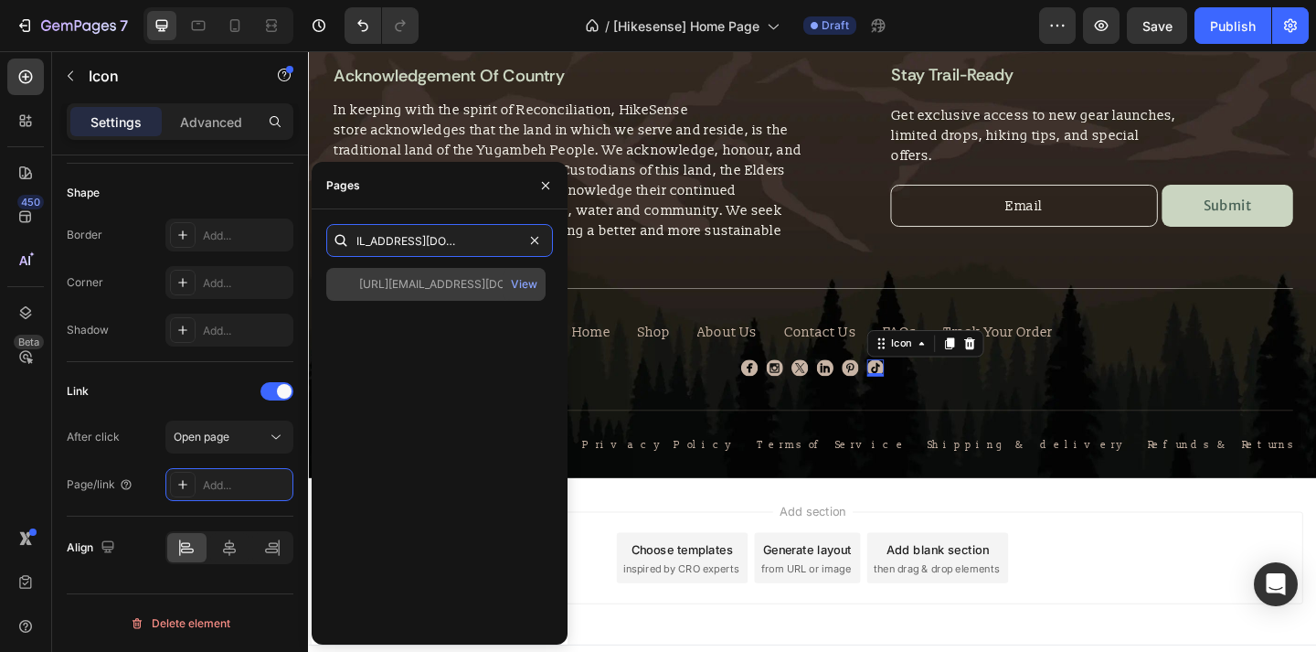
type input "[URL][EMAIL_ADDRESS][DOMAIN_NAME][DOMAIN_NAME]"
click at [420, 269] on div "[URL][EMAIL_ADDRESS][DOMAIN_NAME][DOMAIN_NAME] View" at bounding box center [435, 284] width 219 height 33
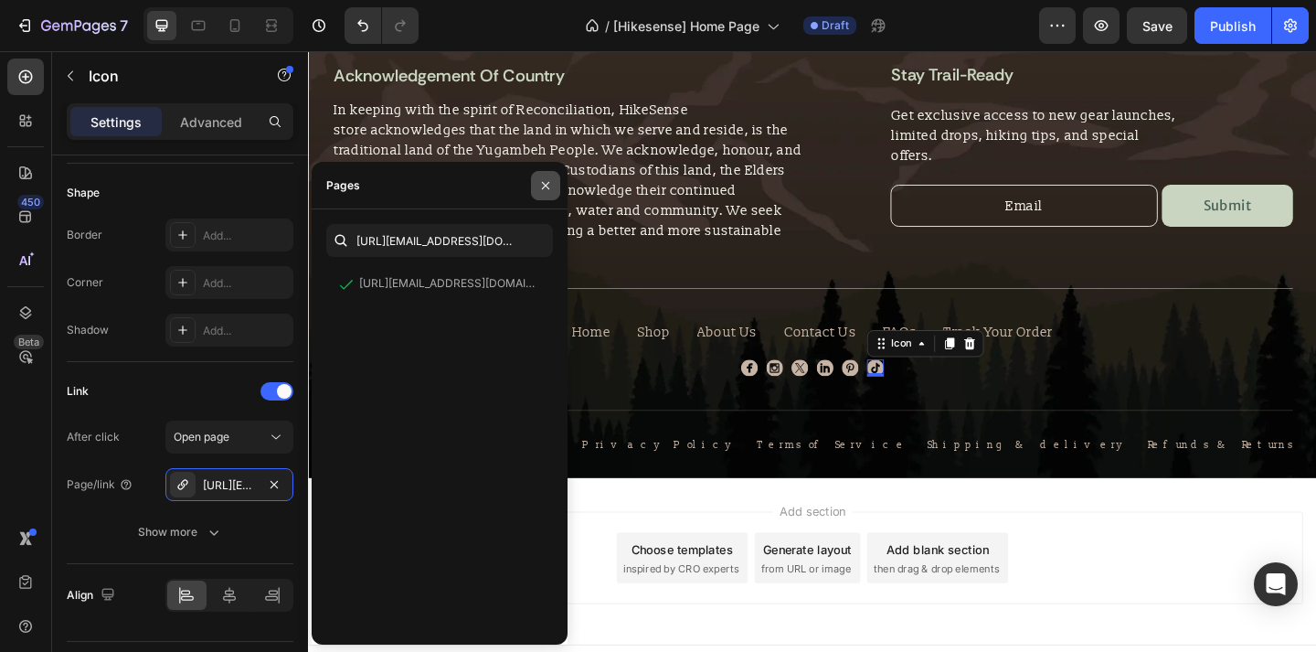
click at [557, 186] on button "button" at bounding box center [545, 185] width 29 height 29
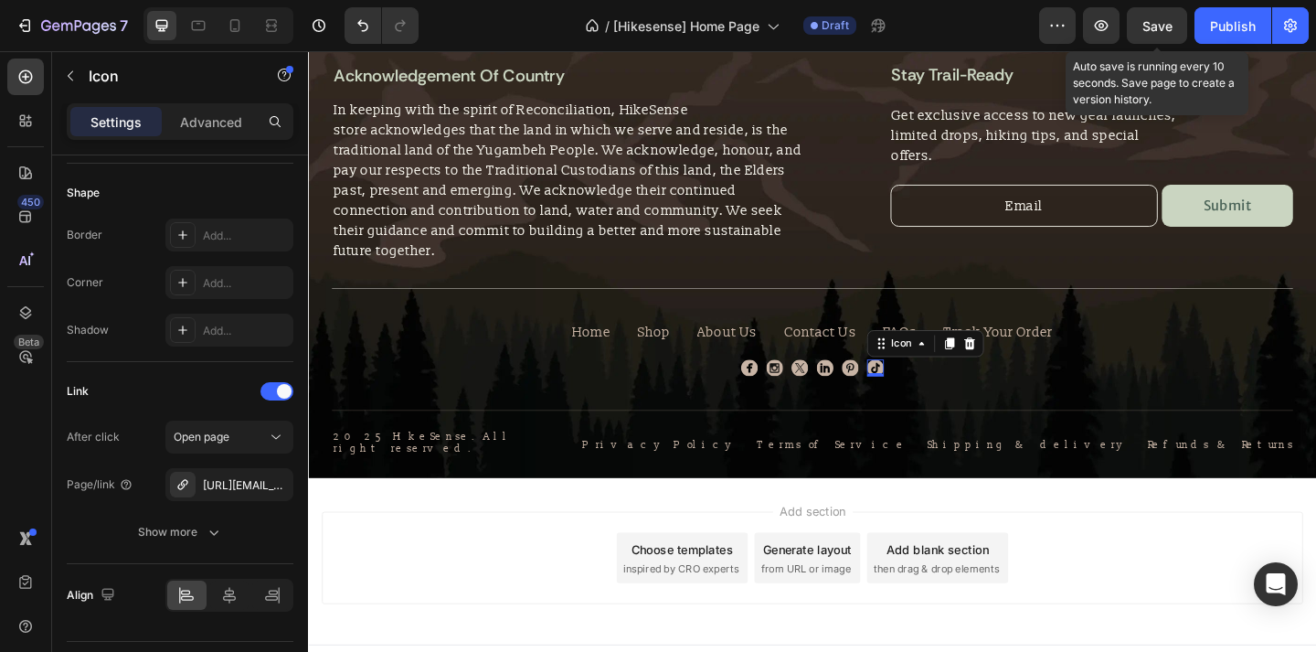
click at [1167, 26] on span "Save" at bounding box center [1158, 26] width 30 height 16
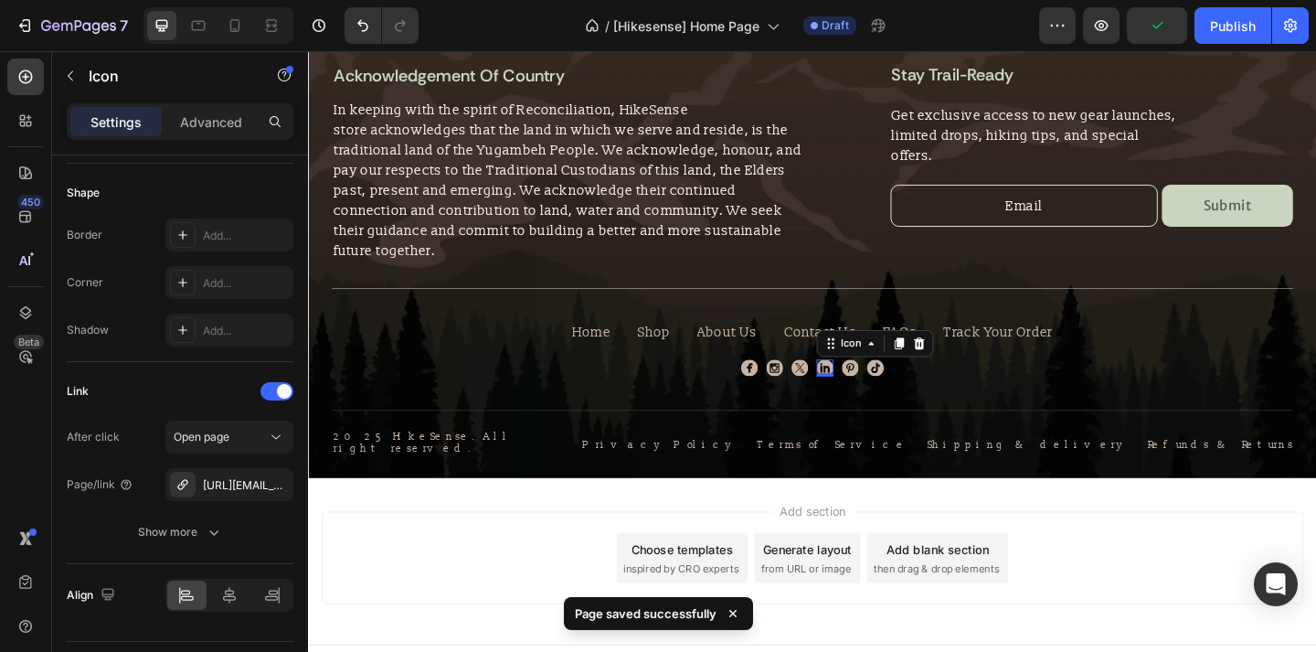
click at [869, 387] on div "Icon 0" at bounding box center [870, 396] width 18 height 18
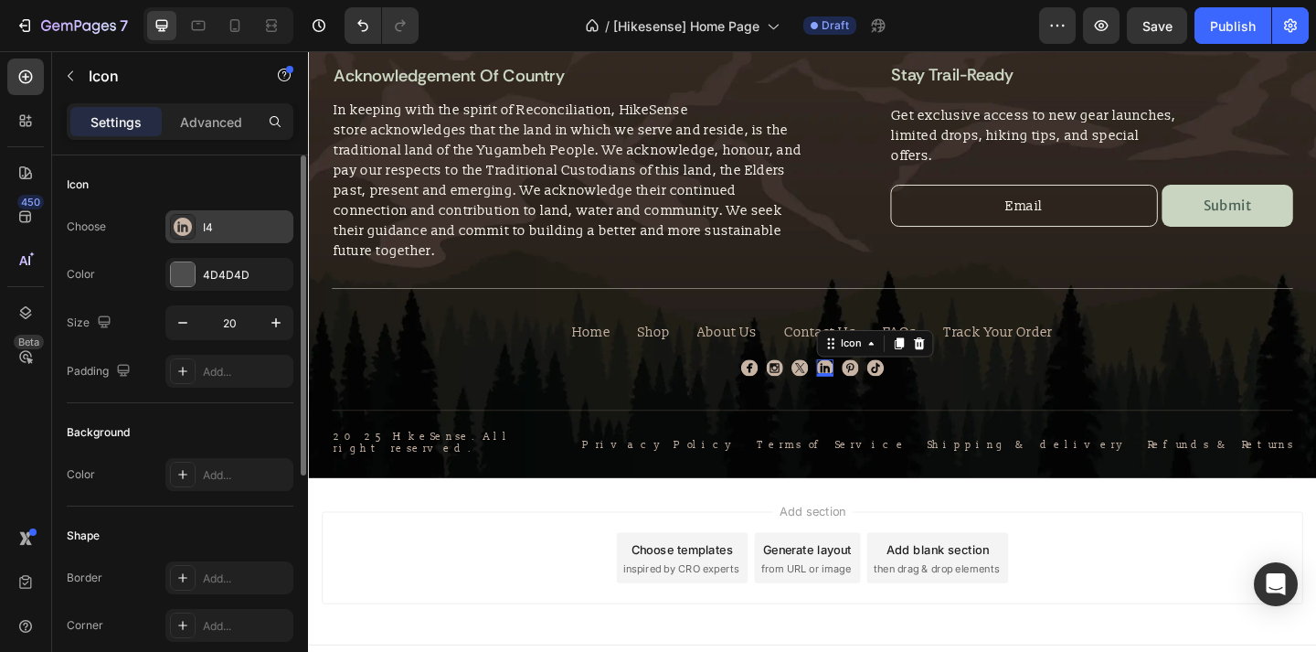
click at [187, 234] on icon at bounding box center [183, 227] width 18 height 18
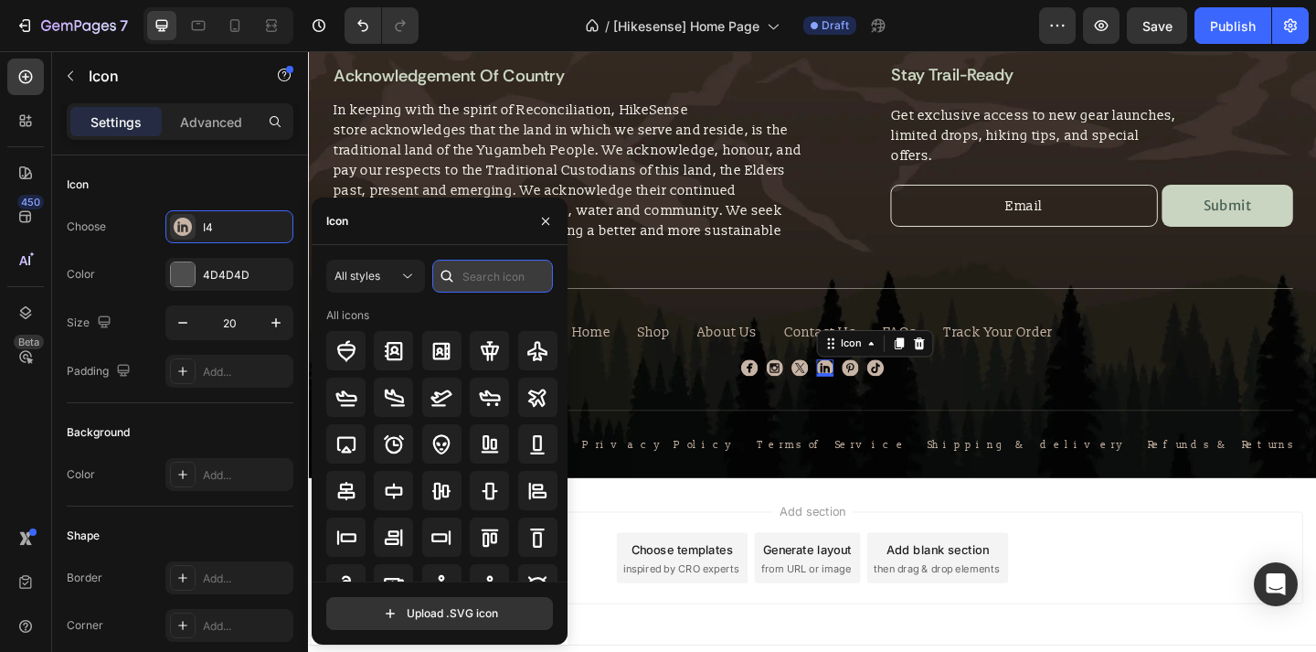
click at [468, 270] on input "text" at bounding box center [492, 276] width 121 height 33
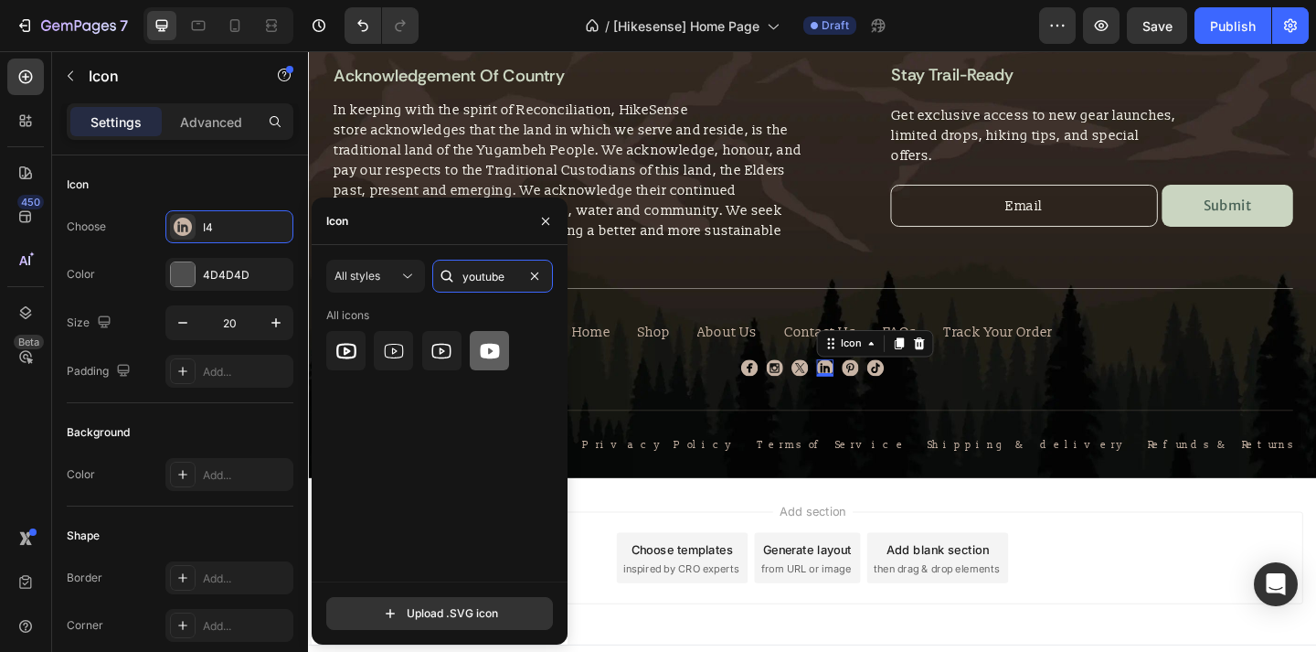
type input "youtube"
click at [480, 346] on icon at bounding box center [490, 351] width 22 height 22
click at [354, 354] on icon at bounding box center [346, 351] width 20 height 16
click at [693, 516] on div "Add section Choose templates inspired by CRO experts Generate layout from URL o…" at bounding box center [856, 606] width 1097 height 181
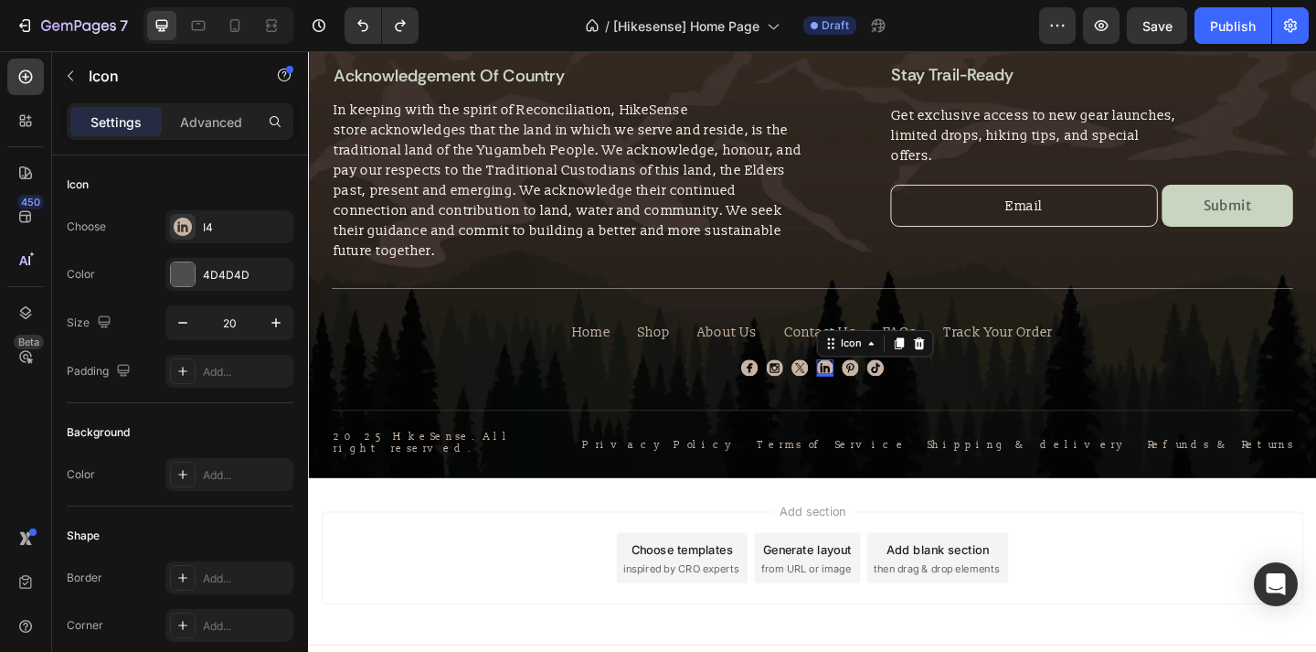
click at [863, 387] on div "Icon 0" at bounding box center [870, 396] width 18 height 18
click at [228, 223] on div "I4" at bounding box center [246, 227] width 86 height 16
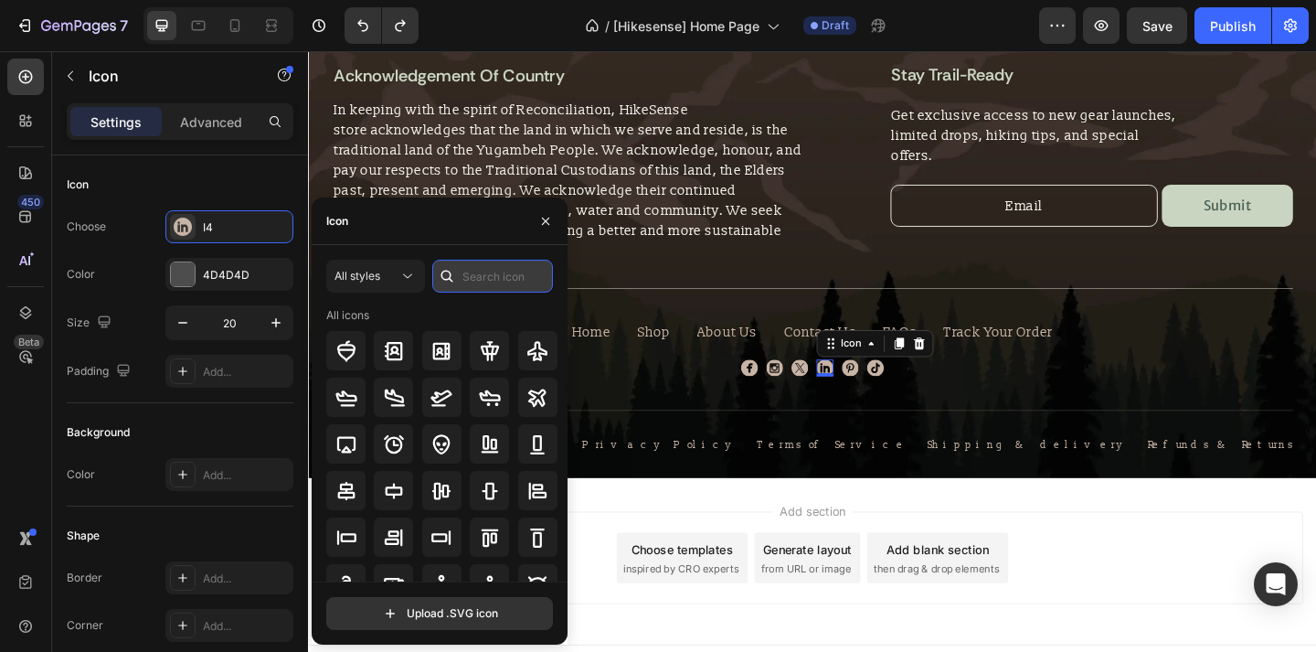
click at [481, 265] on input "text" at bounding box center [492, 276] width 121 height 33
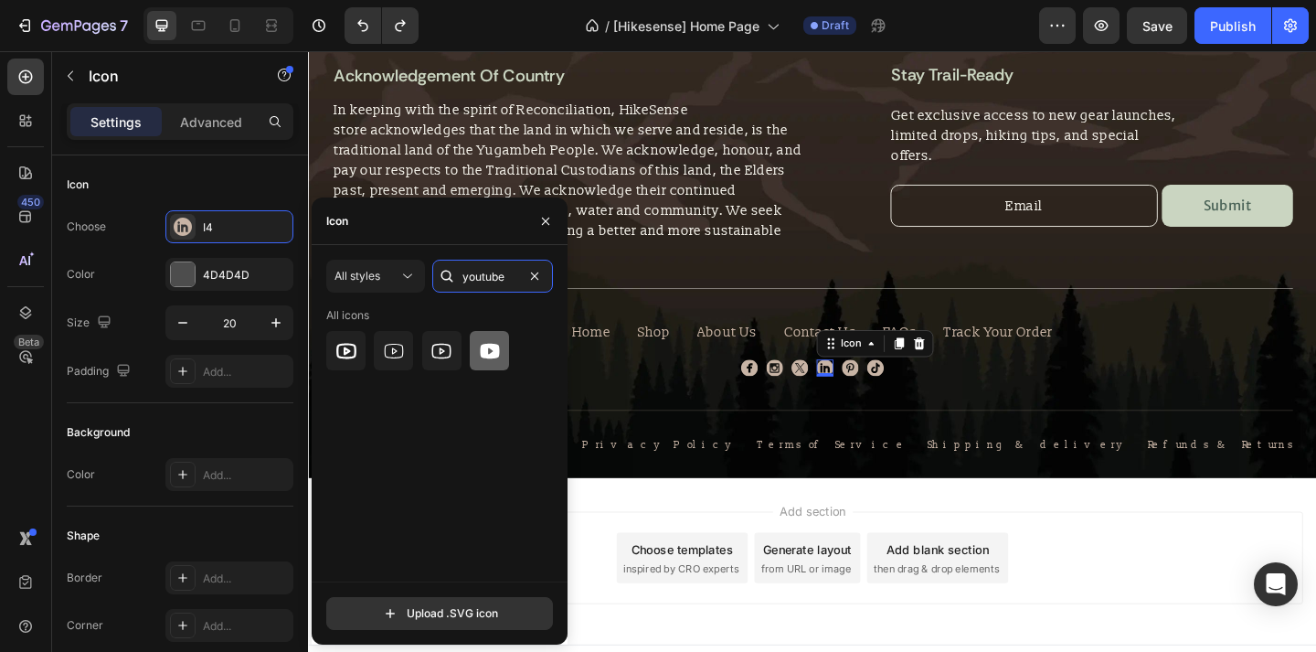
type input "youtube"
click at [487, 352] on icon at bounding box center [489, 351] width 19 height 16
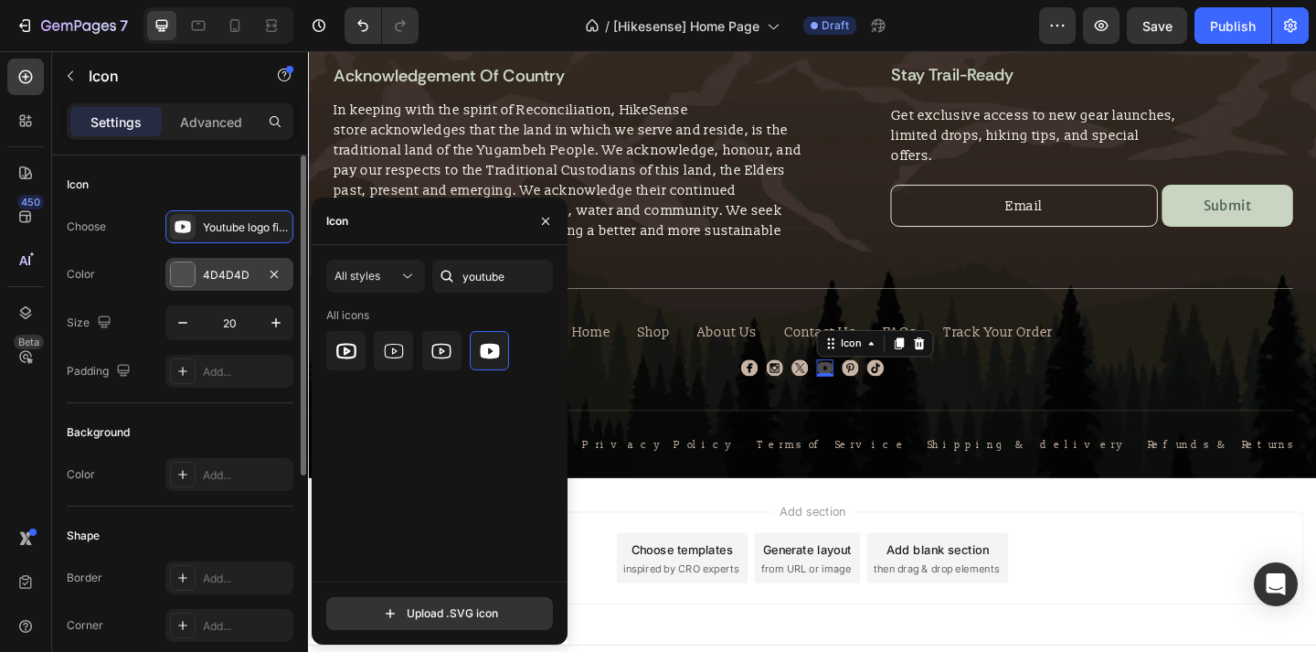
click at [180, 276] on div at bounding box center [183, 274] width 24 height 24
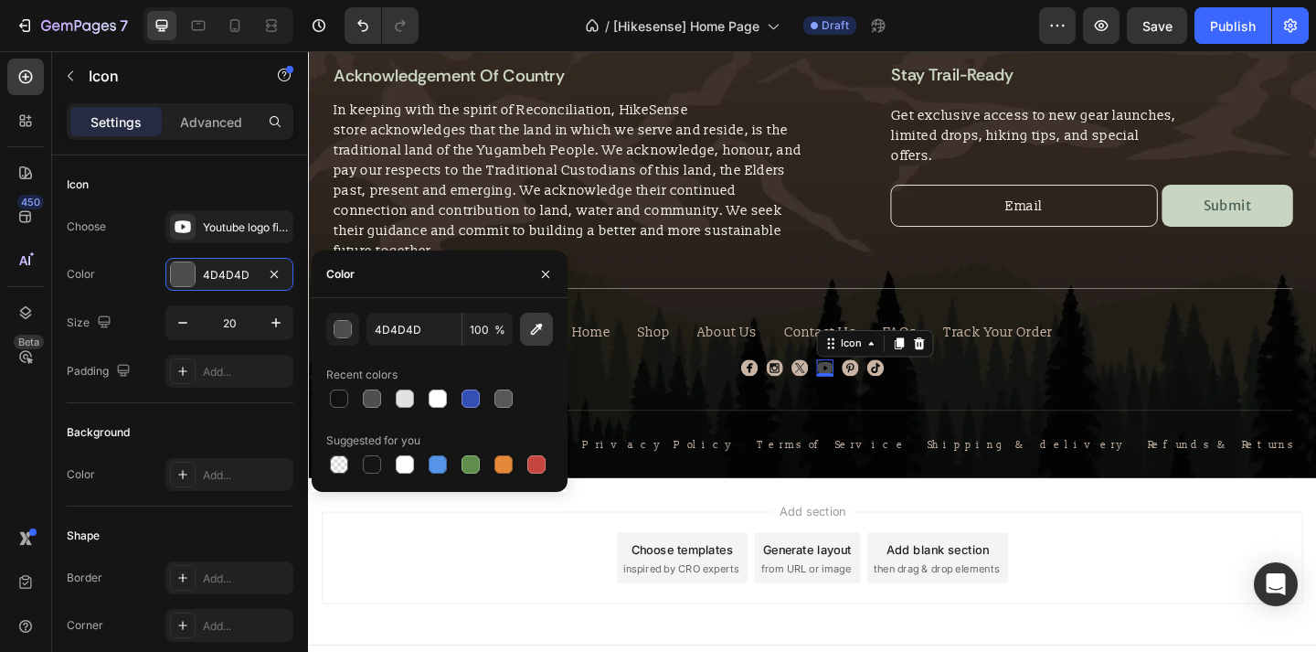
click at [528, 337] on icon "button" at bounding box center [536, 329] width 18 height 18
type input "C8B4A5"
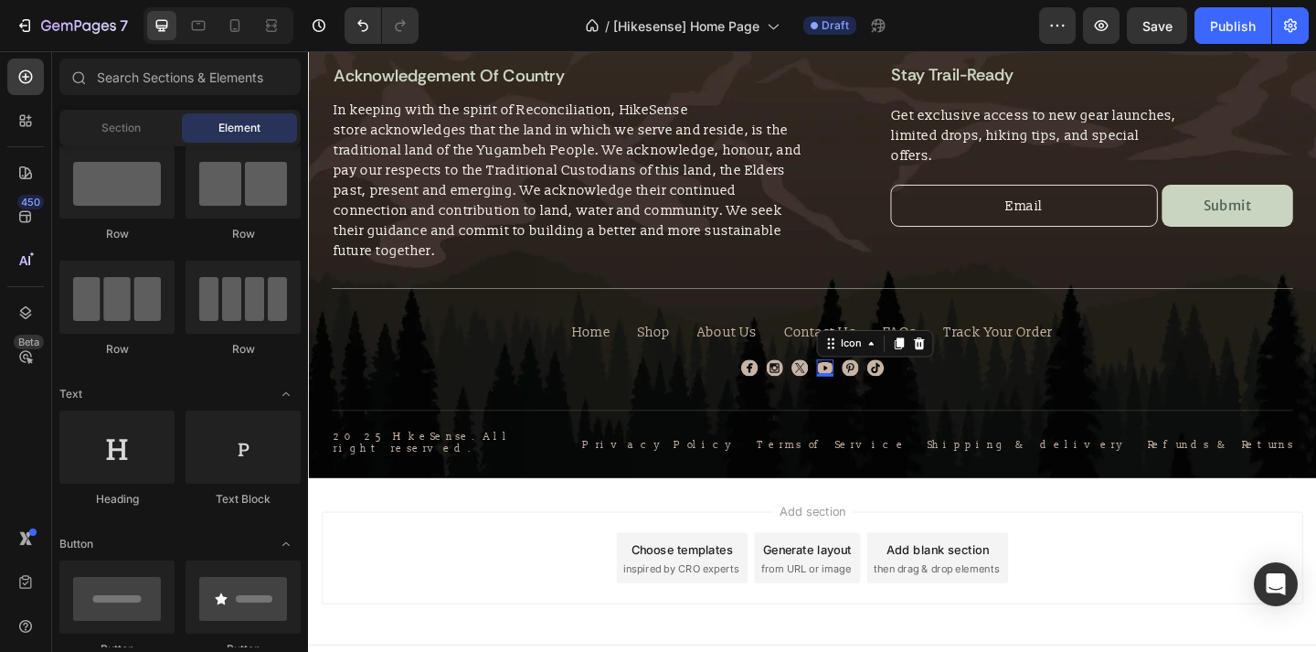
click at [676, 552] on div "Add section Choose templates inspired by CRO experts Generate layout from URL o…" at bounding box center [857, 602] width 1068 height 101
click at [871, 387] on icon at bounding box center [870, 396] width 18 height 18
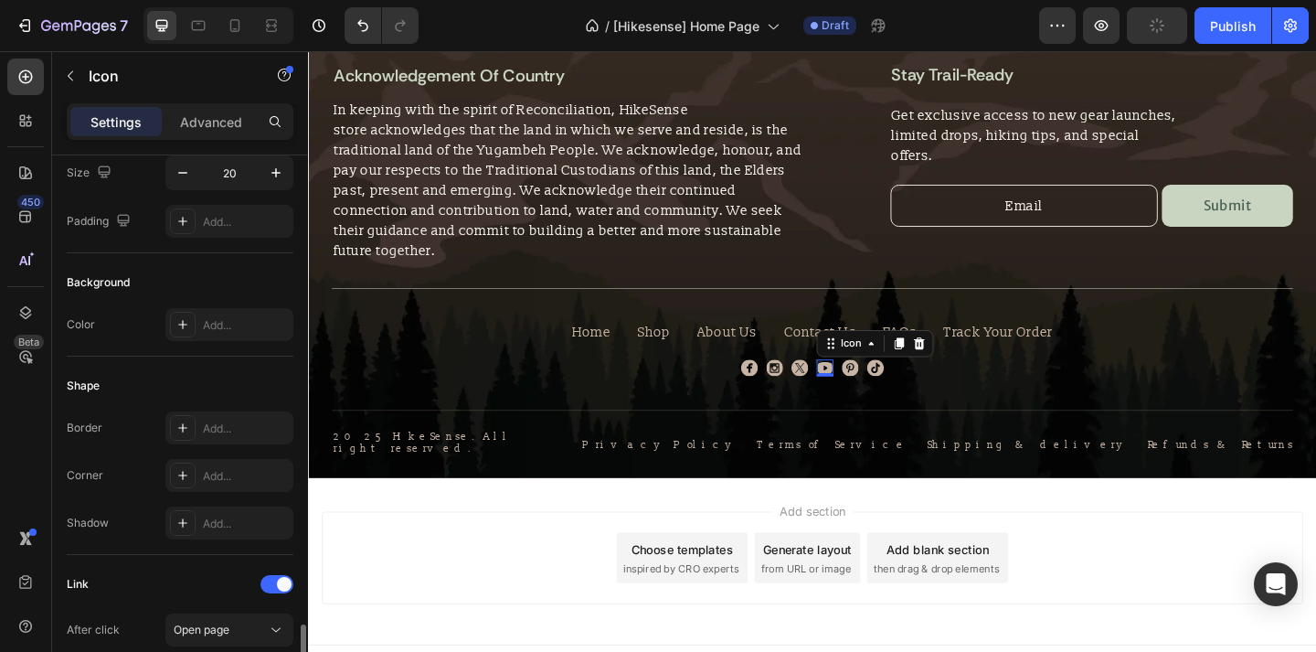
scroll to position [390, 0]
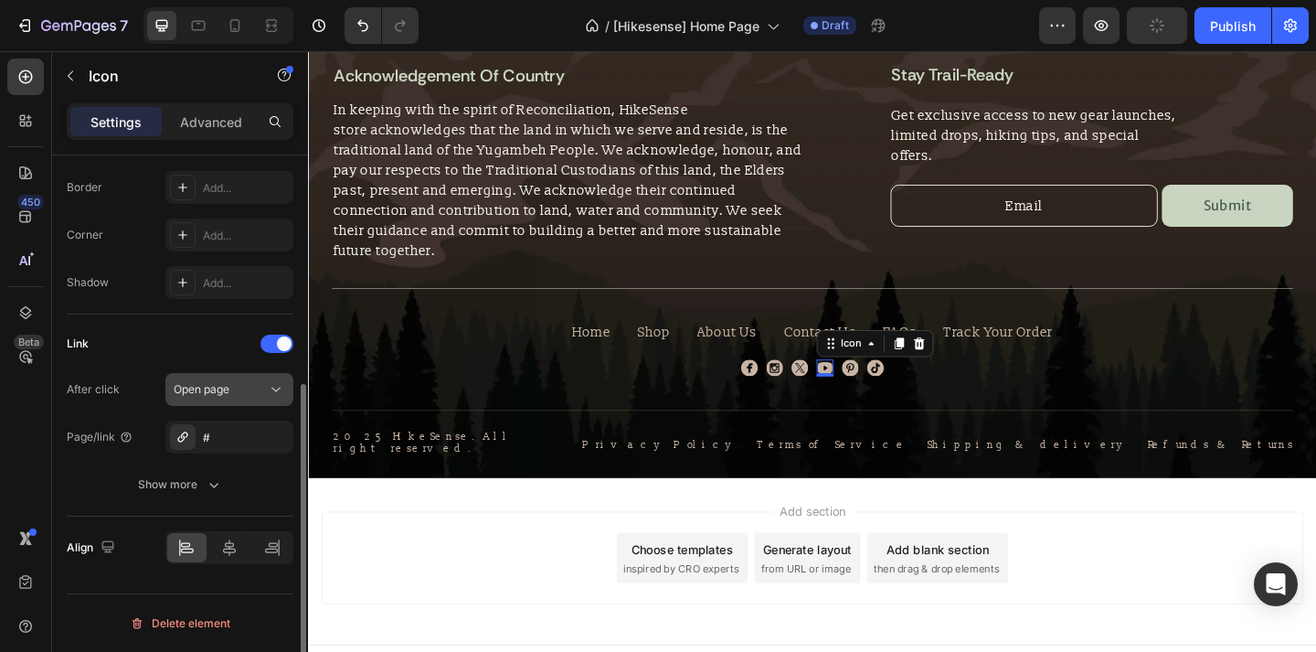
click at [209, 398] on div "Open page" at bounding box center [230, 389] width 112 height 18
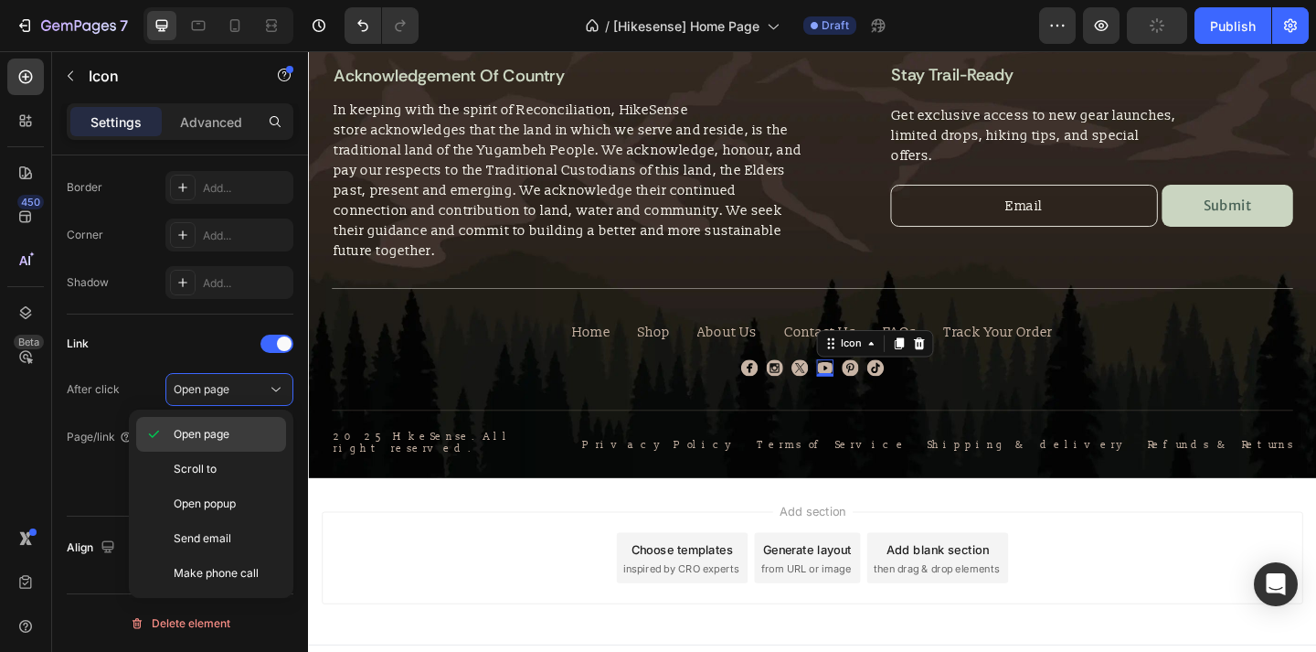
click at [219, 431] on span "Open page" at bounding box center [202, 434] width 56 height 16
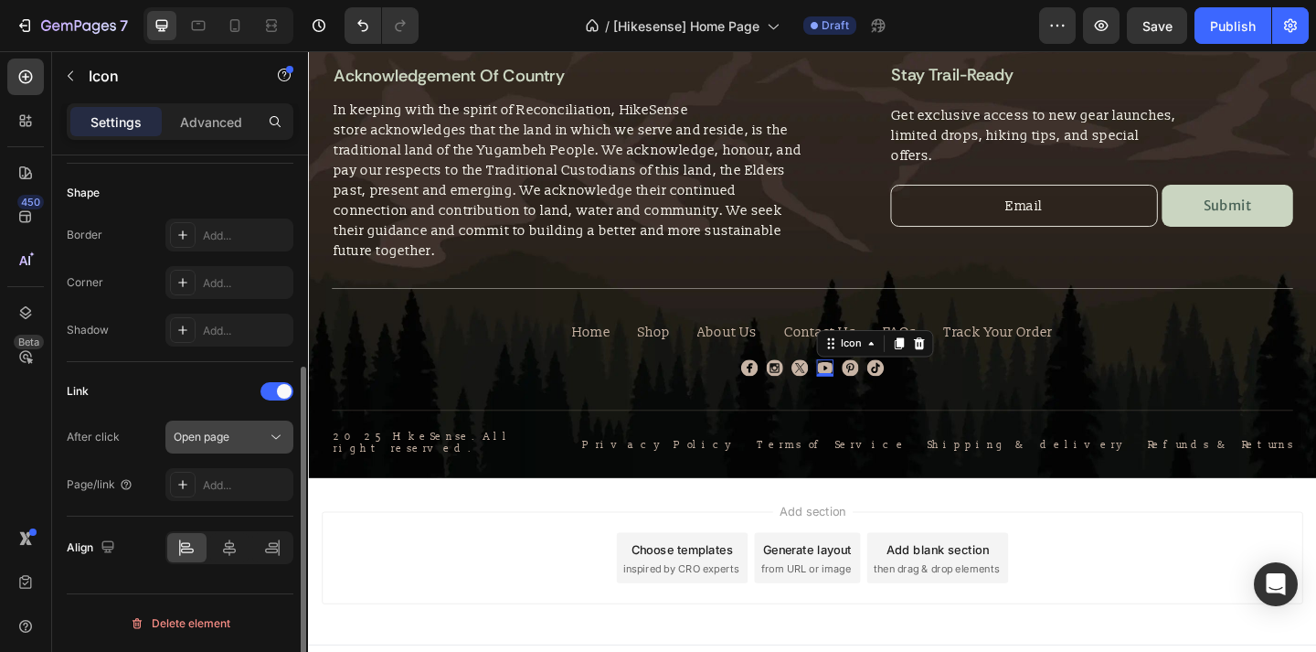
click at [213, 436] on span "Open page" at bounding box center [202, 437] width 56 height 14
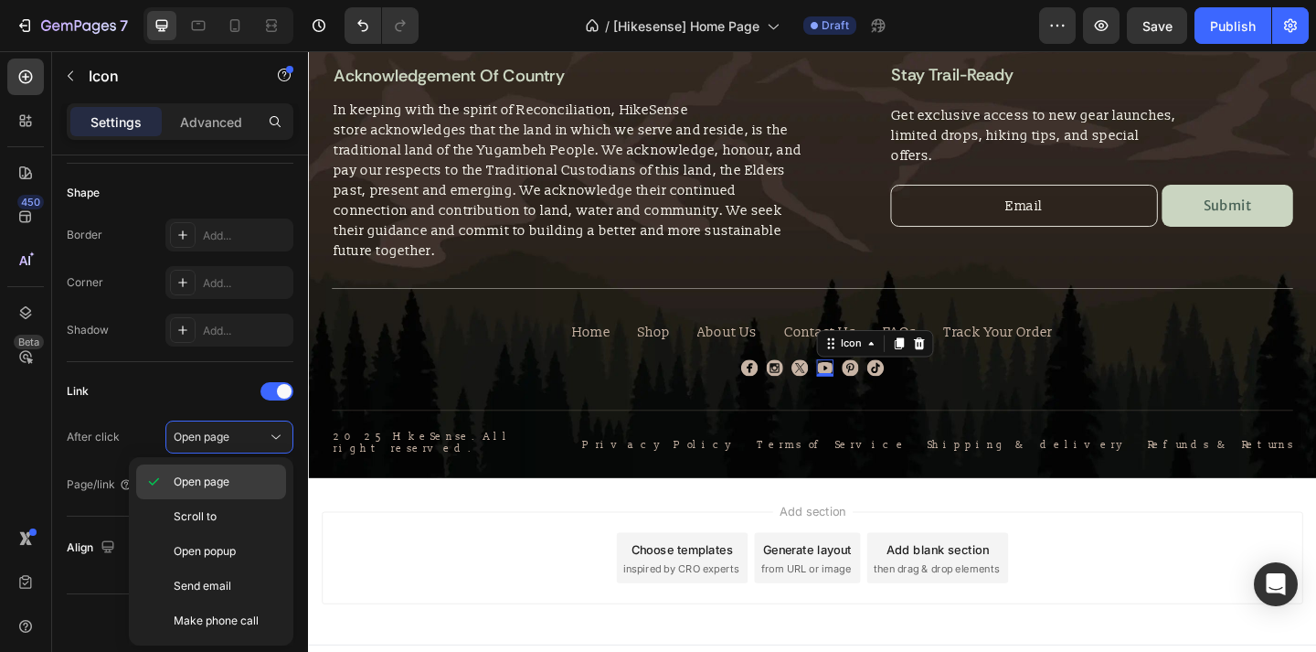
click at [235, 481] on p "Open page" at bounding box center [226, 482] width 104 height 16
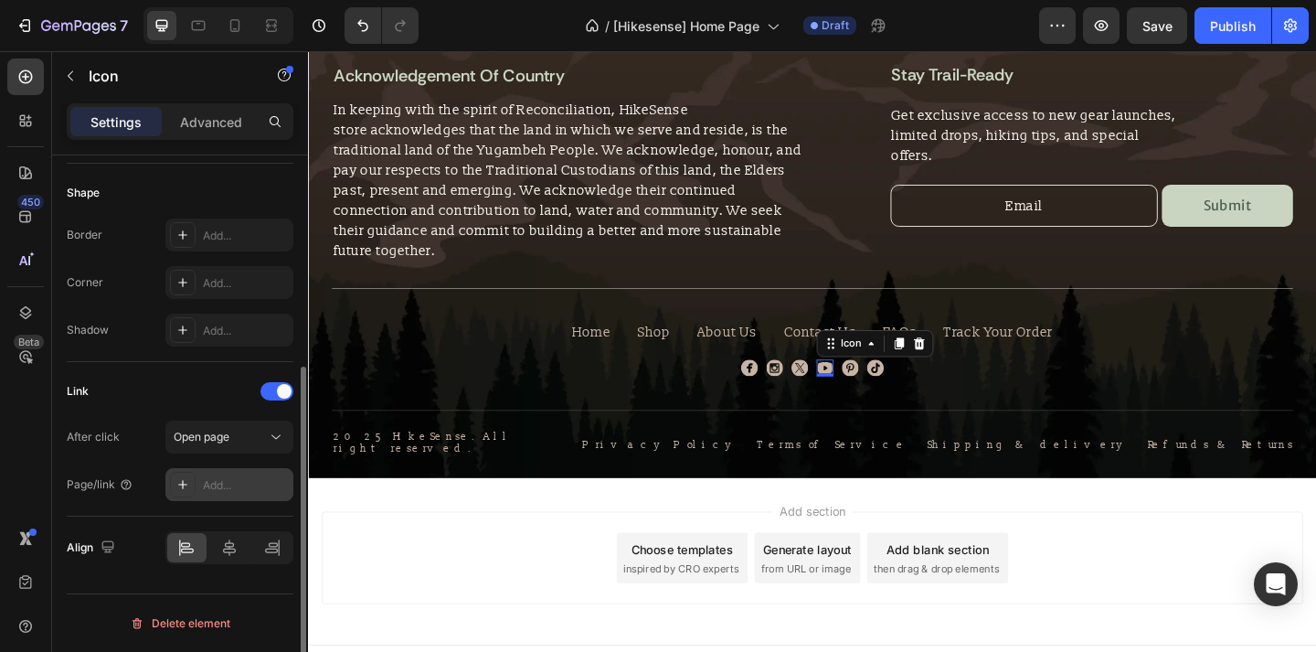
click at [235, 484] on div "Add..." at bounding box center [246, 485] width 86 height 16
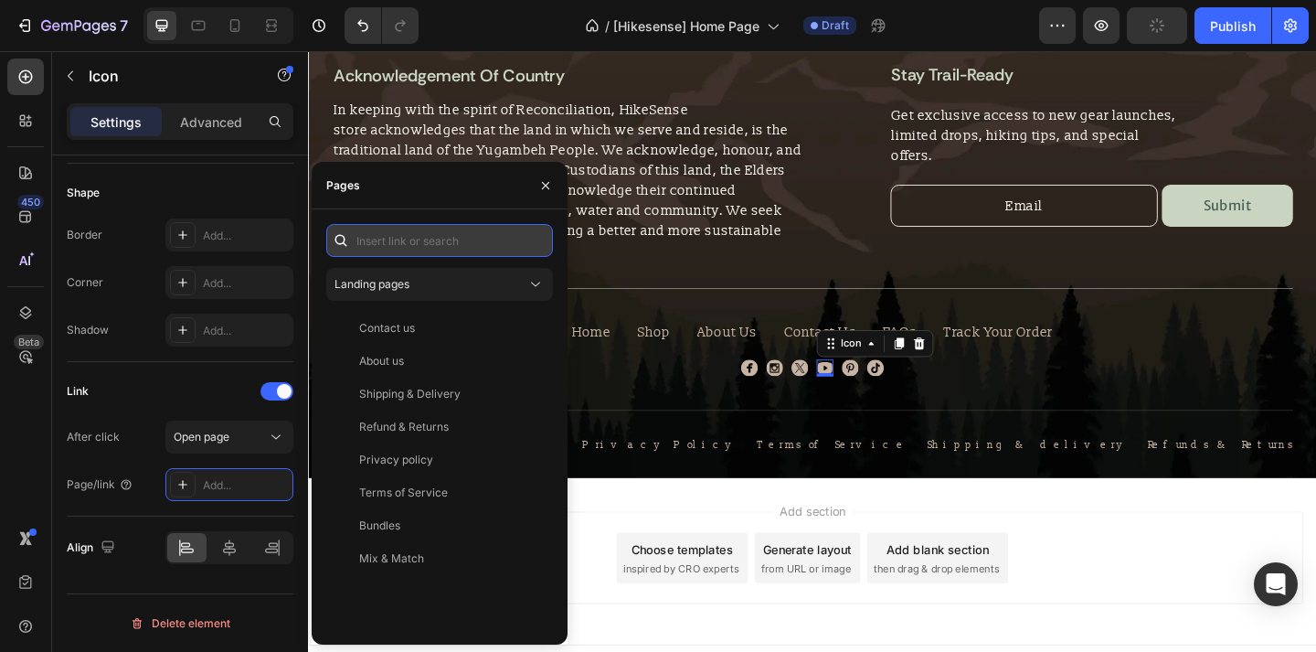
click at [447, 244] on input "text" at bounding box center [439, 240] width 227 height 33
paste input "[URL][DOMAIN_NAME]"
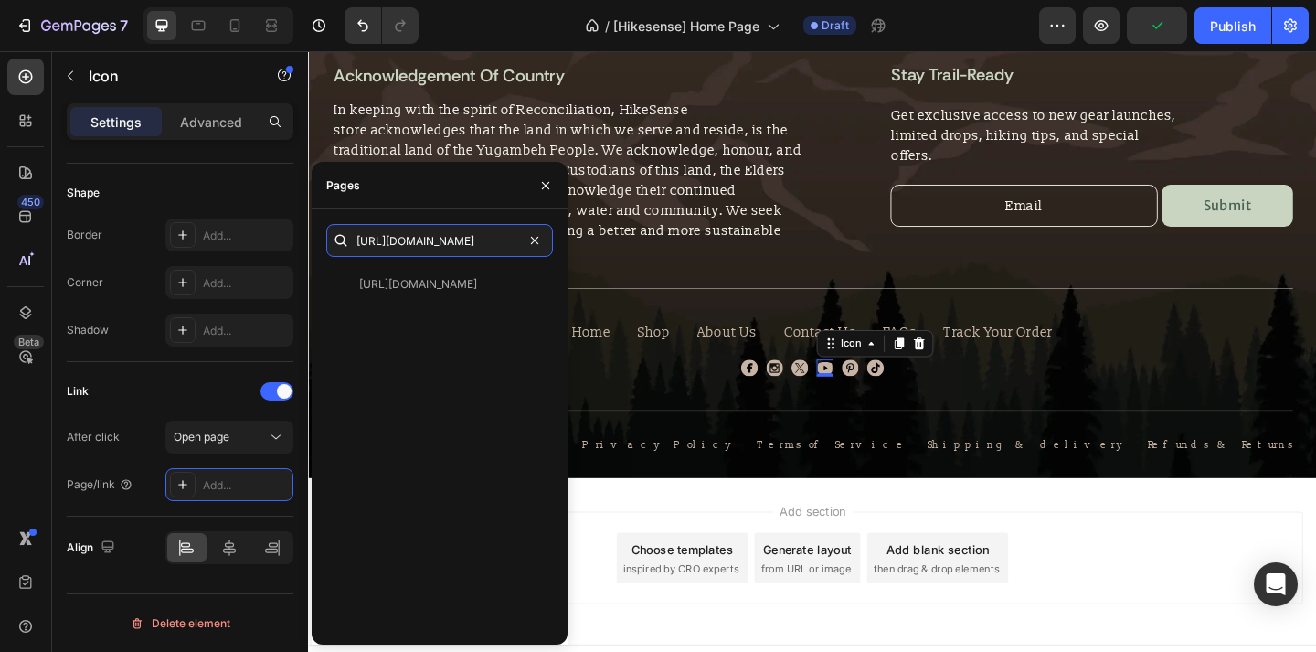
type input "[URL][DOMAIN_NAME]"
click at [458, 282] on div "[URL][DOMAIN_NAME]" at bounding box center [418, 284] width 118 height 16
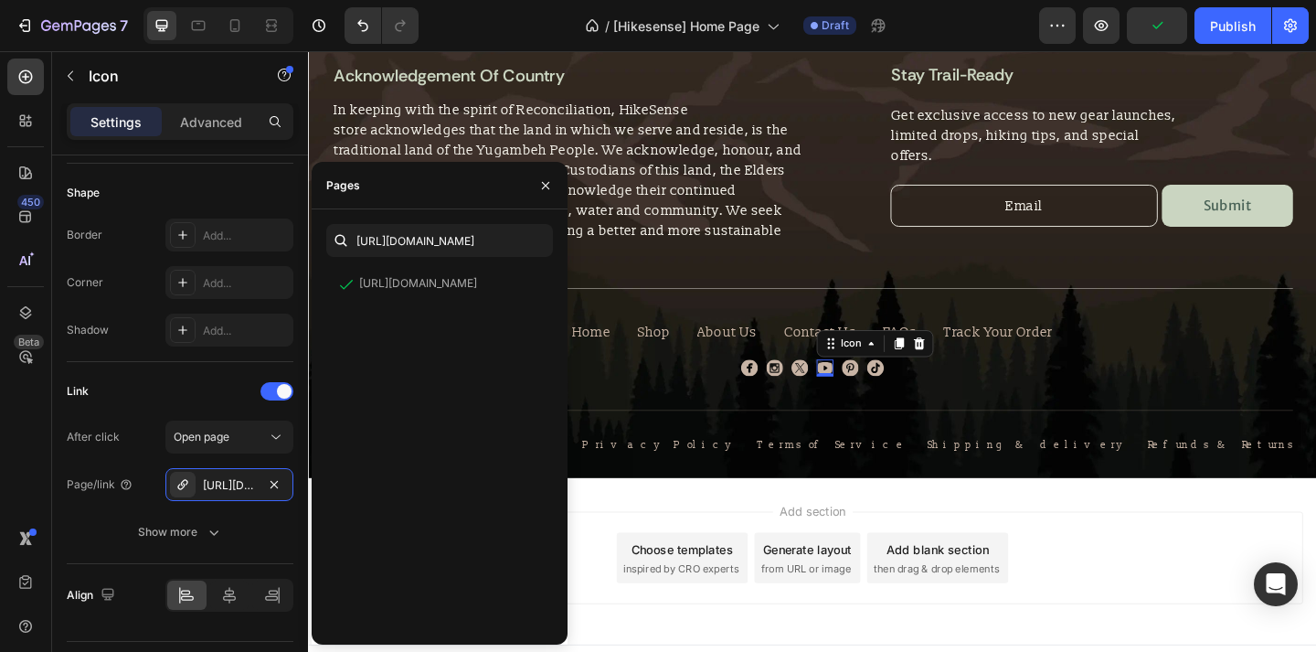
scroll to position [0, 0]
click at [545, 184] on icon "button" at bounding box center [545, 184] width 7 height 7
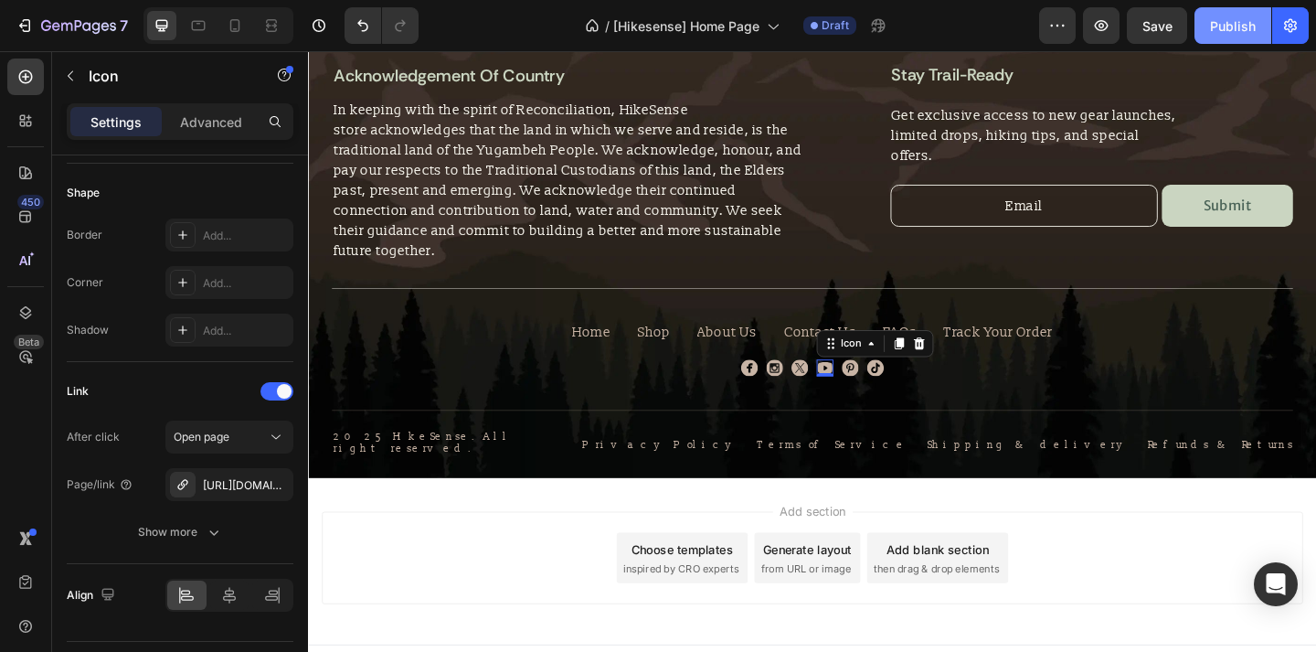
click at [1249, 32] on div "Publish" at bounding box center [1233, 25] width 46 height 19
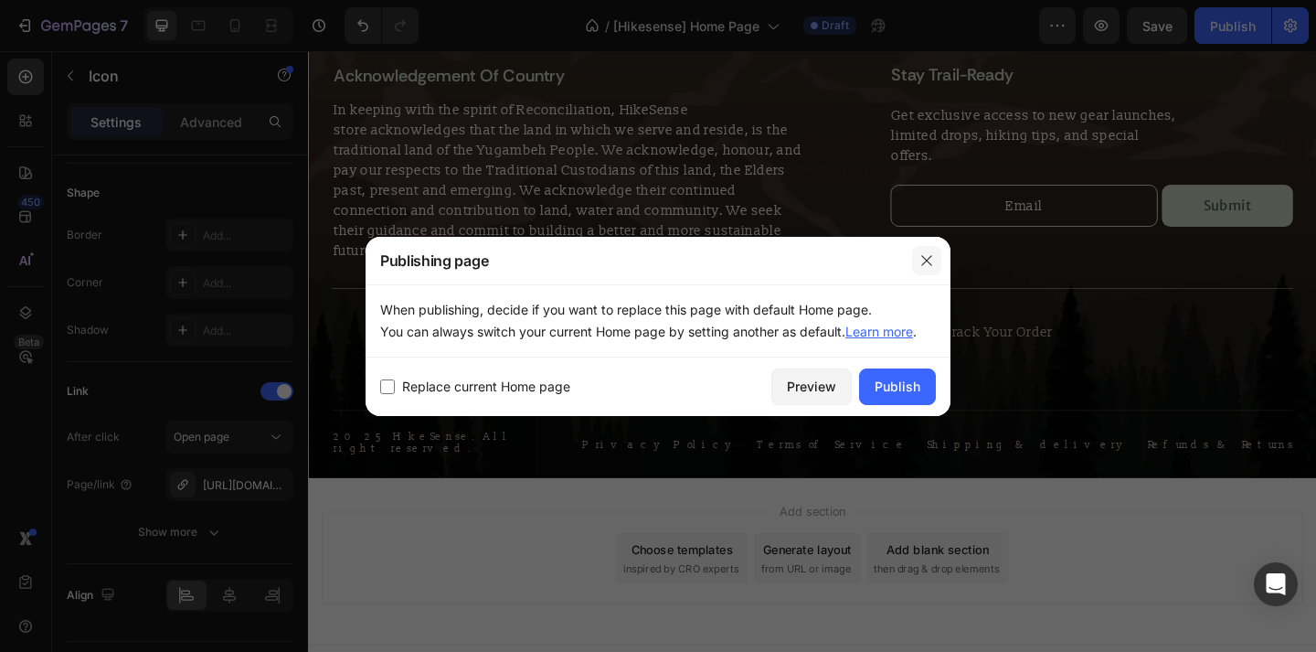
click at [921, 259] on icon "button" at bounding box center [927, 260] width 15 height 15
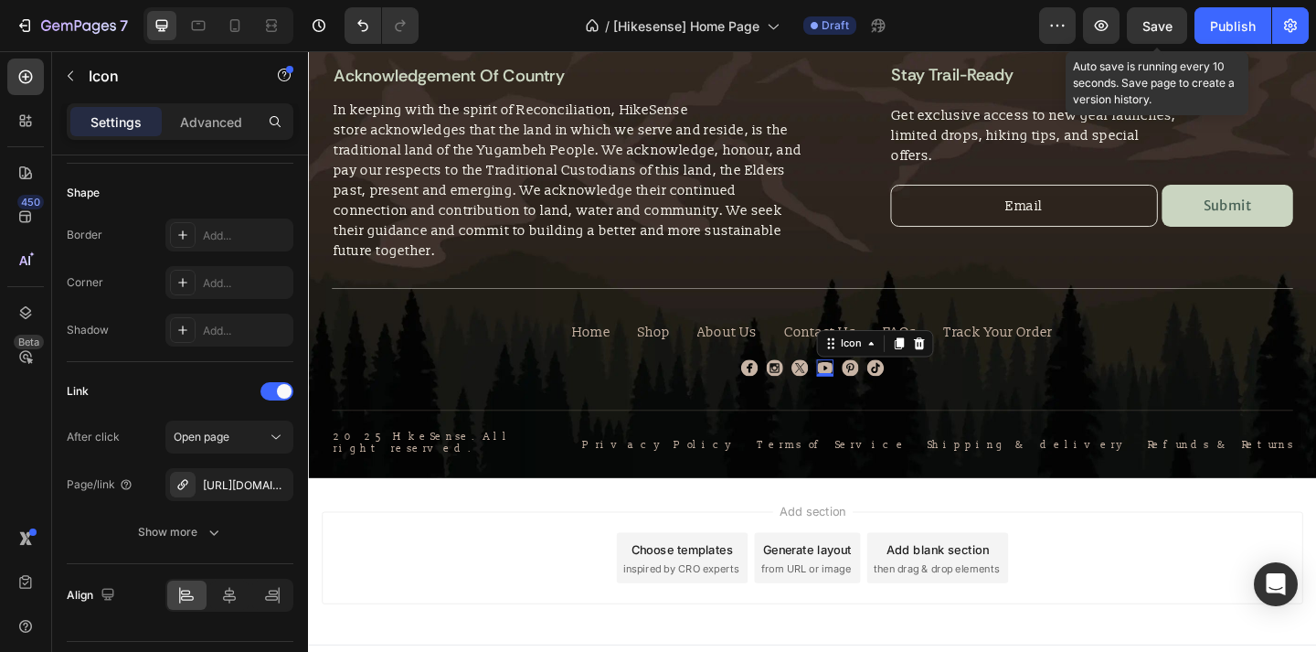
click at [1165, 26] on span "Save" at bounding box center [1158, 26] width 30 height 16
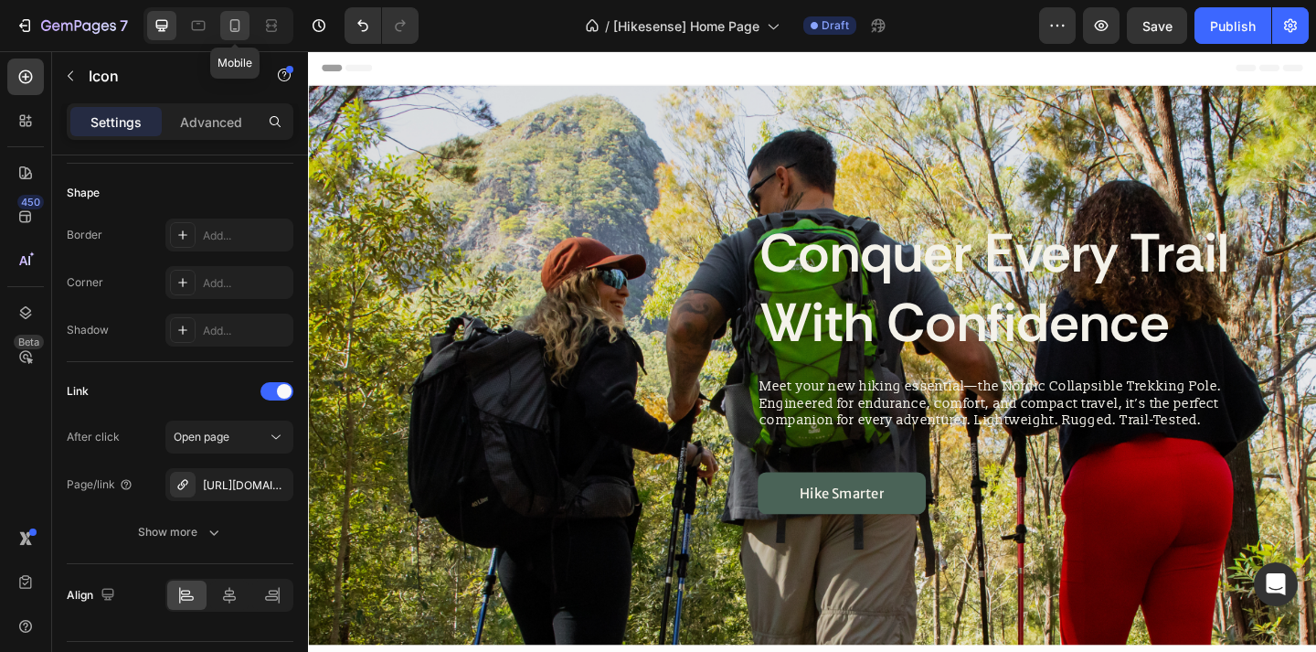
click at [227, 16] on icon at bounding box center [235, 25] width 18 height 18
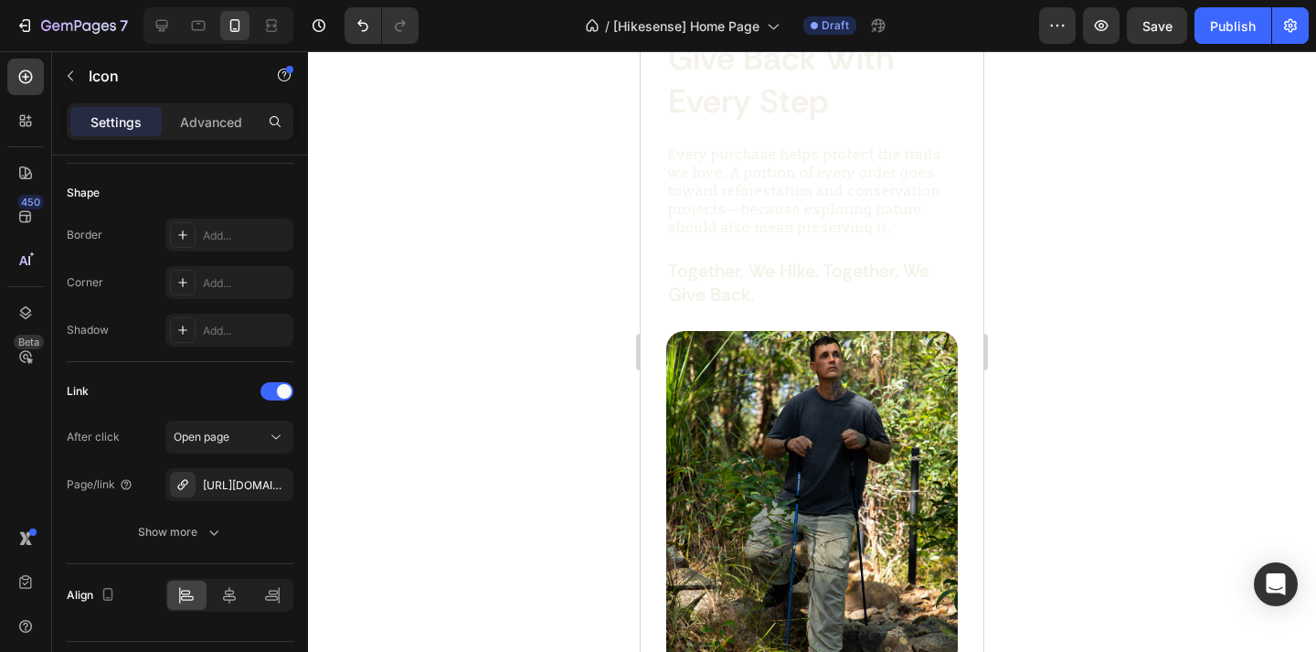
scroll to position [3084, 0]
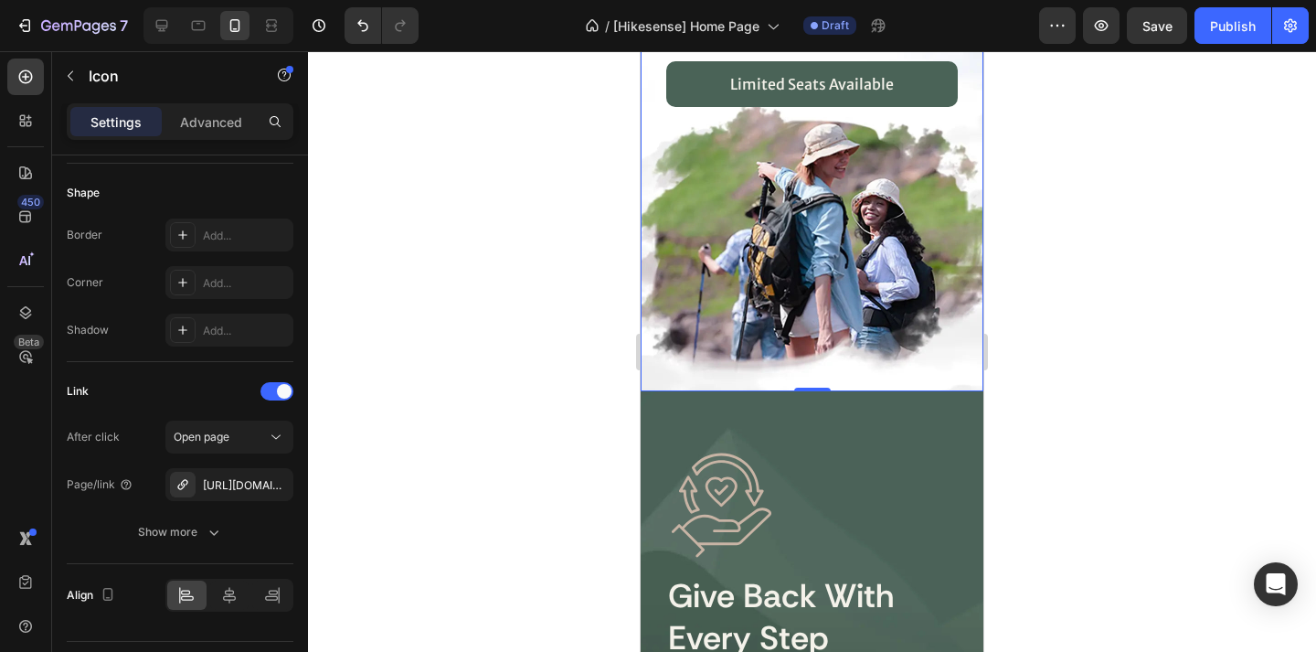
click at [808, 272] on div "Background Image" at bounding box center [812, 140] width 343 height 501
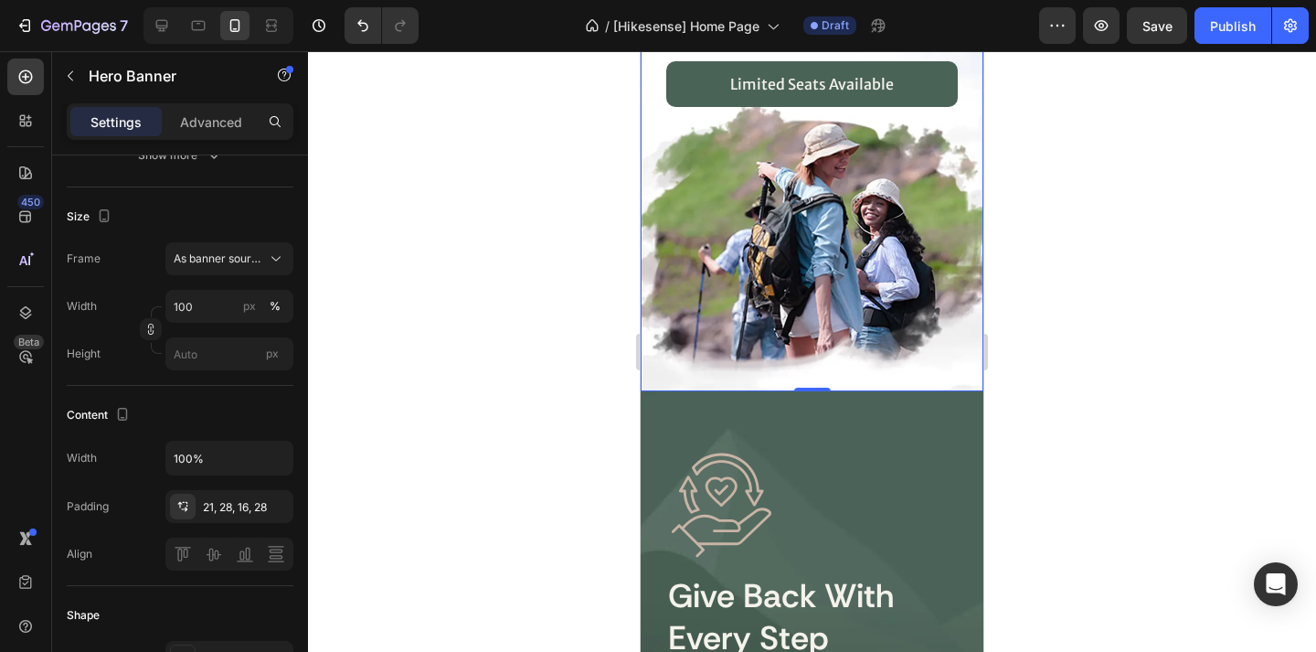
scroll to position [0, 0]
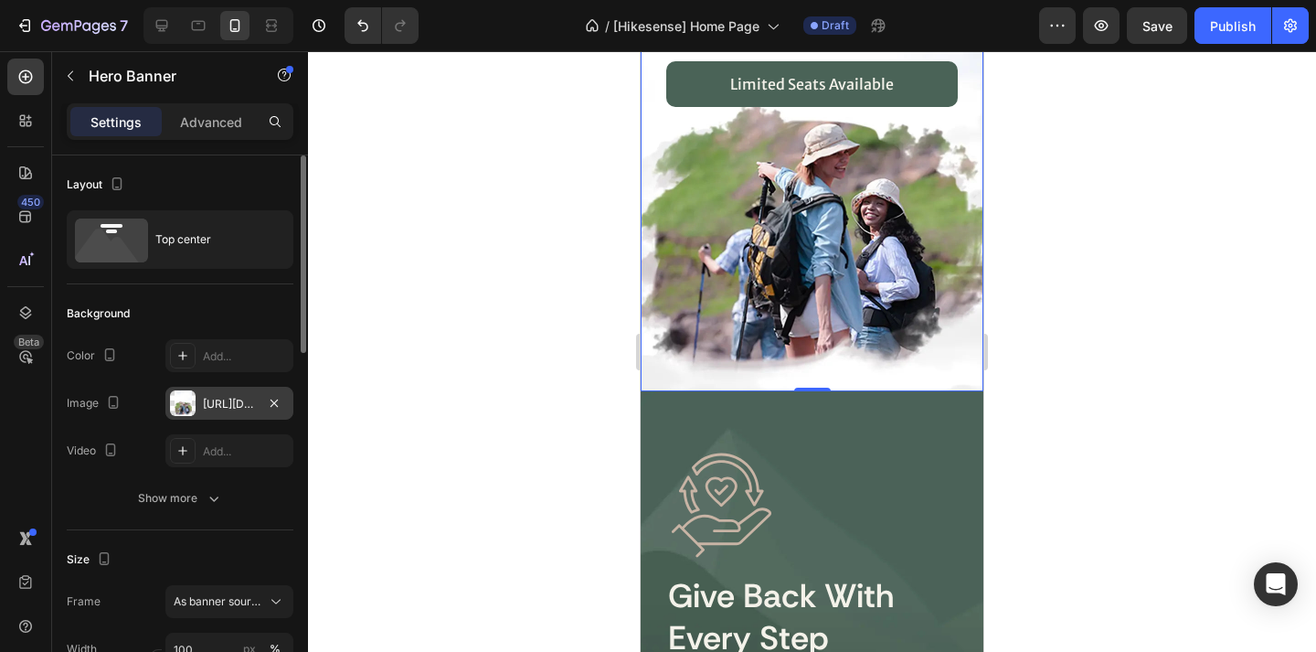
click at [228, 403] on div "[URL][DOMAIN_NAME]" at bounding box center [229, 404] width 53 height 16
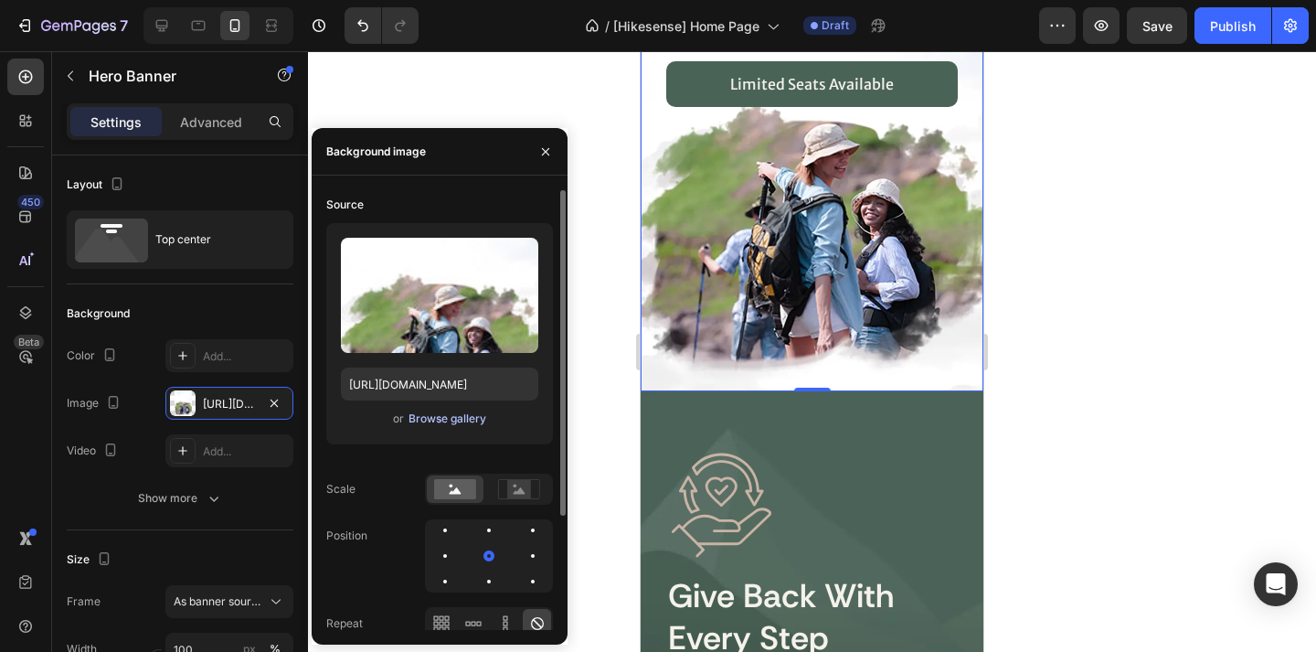
click at [449, 415] on div "Browse gallery" at bounding box center [448, 418] width 78 height 16
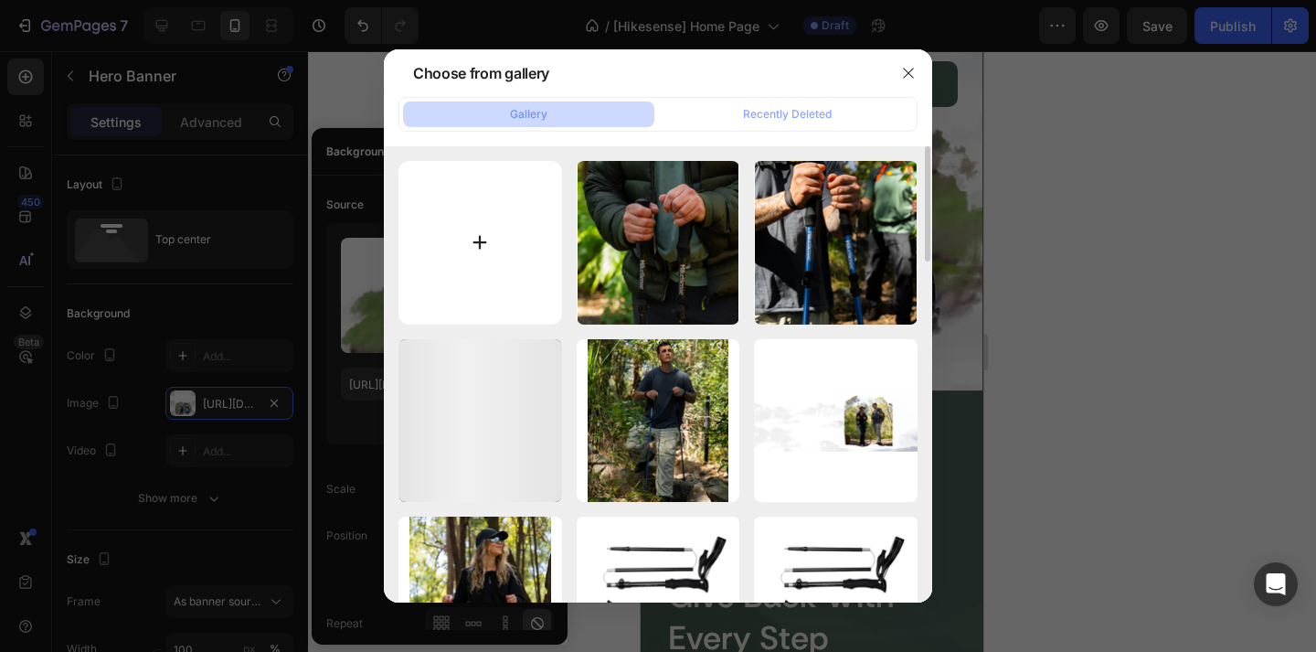
click at [518, 272] on input "file" at bounding box center [481, 243] width 164 height 164
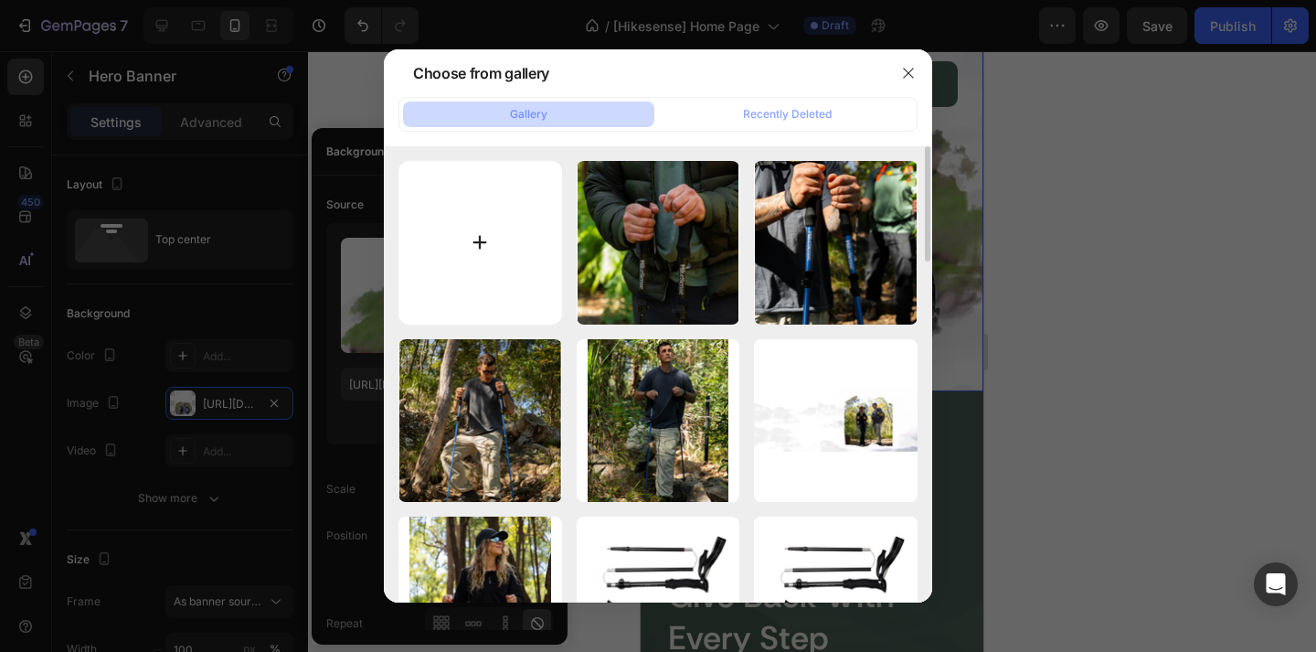
type input "C:\fakepath\Untitled design (6) copy 26.png"
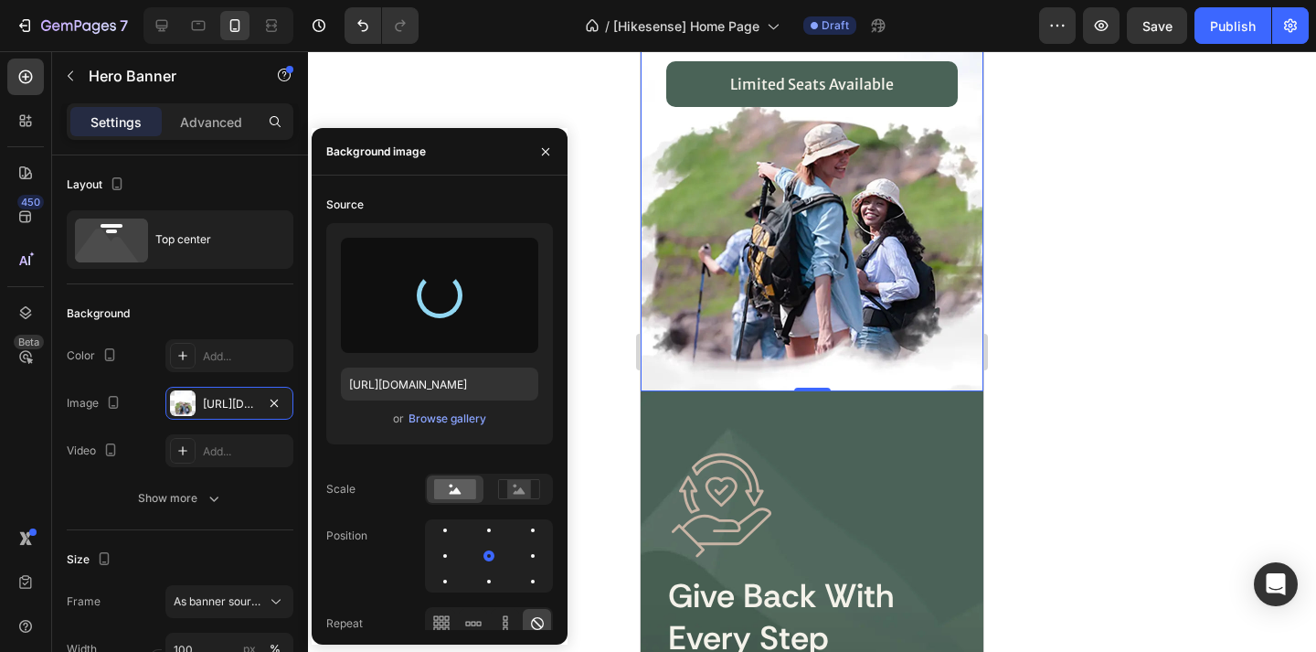
type input "[URL][DOMAIN_NAME]"
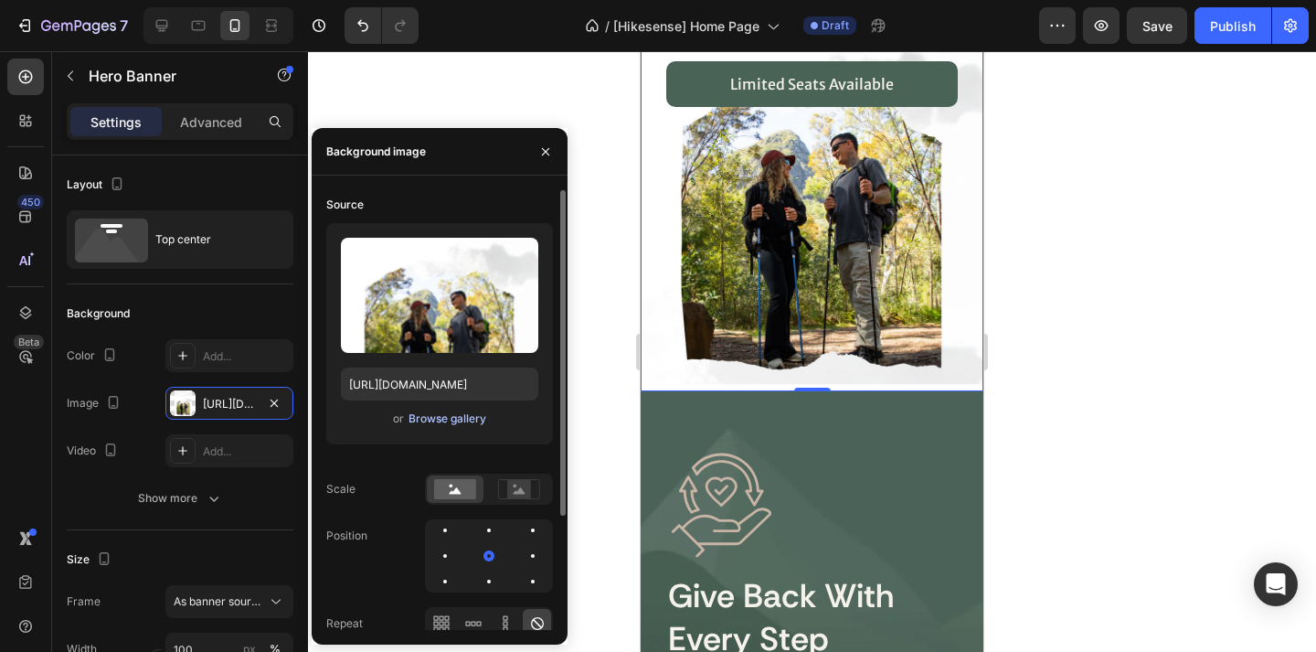
click at [431, 413] on div "Browse gallery" at bounding box center [448, 418] width 78 height 16
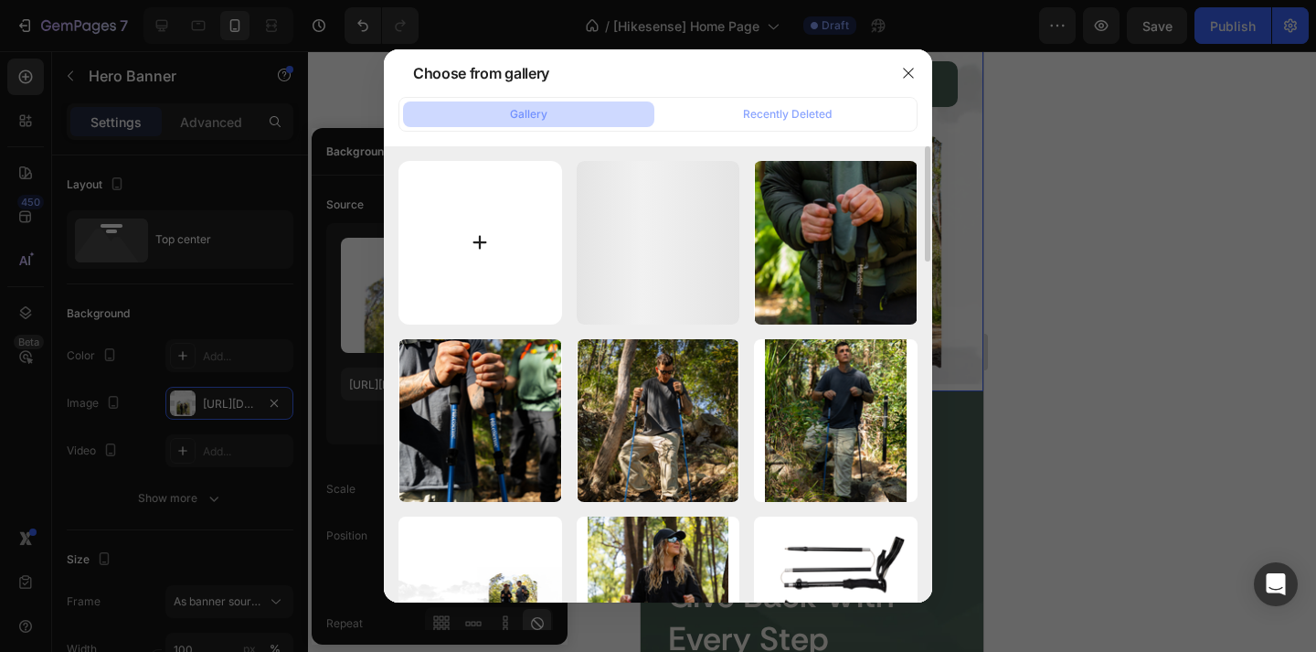
click at [505, 214] on input "file" at bounding box center [481, 243] width 164 height 164
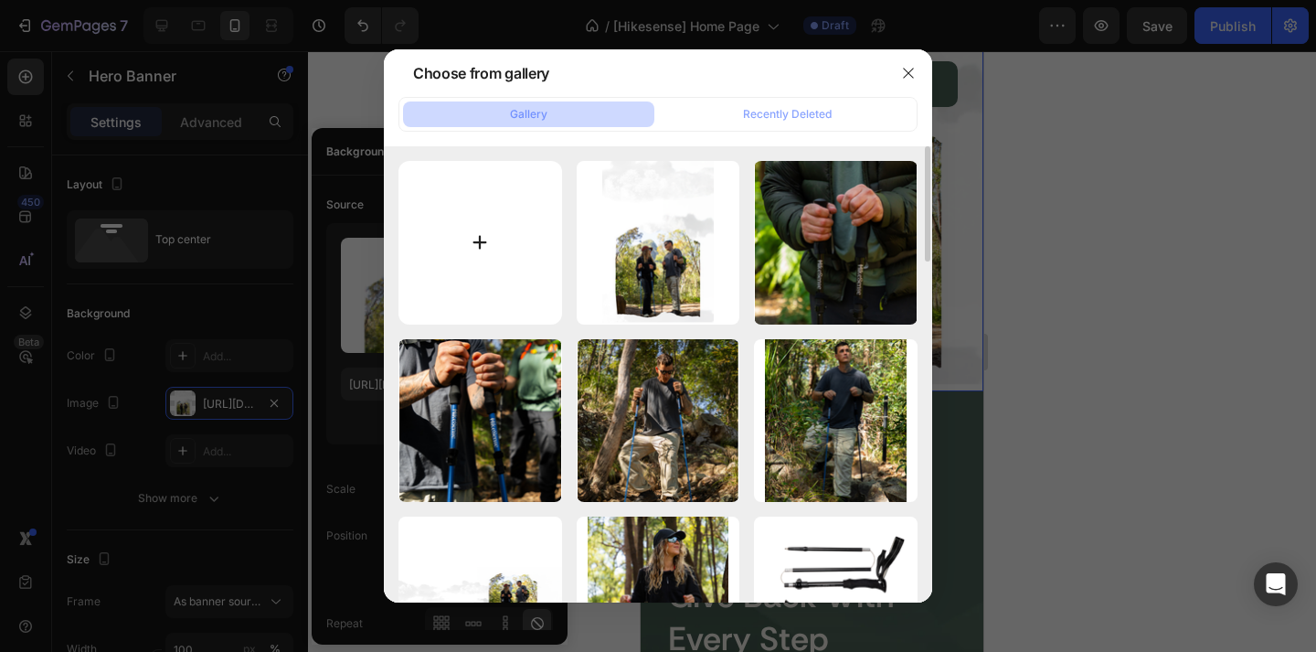
type input "C:\fakepath\Untitled design (6) copy 27.png"
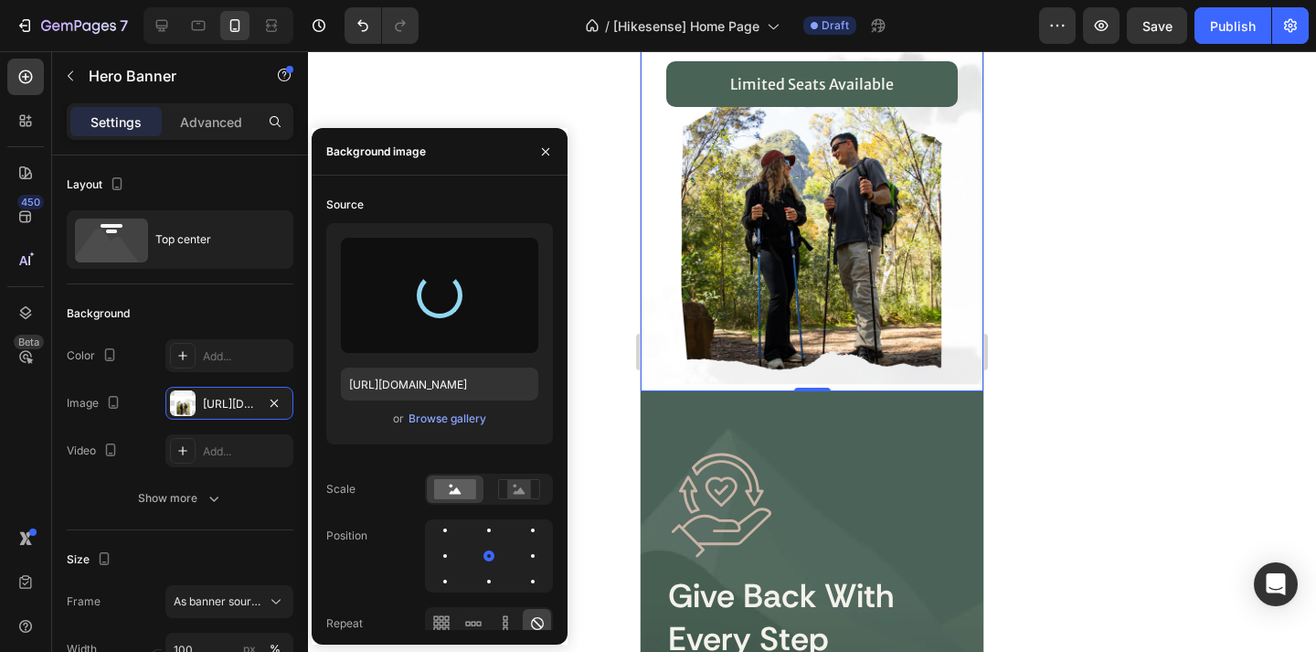
type input "[URL][DOMAIN_NAME]"
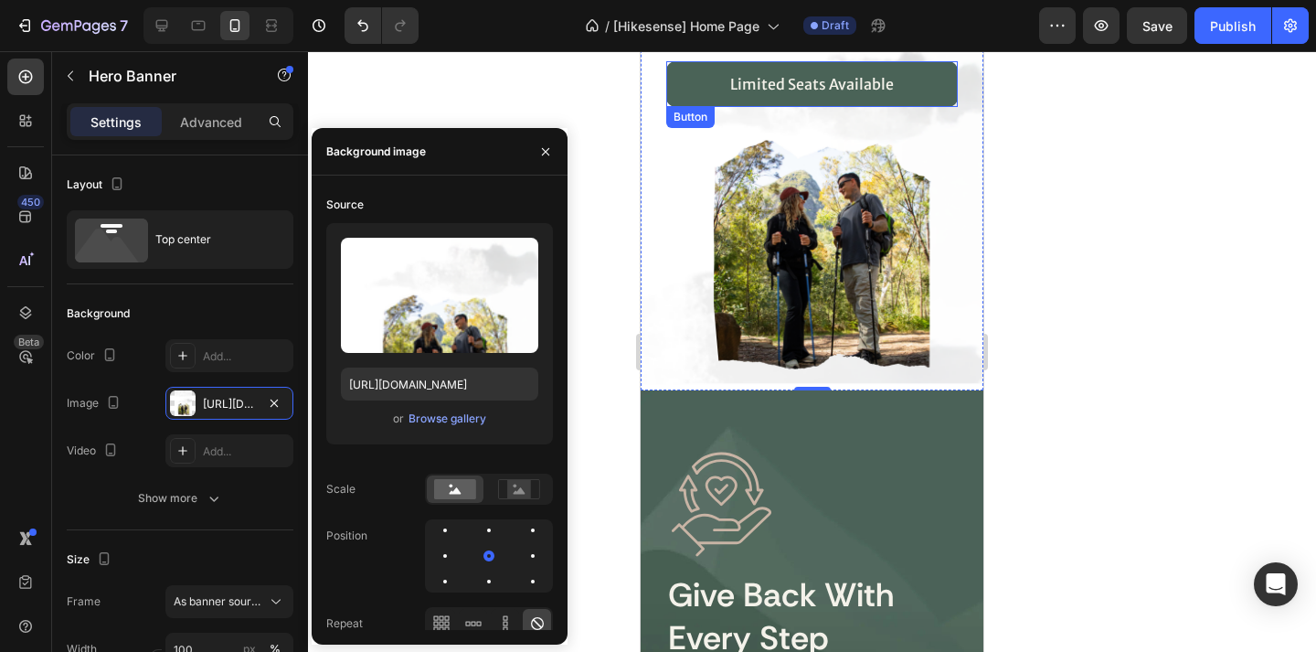
click at [1108, 204] on div at bounding box center [812, 351] width 1008 height 601
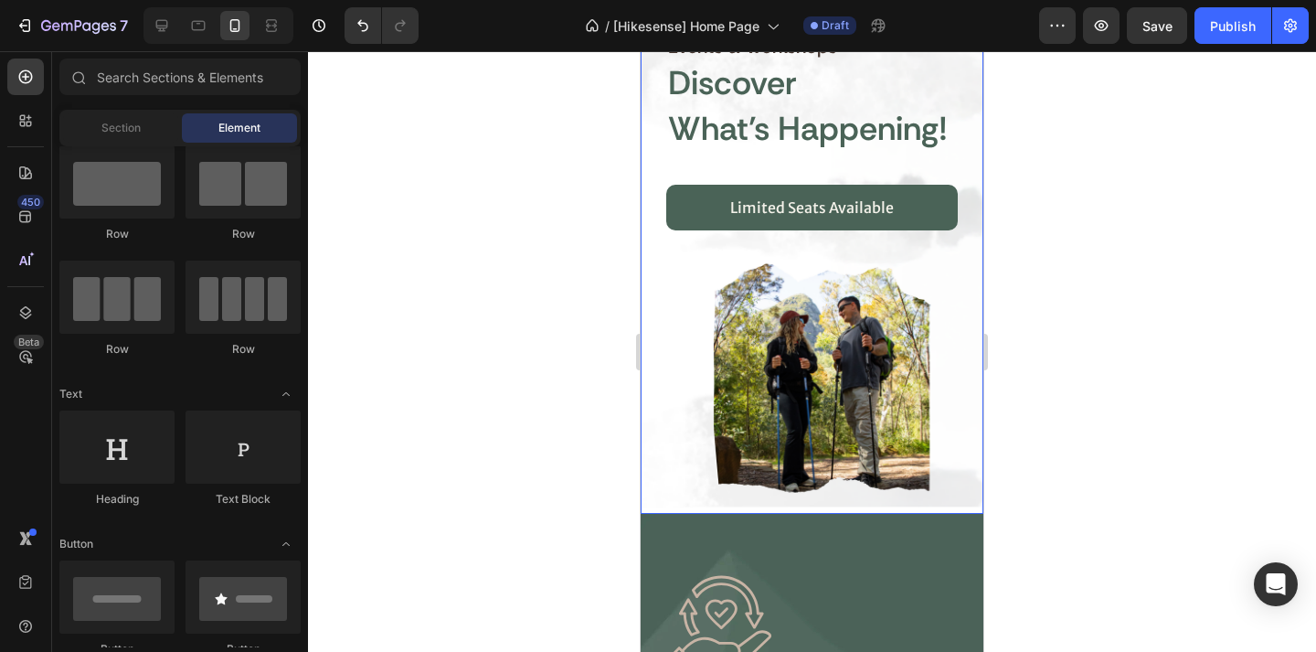
scroll to position [2814, 0]
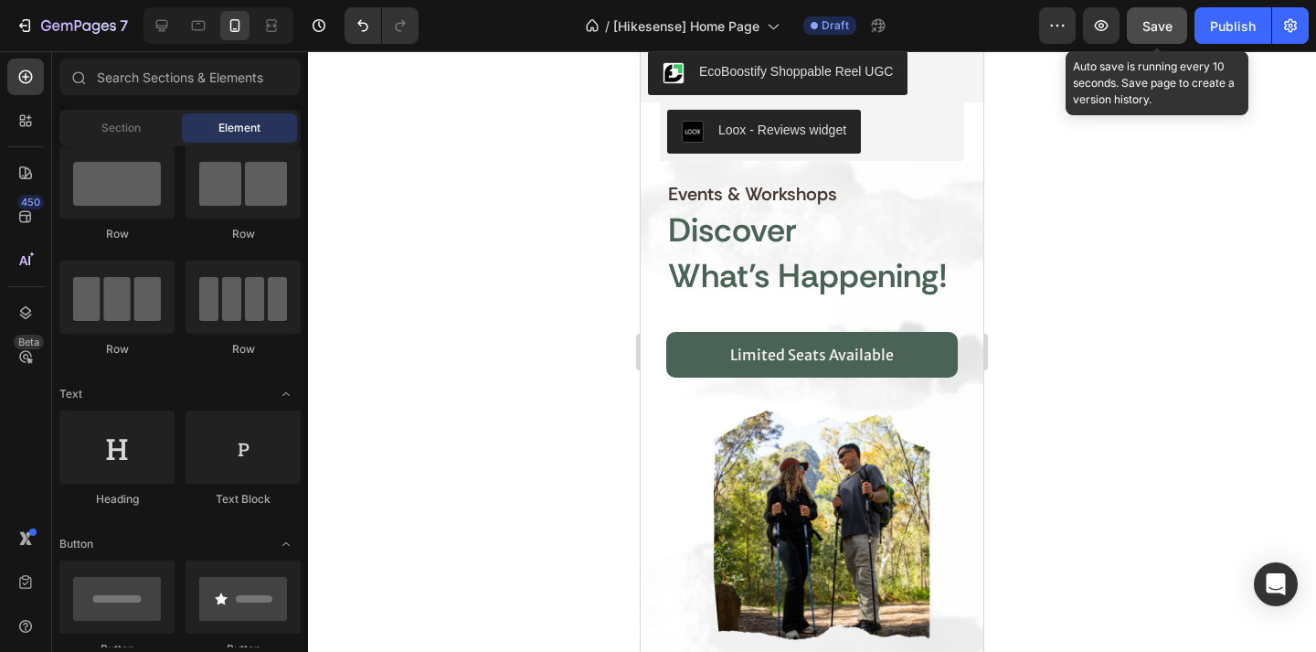
click at [1138, 39] on button "Save" at bounding box center [1157, 25] width 60 height 37
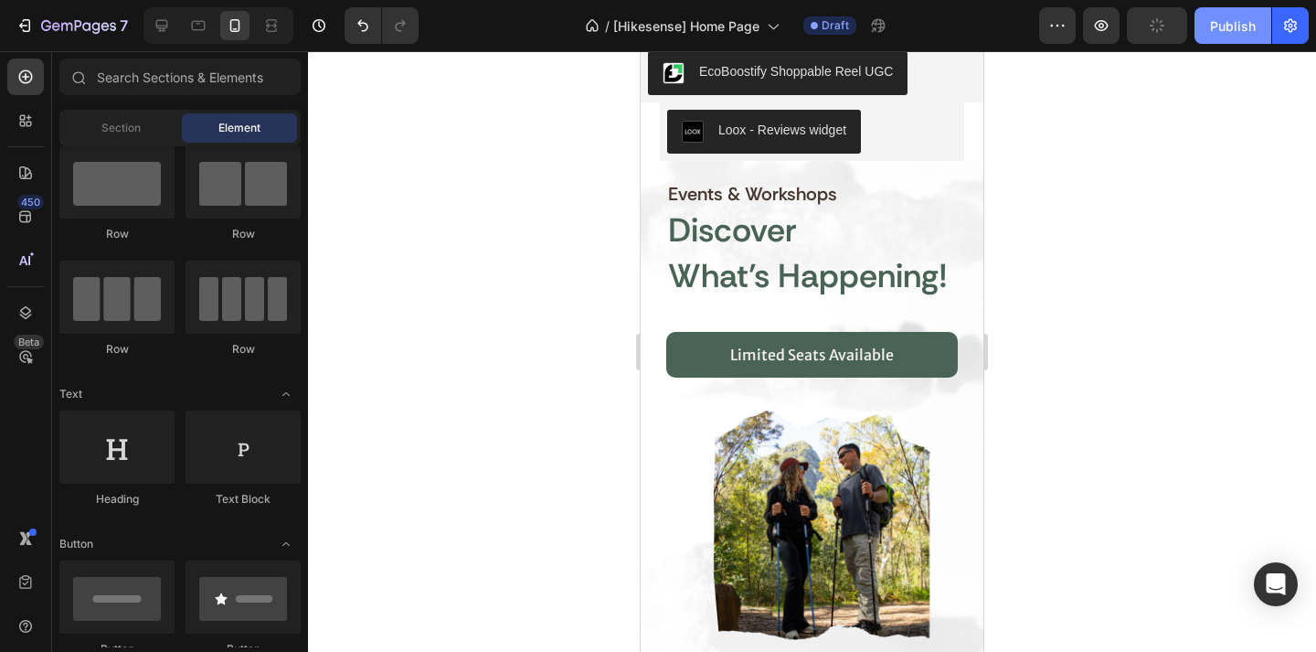
click at [1210, 27] on button "Publish" at bounding box center [1233, 25] width 77 height 37
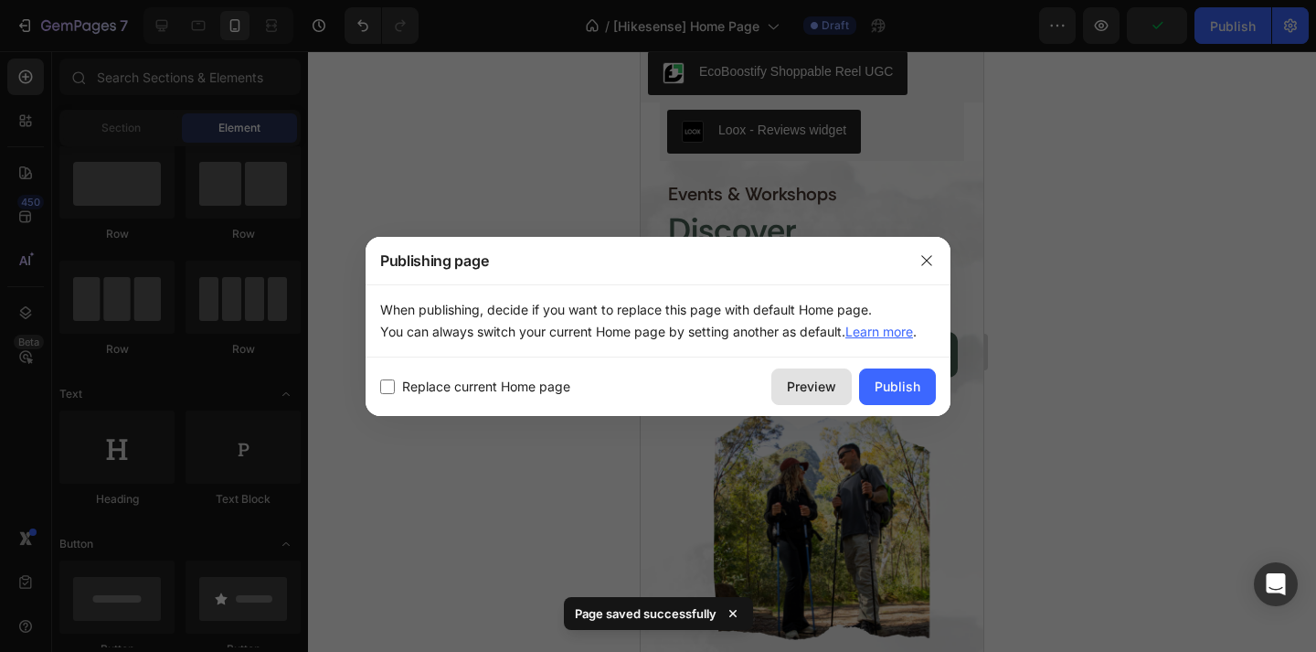
click at [828, 378] on div "Preview" at bounding box center [811, 386] width 49 height 19
click at [922, 250] on button "button" at bounding box center [926, 260] width 29 height 29
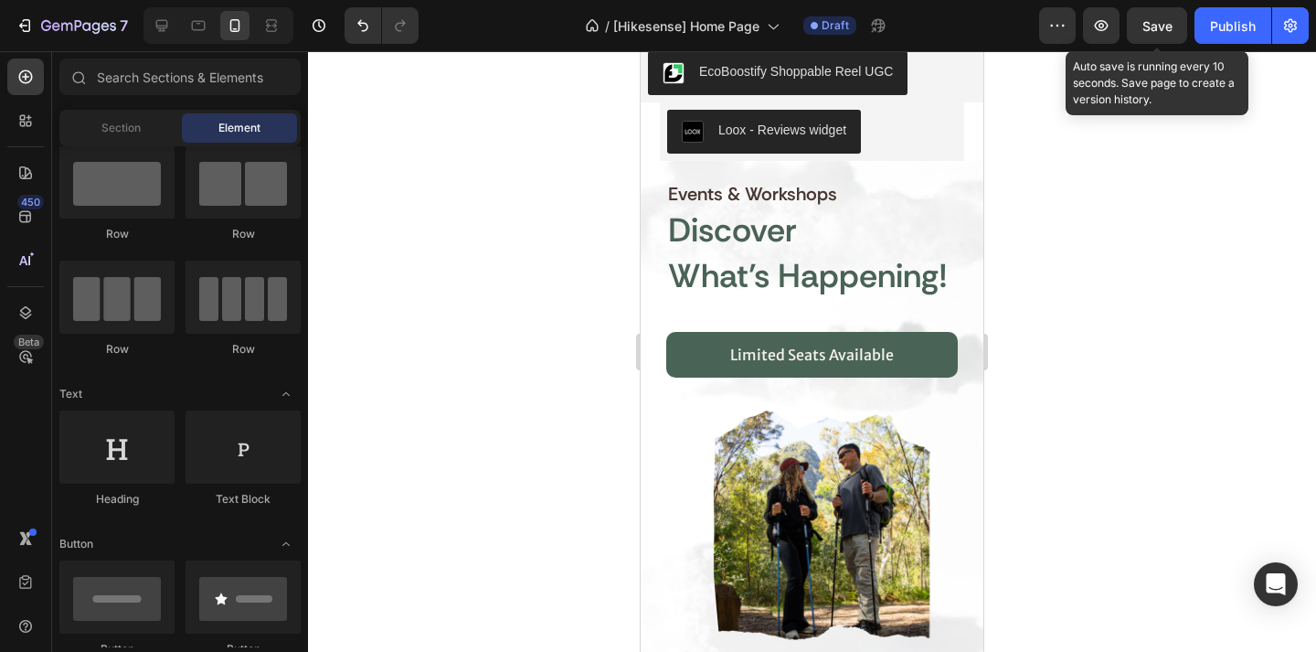
click at [1148, 29] on span "Save" at bounding box center [1158, 26] width 30 height 16
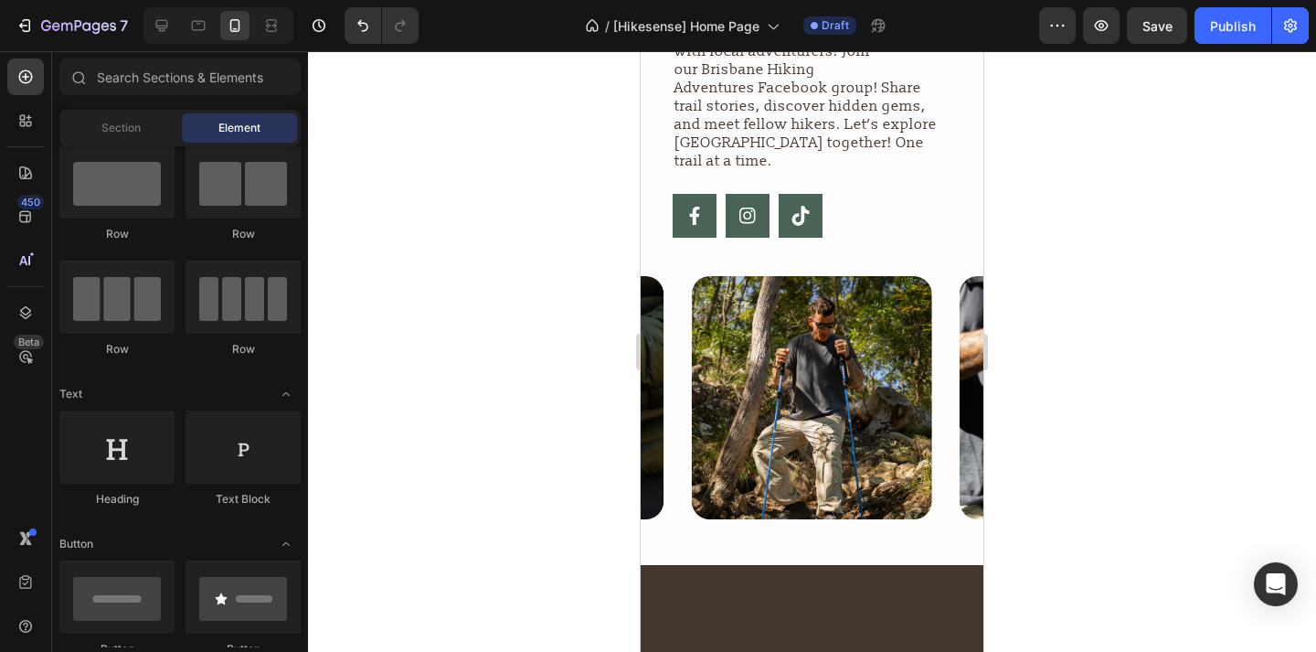
scroll to position [4298, 0]
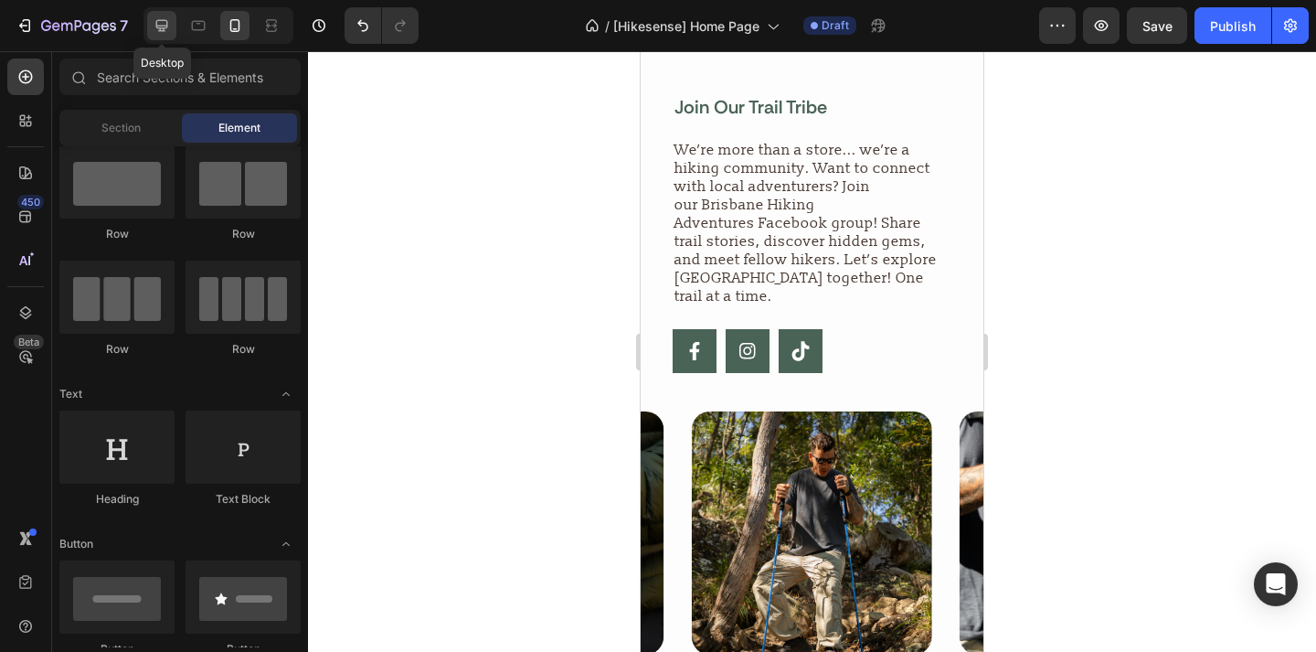
click at [165, 30] on icon at bounding box center [162, 26] width 12 height 12
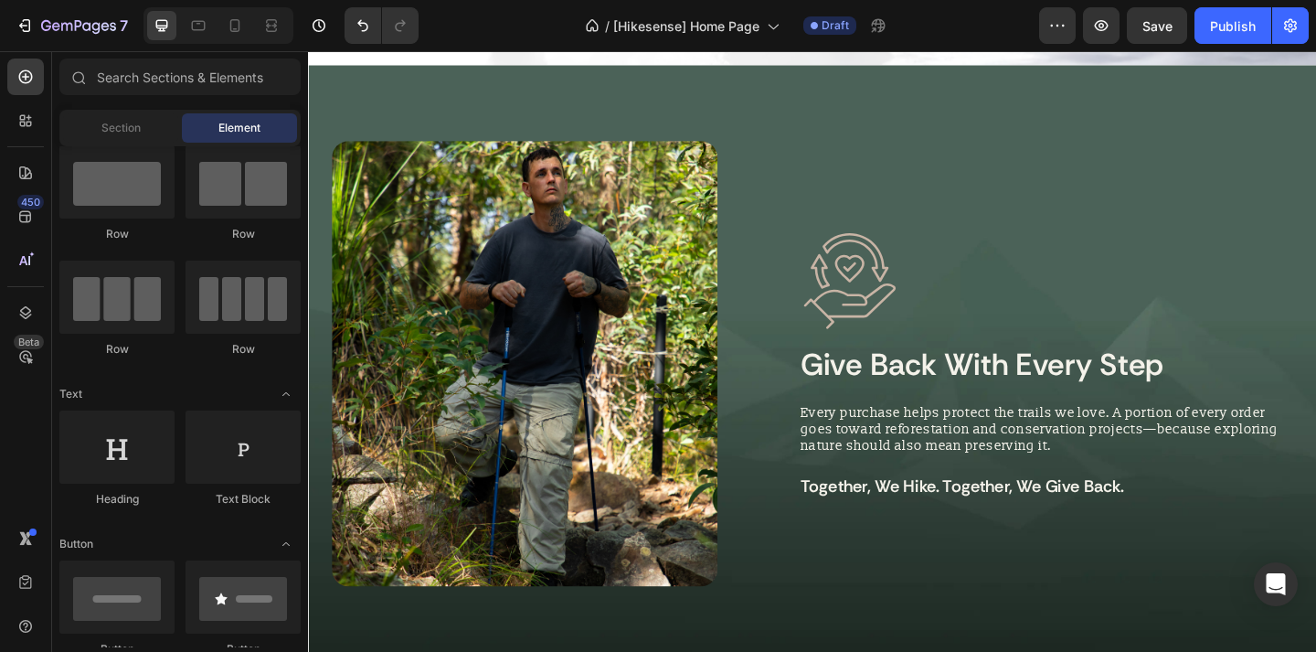
scroll to position [2635, 0]
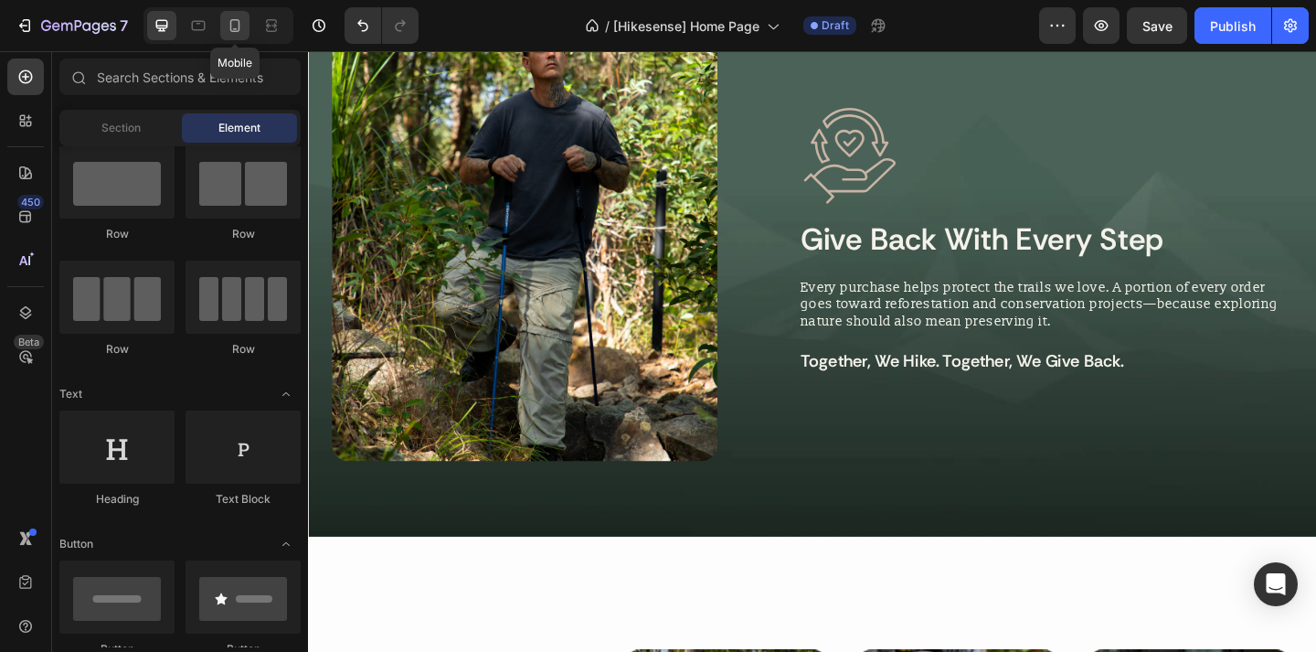
click at [226, 30] on icon at bounding box center [235, 25] width 18 height 18
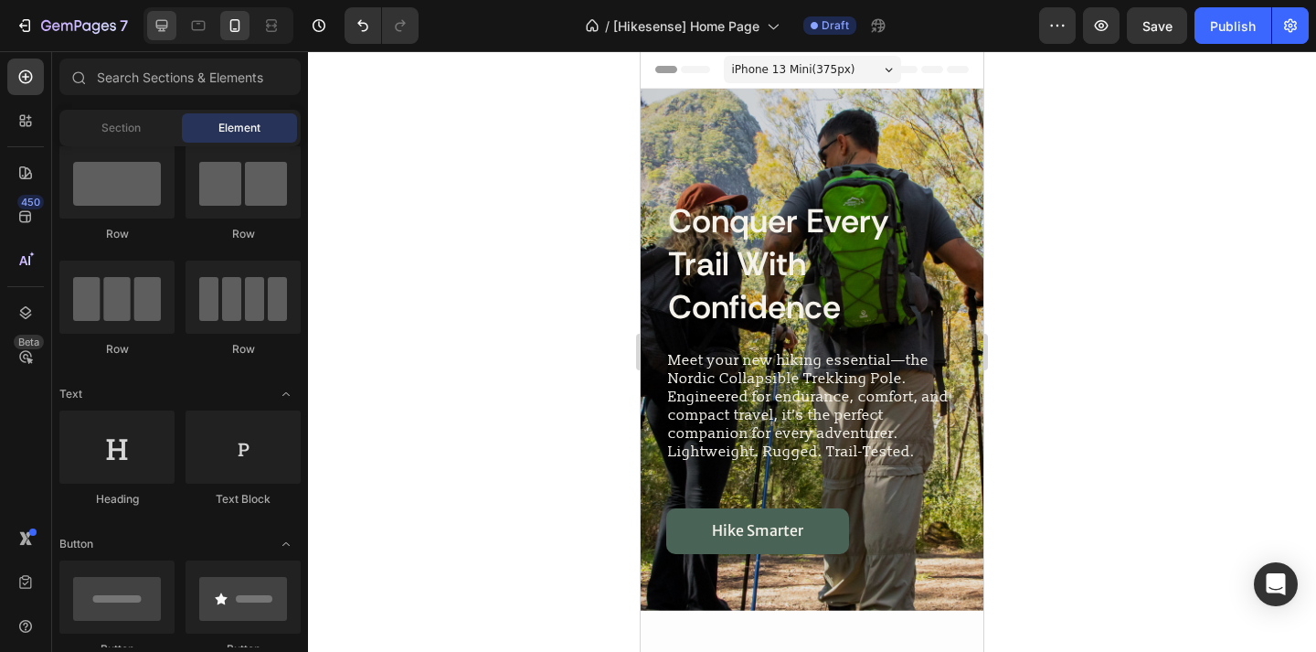
click at [171, 24] on div at bounding box center [161, 25] width 29 height 29
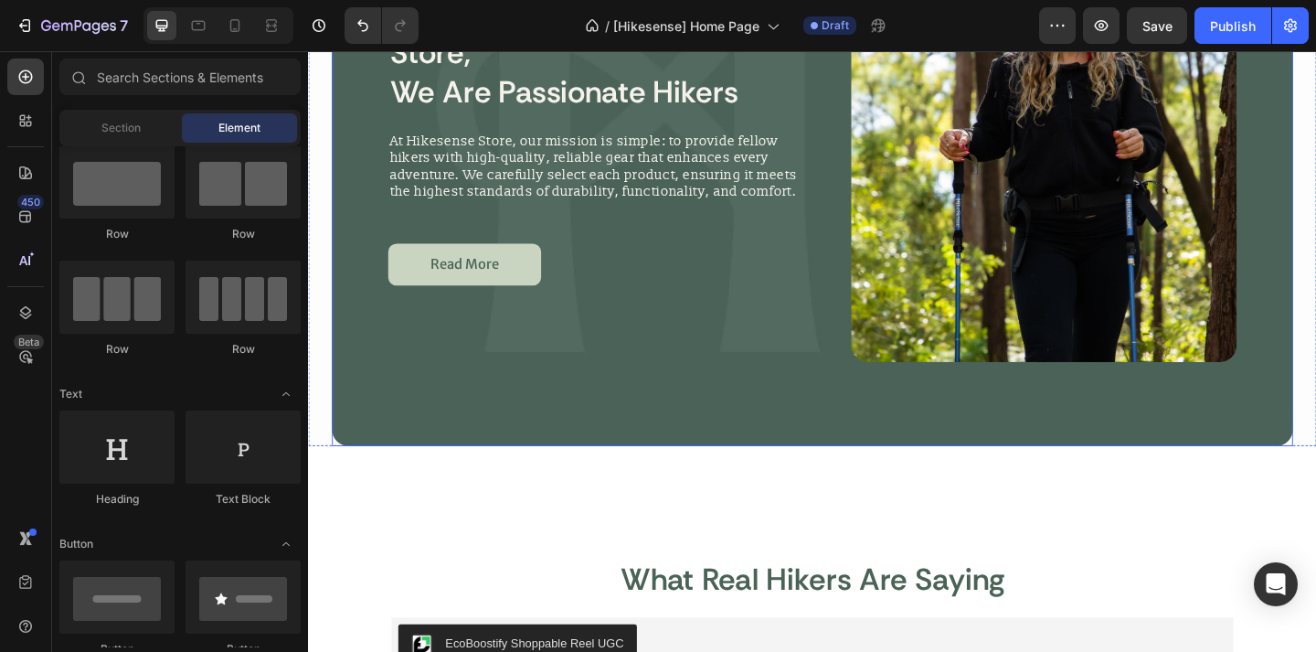
scroll to position [1895, 0]
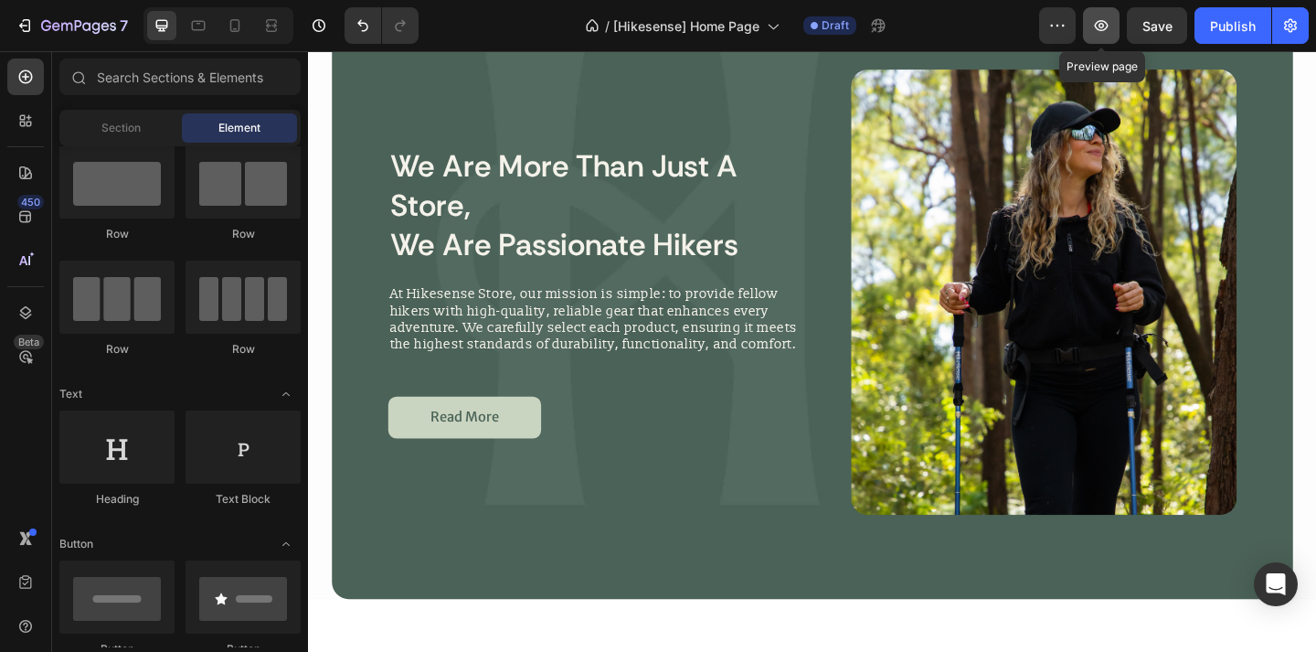
click at [1101, 19] on icon "button" at bounding box center [1101, 25] width 18 height 18
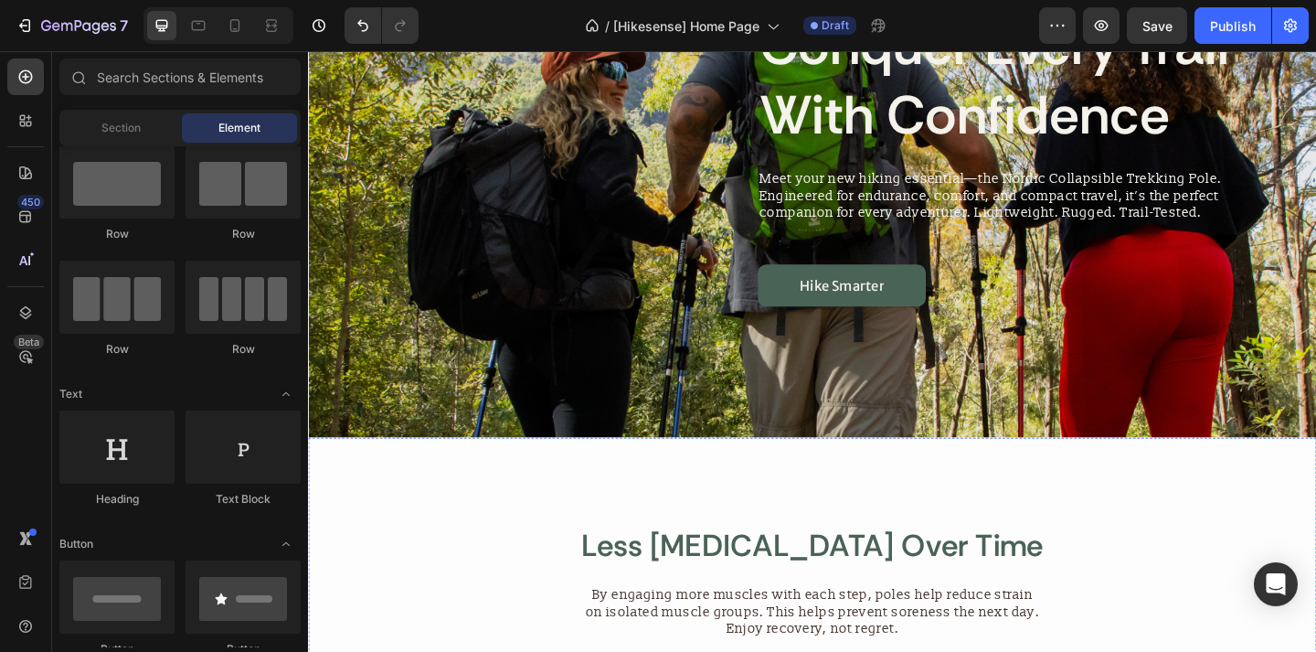
scroll to position [0, 0]
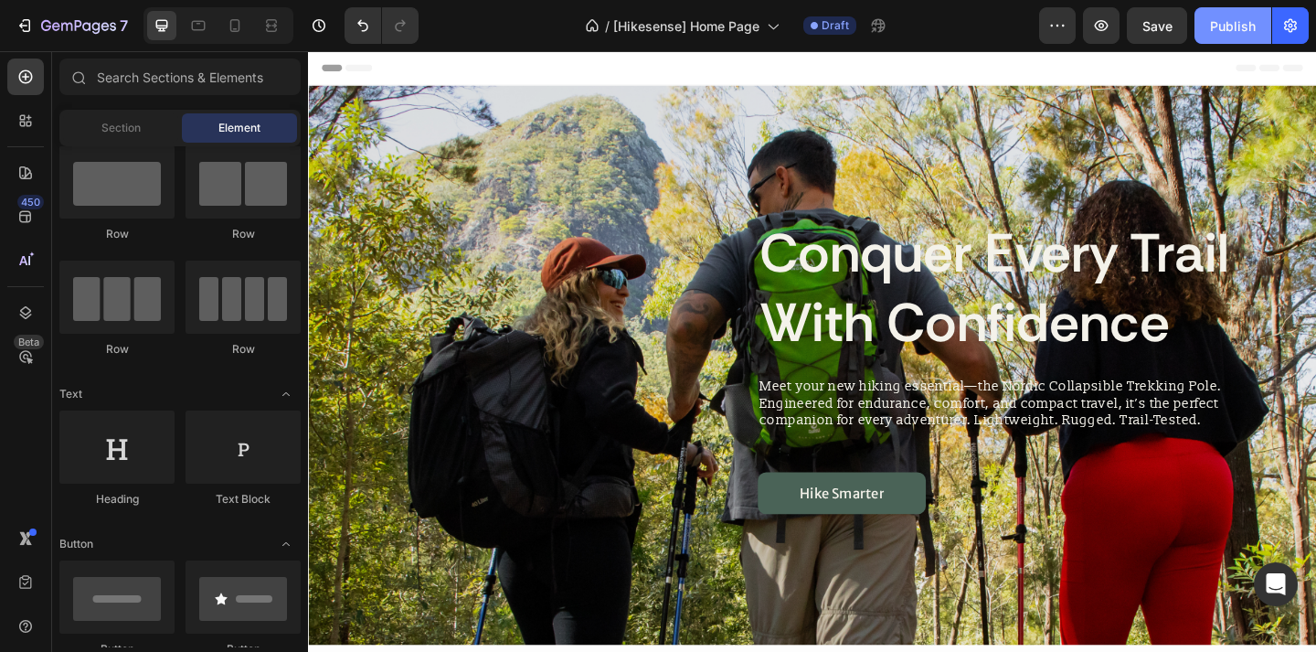
click at [1227, 30] on div "Publish" at bounding box center [1233, 25] width 46 height 19
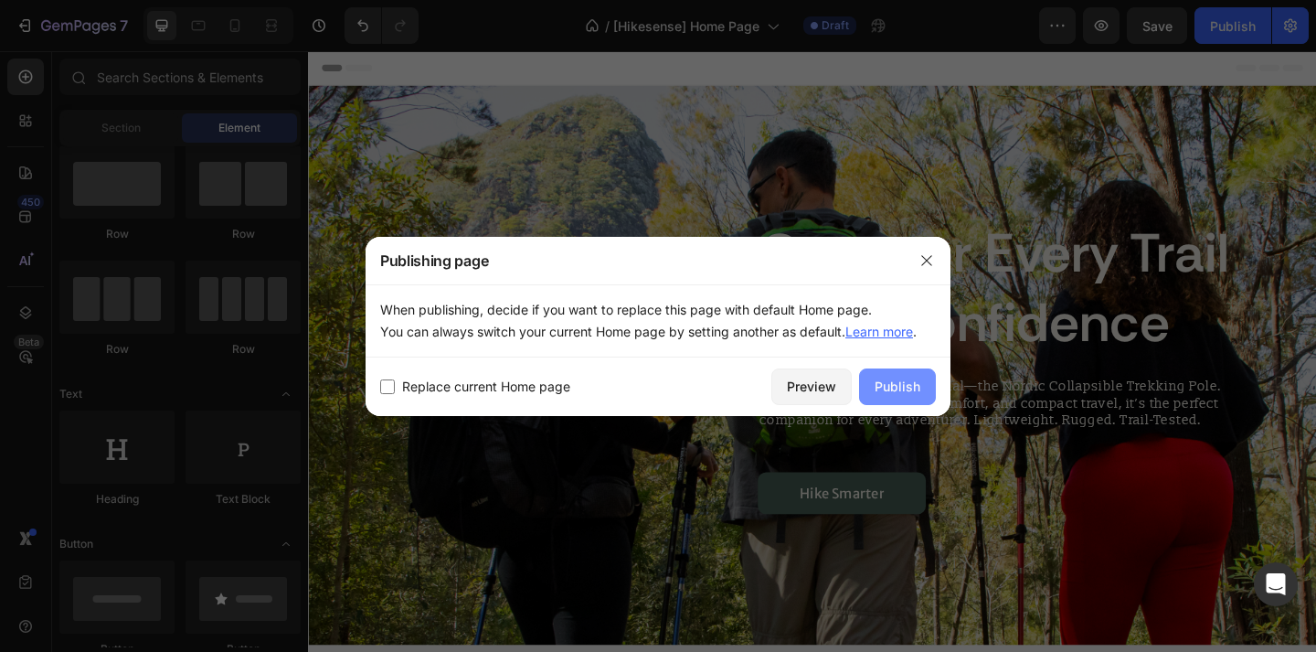
click at [895, 381] on div "Publish" at bounding box center [898, 386] width 46 height 19
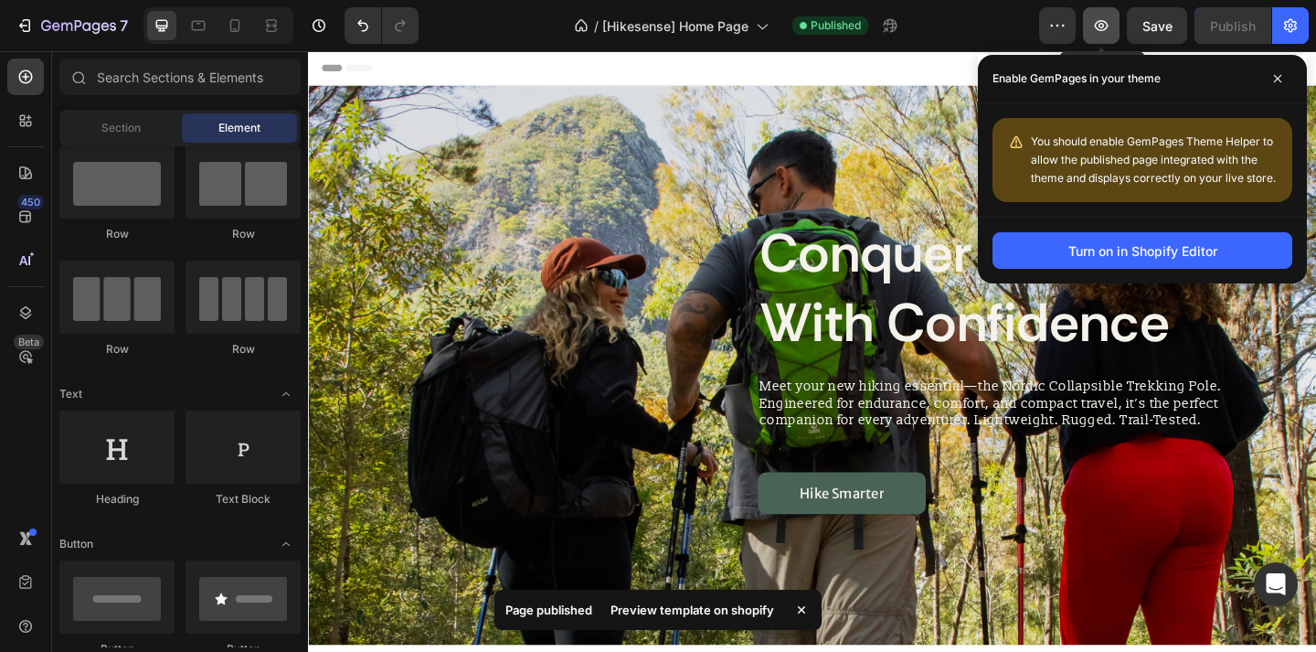
click at [1098, 23] on icon "button" at bounding box center [1102, 25] width 14 height 11
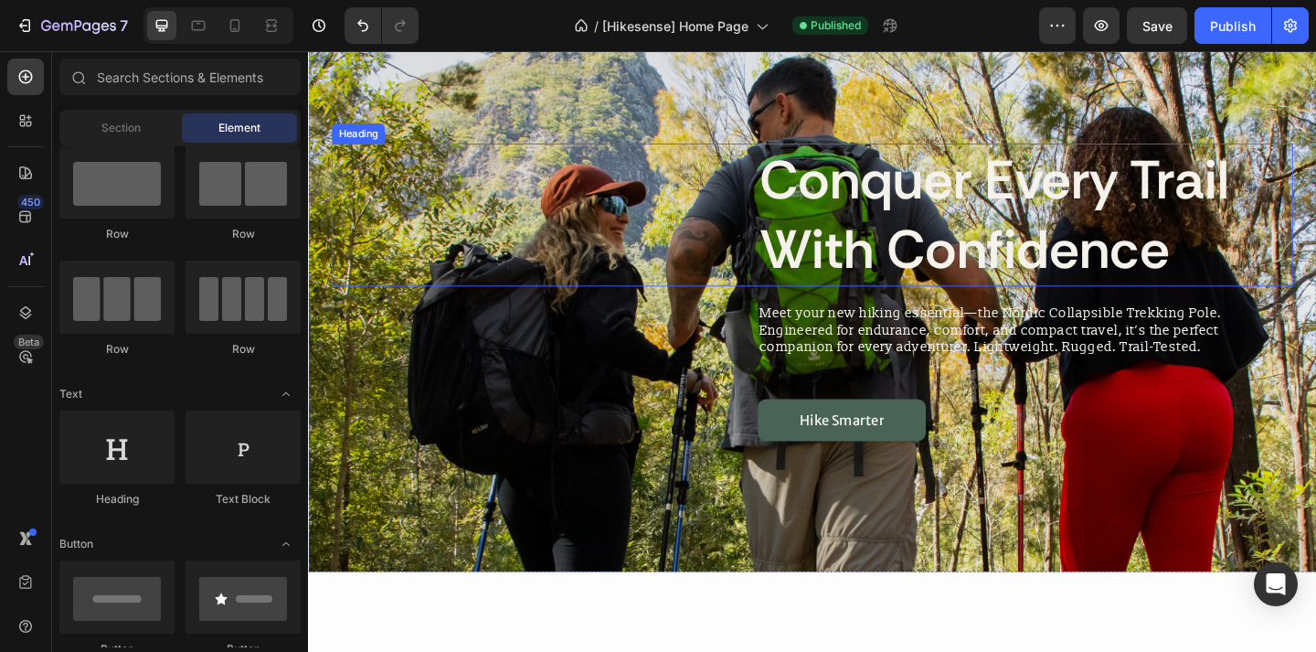
scroll to position [186, 0]
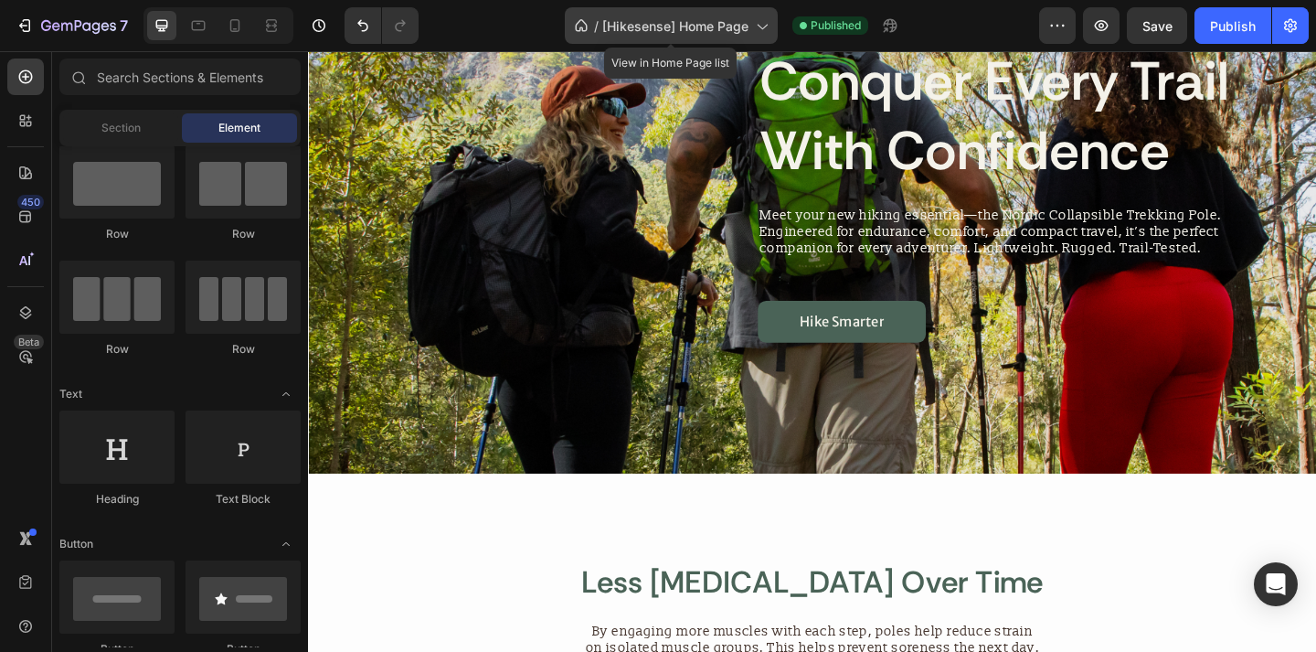
click at [734, 39] on div "/ [Hikesense] Home Page" at bounding box center [671, 25] width 213 height 37
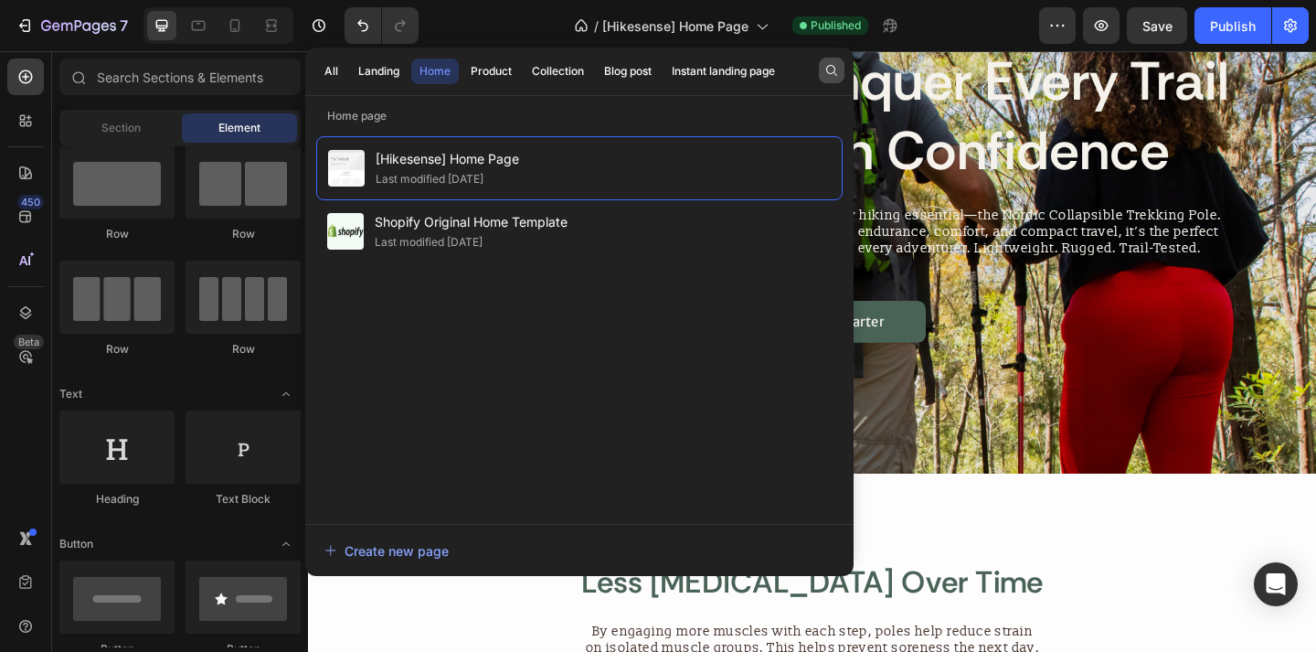
click at [844, 72] on button "button" at bounding box center [832, 71] width 26 height 26
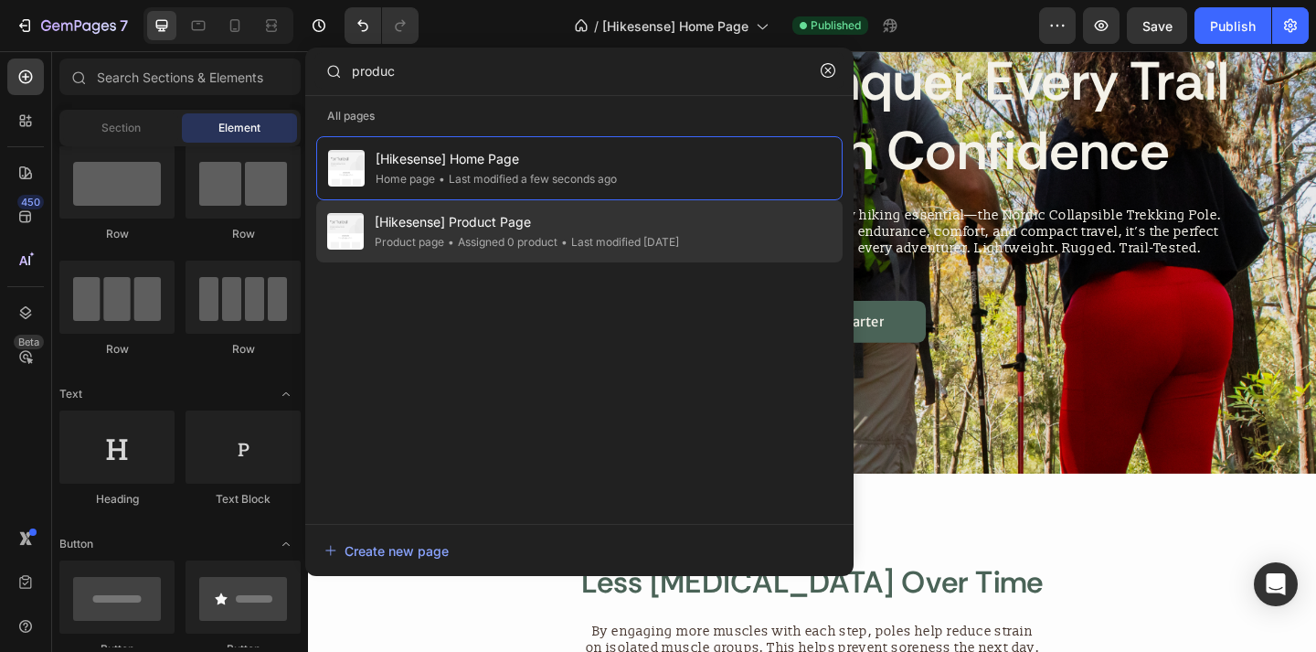
type input "produc"
click at [668, 219] on span "[Hikesense] Product Page" at bounding box center [527, 222] width 304 height 22
